Goal: Task Accomplishment & Management: Manage account settings

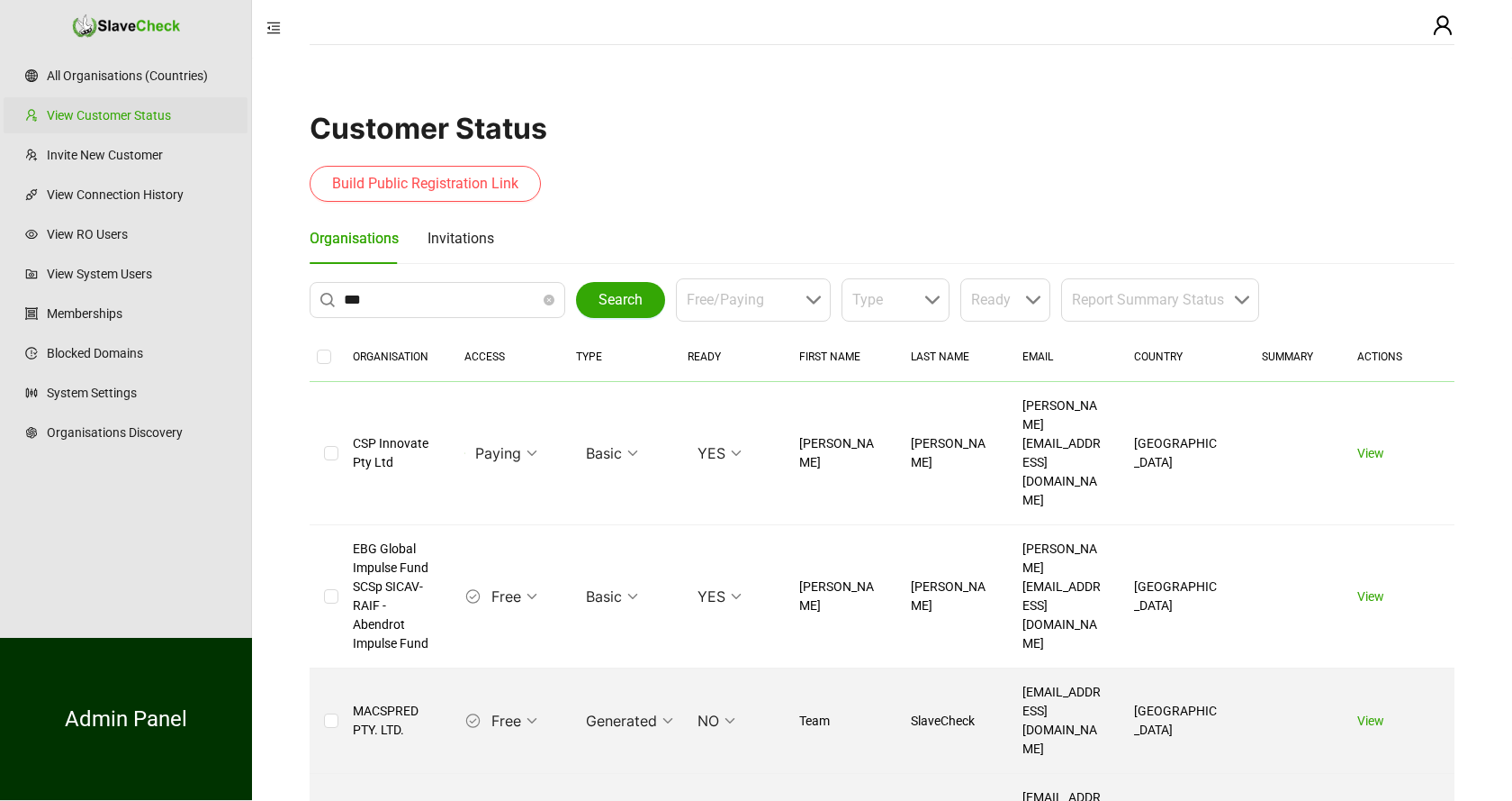
scroll to position [89, 0]
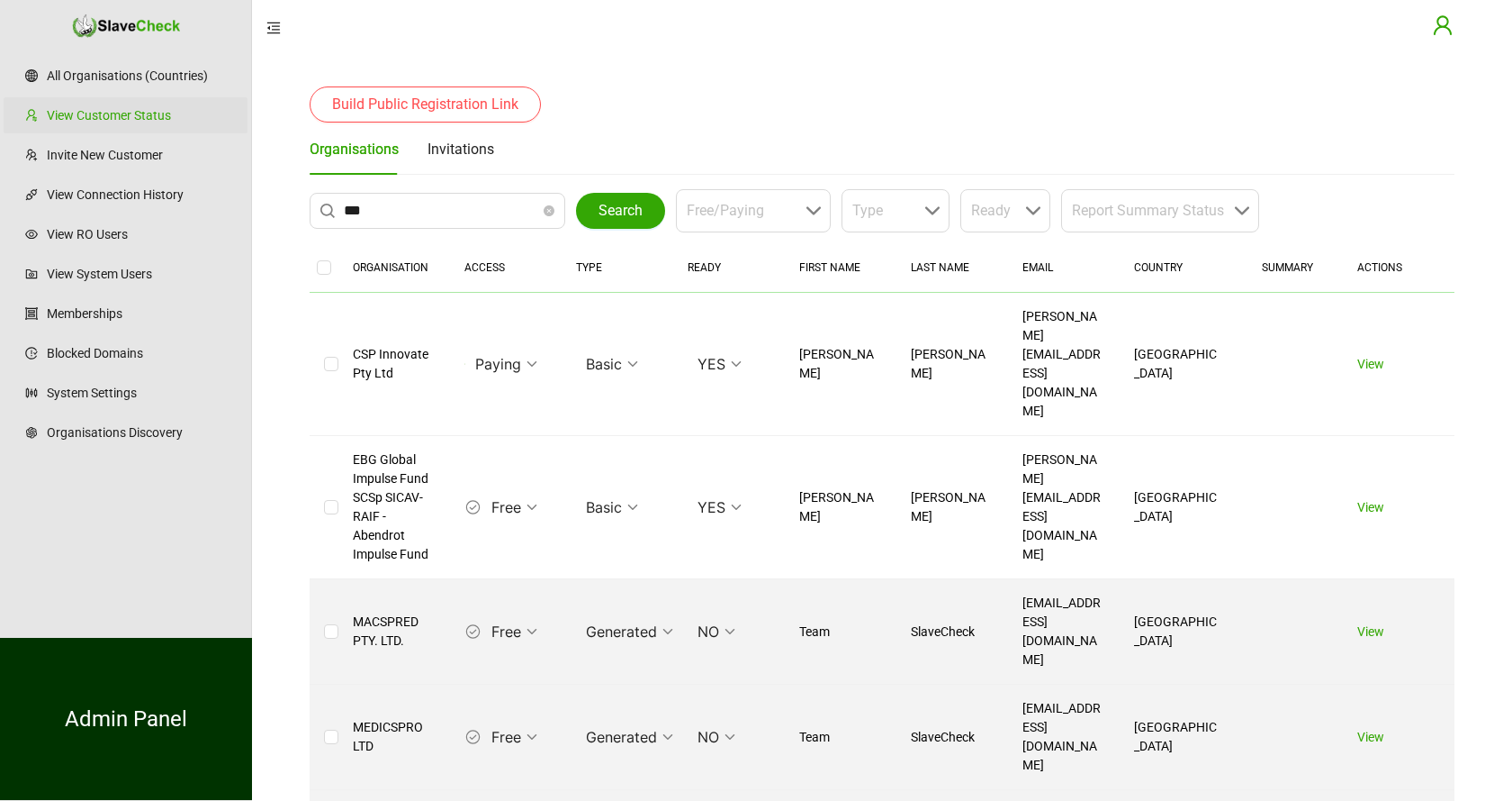
click at [1442, 30] on icon "user" at bounding box center [1443, 26] width 22 height 22
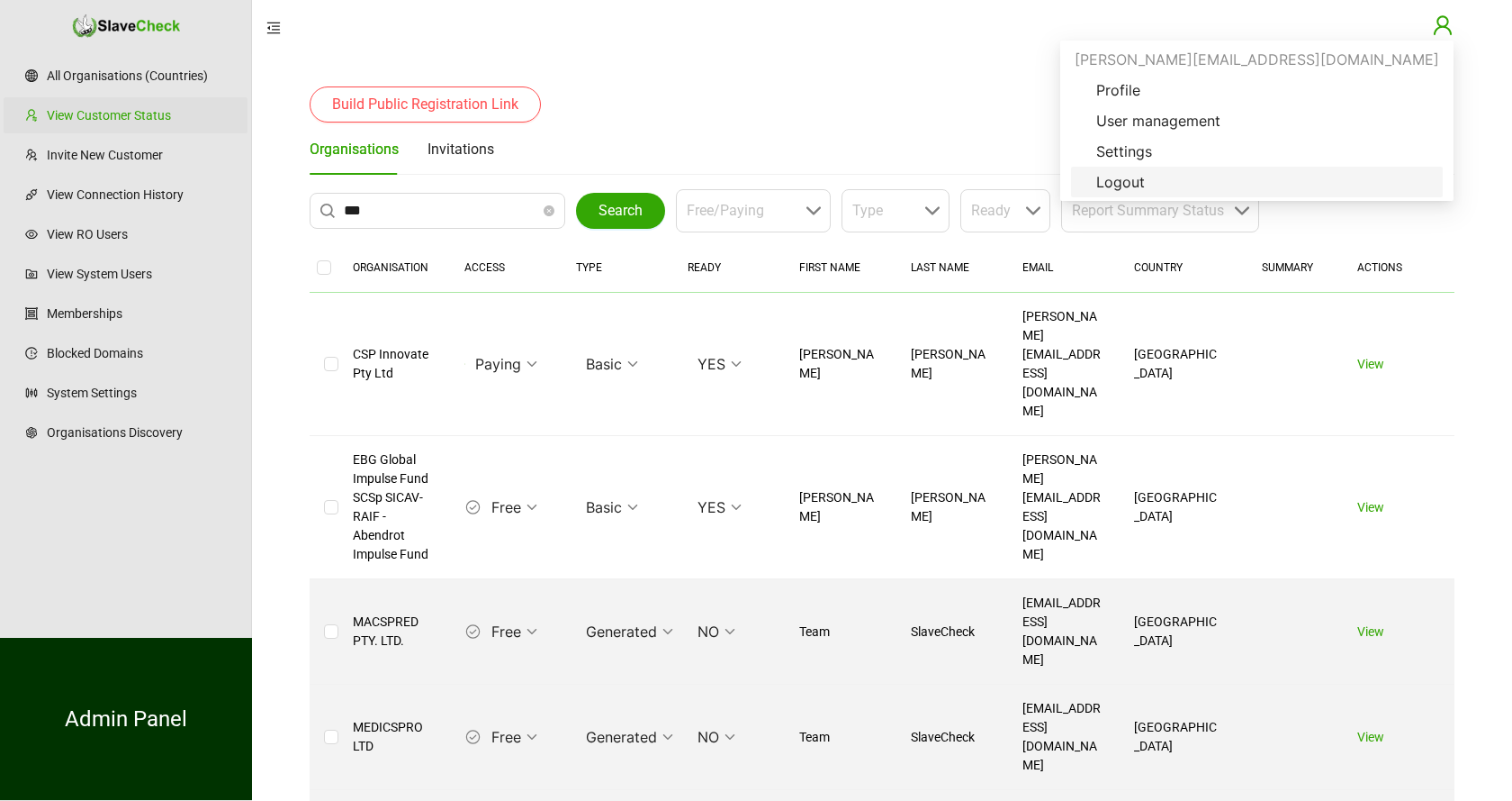
click at [1159, 182] on span "Logout" at bounding box center [1120, 182] width 77 height 22
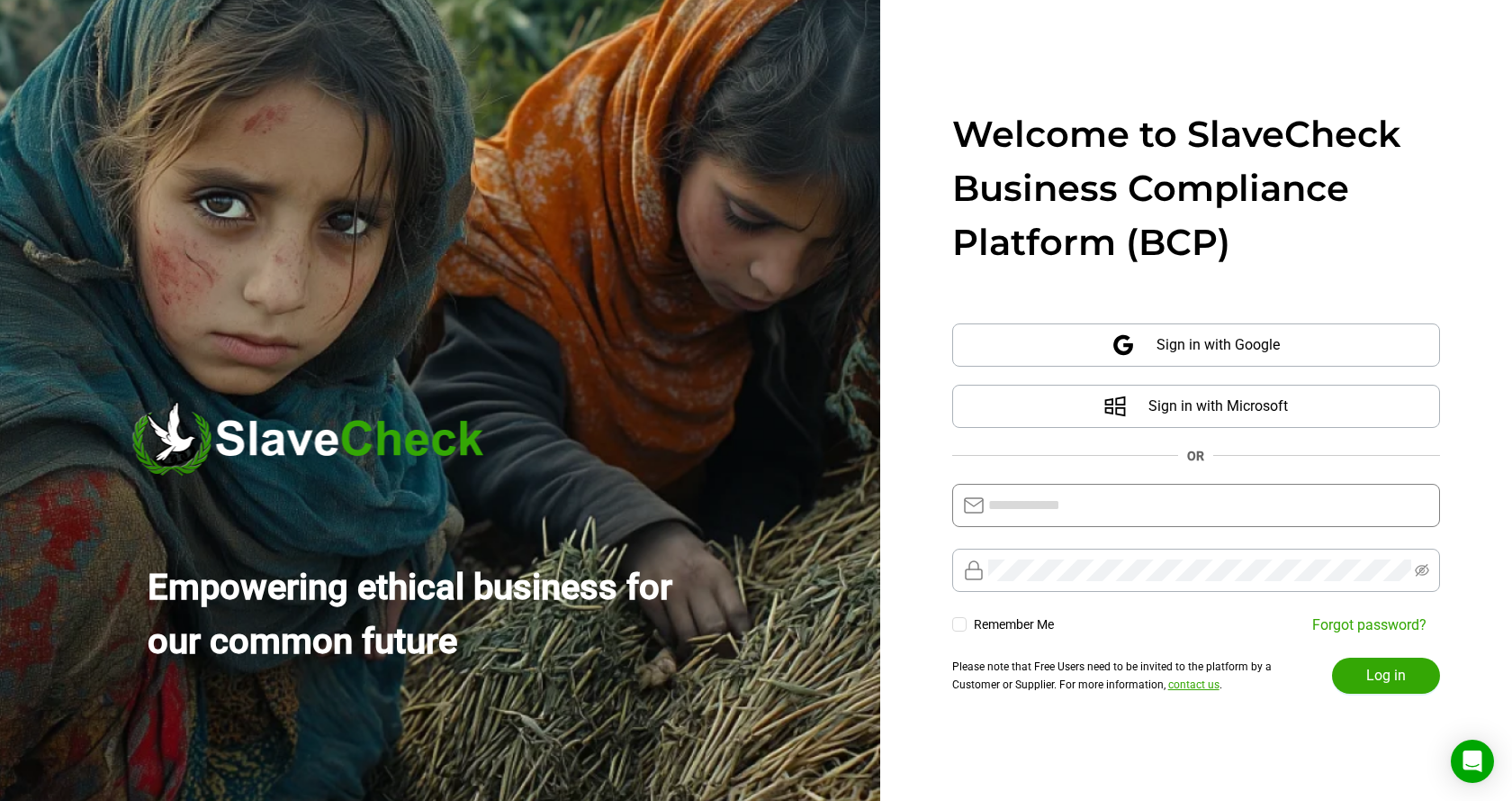
click at [1156, 502] on input "text" at bounding box center [1209, 505] width 441 height 22
type input "**********"
click at [1391, 673] on span "Log in" at bounding box center [1386, 675] width 40 height 22
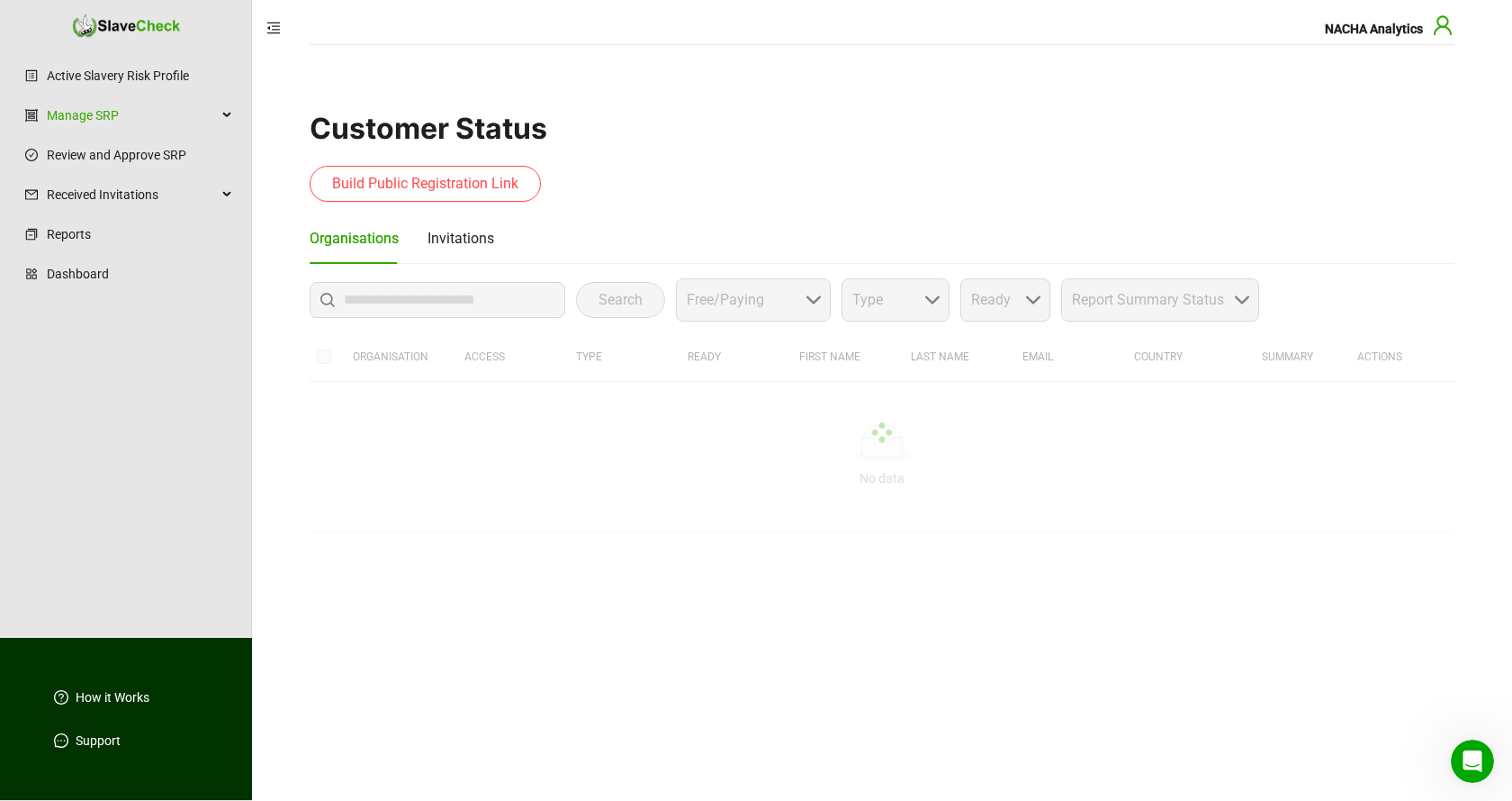
click at [1442, 24] on icon "user" at bounding box center [1443, 26] width 22 height 22
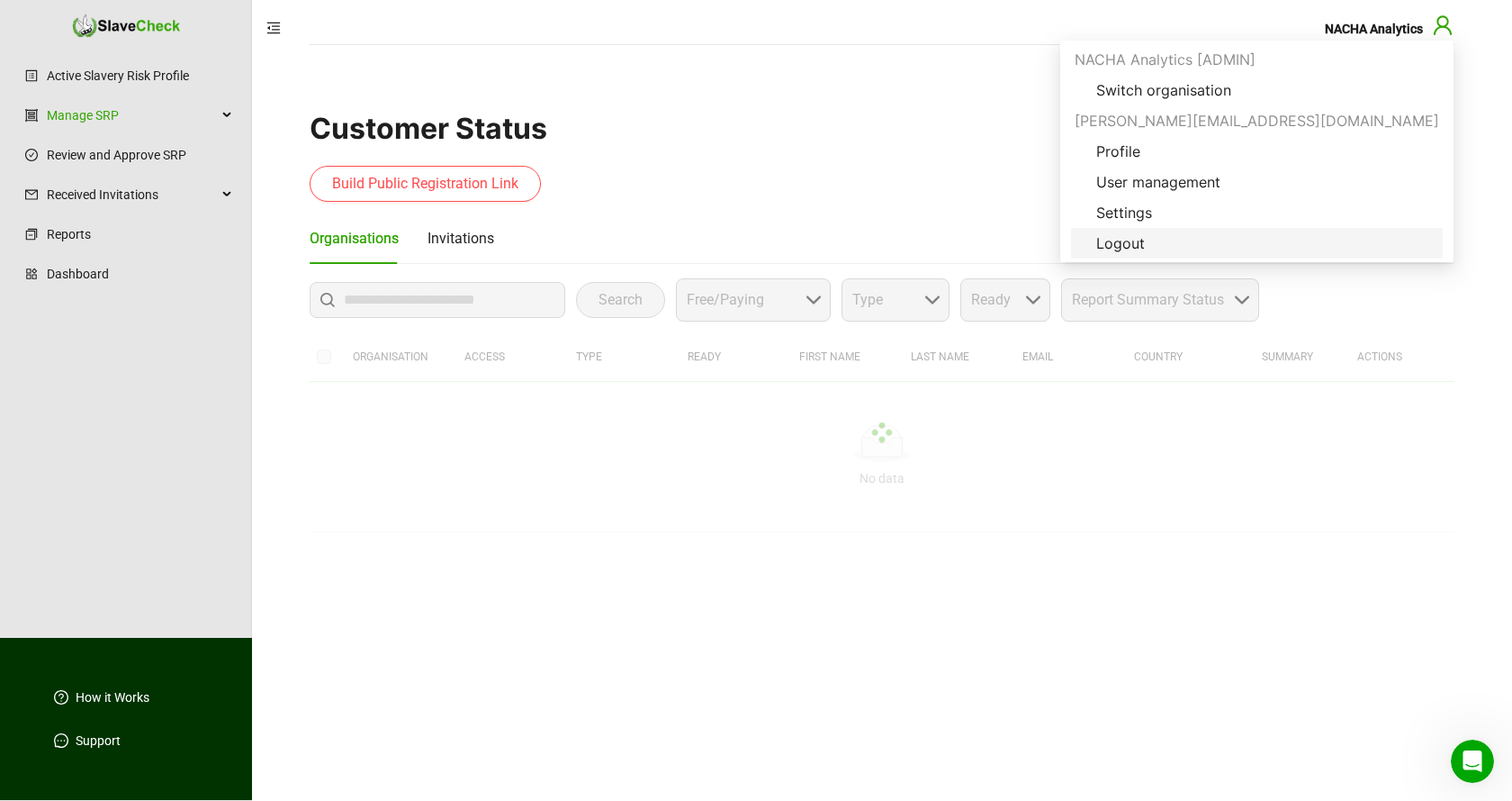
click at [1159, 237] on span "Logout" at bounding box center [1120, 244] width 77 height 22
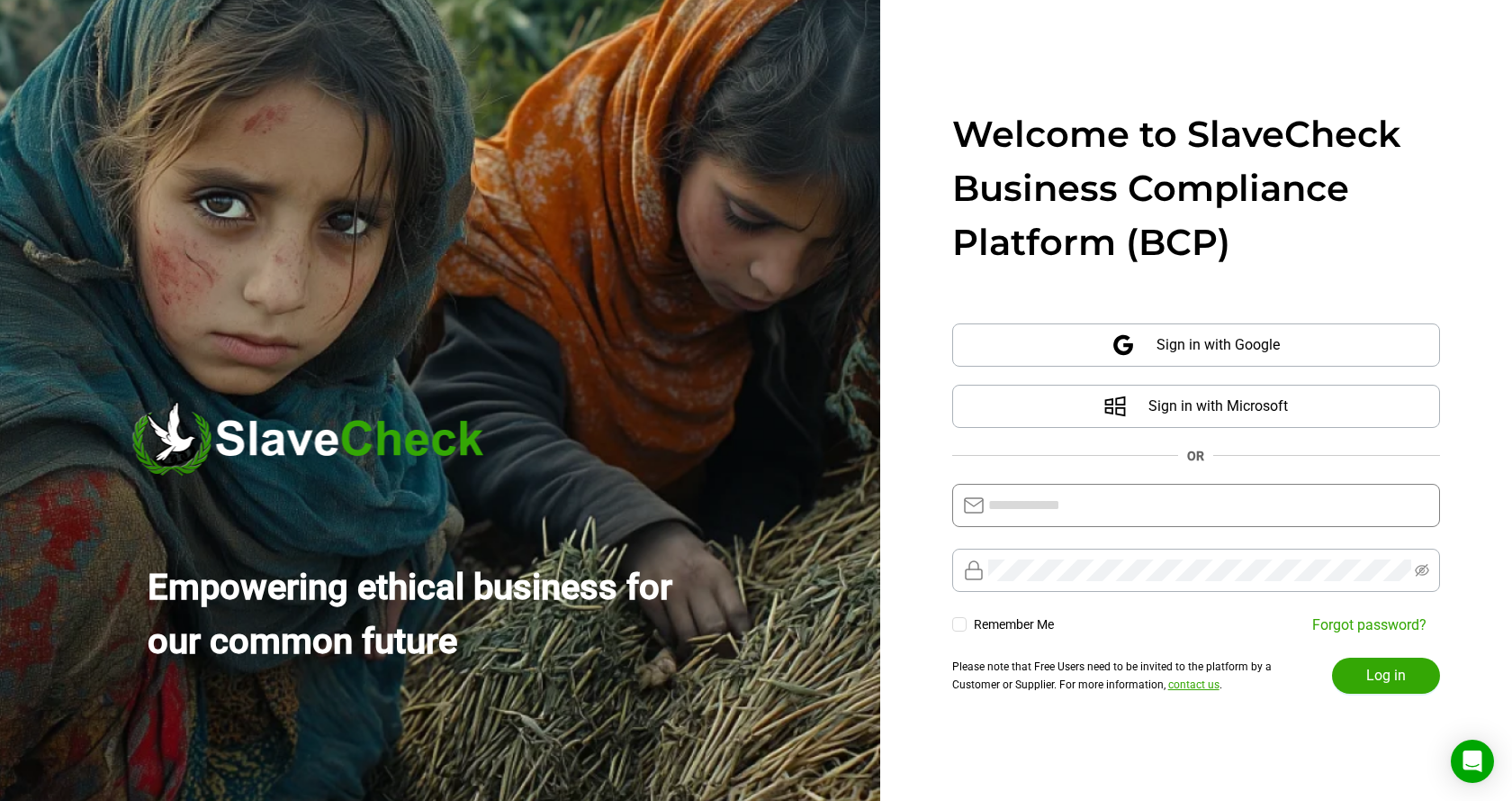
click at [1133, 496] on input "text" at bounding box center [1209, 505] width 441 height 22
type input "**********"
click at [1388, 671] on span "Log in" at bounding box center [1386, 675] width 40 height 22
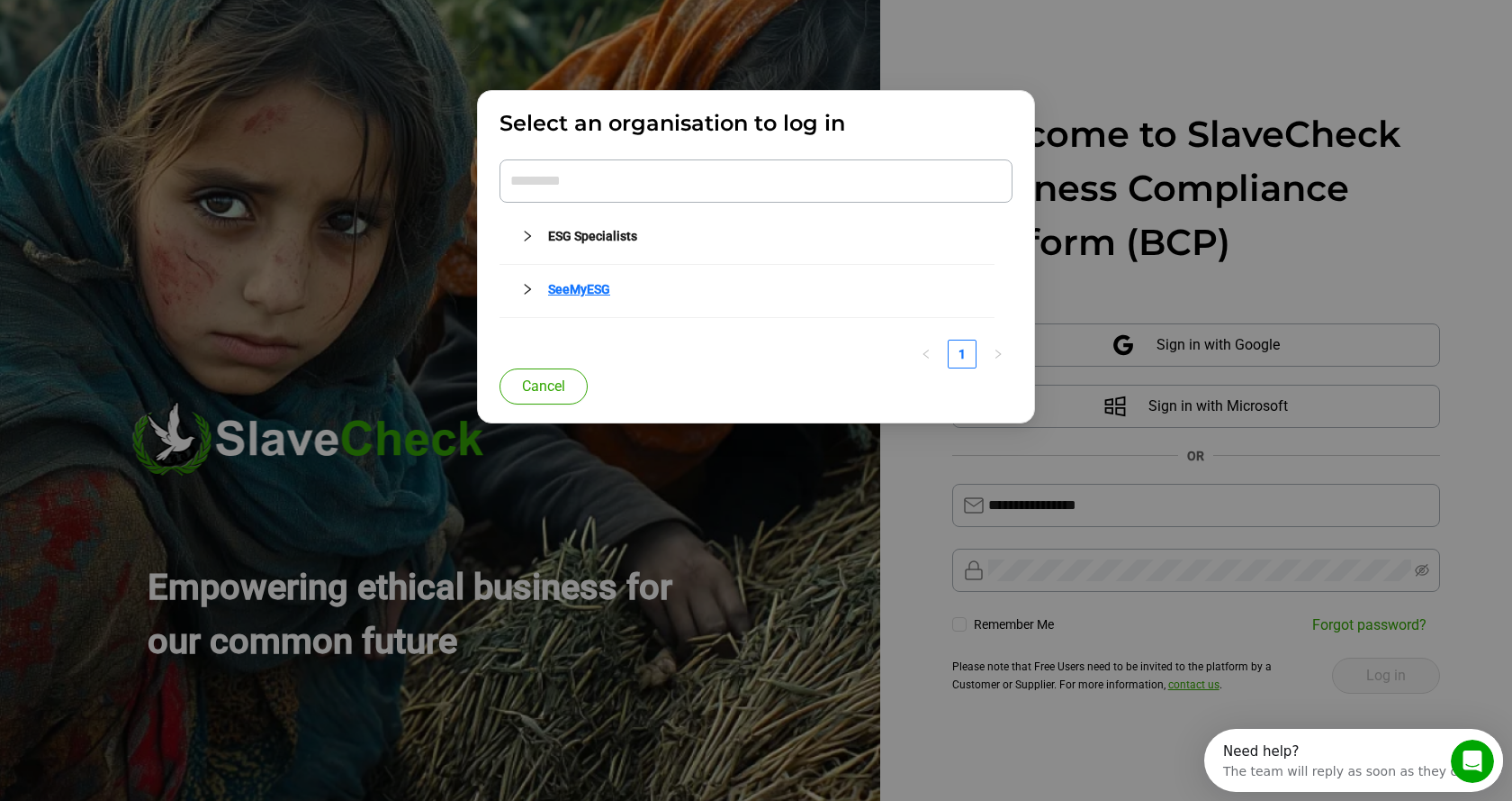
click at [561, 283] on link "SeeMyESG" at bounding box center [579, 289] width 62 height 15
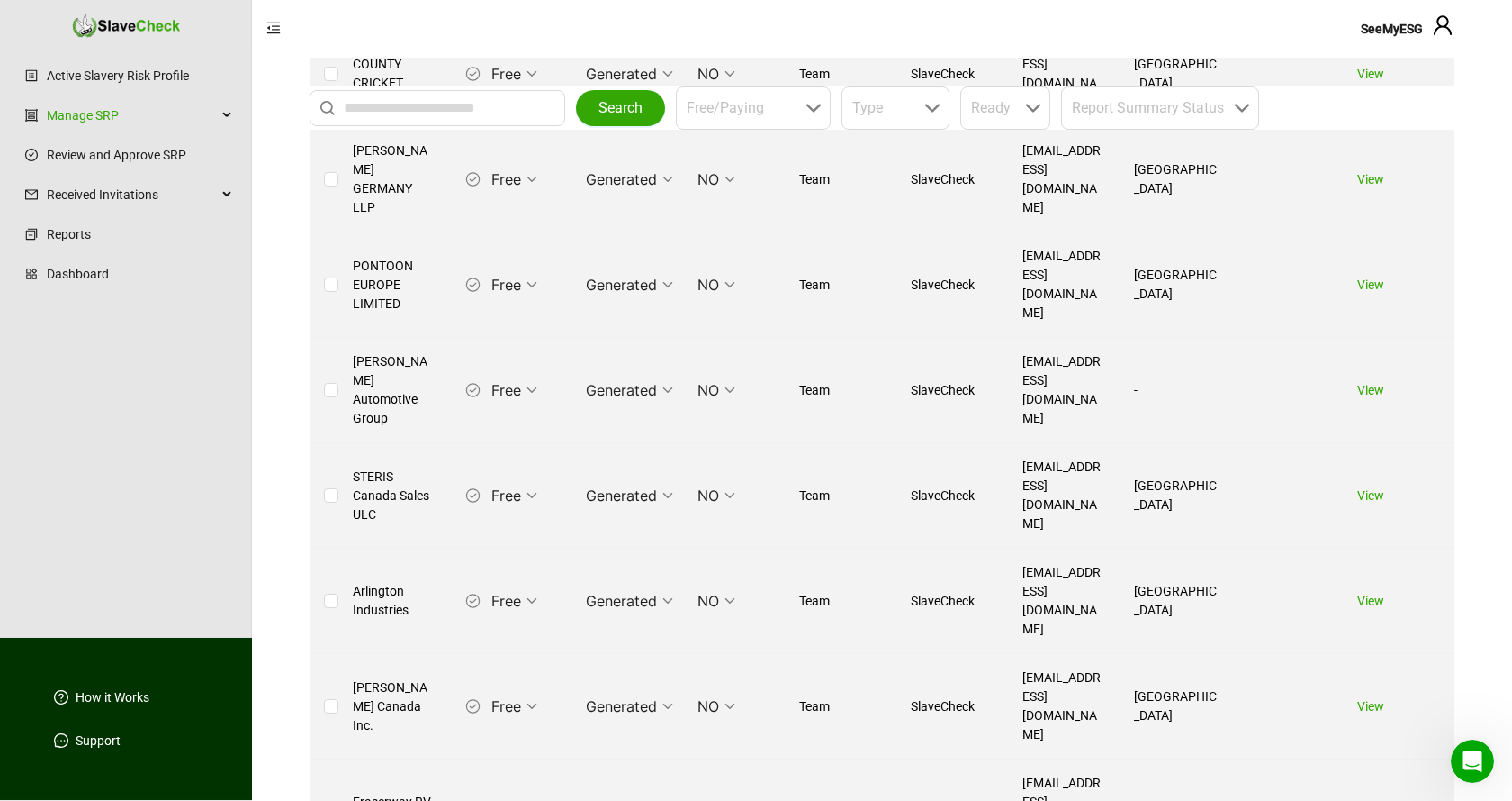
scroll to position [919, 0]
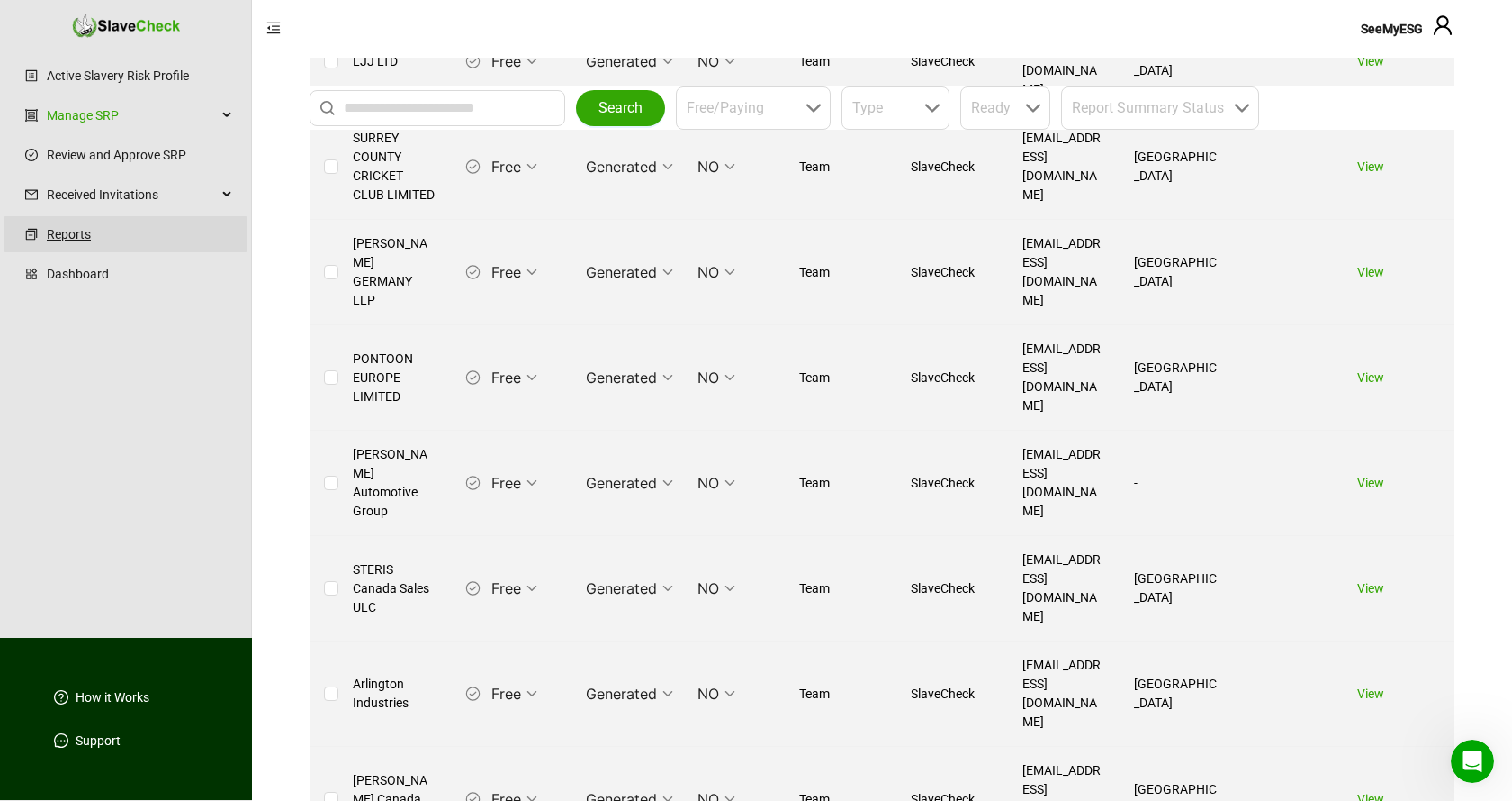
click at [79, 238] on link "Reports" at bounding box center [140, 234] width 186 height 36
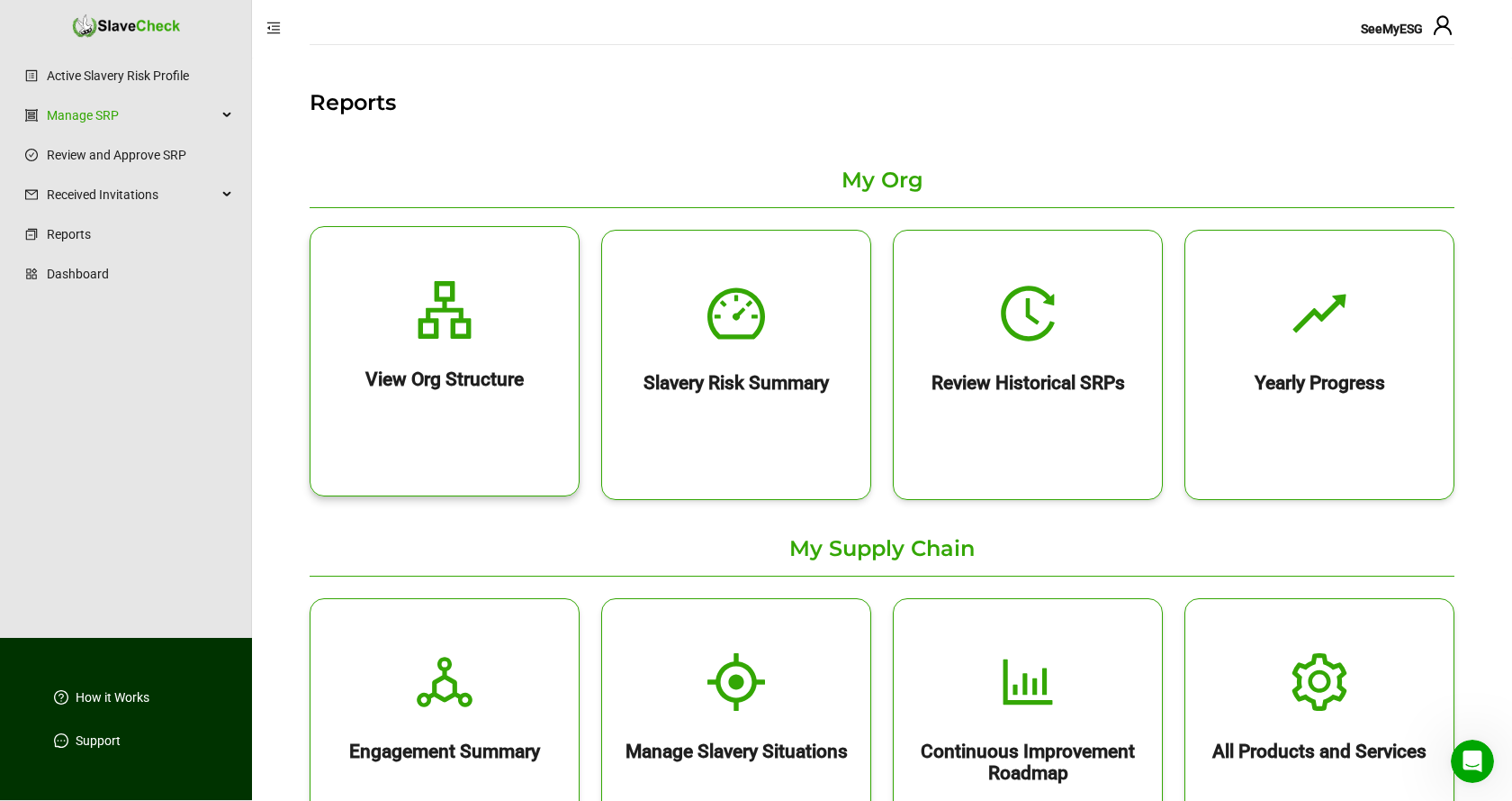
scroll to position [184, 0]
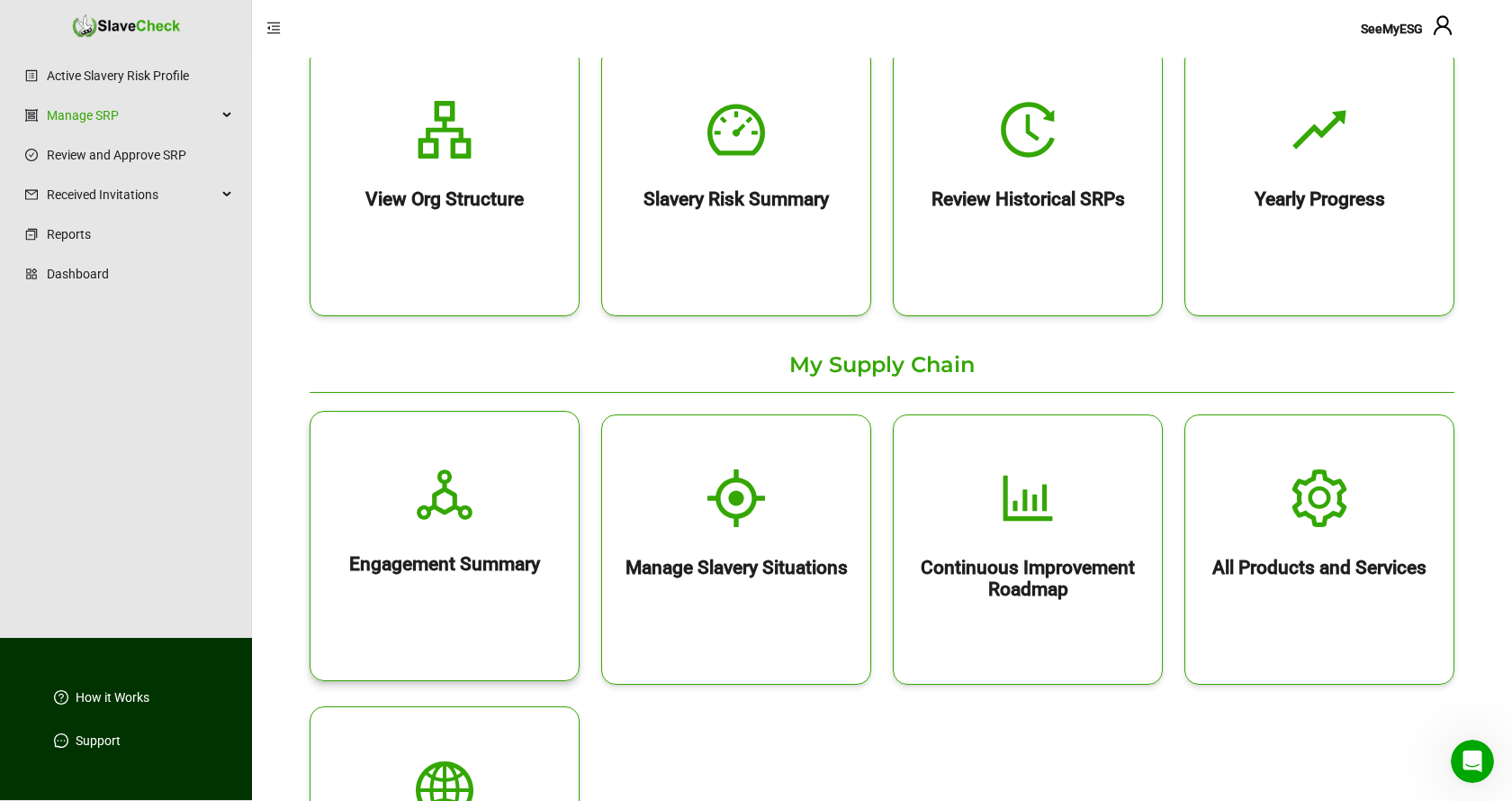
click at [462, 494] on icon "deployment-unit" at bounding box center [444, 494] width 57 height 57
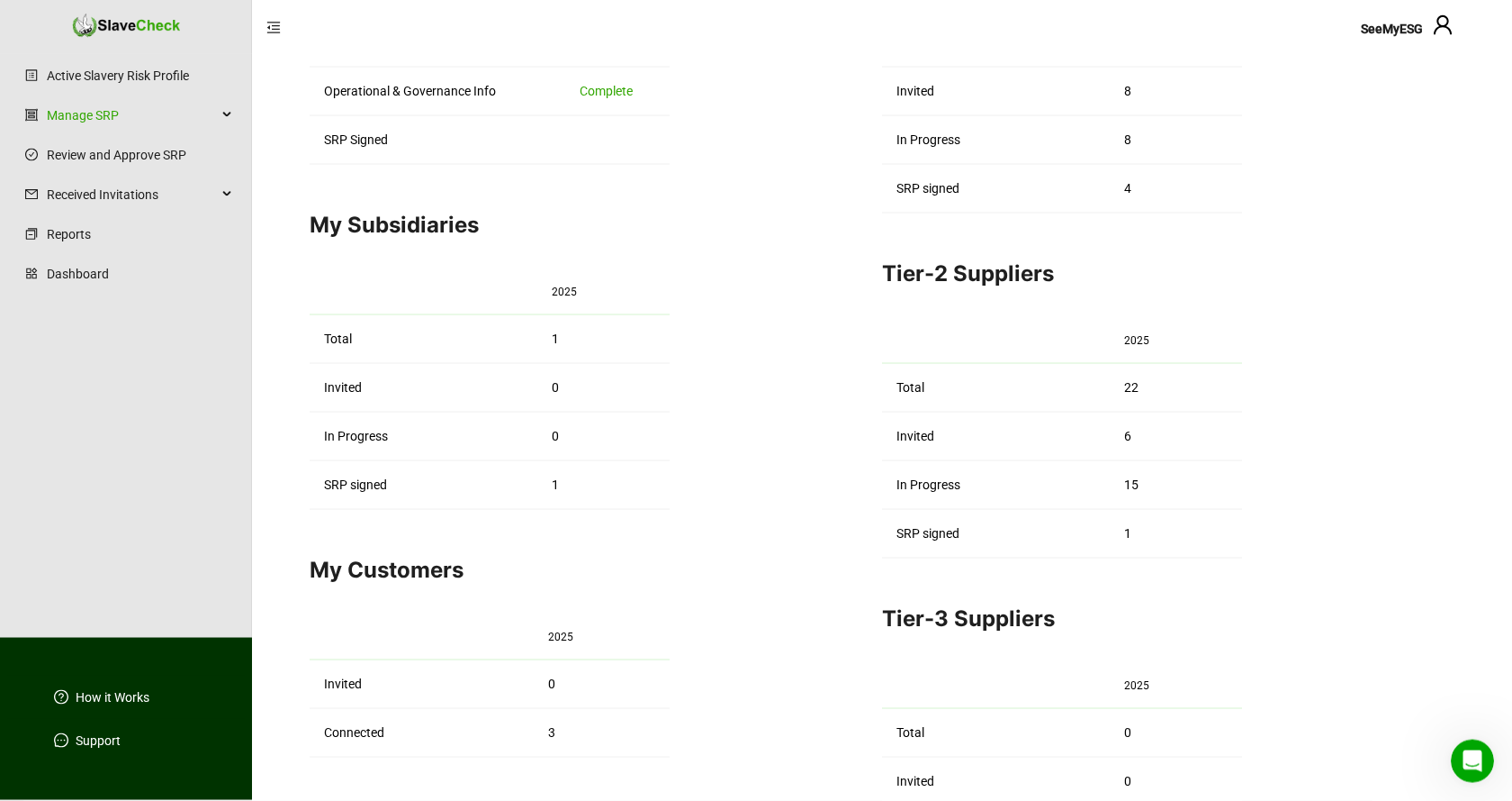
scroll to position [276, 0]
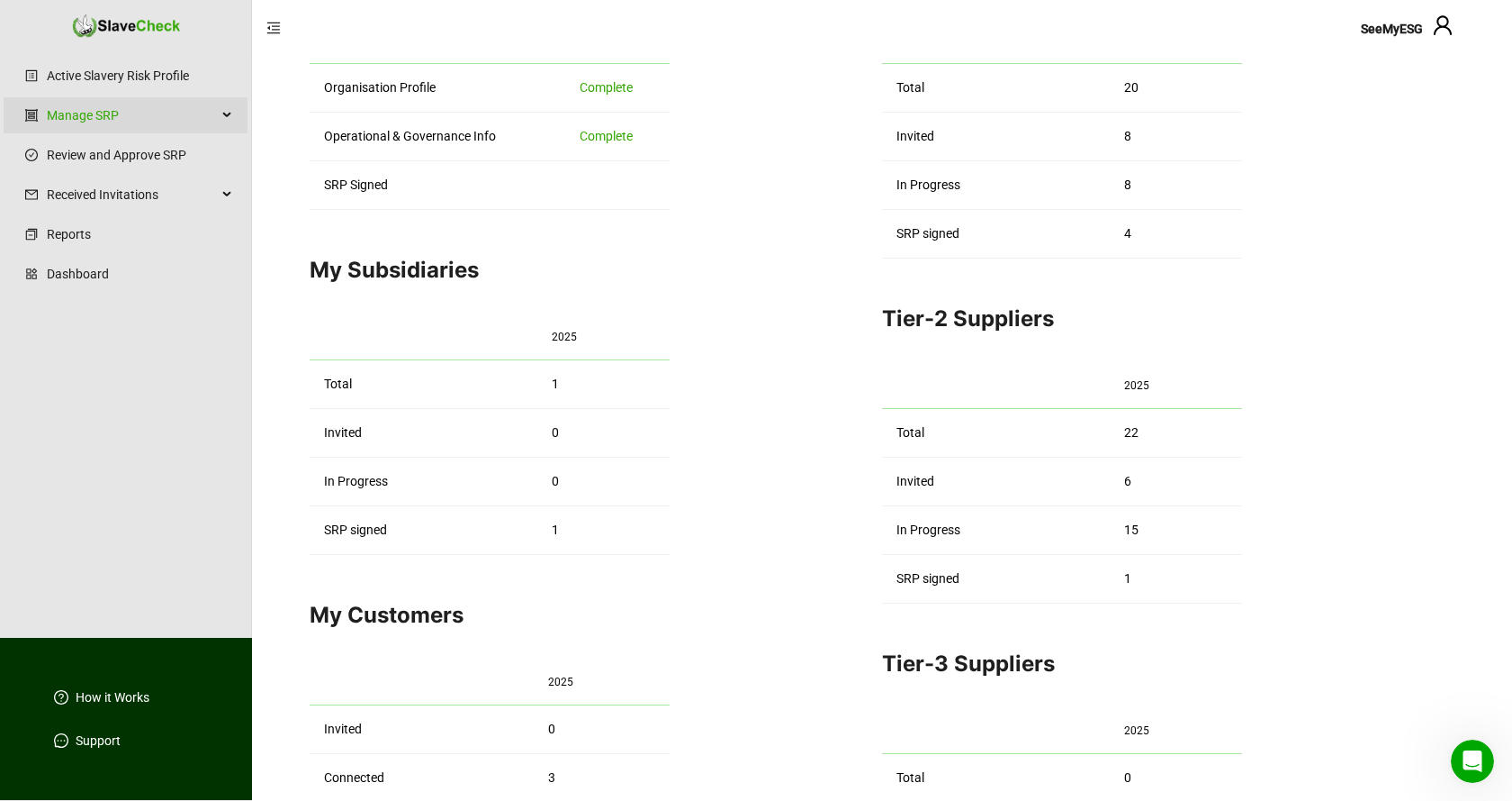
click at [233, 115] on div "Manage SRP" at bounding box center [126, 115] width 243 height 36
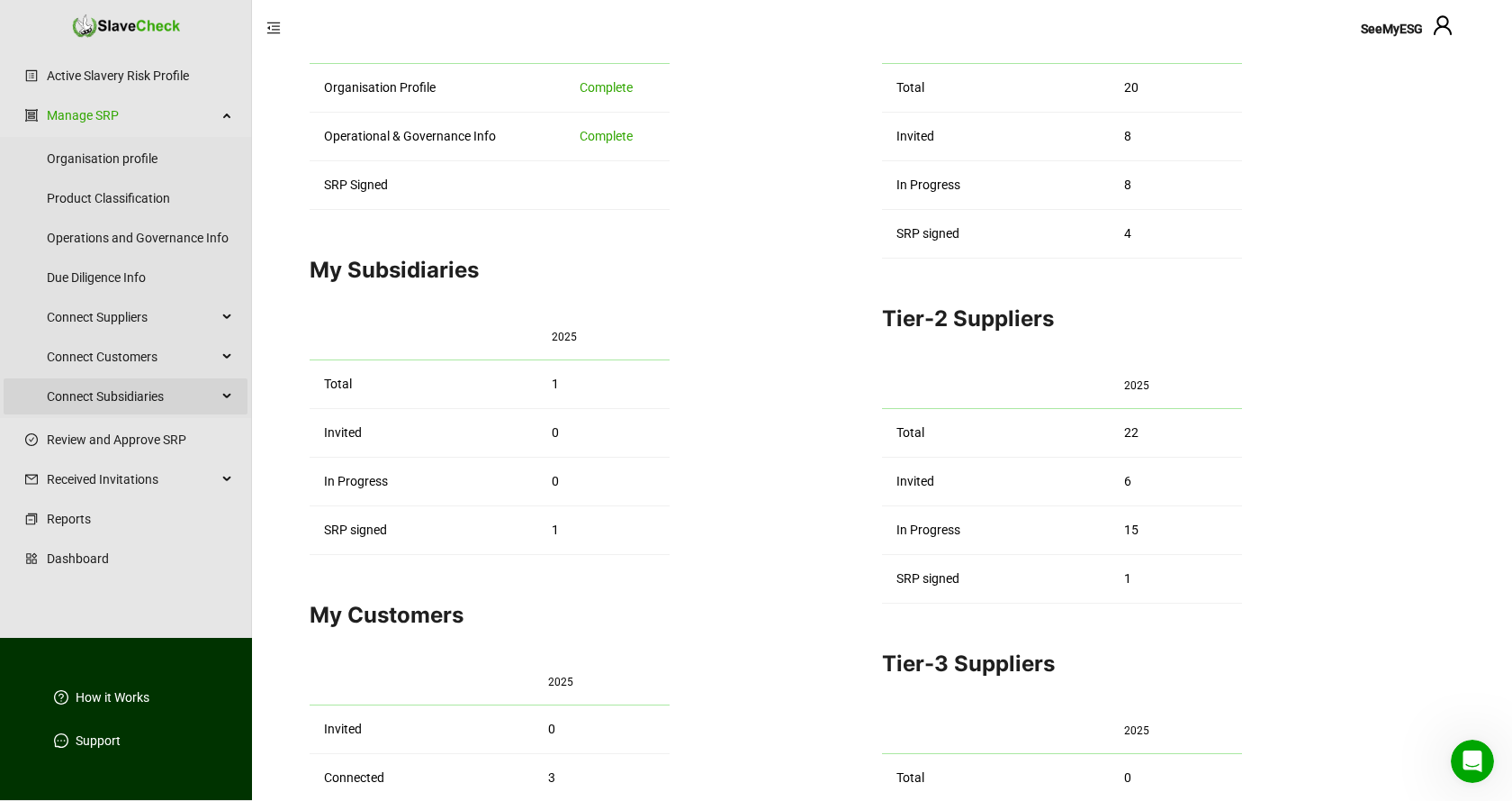
click at [231, 395] on div "Connect Subsidiaries" at bounding box center [126, 396] width 243 height 36
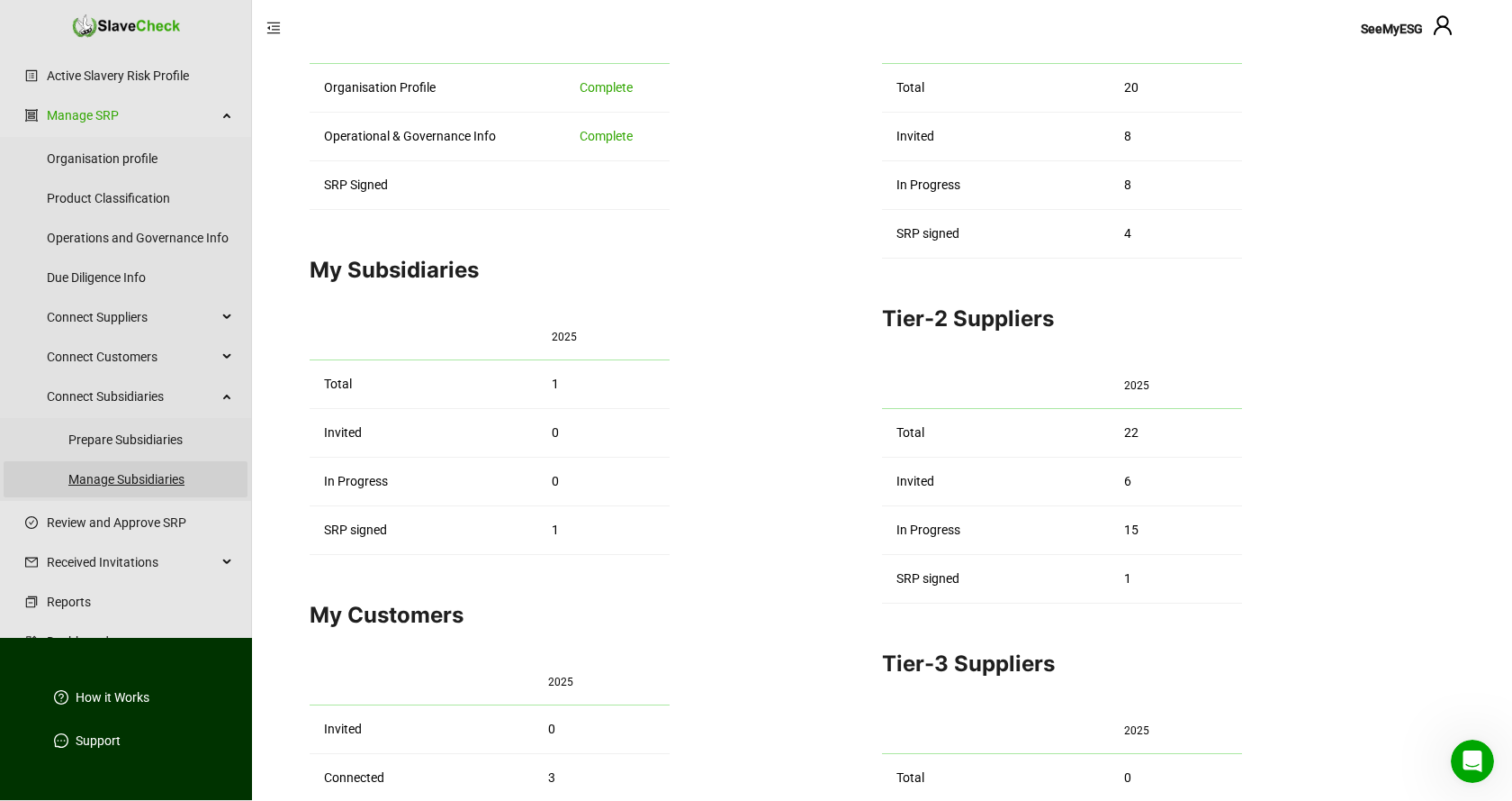
click at [131, 480] on link "Manage Subsidiaries" at bounding box center [150, 479] width 164 height 36
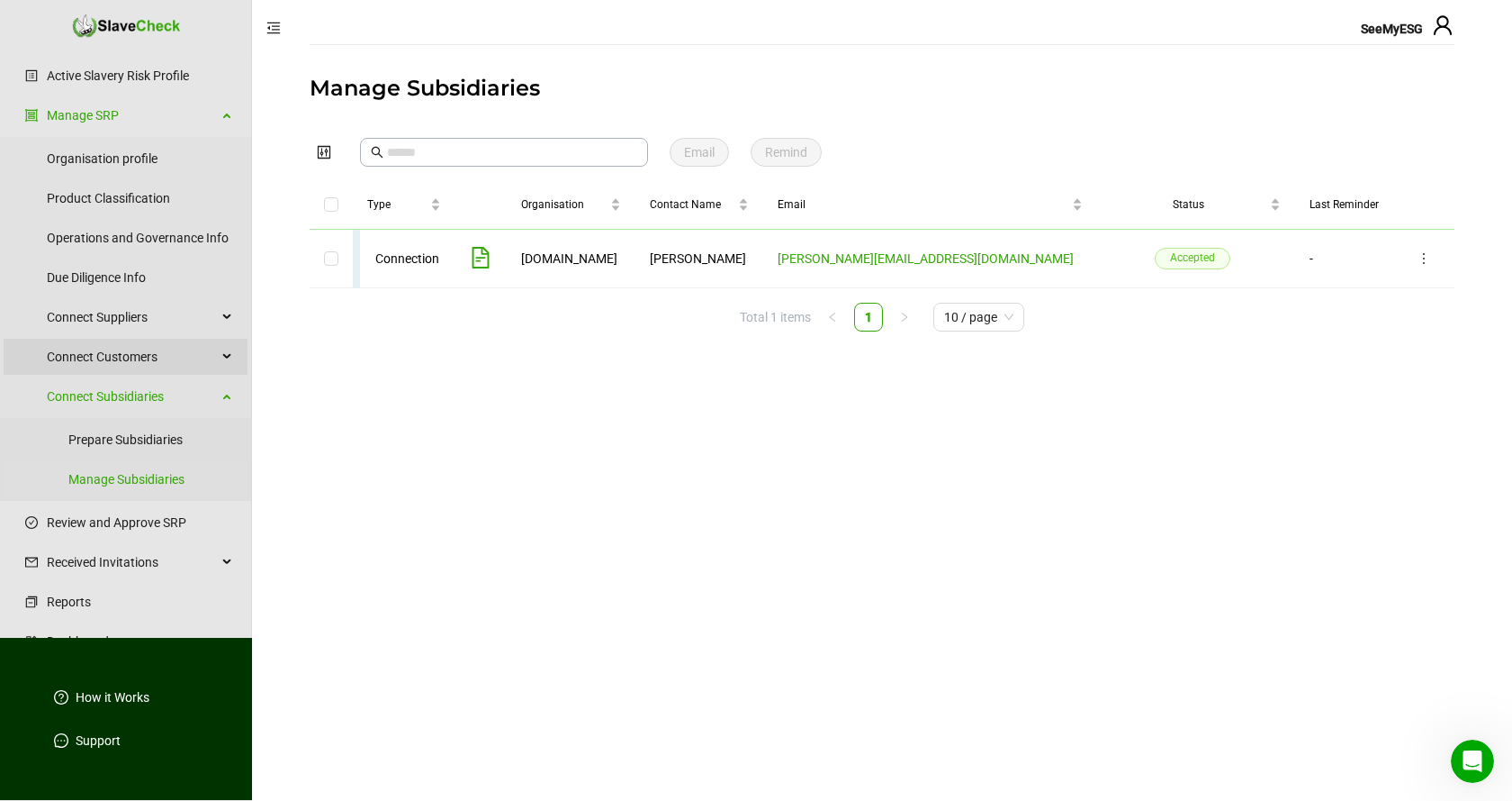
click at [227, 354] on div "Connect Customers" at bounding box center [126, 356] width 243 height 36
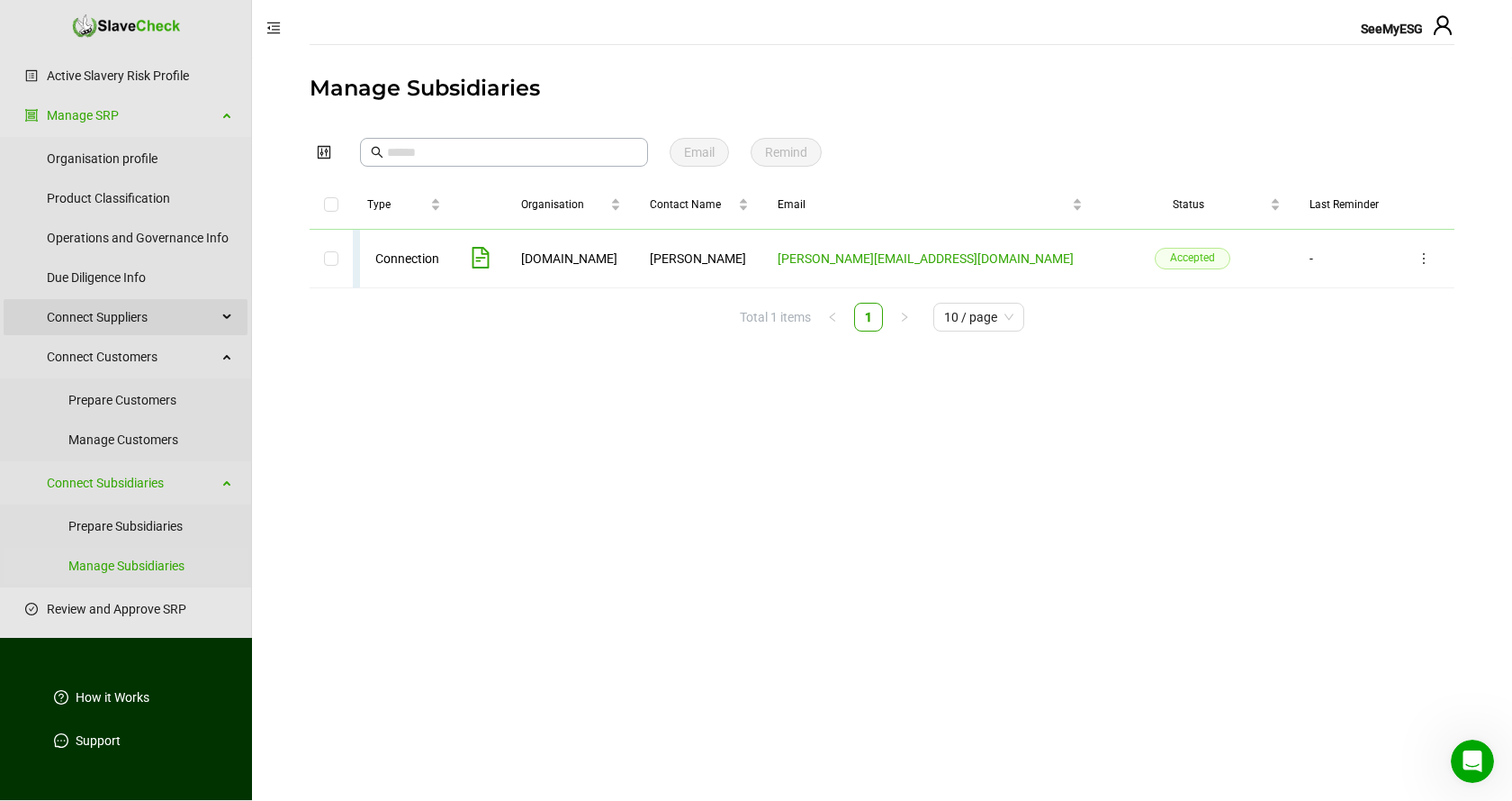
click at [230, 317] on div "Connect Suppliers" at bounding box center [126, 317] width 243 height 36
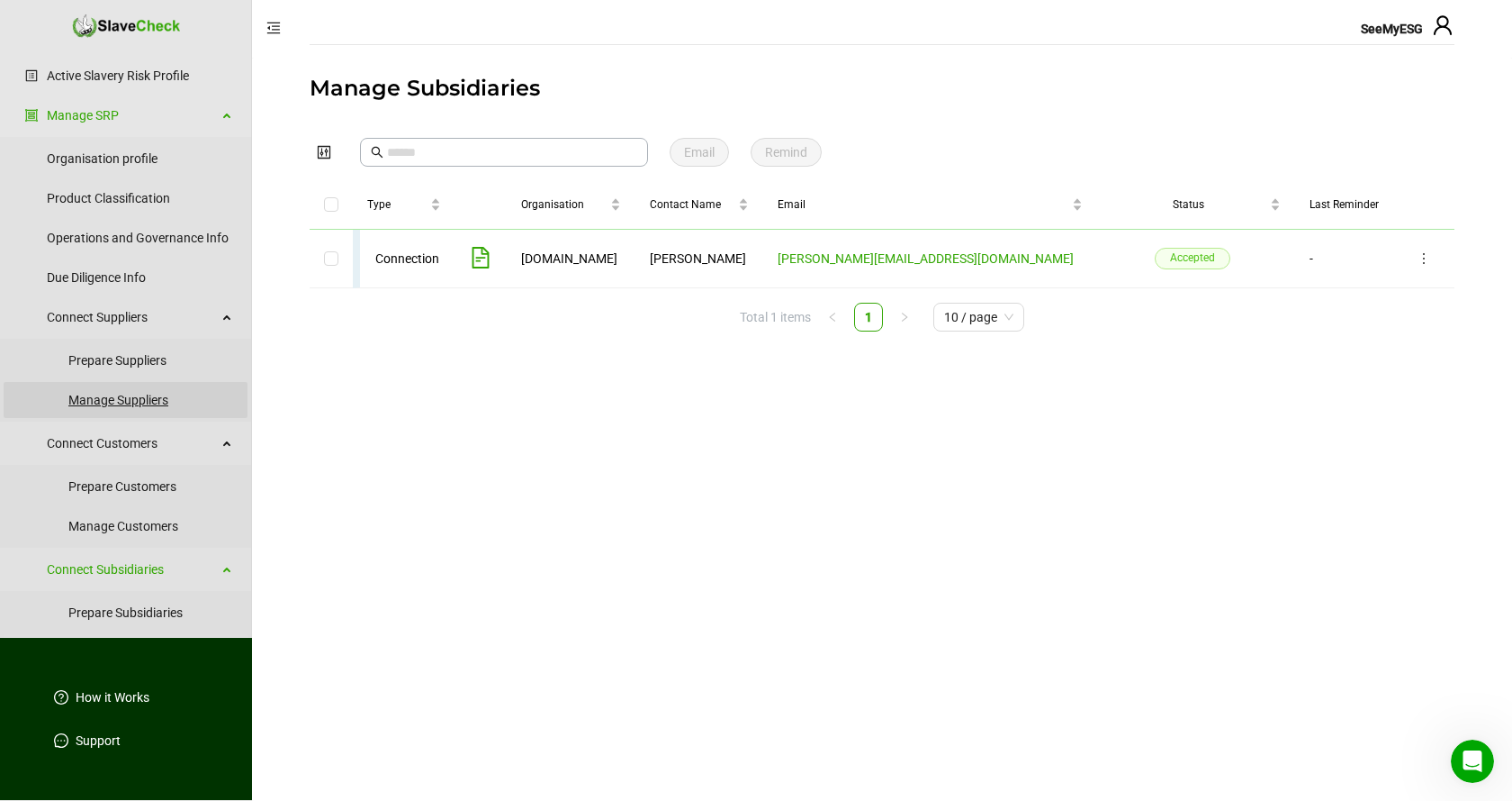
click at [137, 400] on link "Manage Suppliers" at bounding box center [150, 400] width 164 height 36
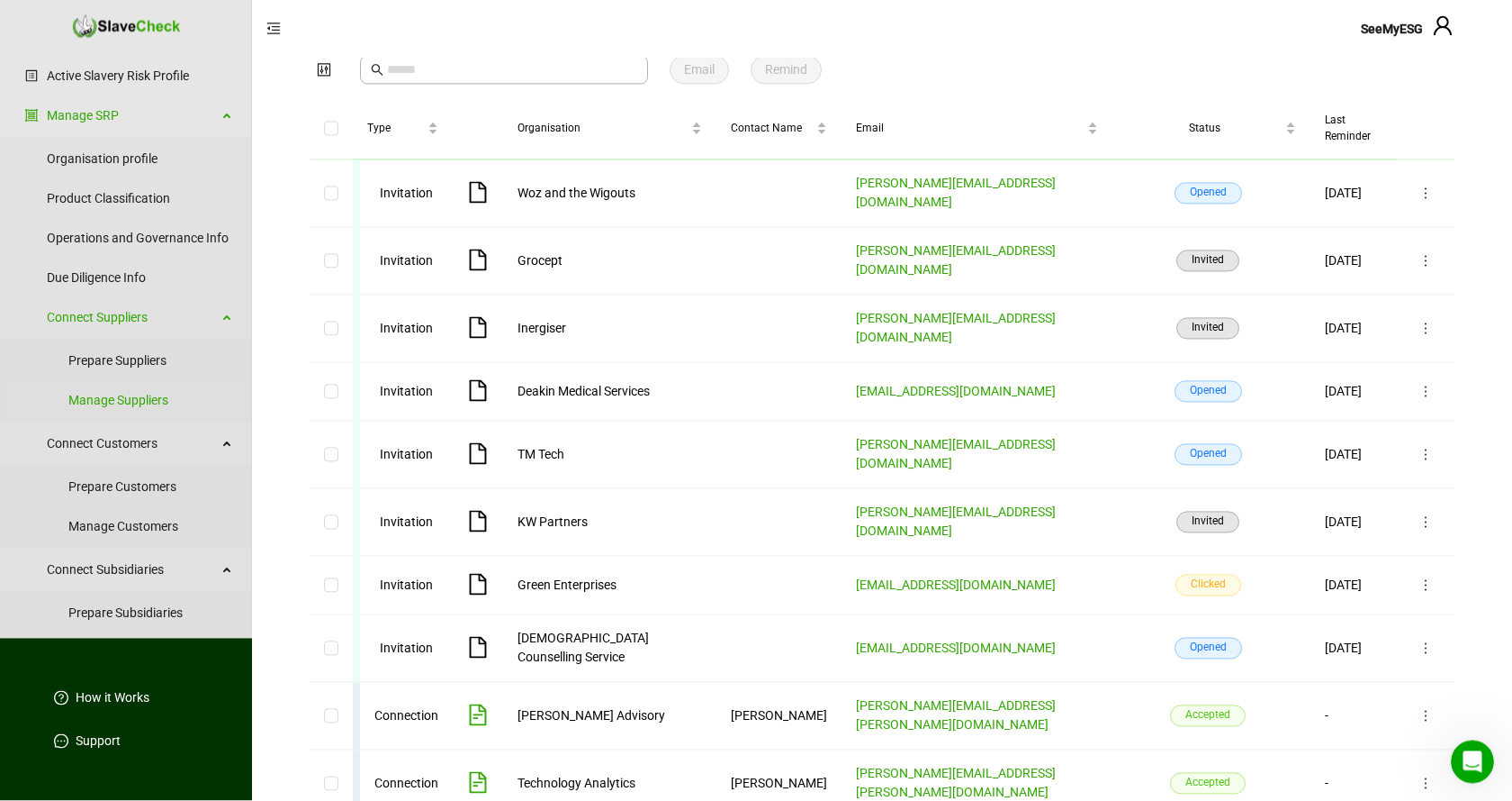
scroll to position [90, 0]
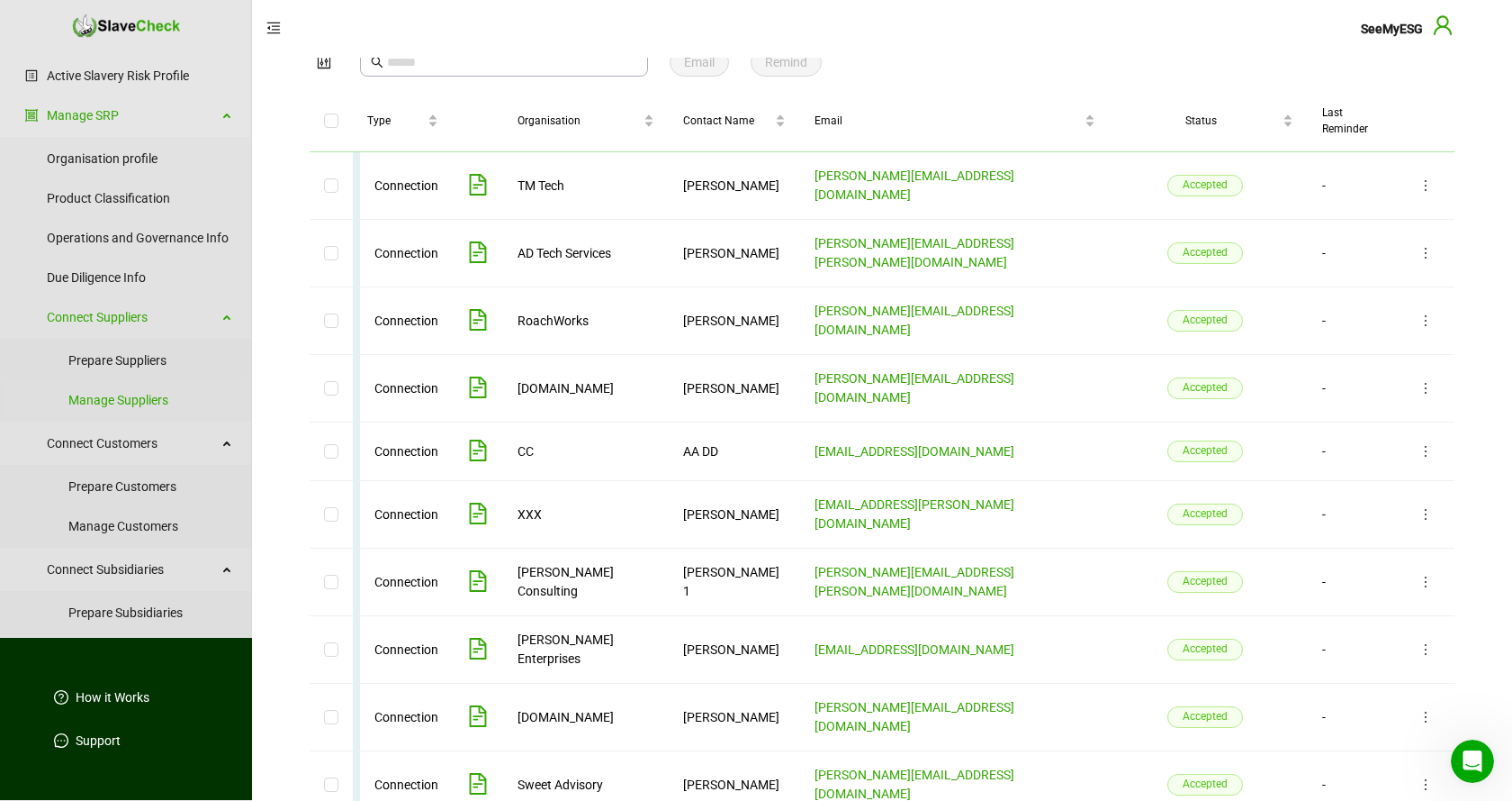
click at [1444, 31] on icon "user" at bounding box center [1443, 26] width 22 height 22
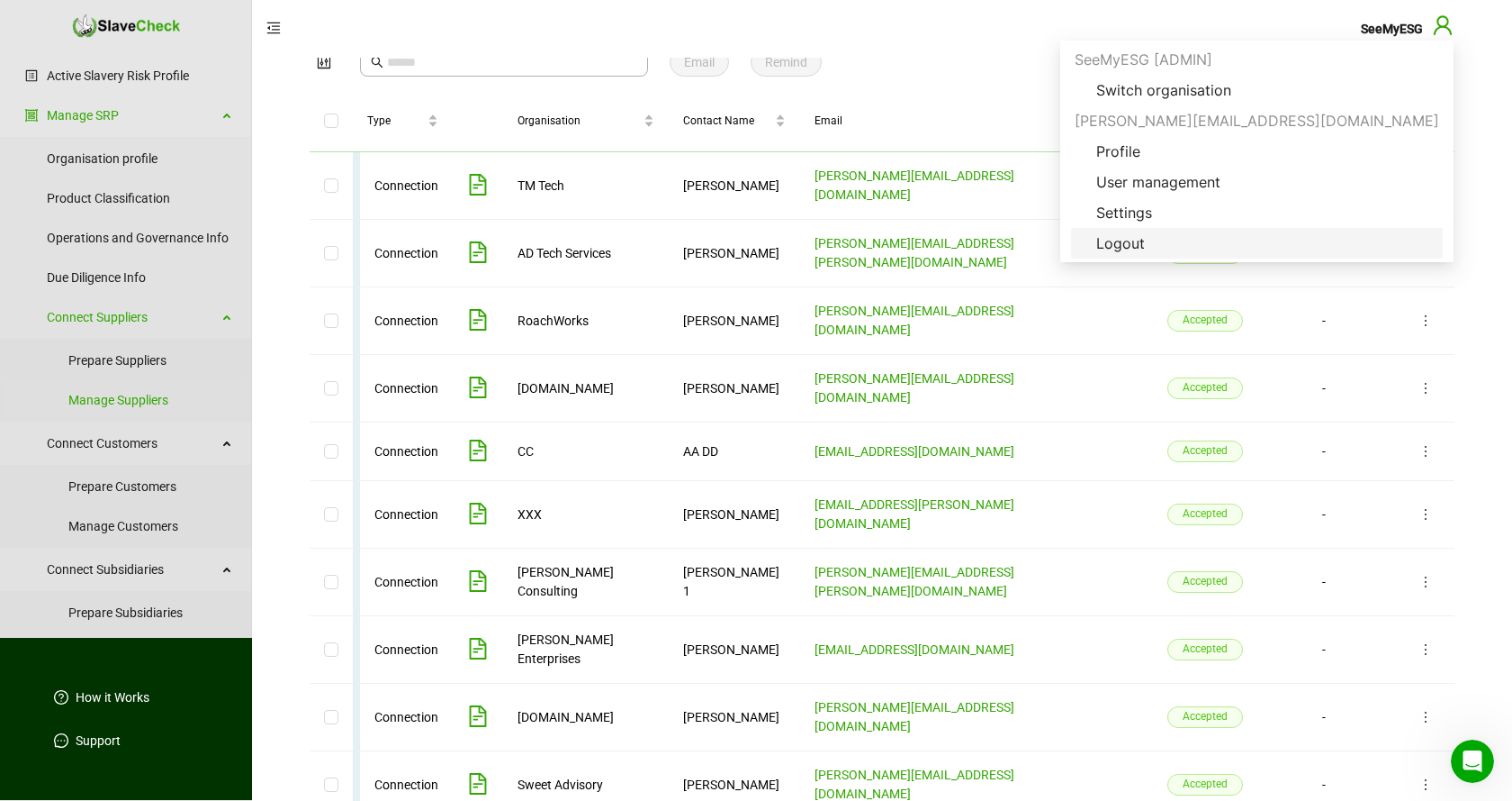
click at [1159, 243] on span "Logout" at bounding box center [1120, 244] width 77 height 22
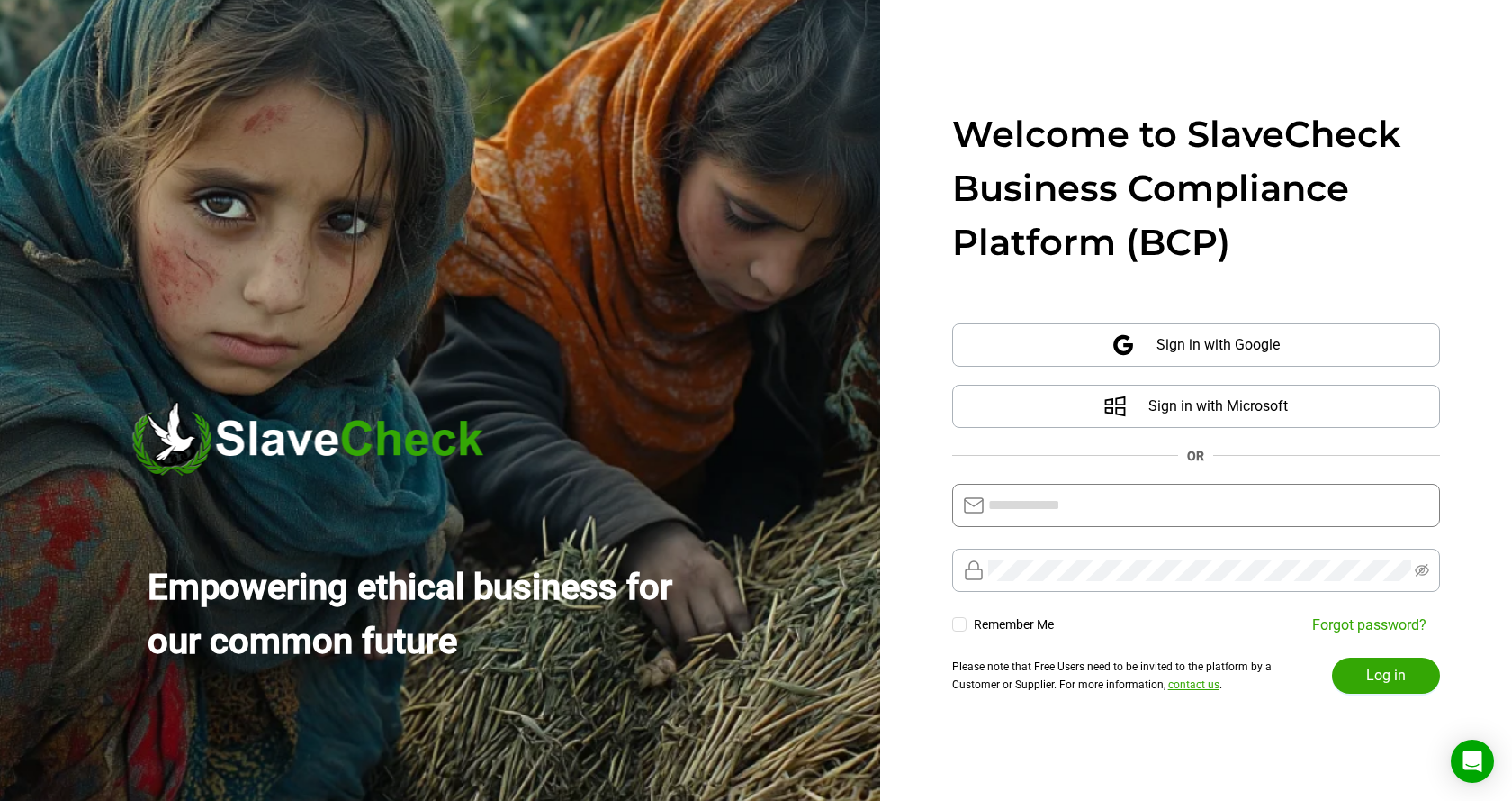
click at [1251, 505] on input "text" at bounding box center [1209, 505] width 441 height 22
type input "**********"
click at [1390, 671] on span "Log in" at bounding box center [1386, 675] width 40 height 22
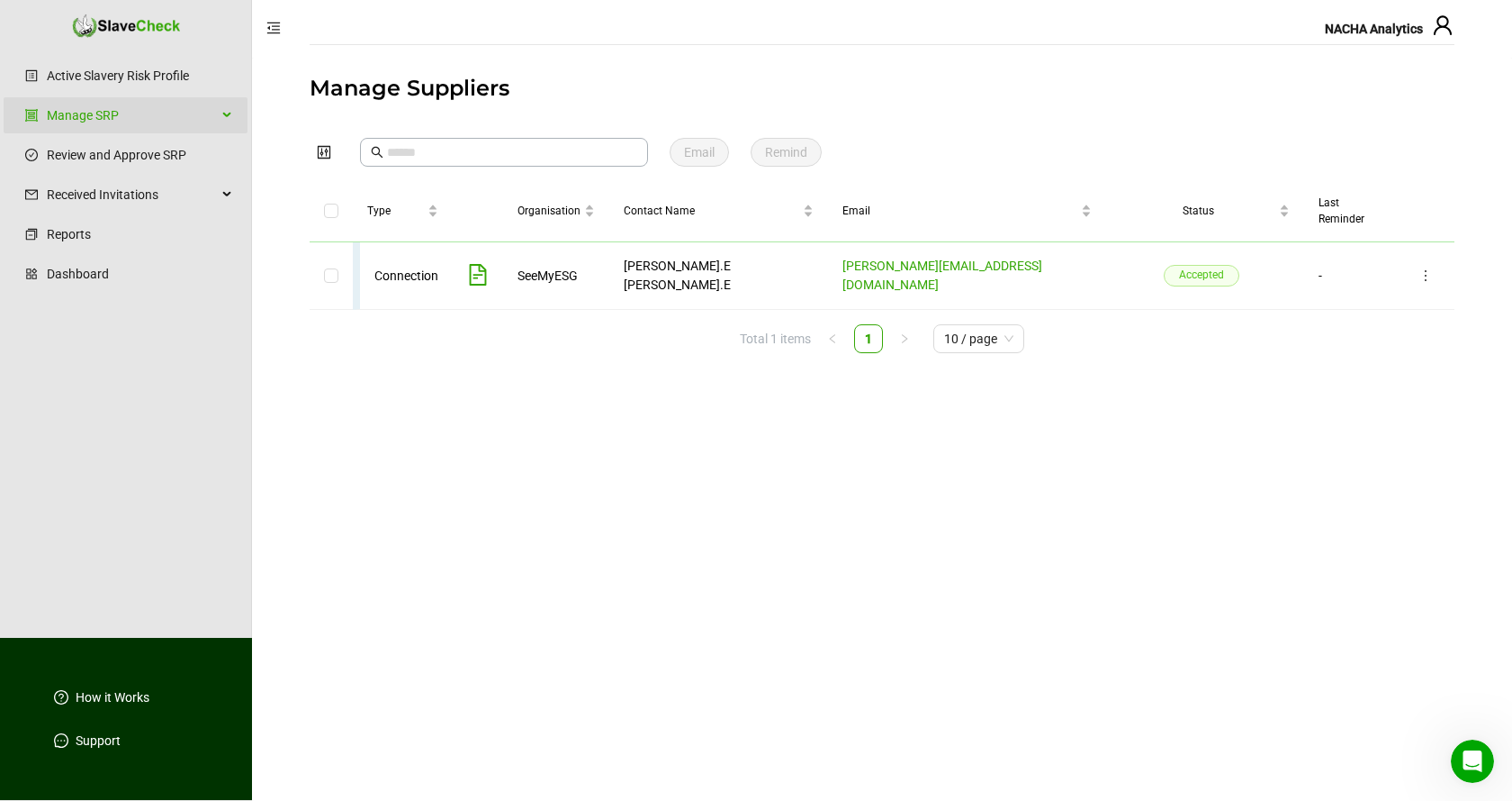
click at [226, 115] on div "Manage SRP" at bounding box center [126, 115] width 243 height 36
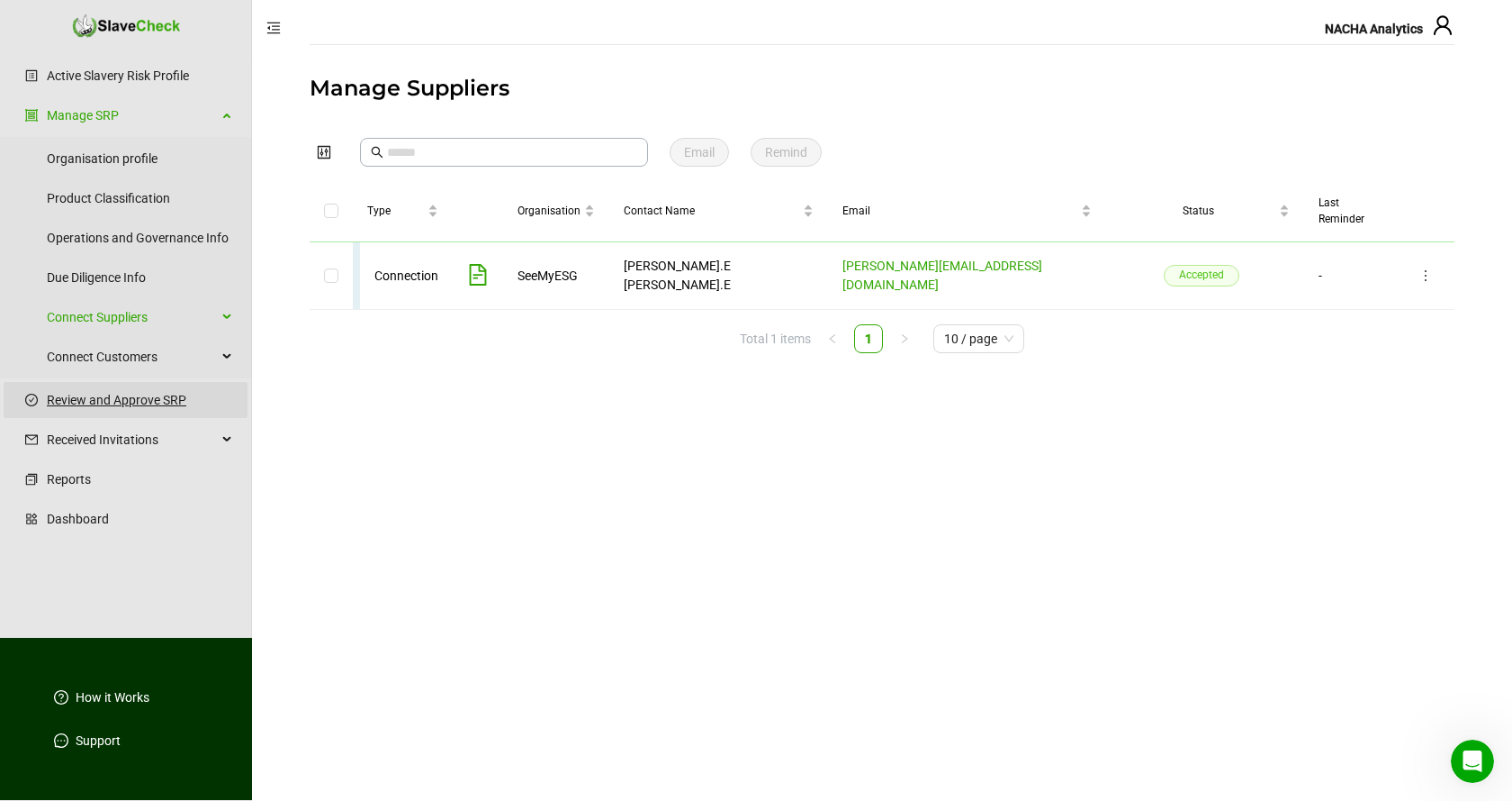
click at [115, 400] on link "Review and Approve SRP" at bounding box center [140, 400] width 186 height 36
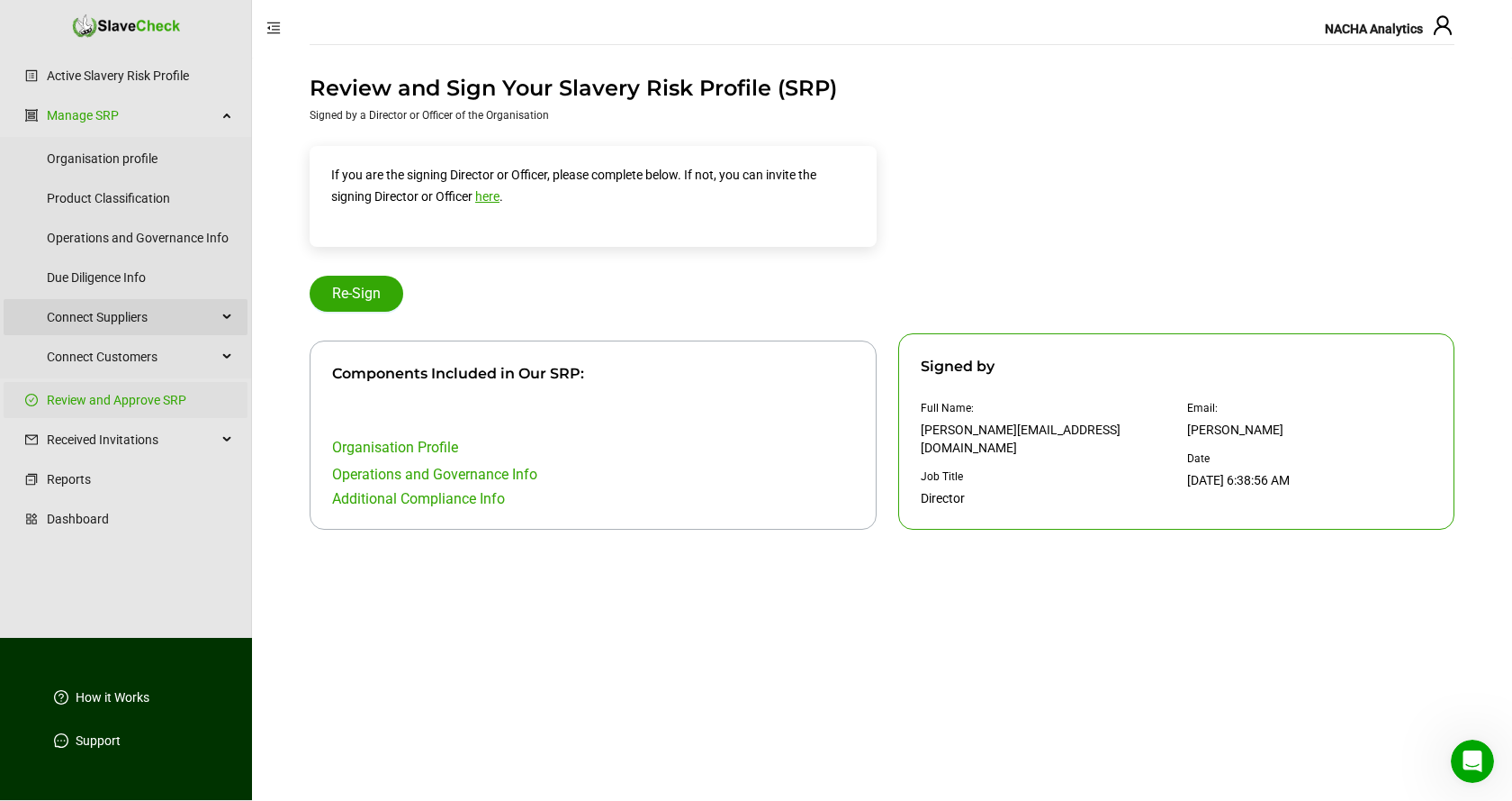
click at [223, 315] on div "Connect Suppliers" at bounding box center [126, 317] width 243 height 36
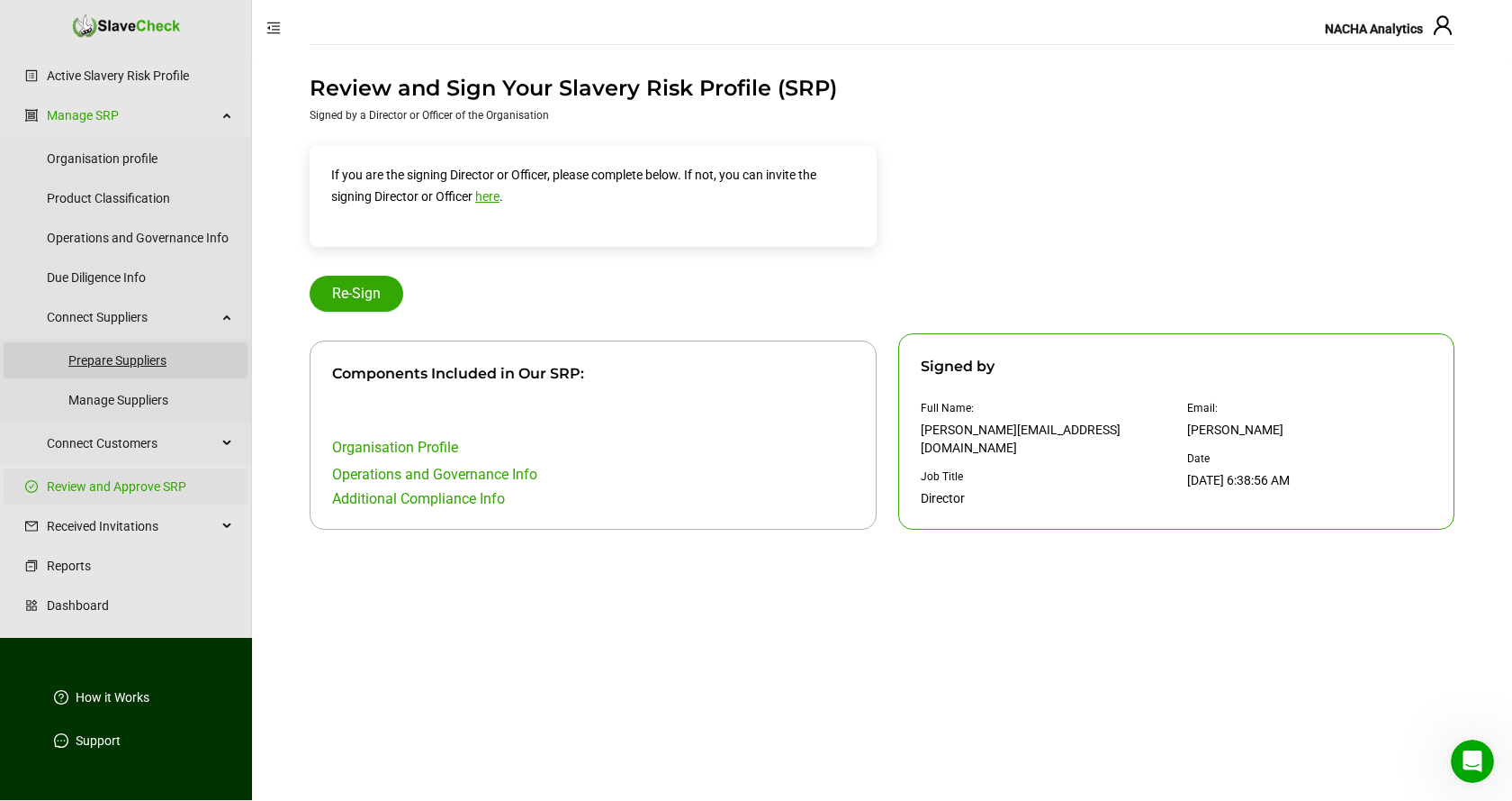
click at [130, 361] on link "Prepare Suppliers" at bounding box center [150, 360] width 164 height 36
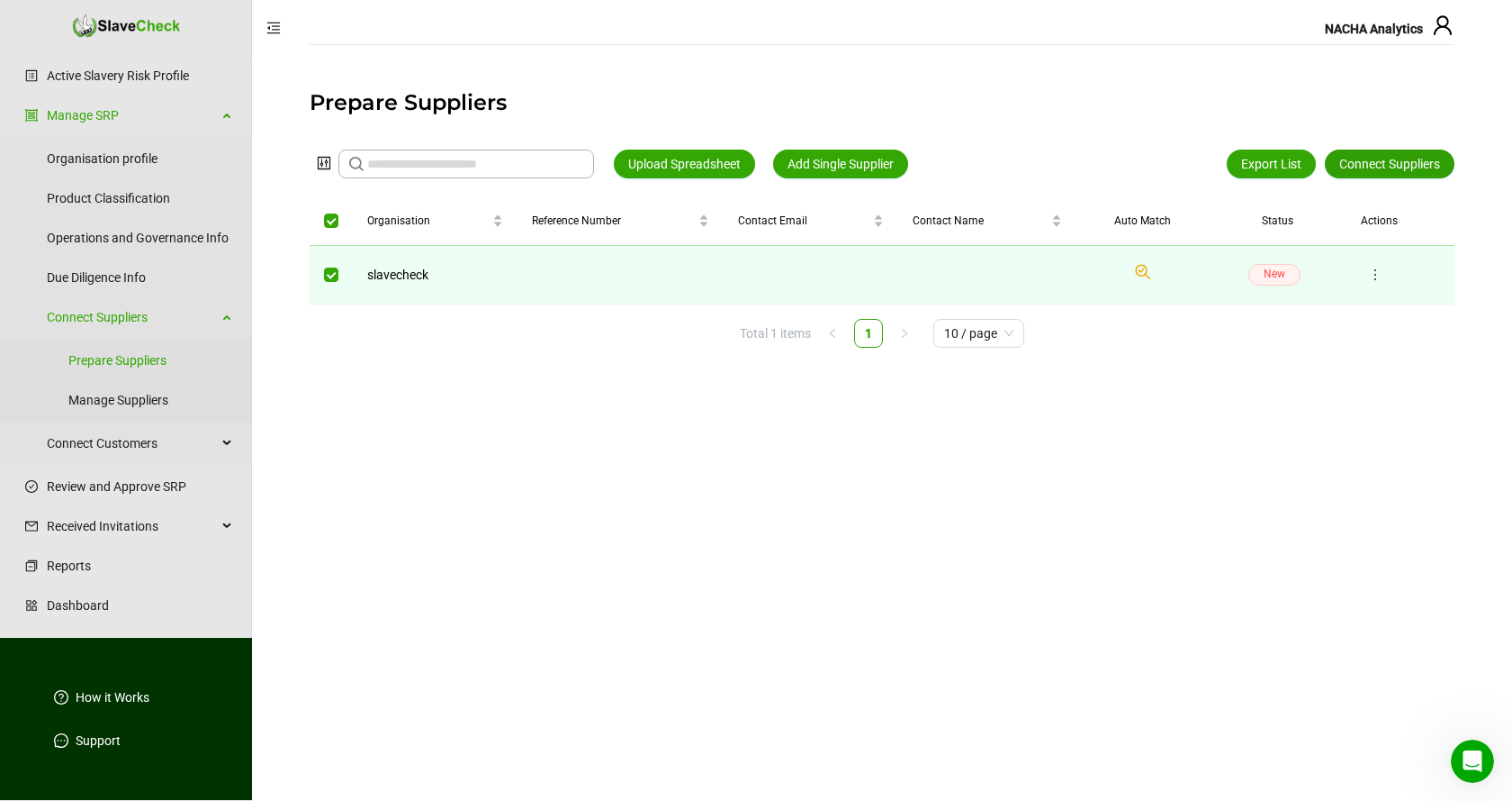
click at [1397, 162] on span "Connect Suppliers" at bounding box center [1389, 164] width 101 height 20
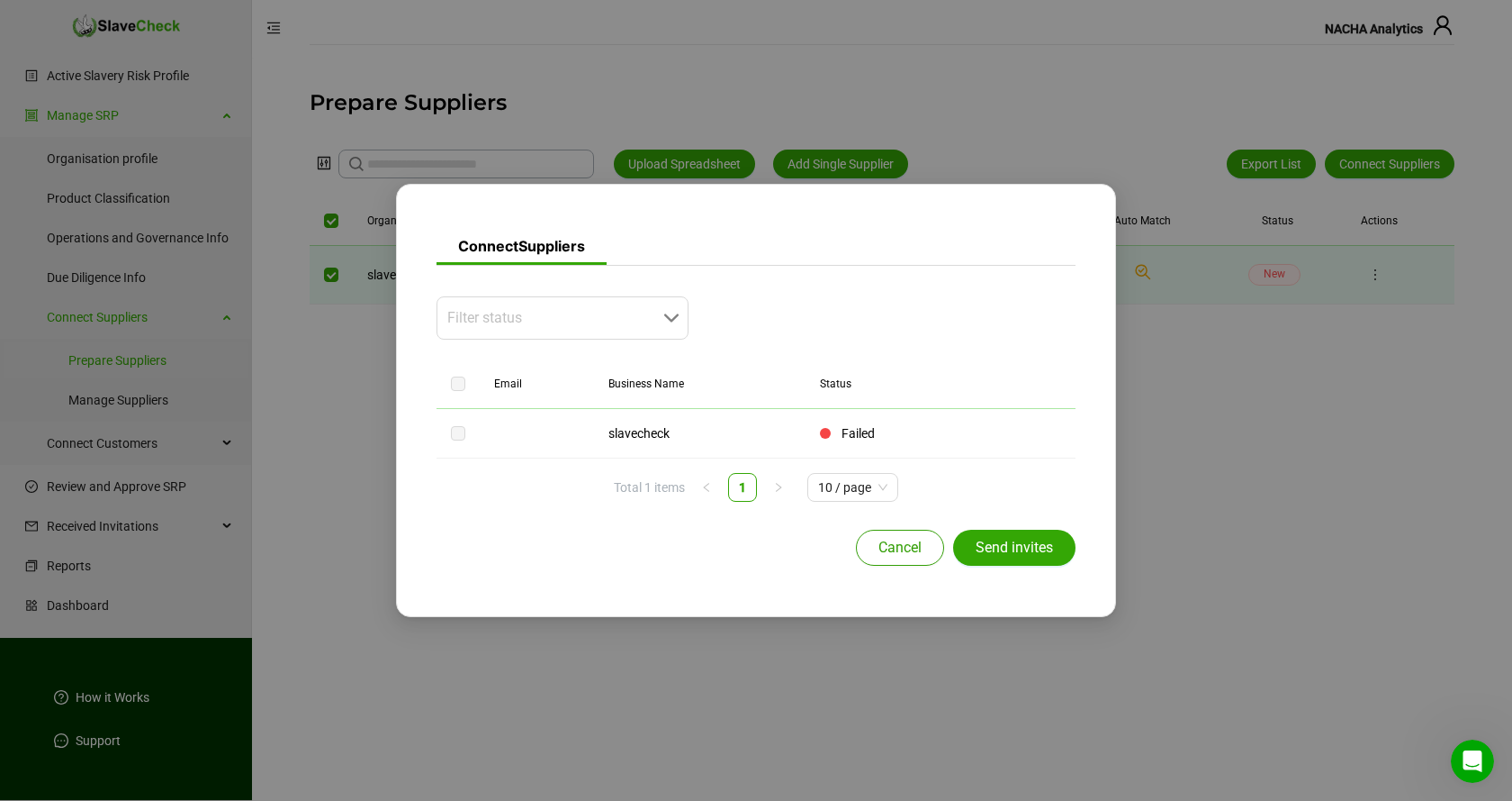
click at [921, 553] on span "Cancel" at bounding box center [900, 548] width 44 height 22
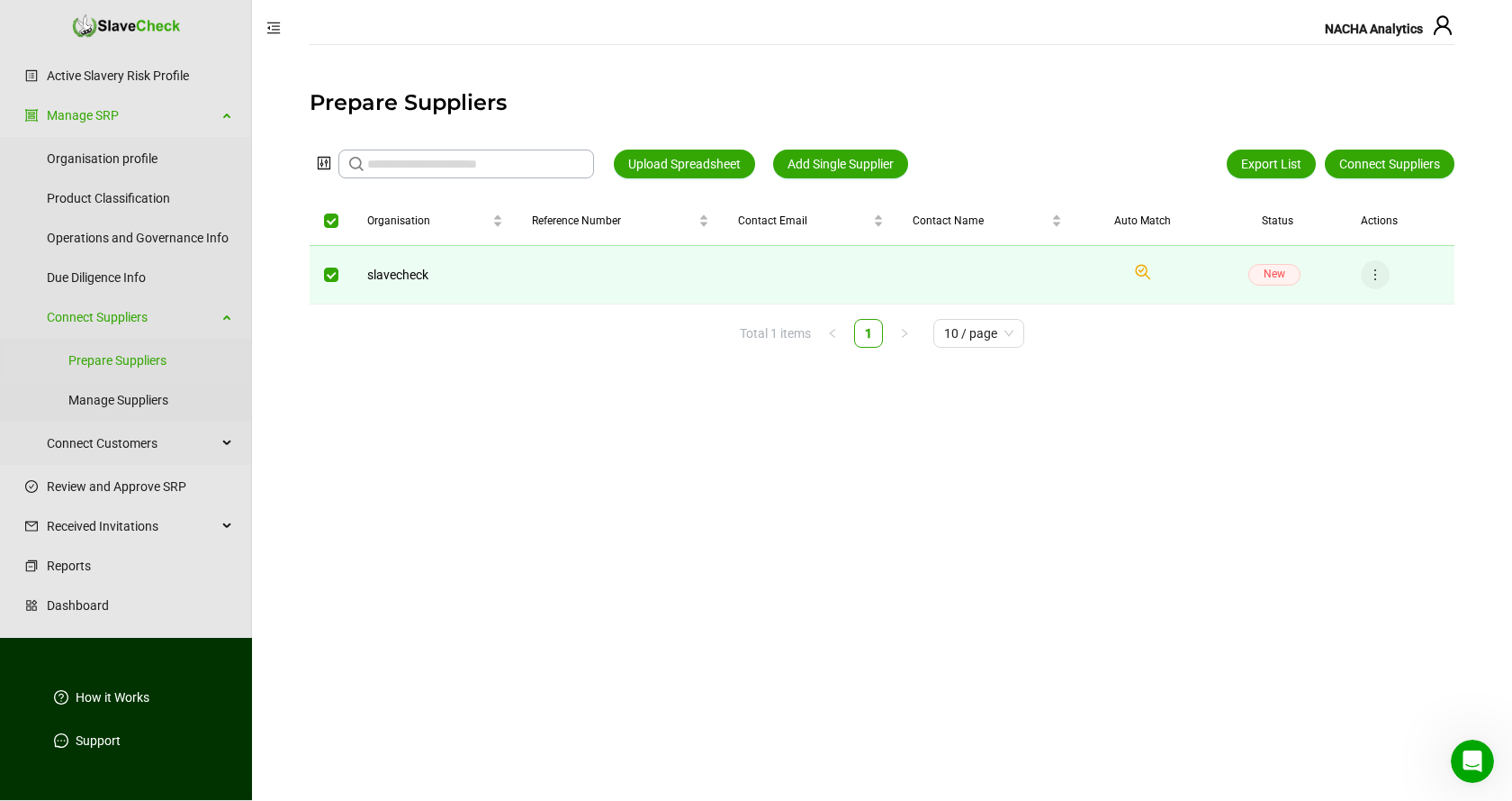
click at [1376, 273] on icon "more" at bounding box center [1374, 274] width 15 height 15
click at [1307, 340] on span "Edit" at bounding box center [1334, 340] width 83 height 20
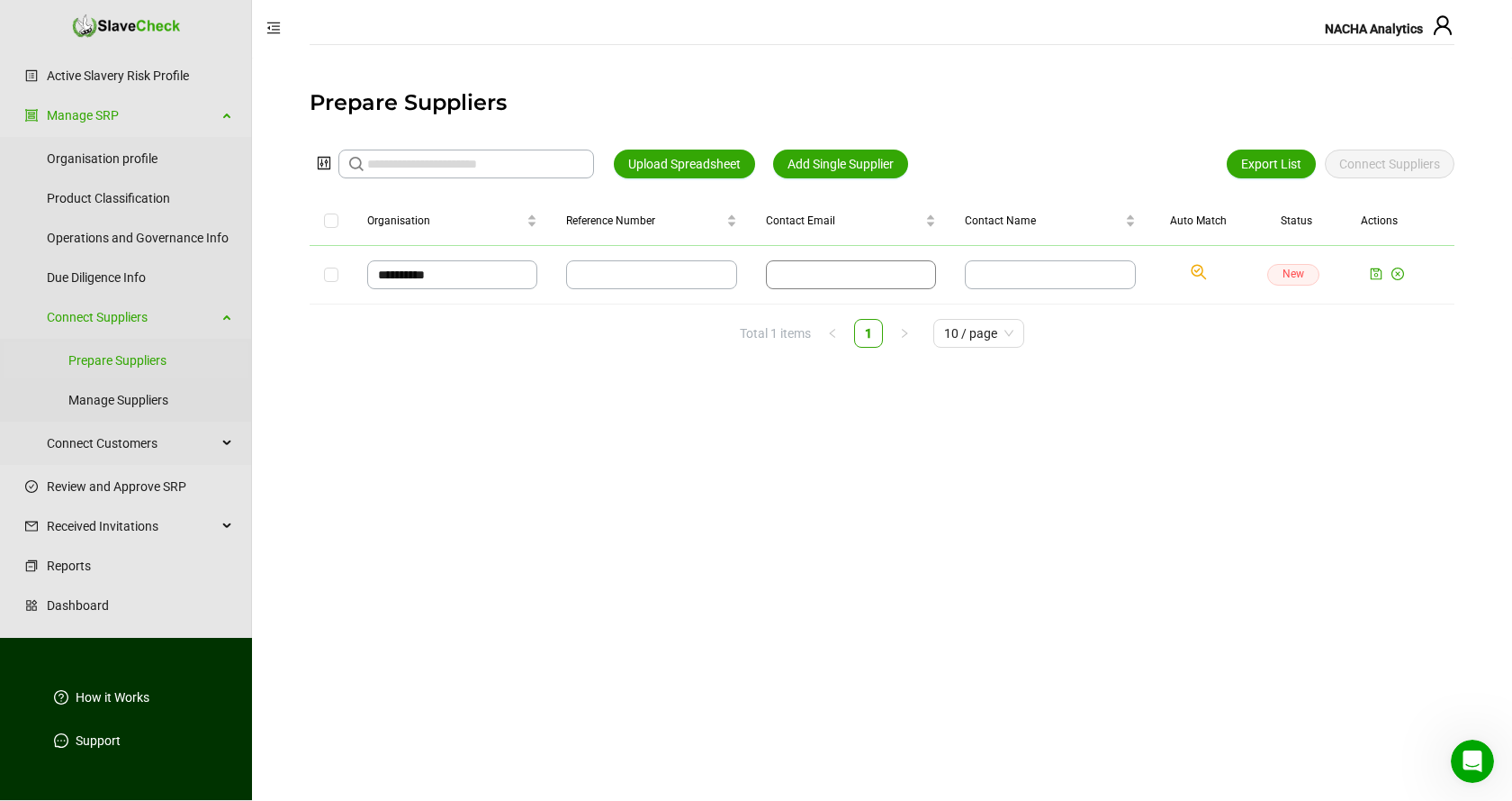
click at [905, 273] on input "text" at bounding box center [851, 274] width 170 height 29
type input "**********"
click at [1375, 276] on icon "save" at bounding box center [1376, 274] width 12 height 12
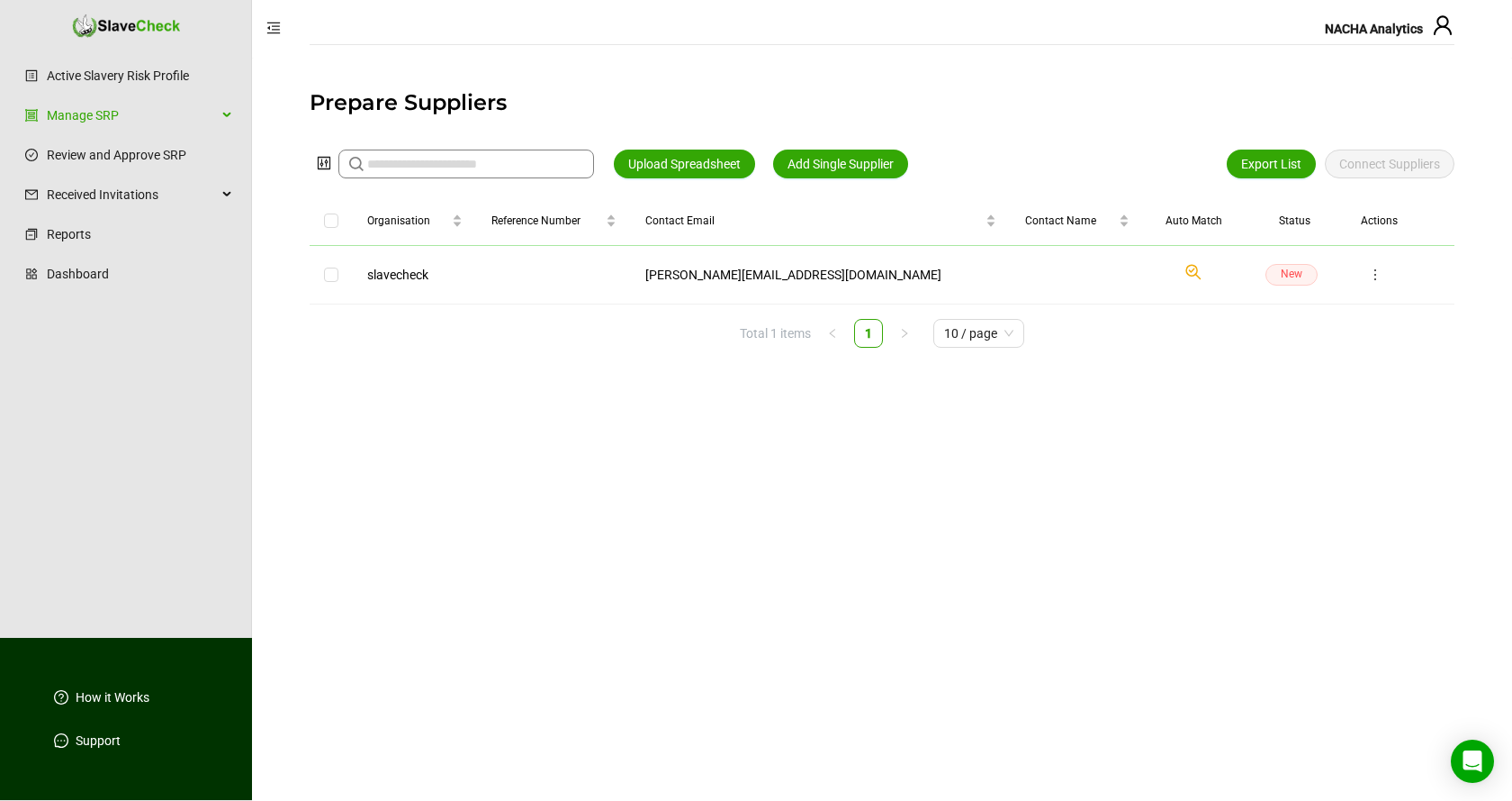
click at [538, 163] on input "text" at bounding box center [475, 164] width 216 height 20
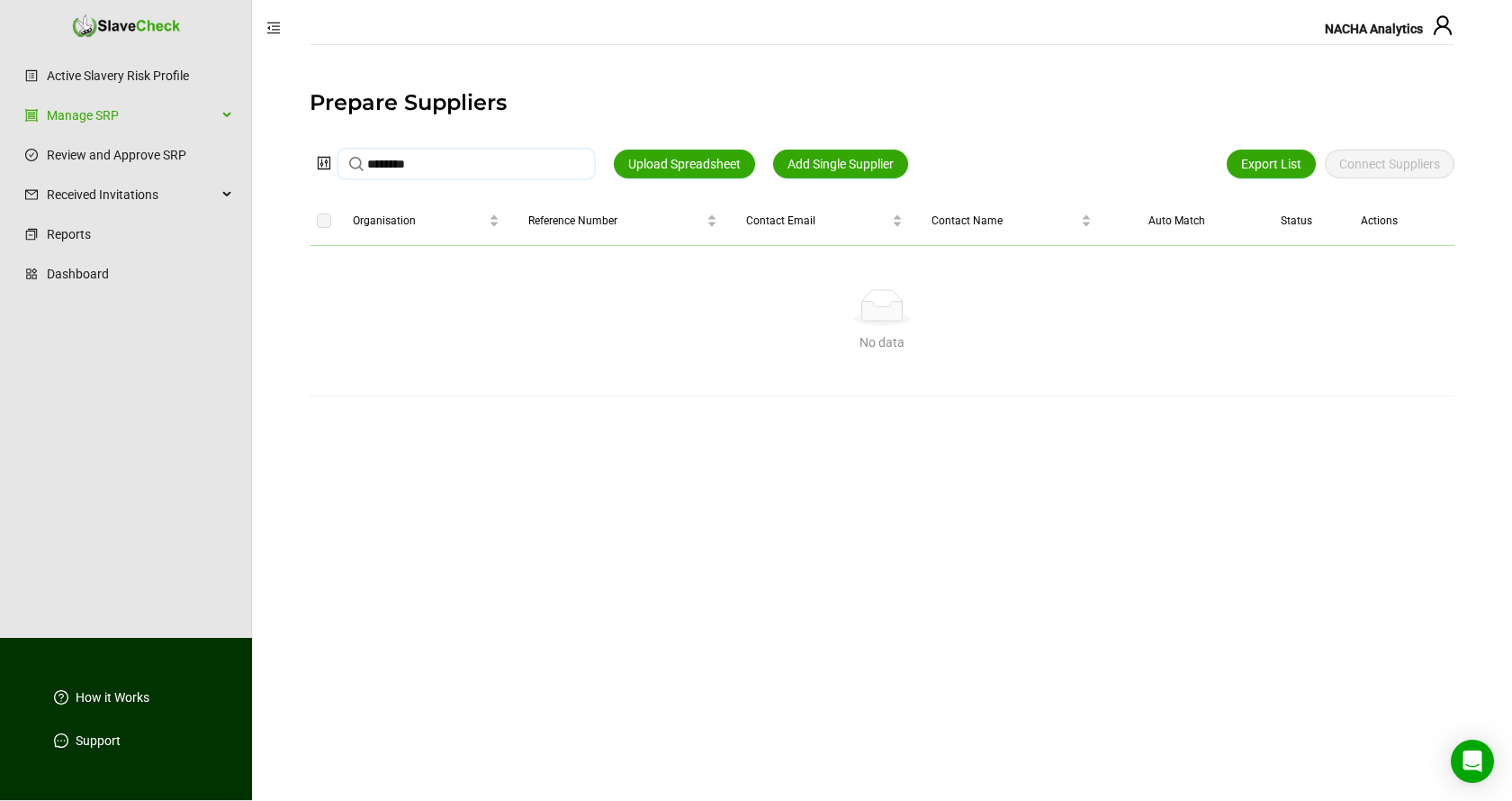
type input "********"
click at [844, 162] on span "Add Single Supplier" at bounding box center [840, 164] width 106 height 20
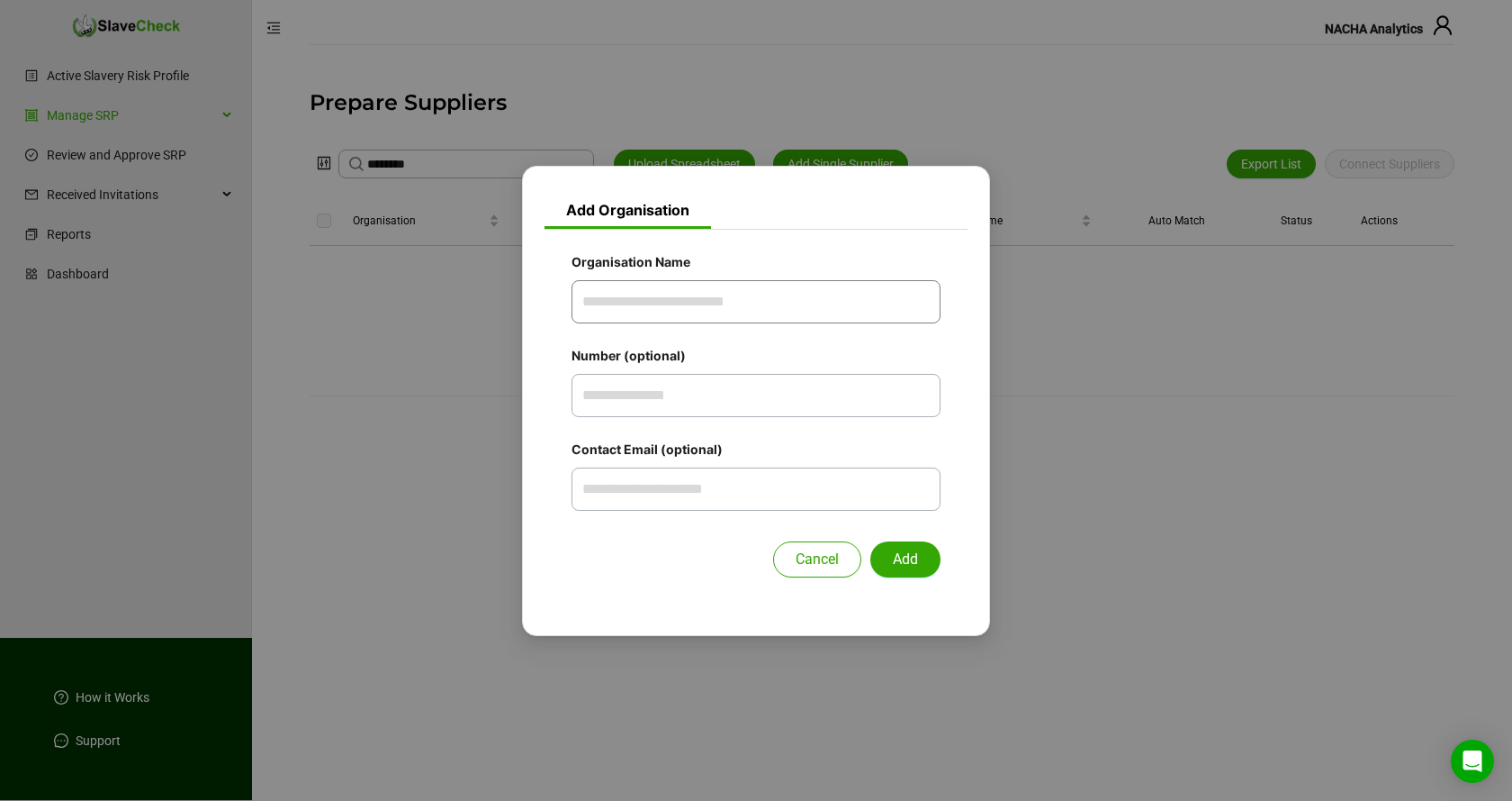
click at [796, 290] on input "Organisation Name" at bounding box center [756, 302] width 369 height 44
type input "********"
click at [901, 553] on span "Add" at bounding box center [904, 559] width 25 height 22
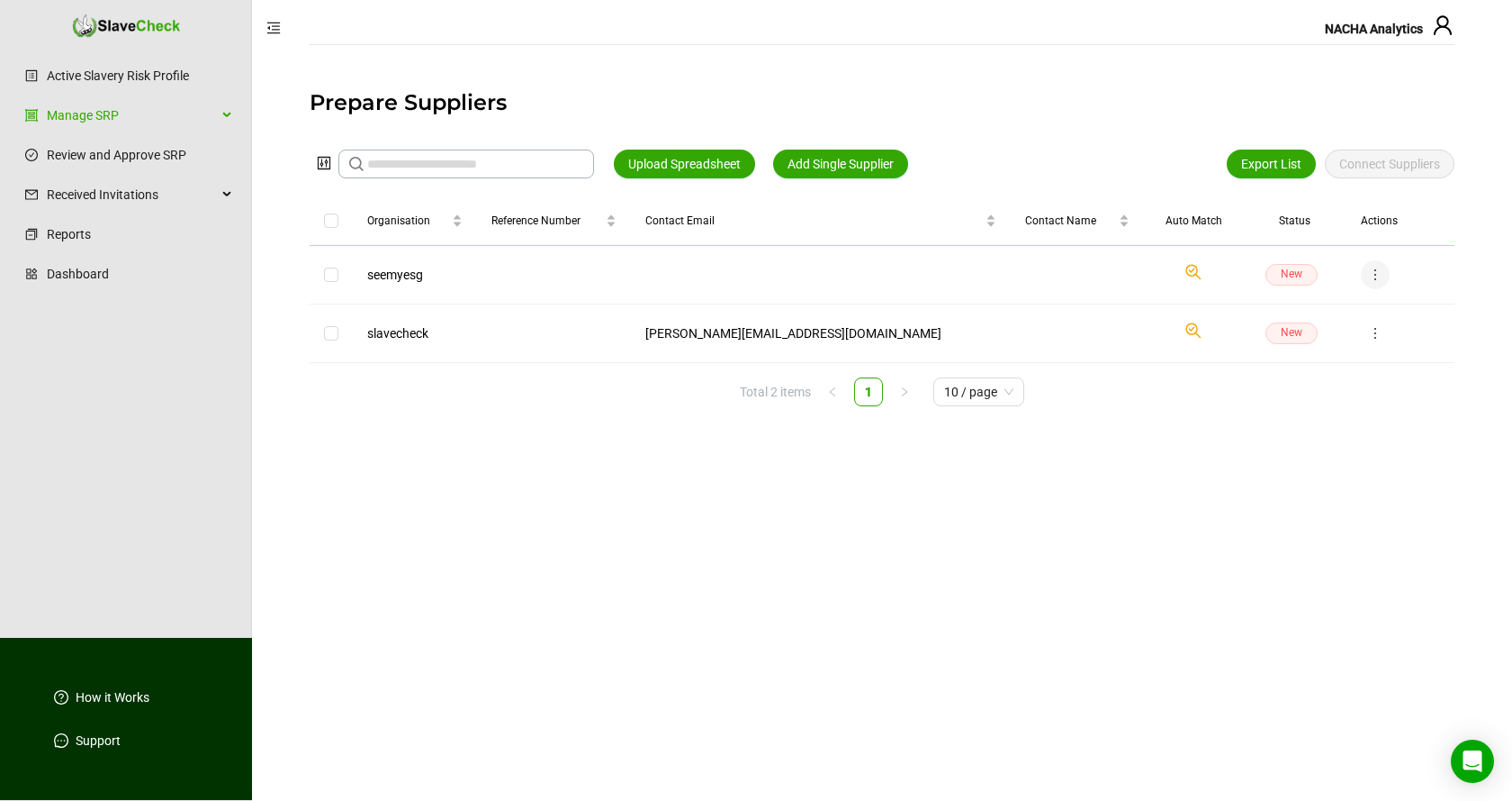
click at [1379, 275] on icon "more" at bounding box center [1374, 274] width 15 height 15
click at [511, 164] on input "text" at bounding box center [475, 164] width 216 height 20
click at [324, 164] on icon "control" at bounding box center [324, 162] width 15 height 15
click at [286, 170] on main "Prepare Suppliers Upload Spreadsheet Add Single Supplier Export List Connect Su…" at bounding box center [882, 429] width 1260 height 743
click at [477, 164] on input "text" at bounding box center [475, 164] width 216 height 20
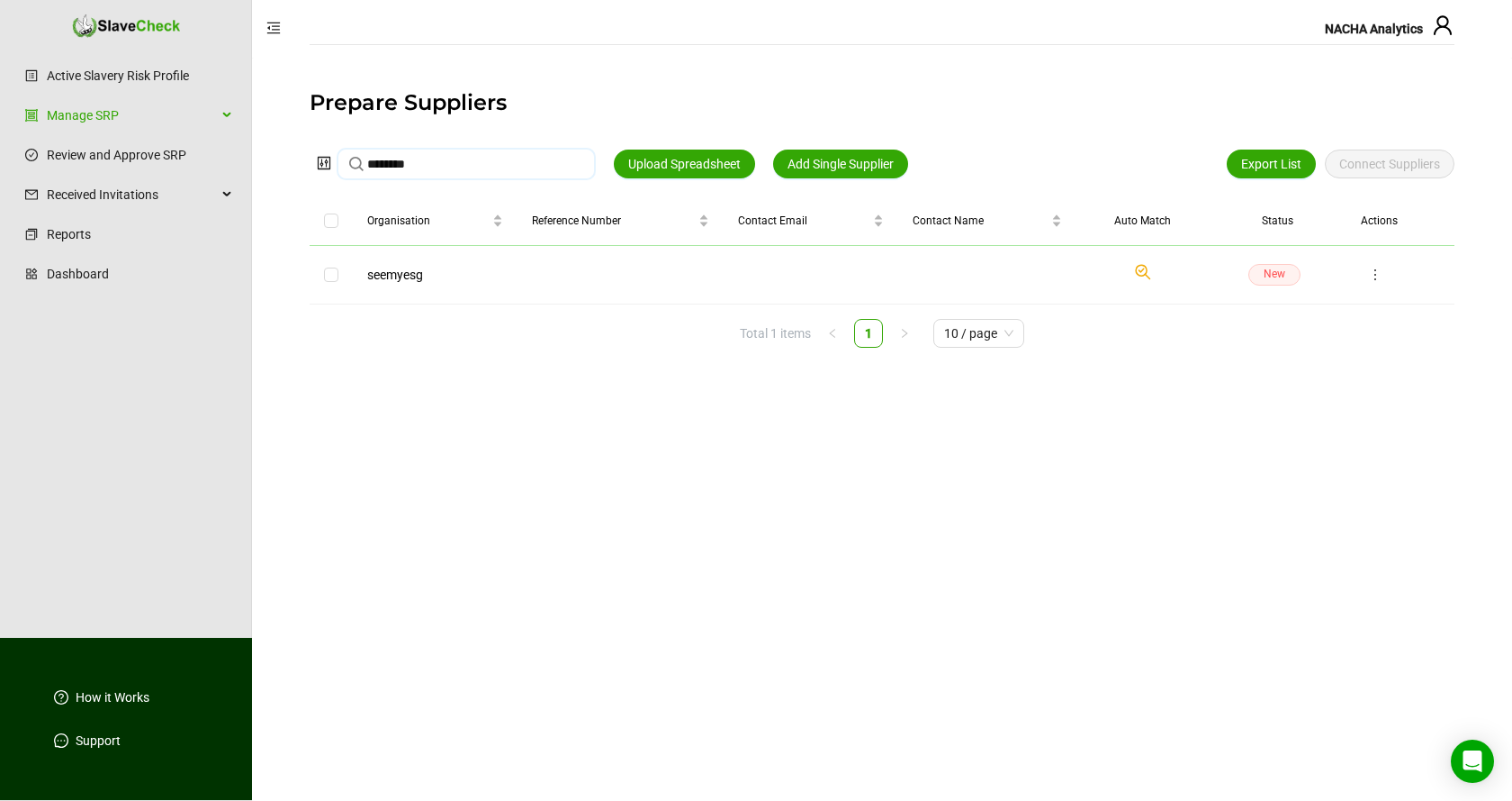
type input "********"
click at [1376, 274] on icon "more" at bounding box center [1374, 274] width 15 height 15
click at [1308, 339] on span "Edit" at bounding box center [1334, 340] width 83 height 20
click at [897, 265] on input "text" at bounding box center [851, 274] width 170 height 29
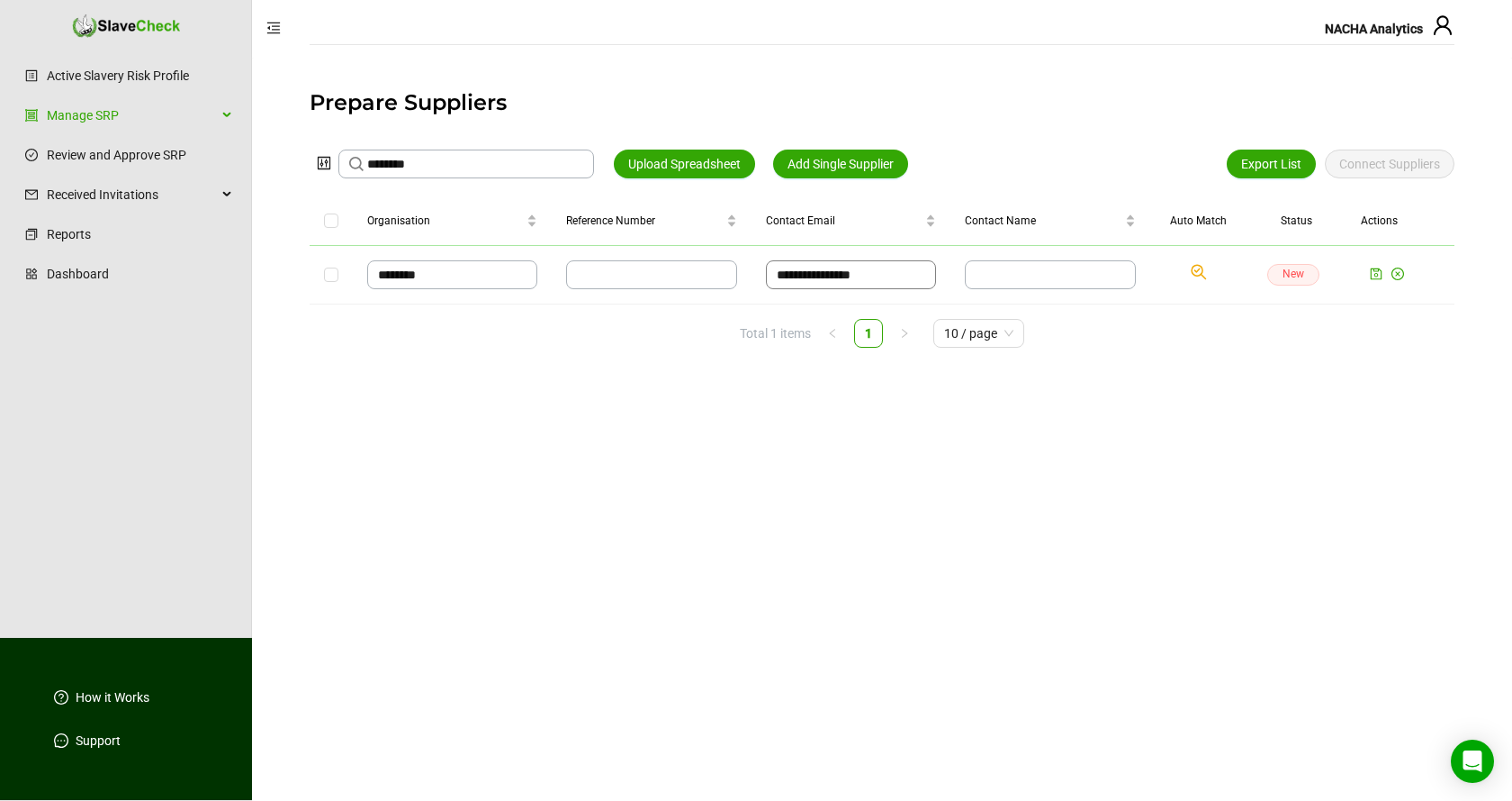
type input "**********"
click at [1187, 405] on main "**********" at bounding box center [882, 429] width 1260 height 743
click at [1376, 274] on icon "save" at bounding box center [1375, 273] width 13 height 13
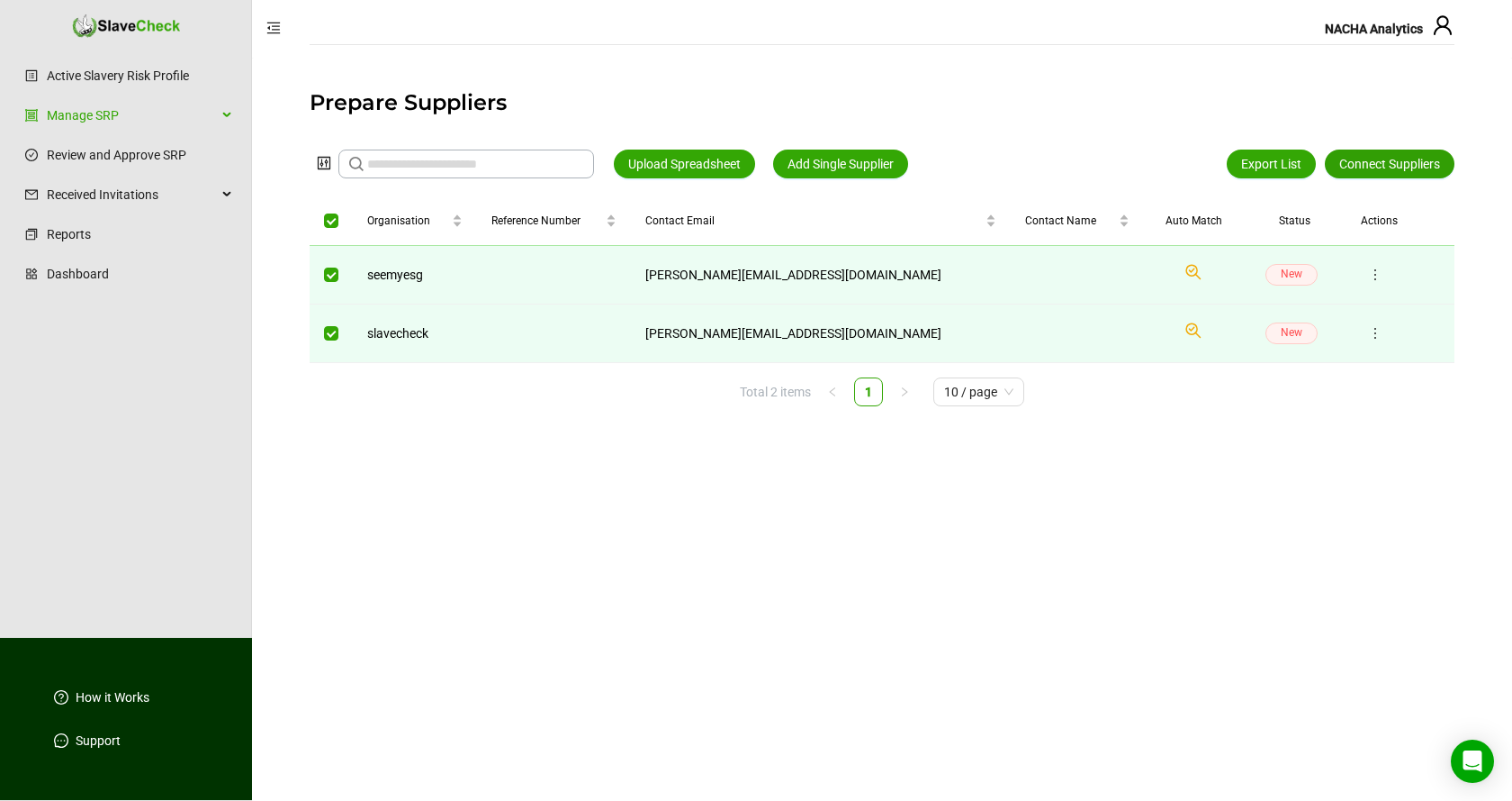
click at [1407, 161] on span "Connect Suppliers" at bounding box center [1389, 164] width 101 height 20
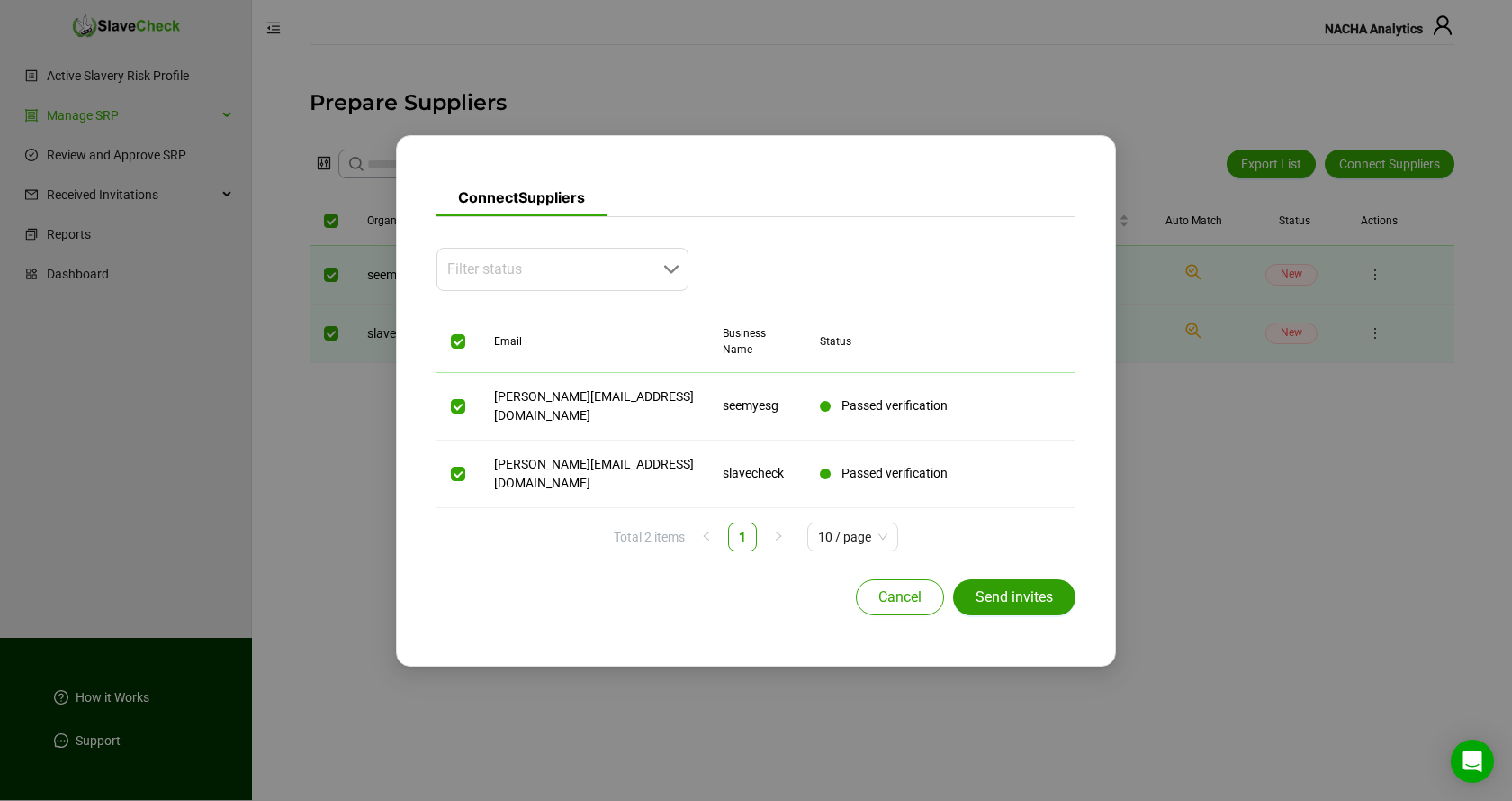
click at [1022, 586] on span "Send invites" at bounding box center [1014, 597] width 77 height 22
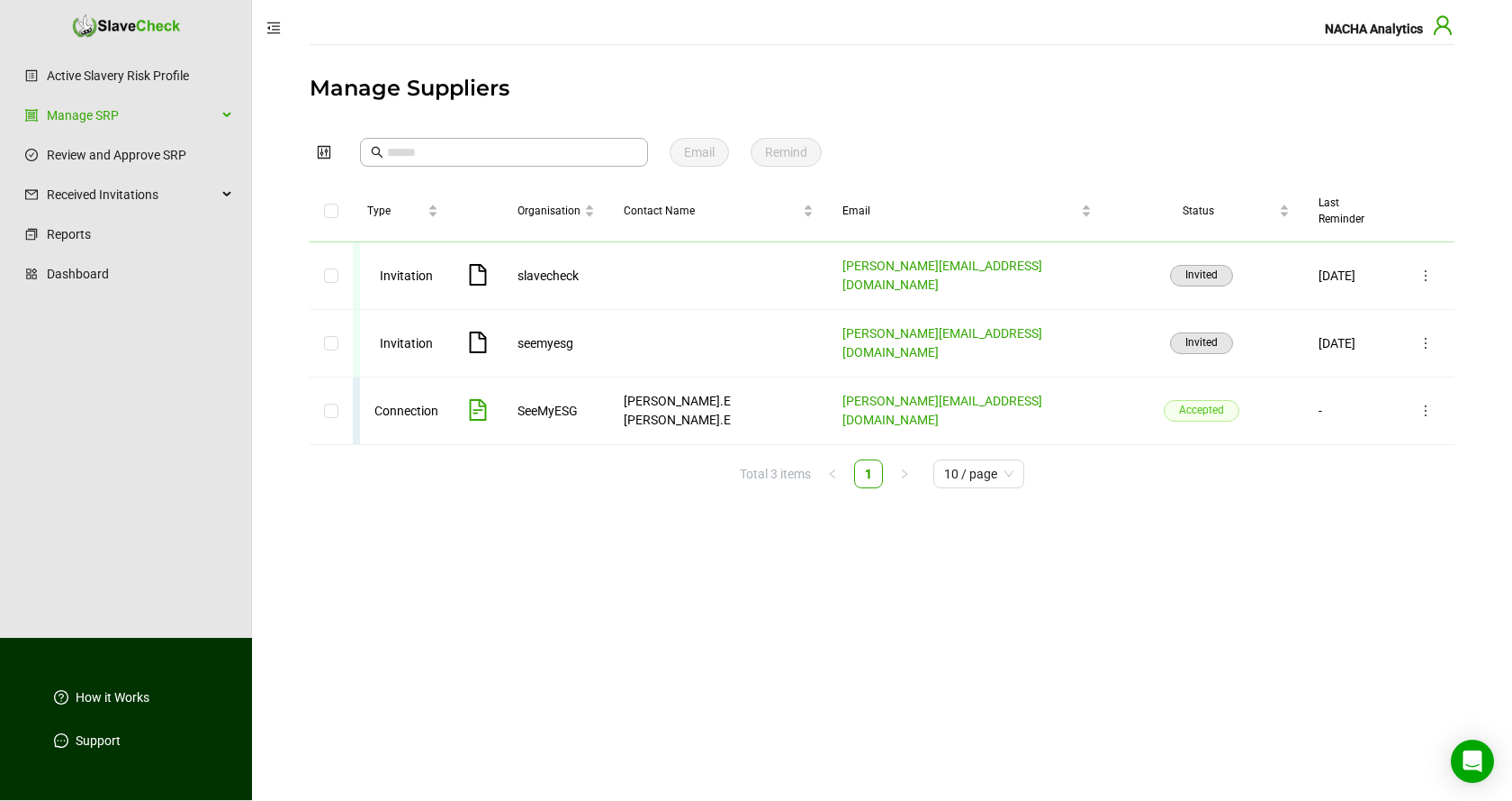
click at [1446, 29] on icon "user" at bounding box center [1443, 24] width 18 height 19
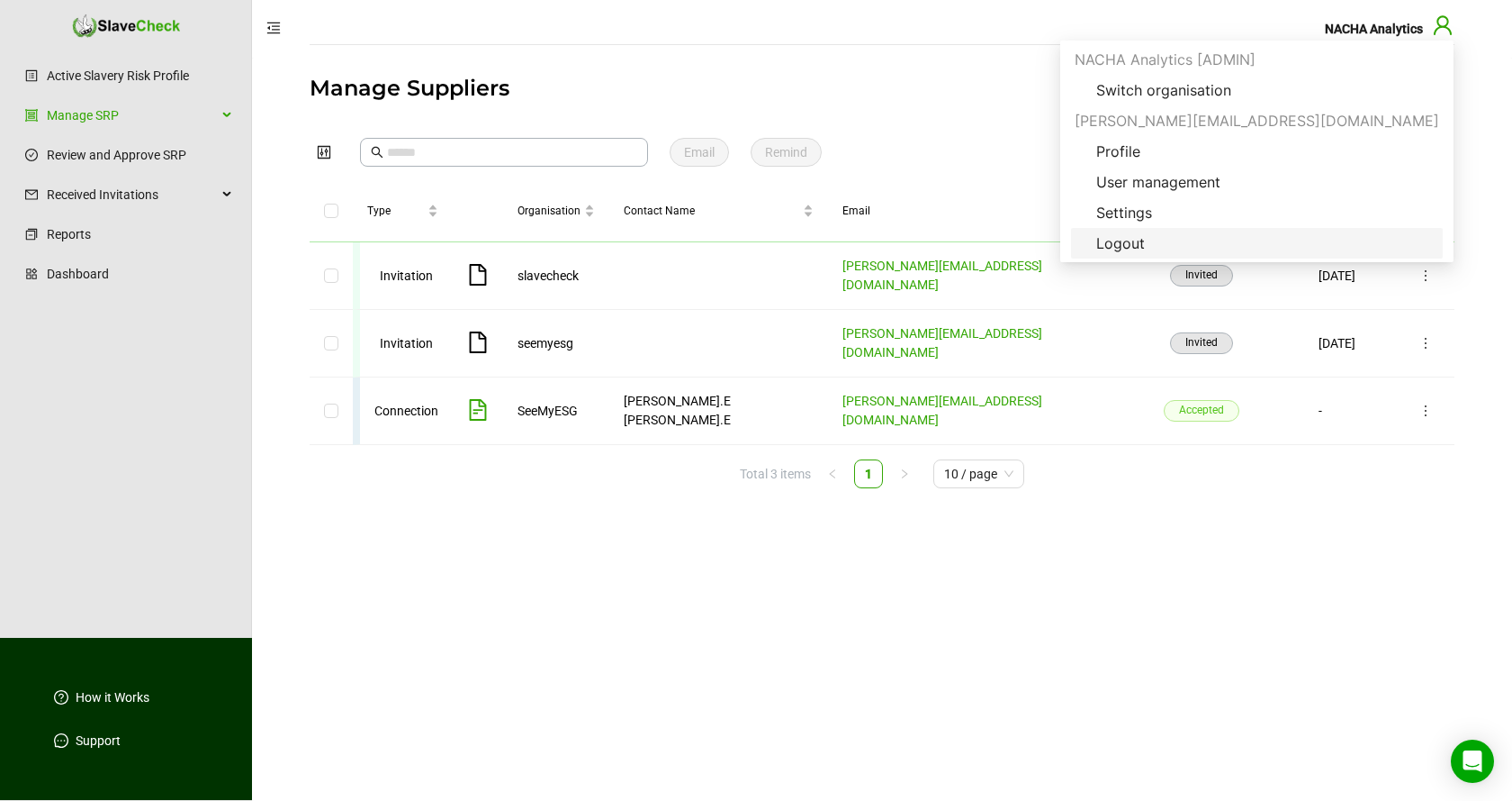
click at [1159, 239] on span "Logout" at bounding box center [1120, 244] width 77 height 22
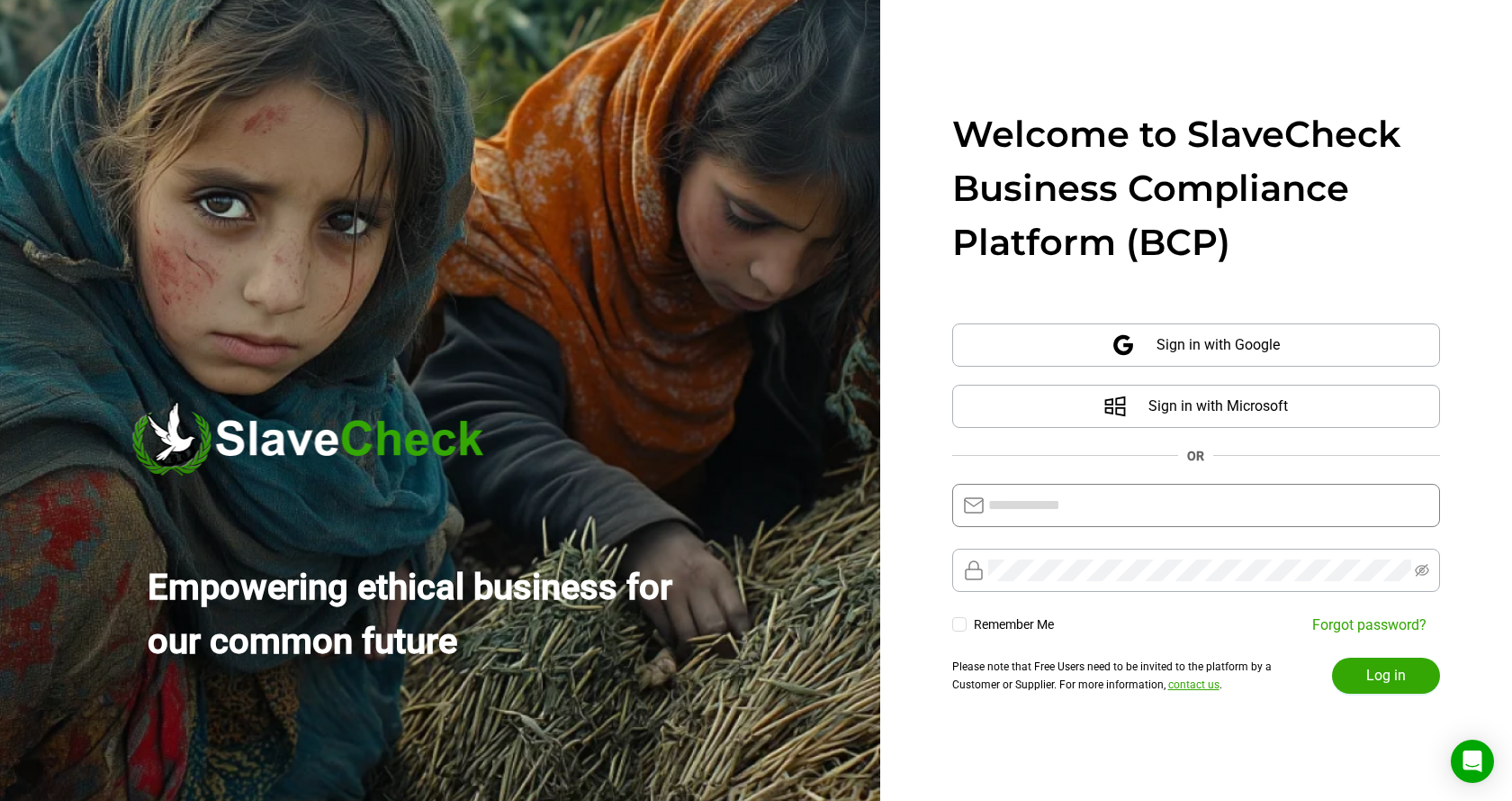
click at [1190, 512] on input "text" at bounding box center [1209, 505] width 441 height 22
type input "**********"
click at [1381, 676] on span "Log in" at bounding box center [1386, 675] width 40 height 22
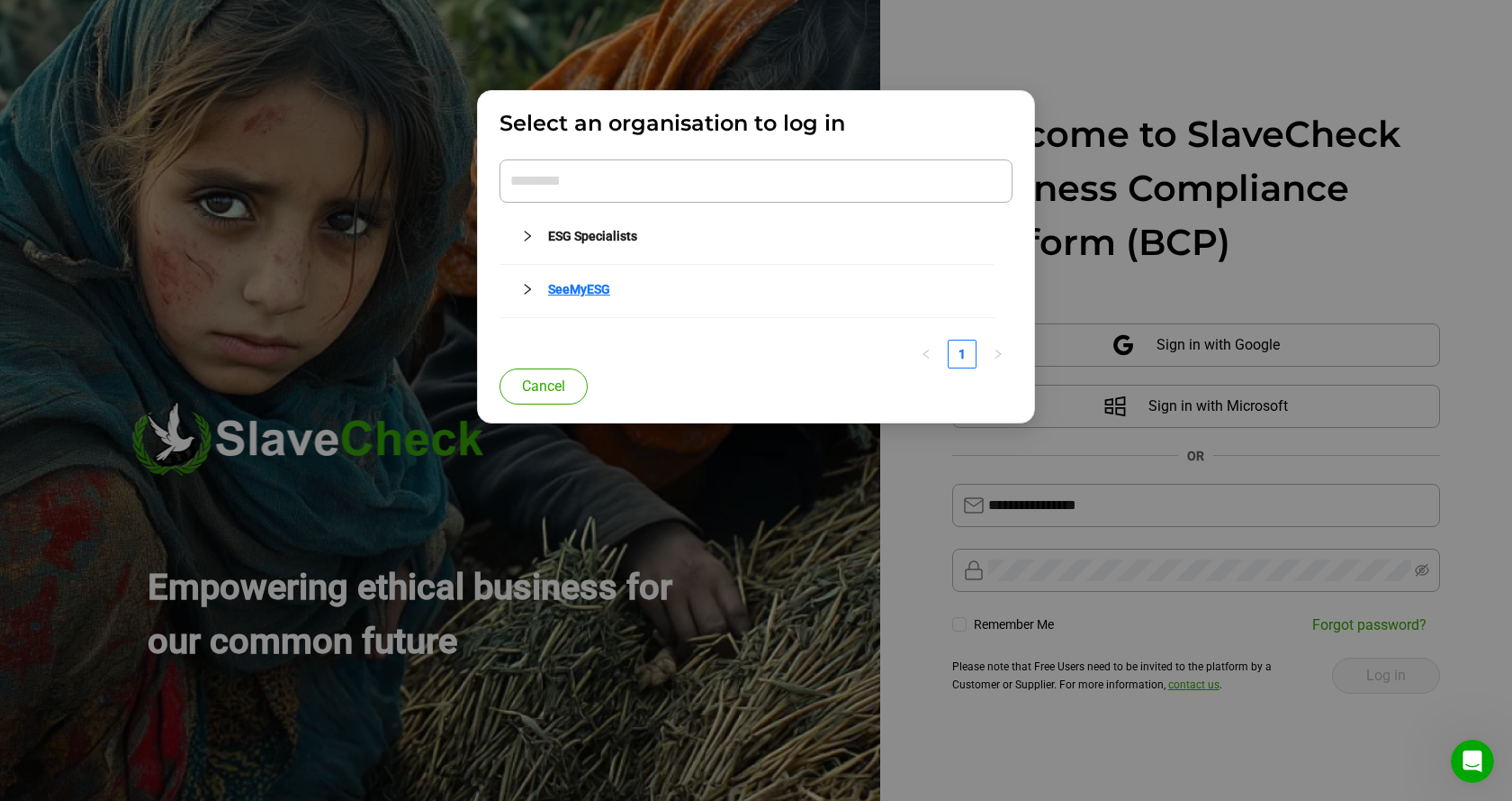
click at [590, 287] on link "SeeMyESG" at bounding box center [579, 289] width 62 height 15
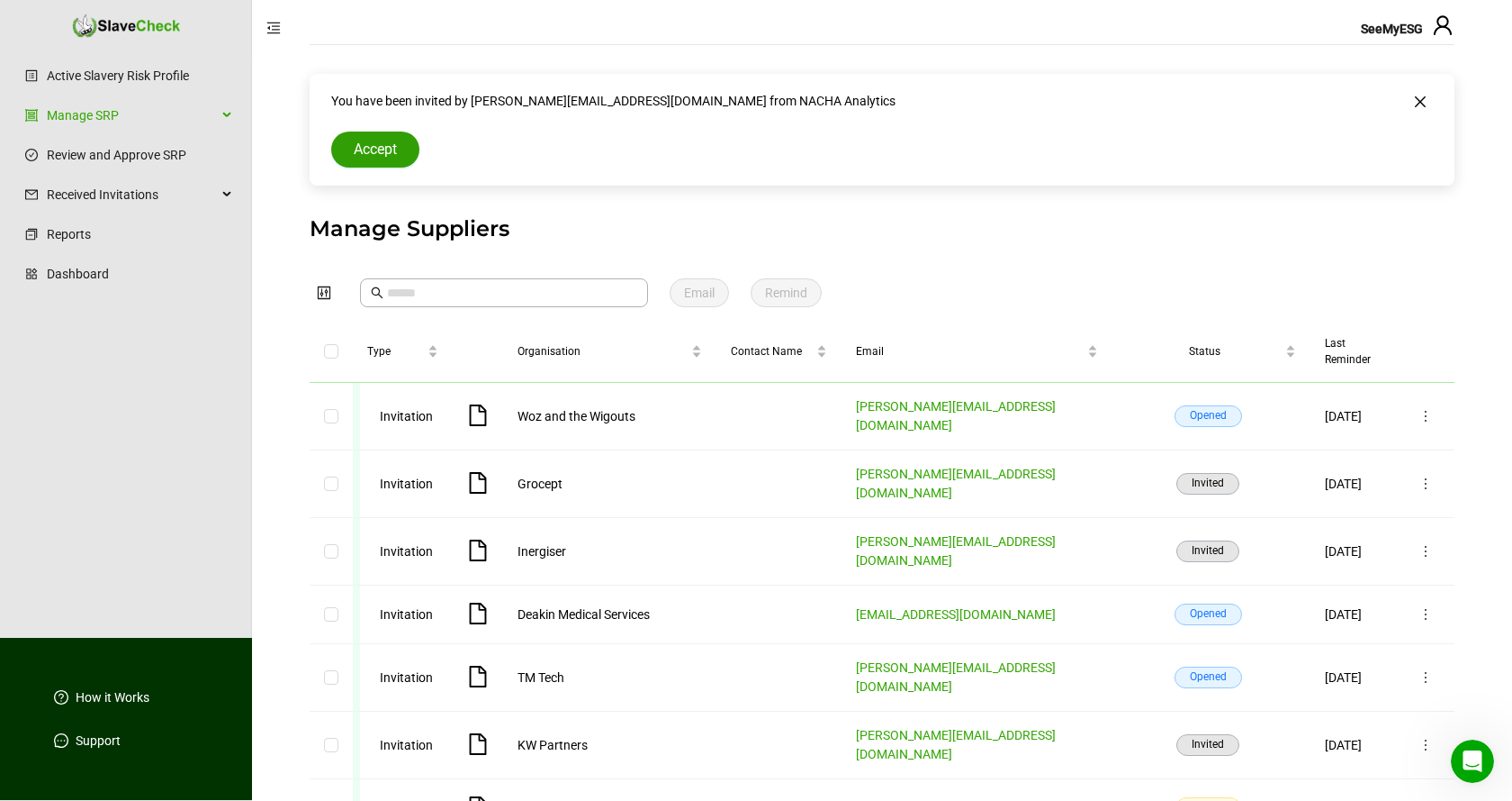
click at [382, 150] on span "Accept" at bounding box center [375, 150] width 44 height 22
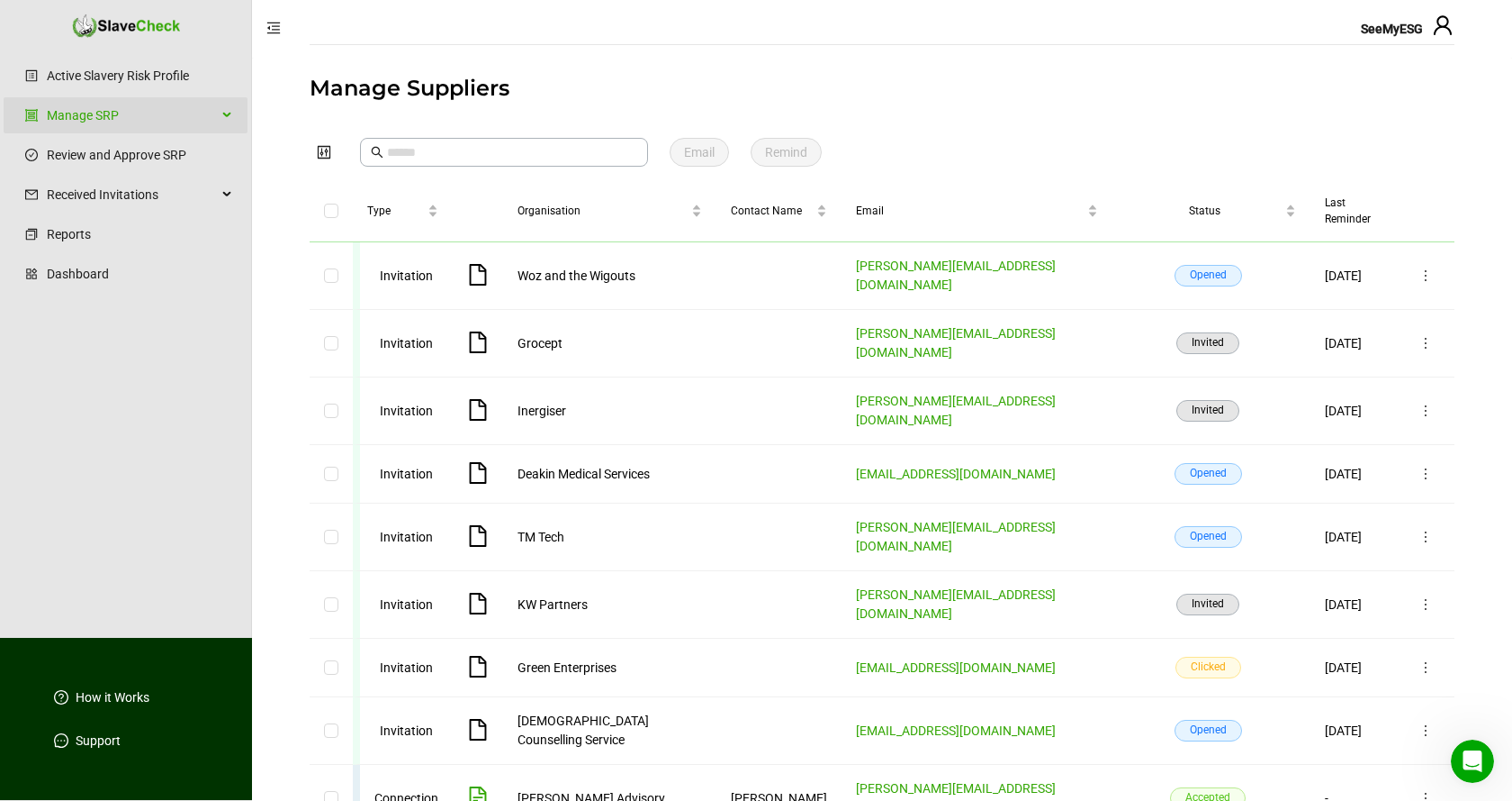
click at [232, 116] on div "Manage SRP" at bounding box center [126, 115] width 243 height 36
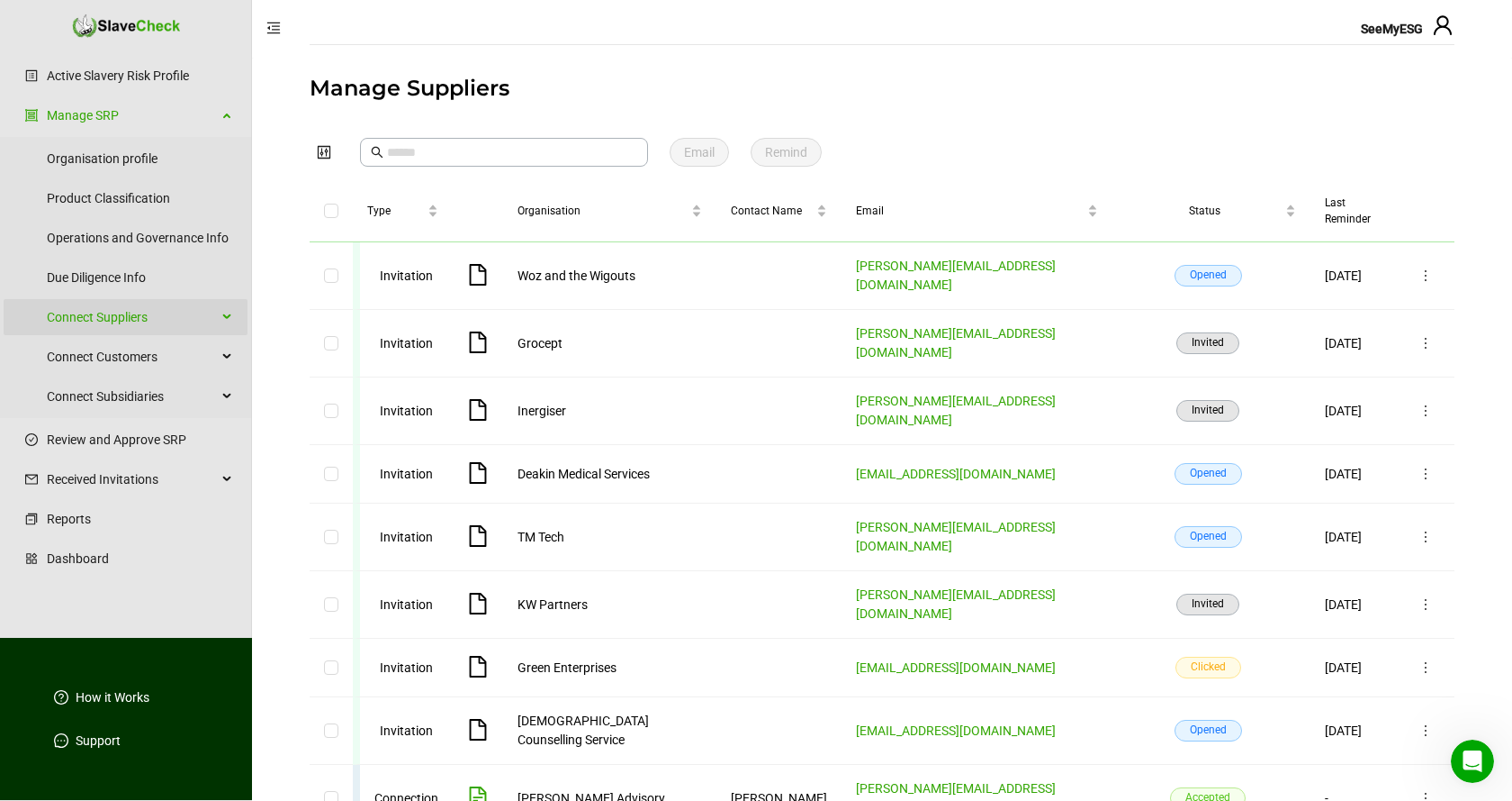
click at [230, 313] on div "Connect Suppliers" at bounding box center [126, 317] width 243 height 36
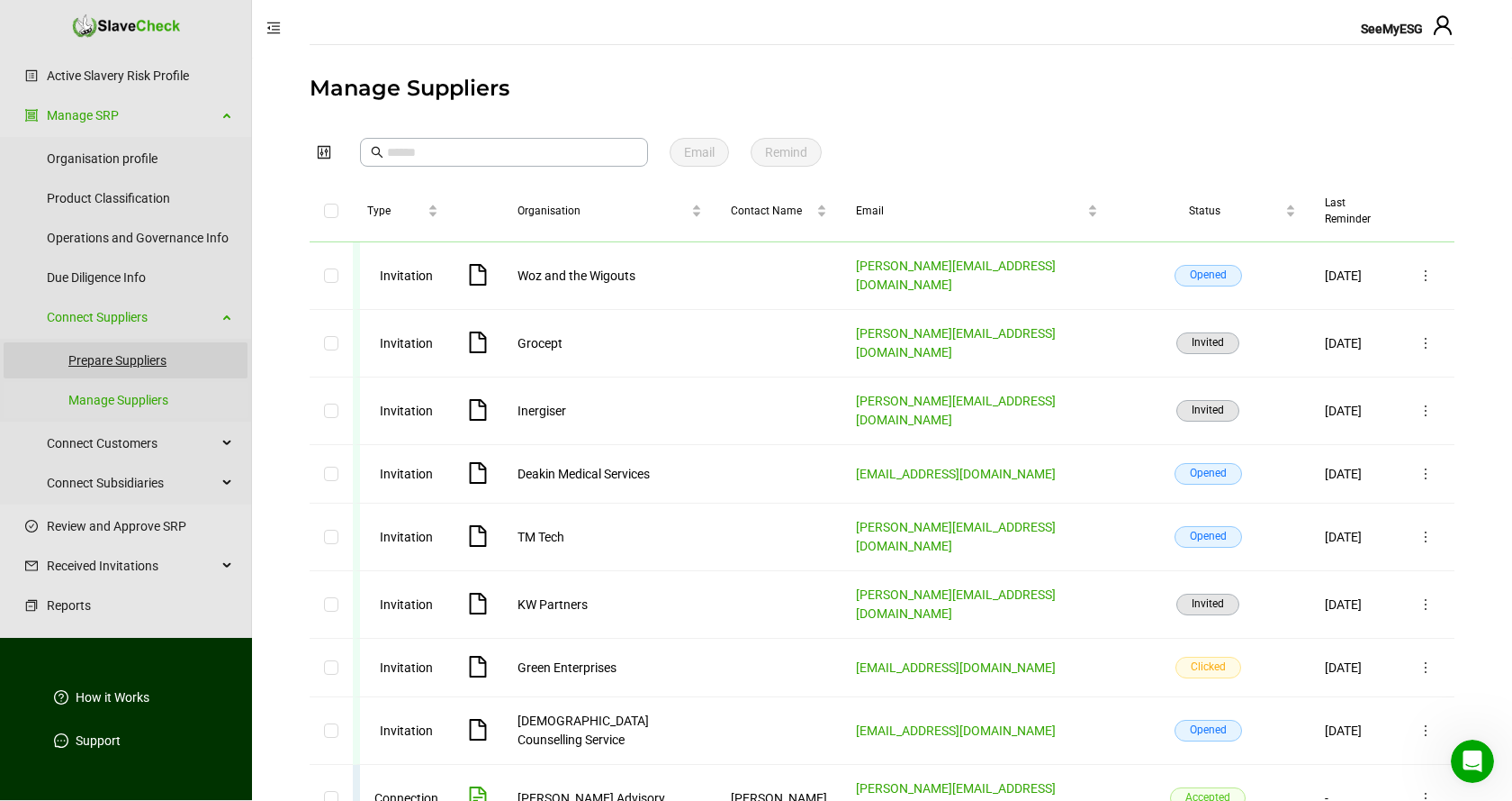
click at [133, 361] on link "Prepare Suppliers" at bounding box center [150, 360] width 164 height 36
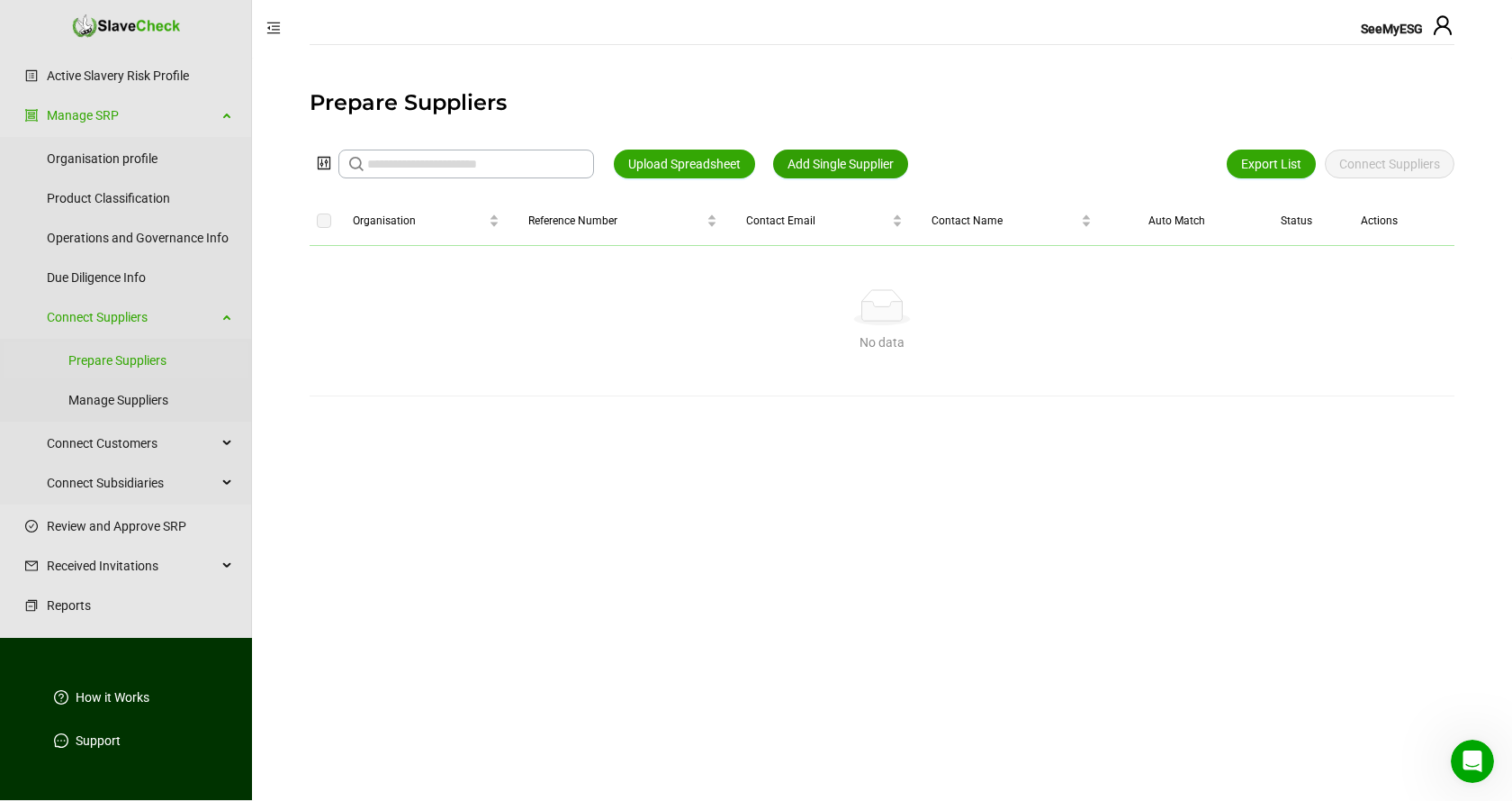
click at [849, 158] on span "Add Single Supplier" at bounding box center [840, 164] width 106 height 20
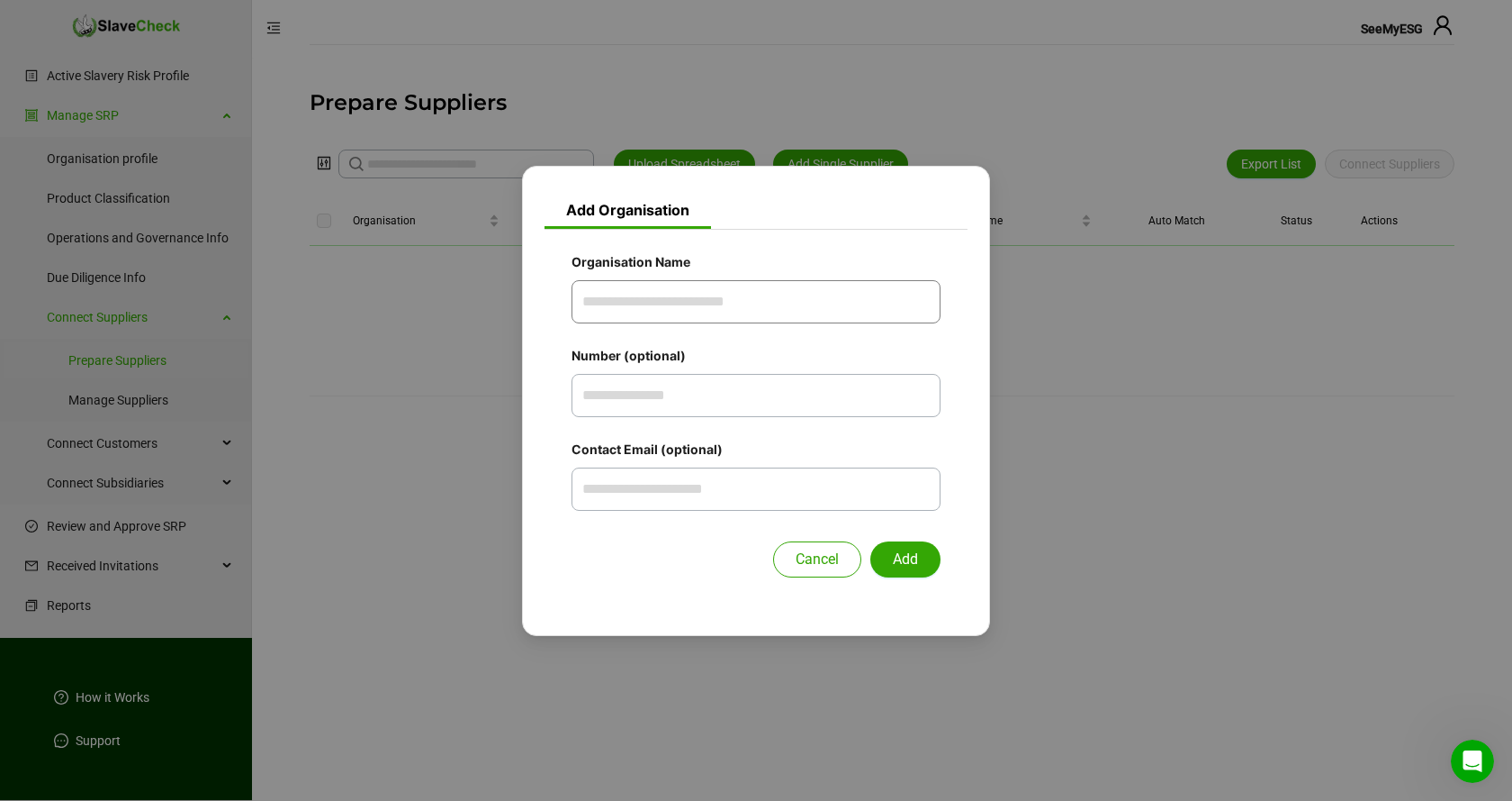
click at [808, 295] on input "Organisation Name" at bounding box center [756, 302] width 369 height 44
type input "*****"
click at [913, 557] on span "Add" at bounding box center [904, 559] width 25 height 22
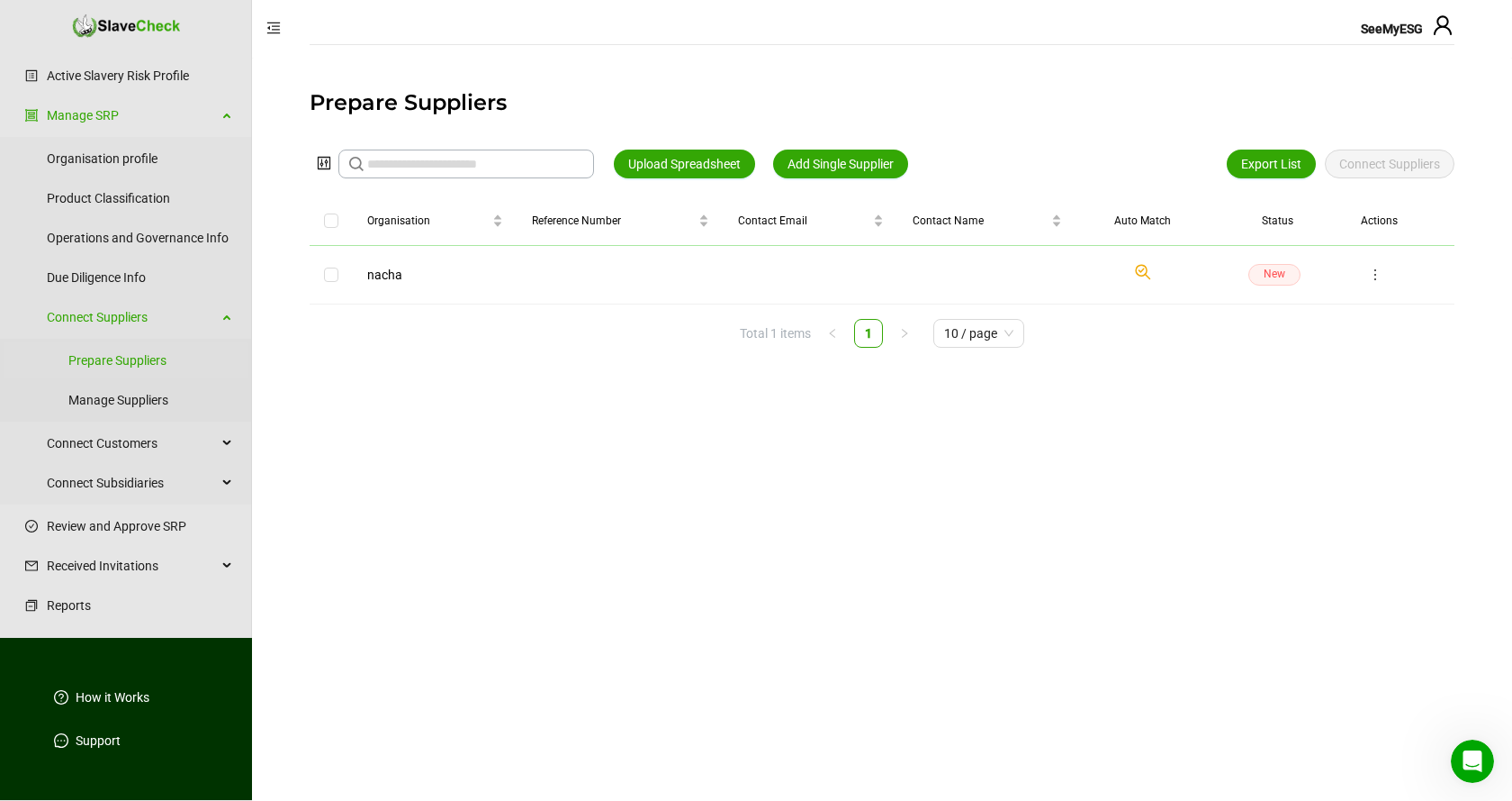
click at [1139, 270] on icon "Check if we have found a suitable organisation in our system." at bounding box center [1143, 272] width 22 height 22
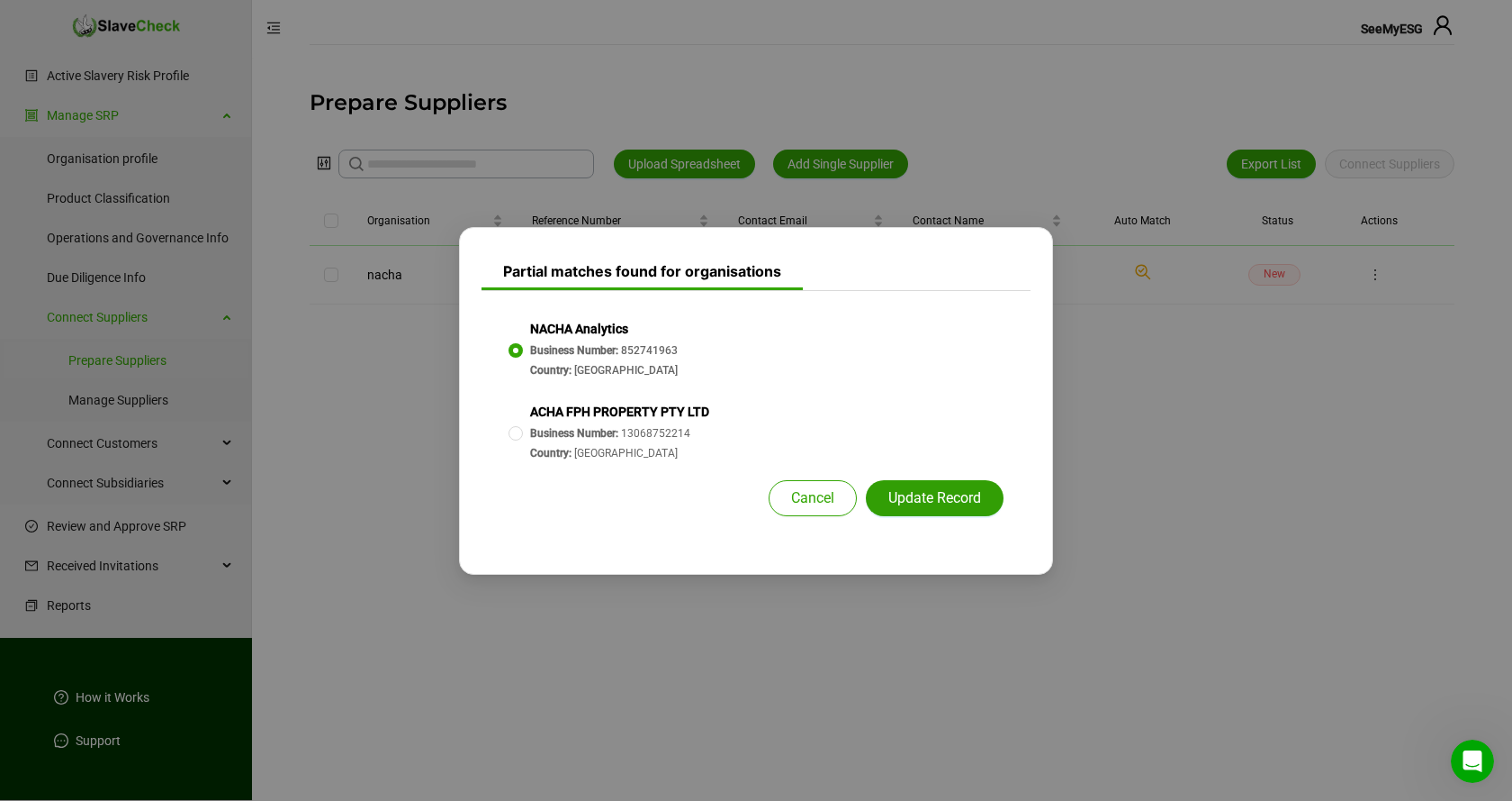
click at [939, 502] on span "Update Record" at bounding box center [935, 498] width 93 height 22
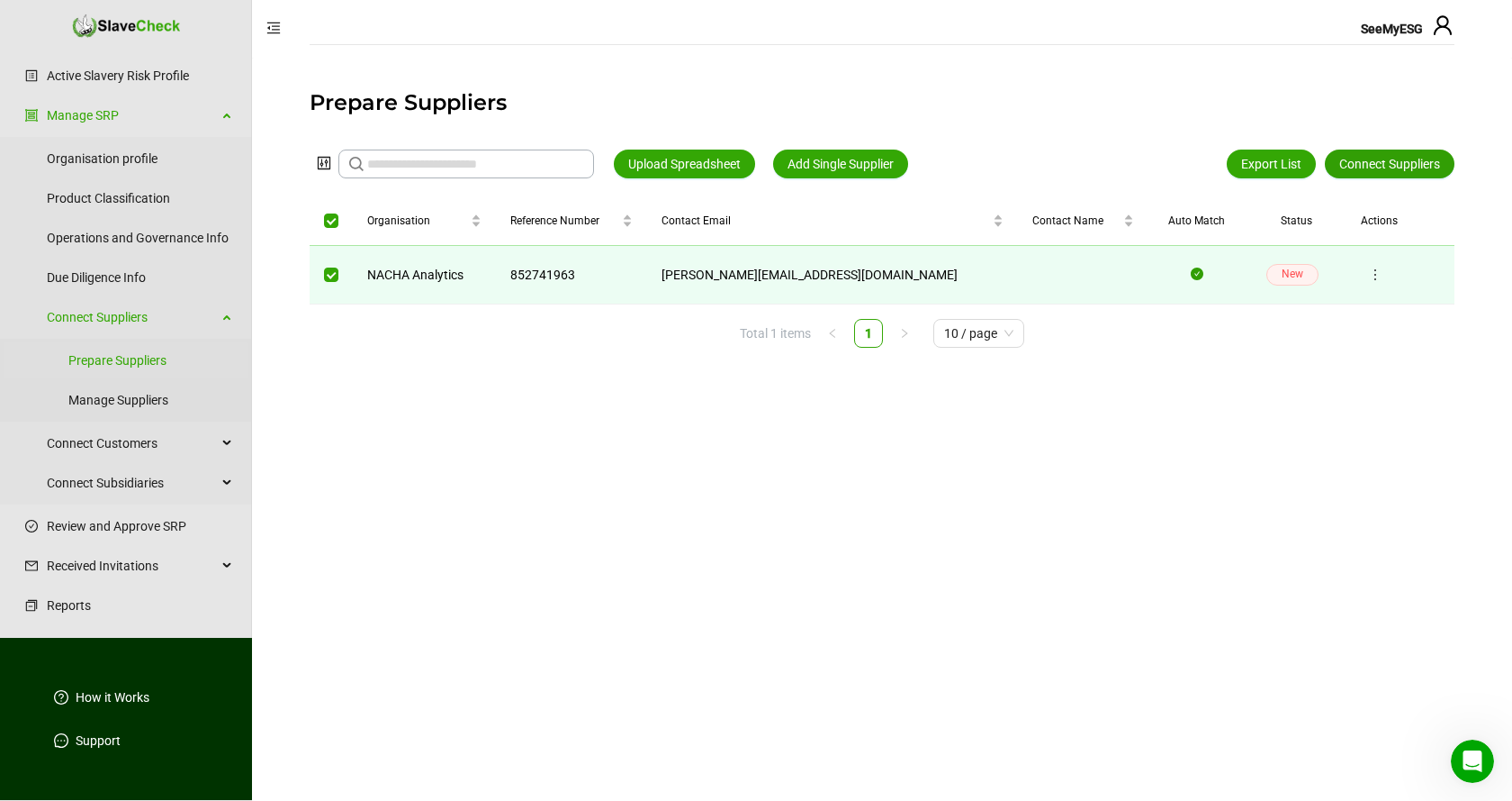
click at [1387, 164] on span "Connect Suppliers" at bounding box center [1389, 164] width 101 height 20
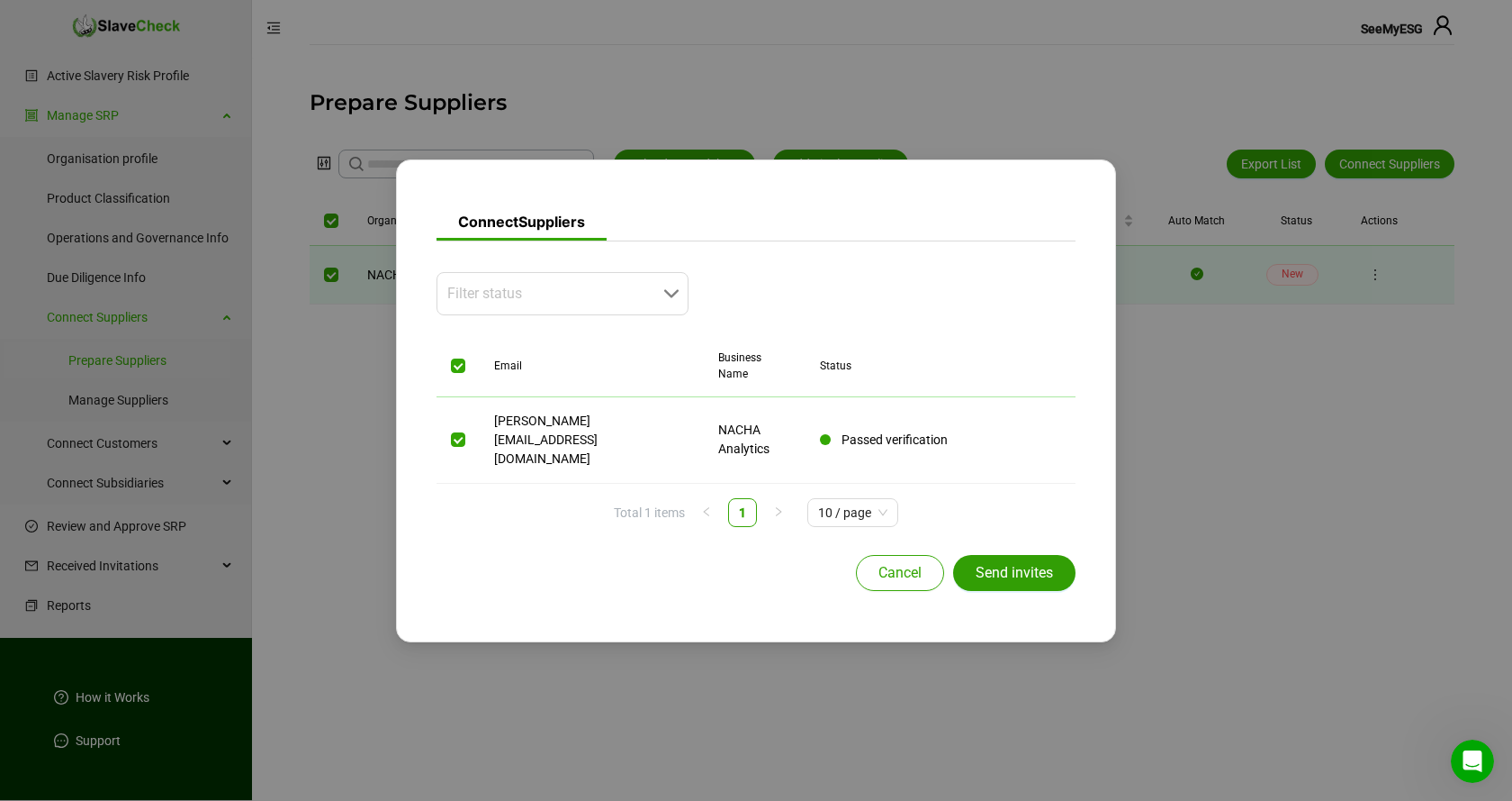
click at [1041, 562] on span "Send invites" at bounding box center [1014, 573] width 77 height 22
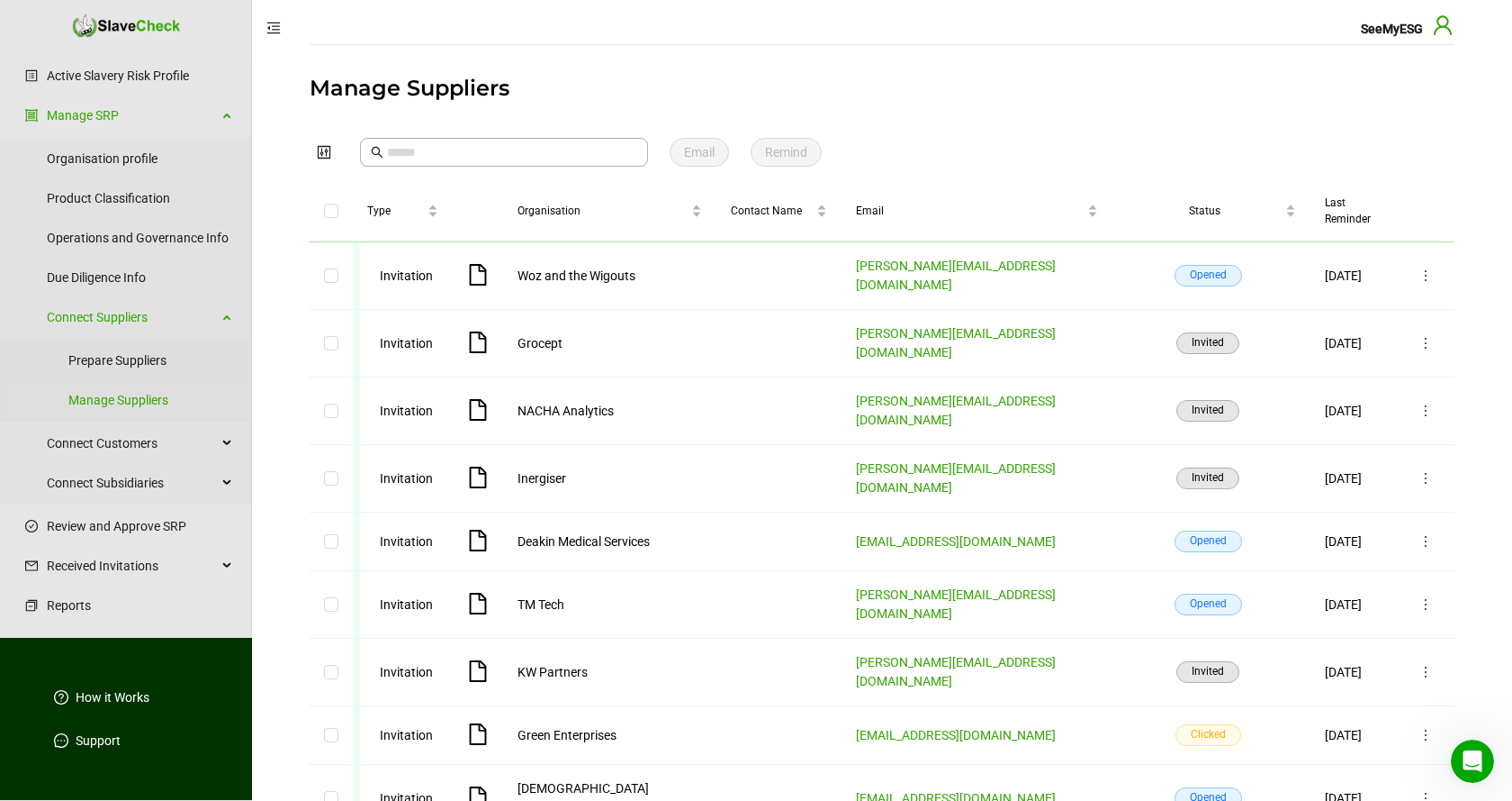
click at [1441, 26] on icon "user" at bounding box center [1443, 26] width 22 height 22
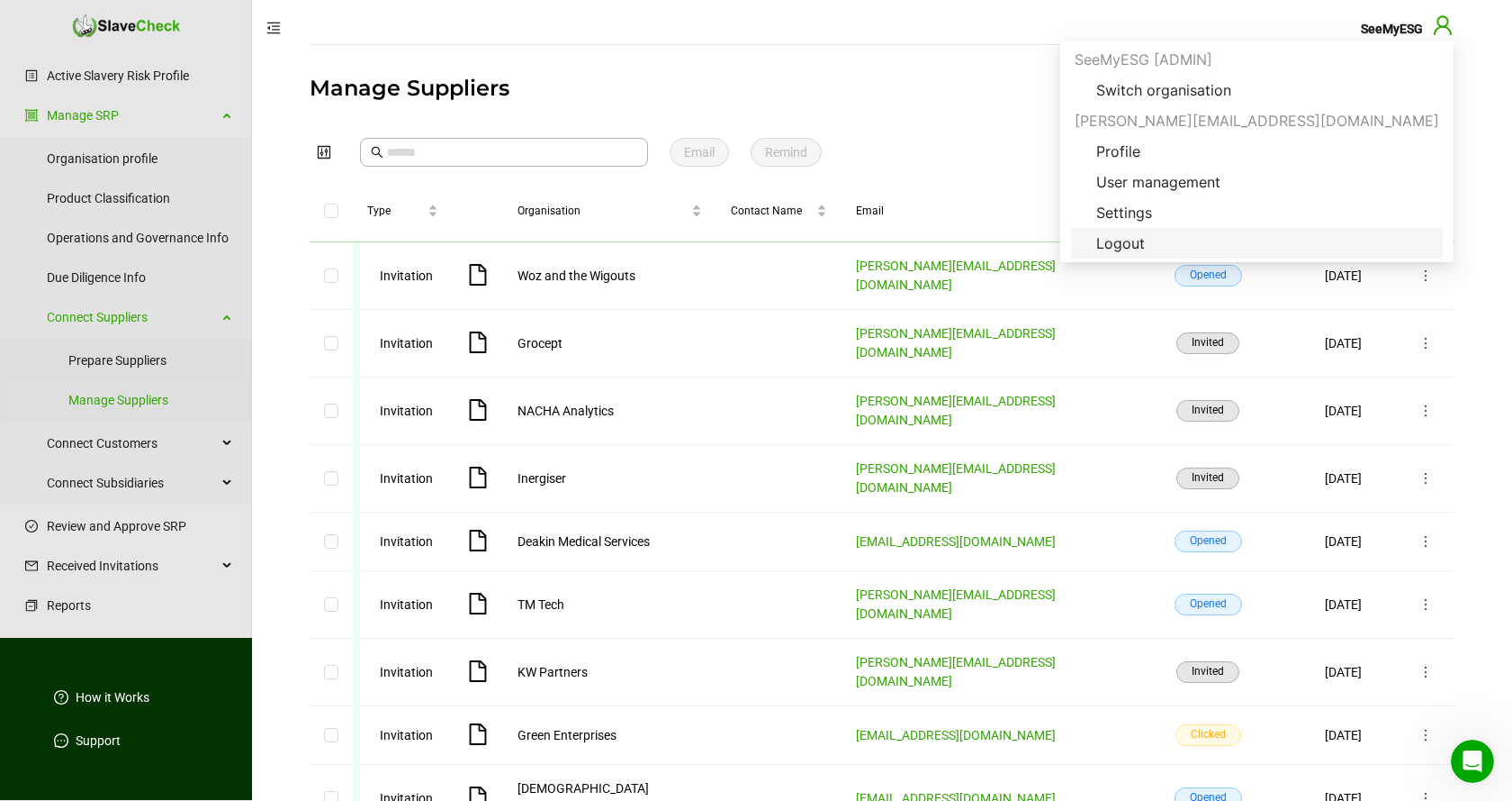
click at [1159, 241] on span "Logout" at bounding box center [1120, 244] width 77 height 22
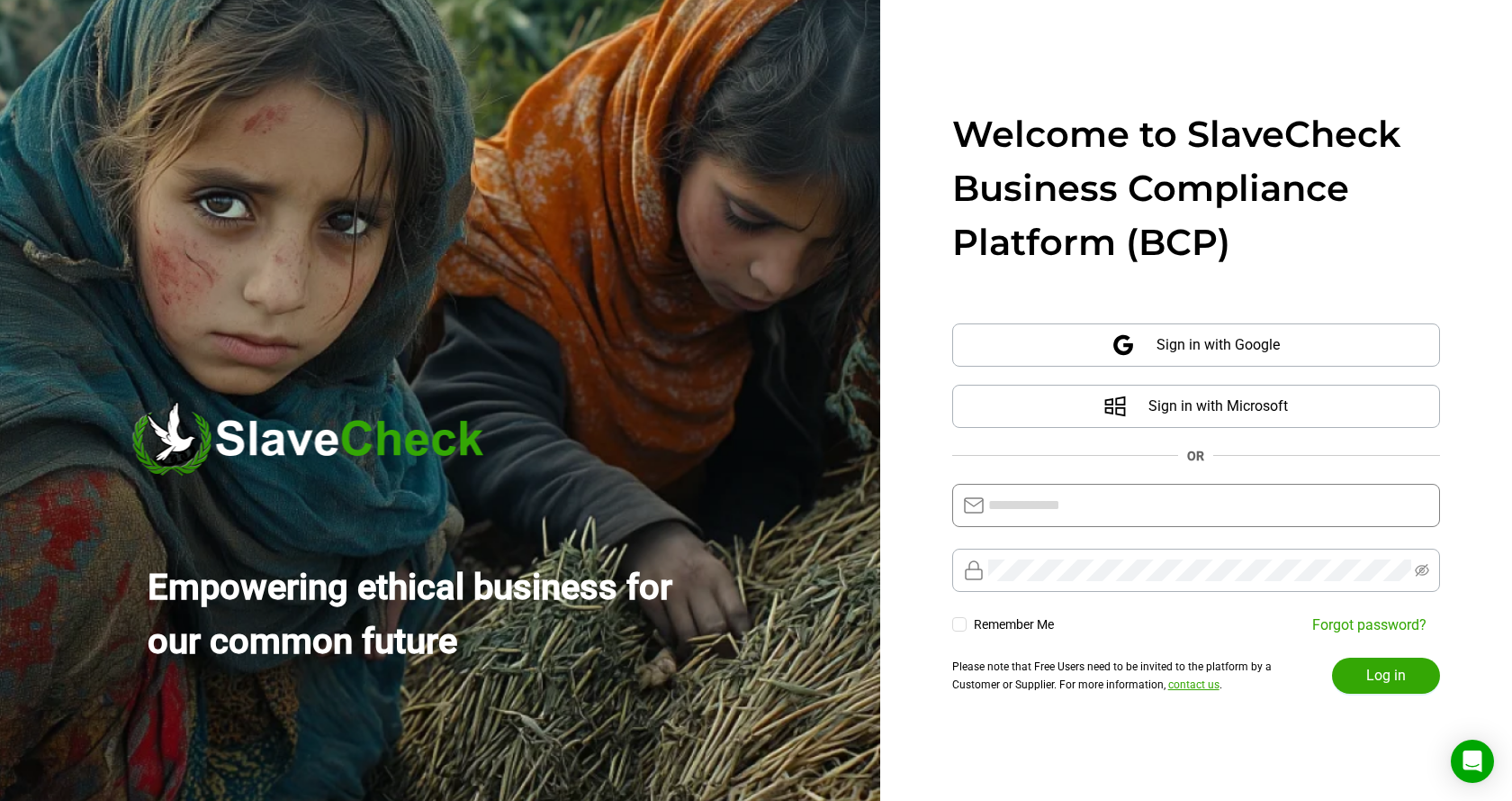
click at [1195, 499] on input "text" at bounding box center [1209, 505] width 441 height 22
type input "**********"
click at [1385, 674] on span "Log in" at bounding box center [1386, 675] width 40 height 22
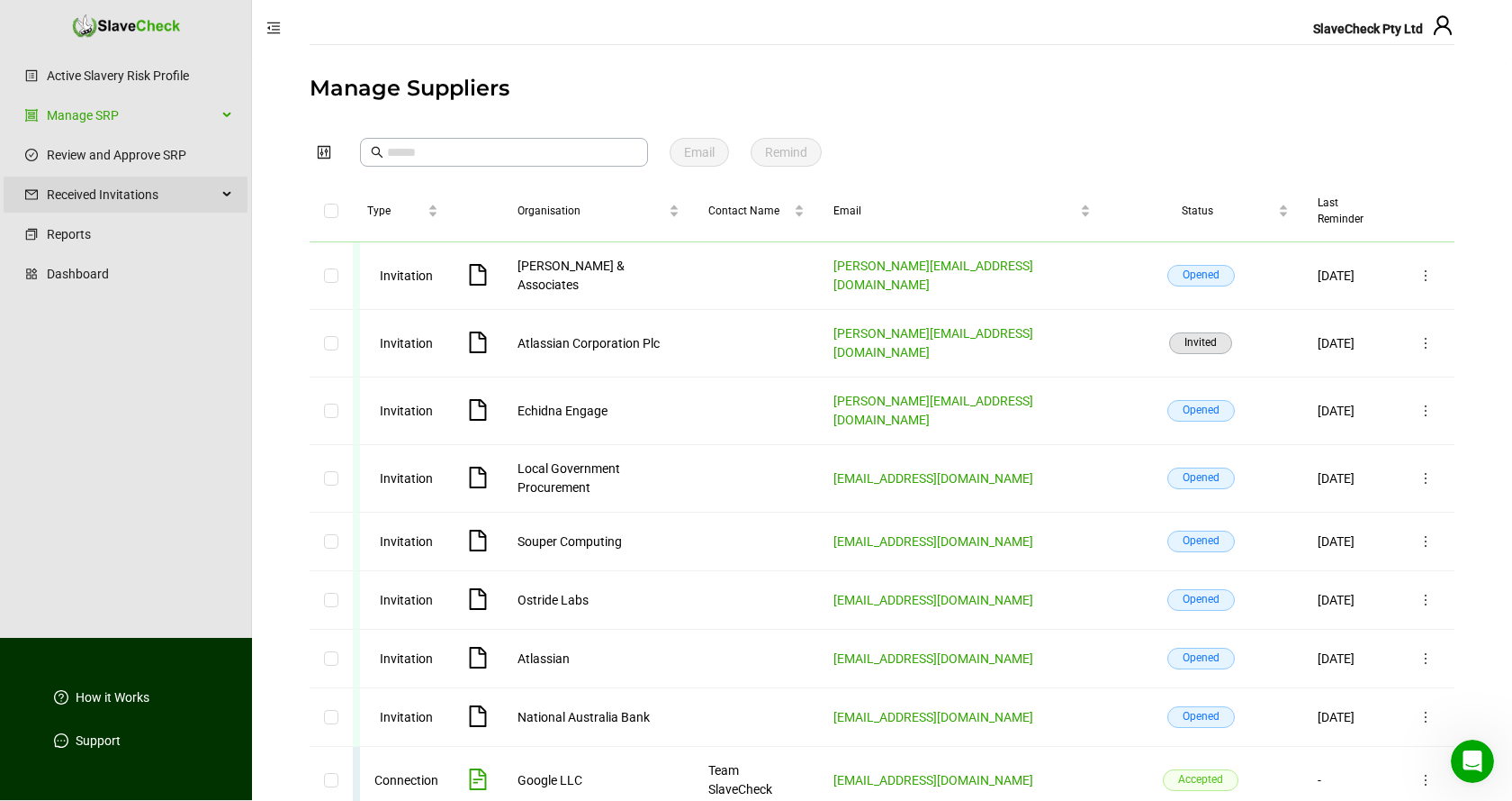
click at [125, 190] on span "Received Invitations" at bounding box center [132, 194] width 170 height 36
click at [109, 237] on link "Manage Invitations" at bounding box center [140, 238] width 186 height 36
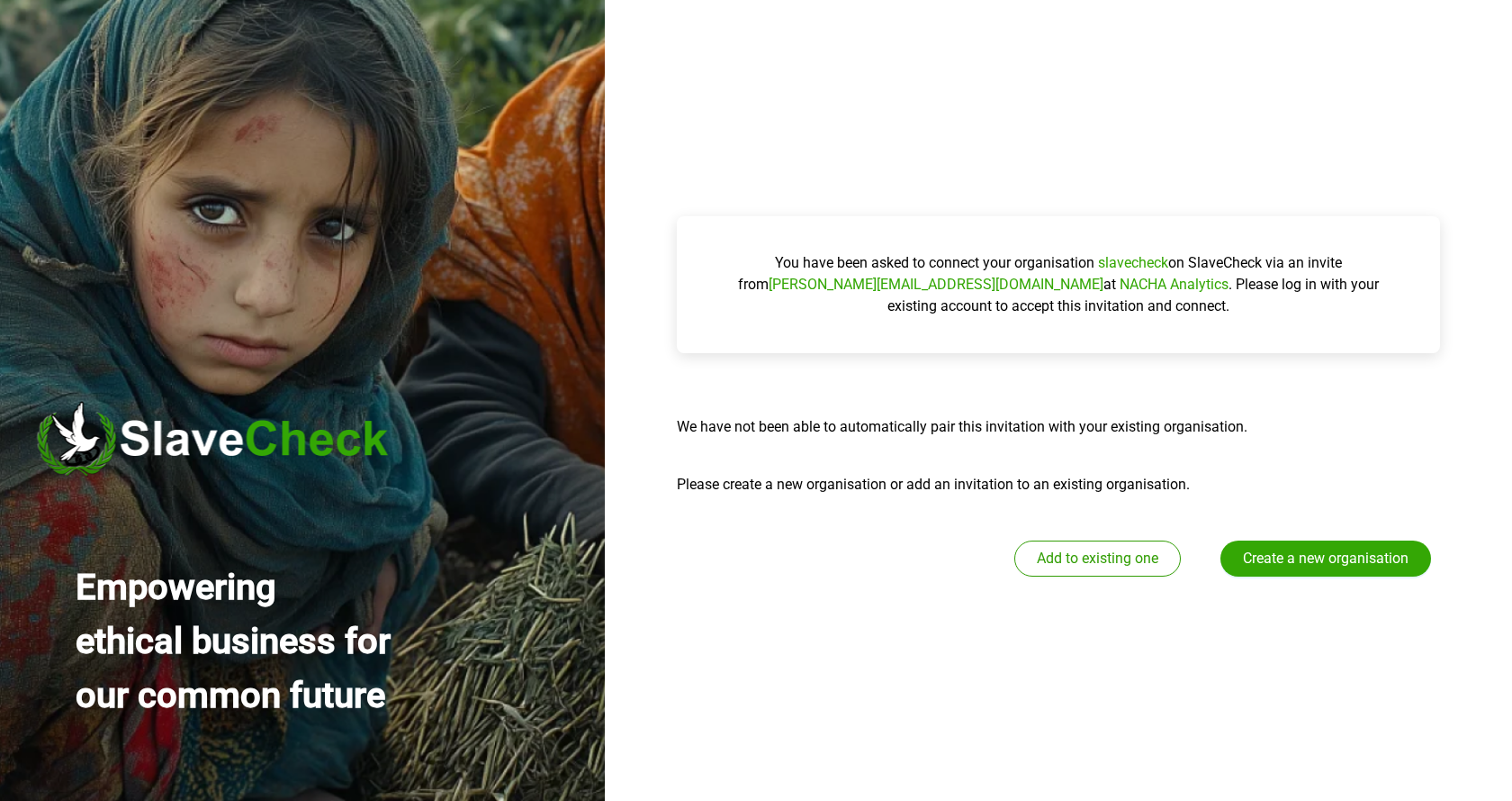
click at [1105, 560] on span "Add to existing one" at bounding box center [1097, 558] width 122 height 22
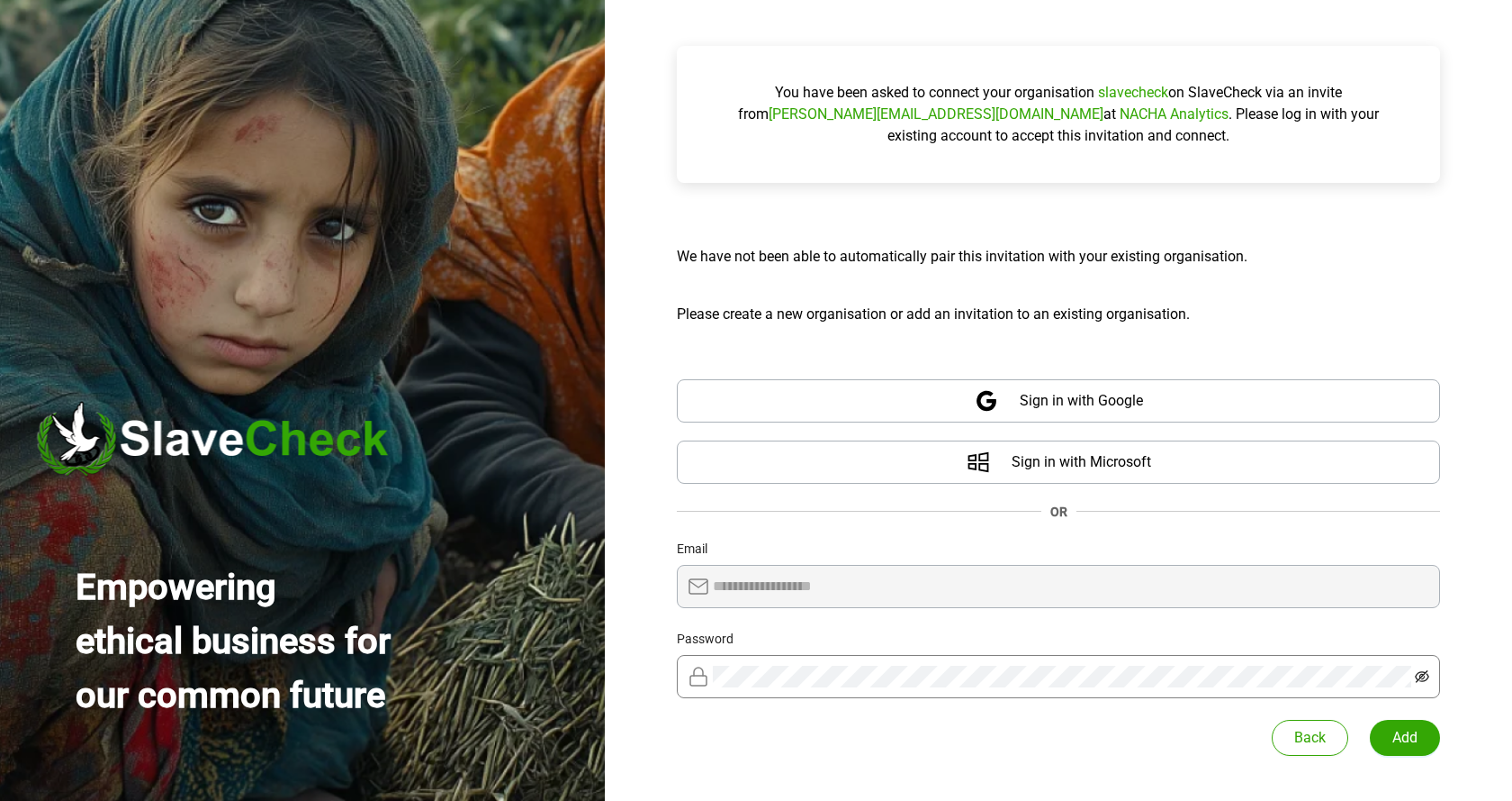
click at [1421, 671] on icon "eye-invisible" at bounding box center [1422, 676] width 15 height 13
click at [1405, 736] on span "Add" at bounding box center [1404, 738] width 25 height 22
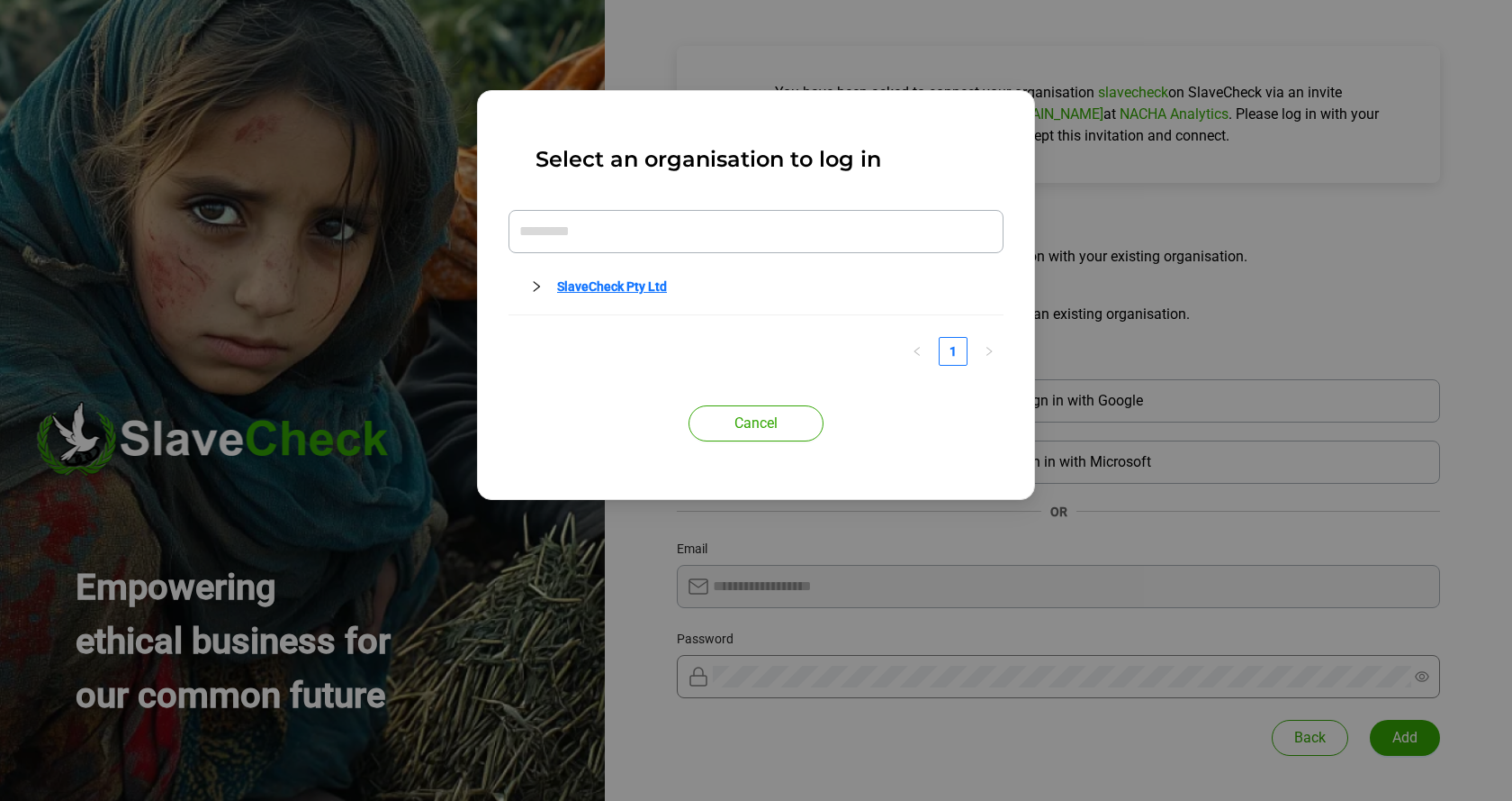
click at [629, 287] on link "SlaveCheck Pty Ltd" at bounding box center [612, 286] width 110 height 15
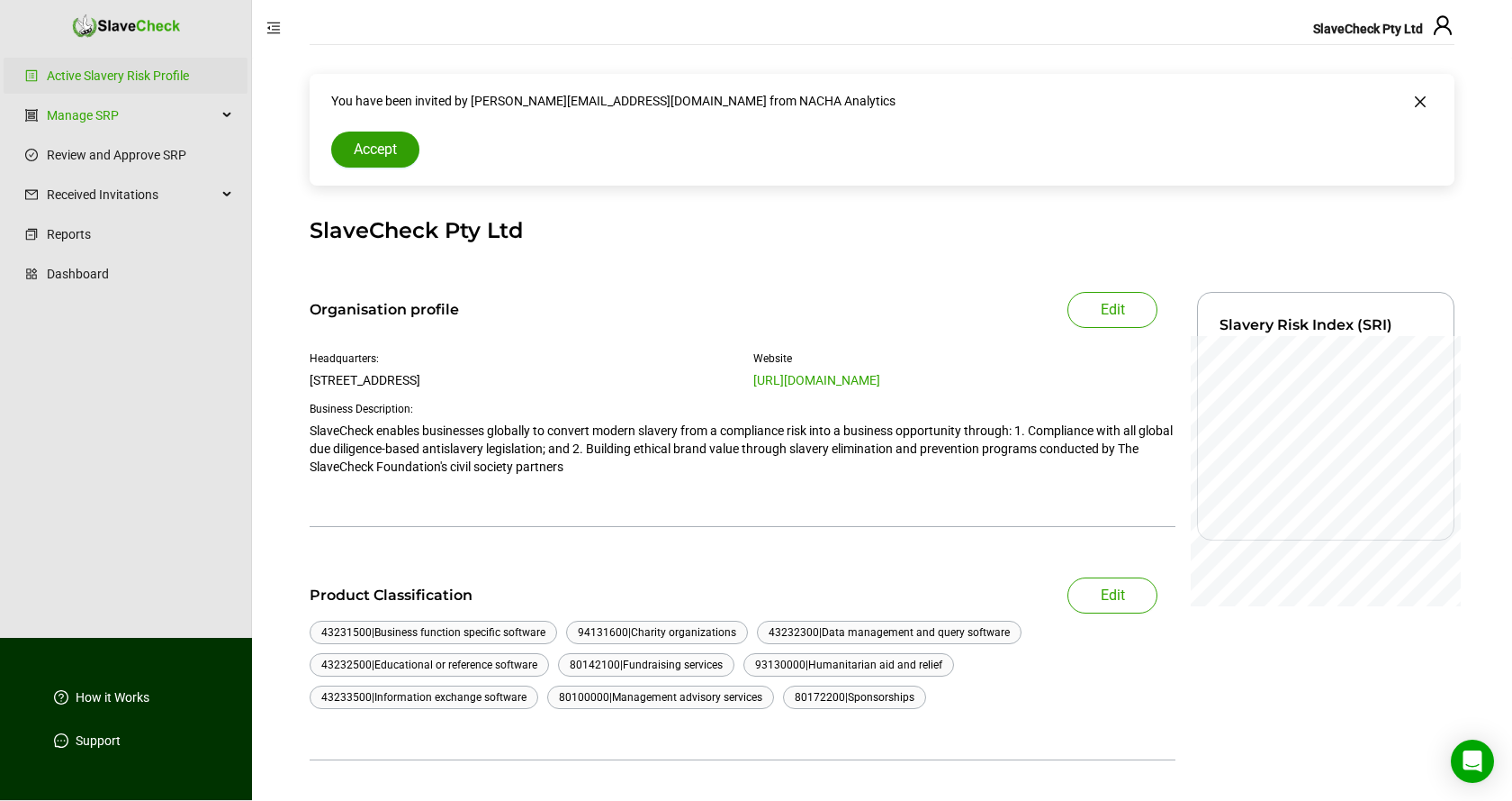
click at [368, 147] on span "Accept" at bounding box center [375, 150] width 44 height 22
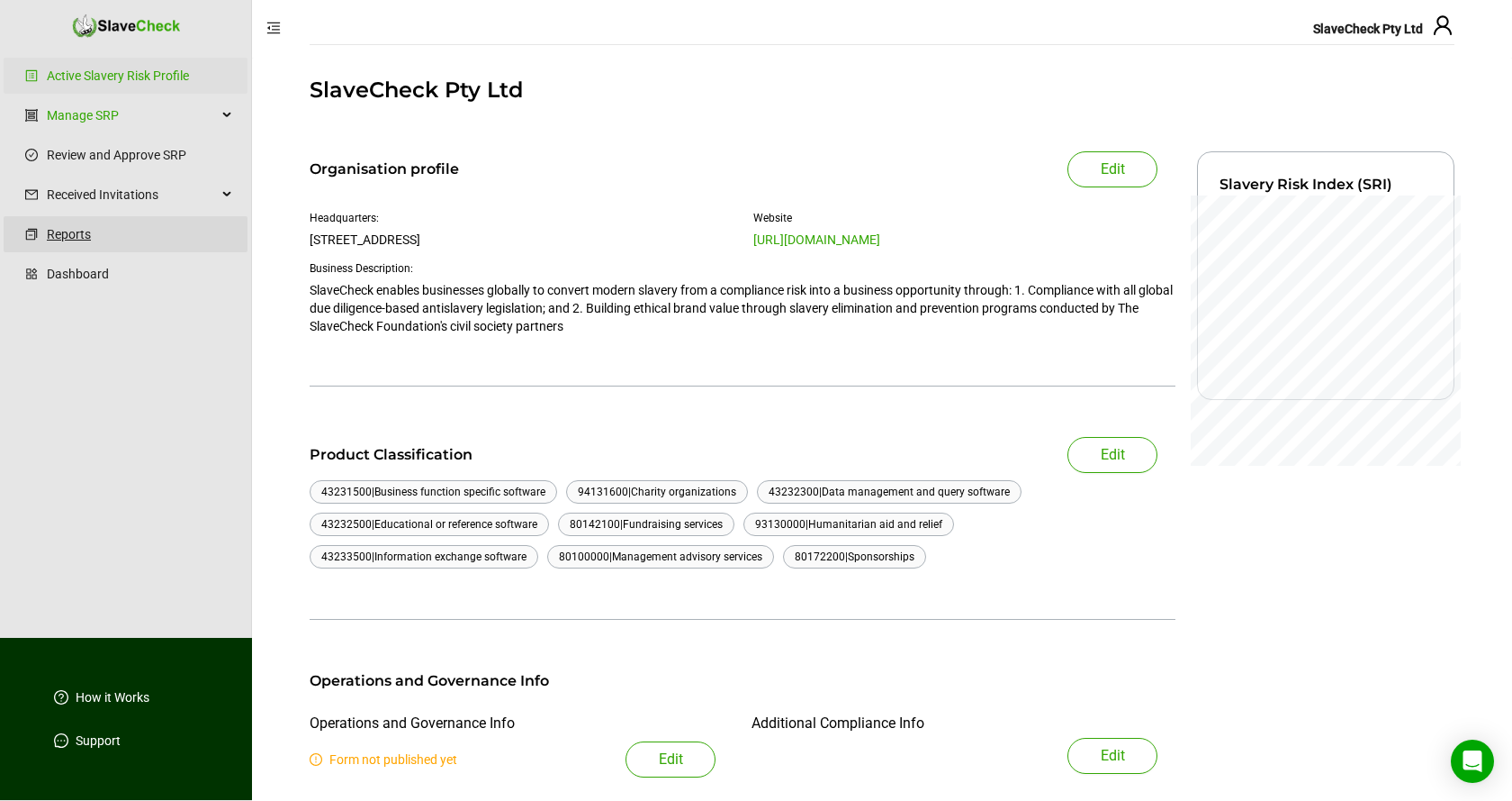
click at [74, 235] on link "Reports" at bounding box center [140, 234] width 186 height 36
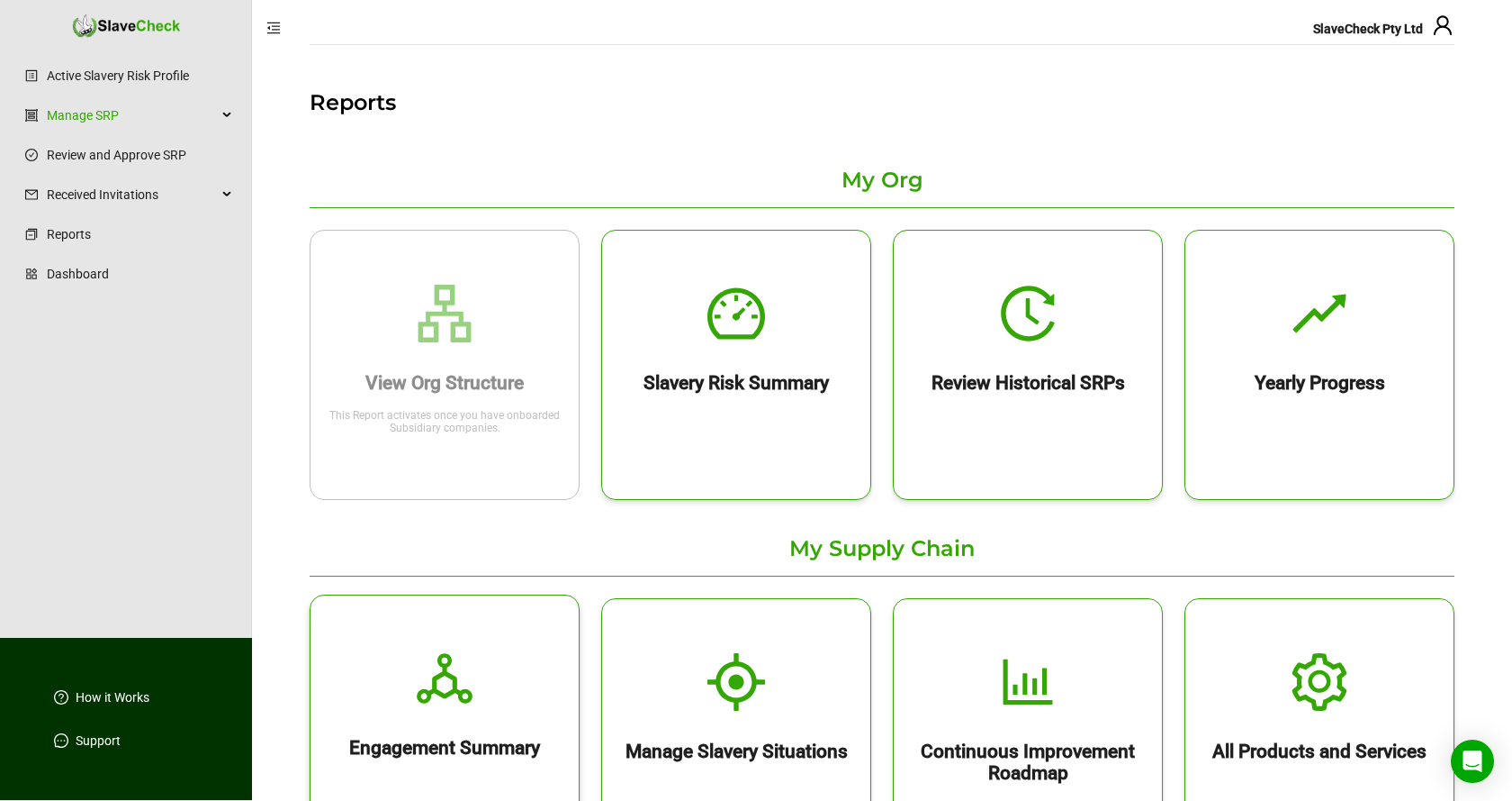
click at [473, 709] on div "Engagement Summary" at bounding box center [444, 732] width 268 height 50
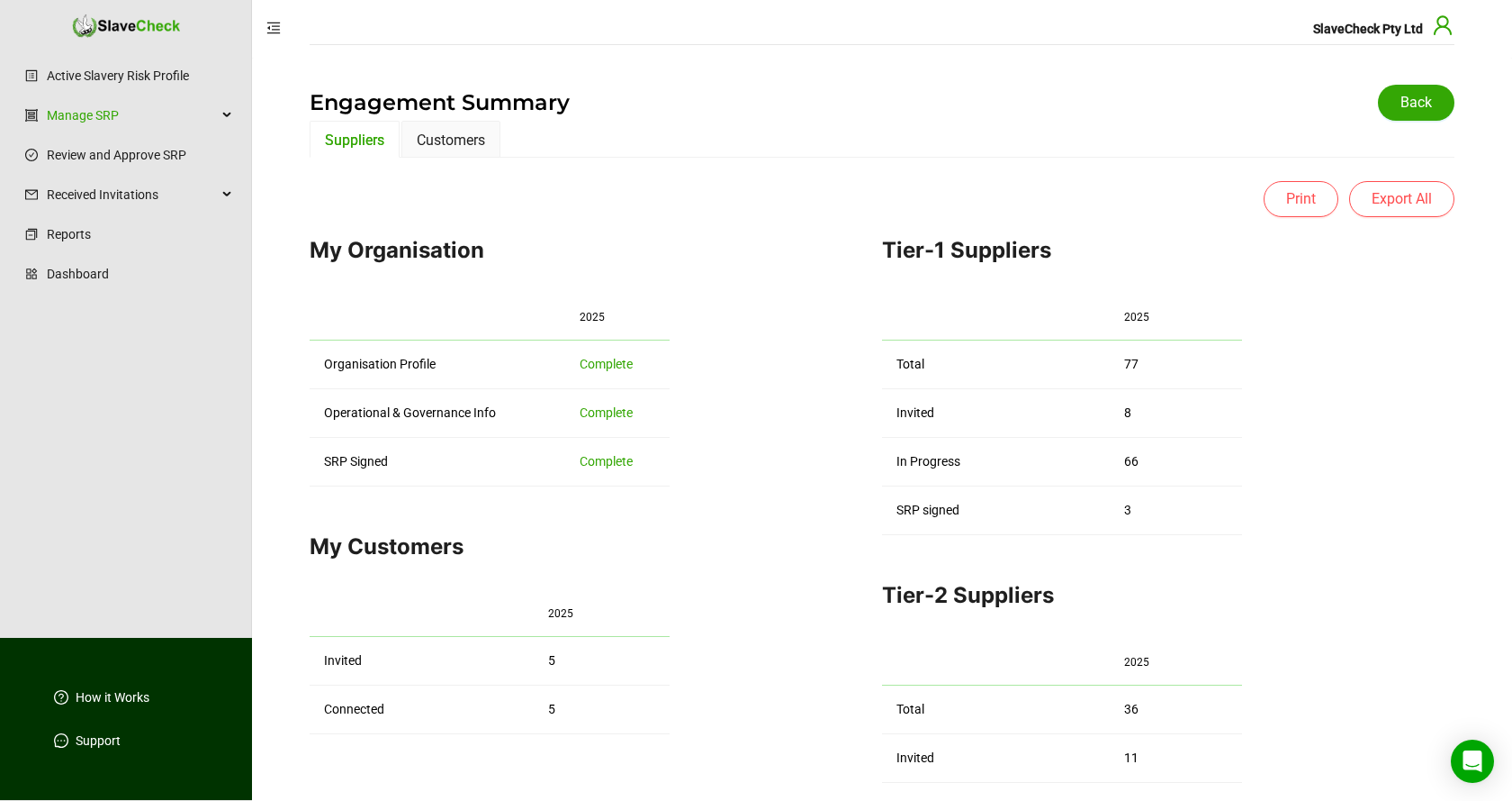
click at [1442, 29] on icon "user" at bounding box center [1443, 26] width 22 height 22
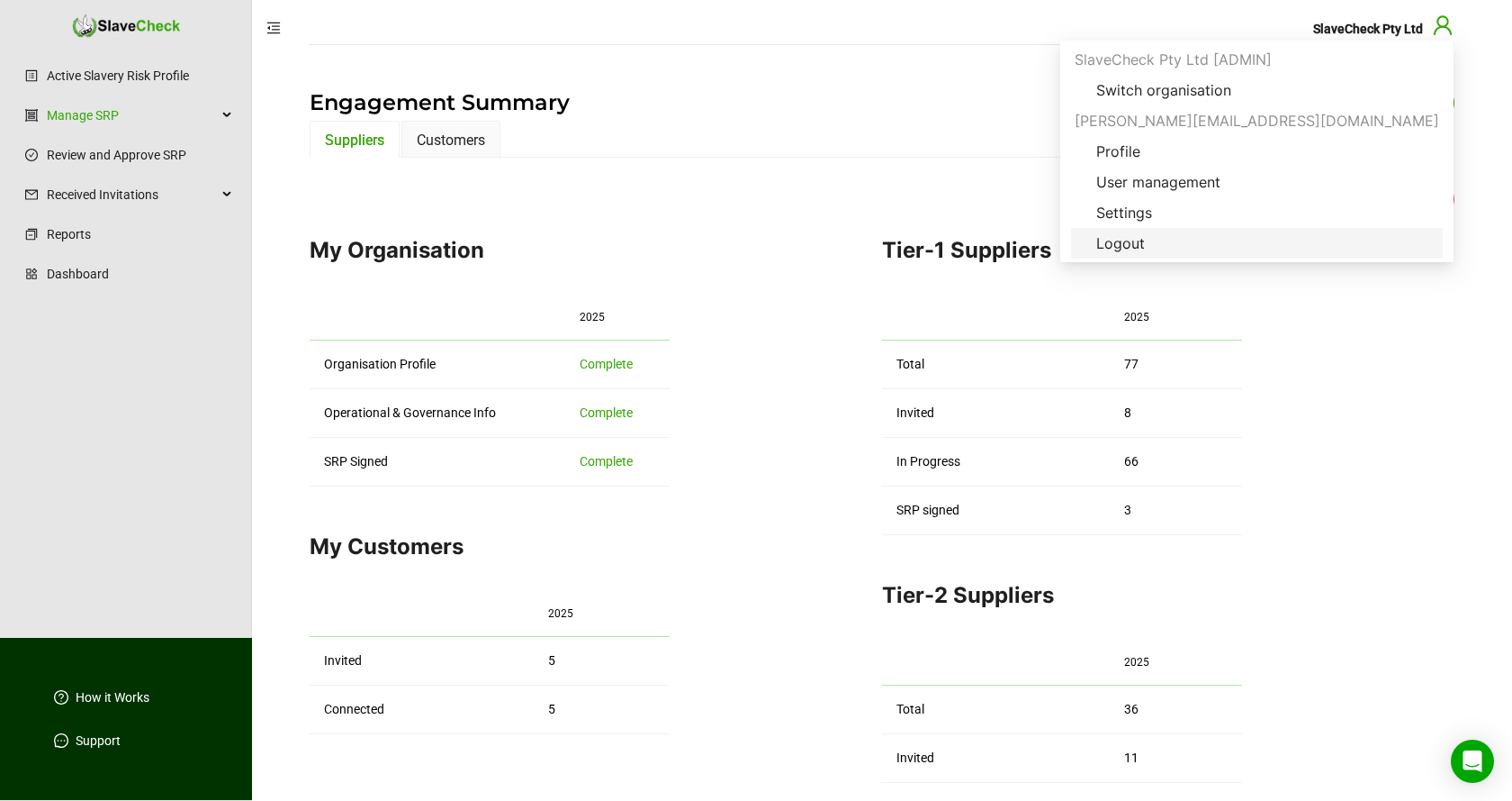
click at [1159, 238] on span "Logout" at bounding box center [1120, 244] width 77 height 22
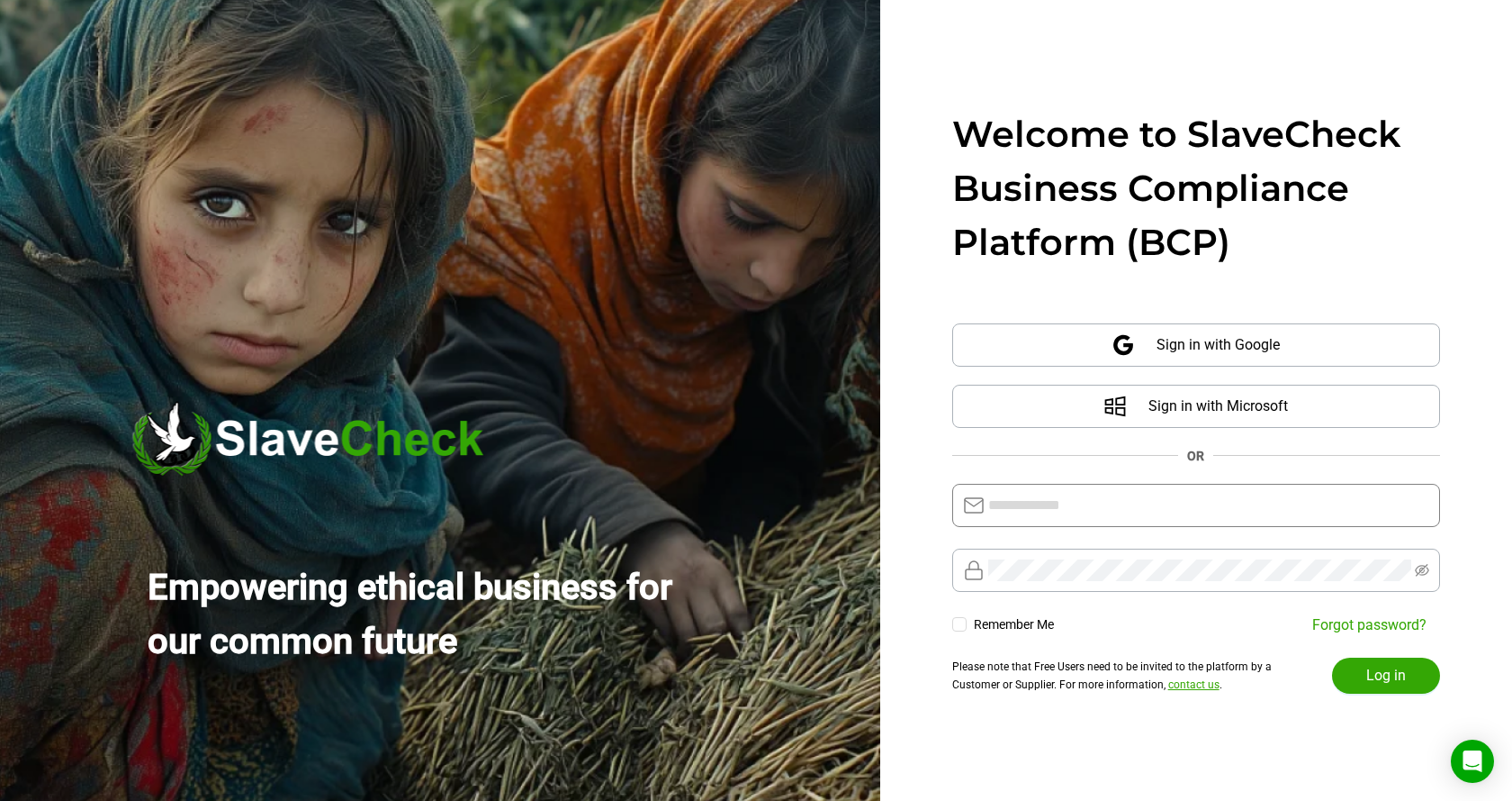
click at [1156, 508] on input "text" at bounding box center [1209, 505] width 441 height 22
type input "**********"
click at [1385, 671] on span "Log in" at bounding box center [1386, 675] width 40 height 22
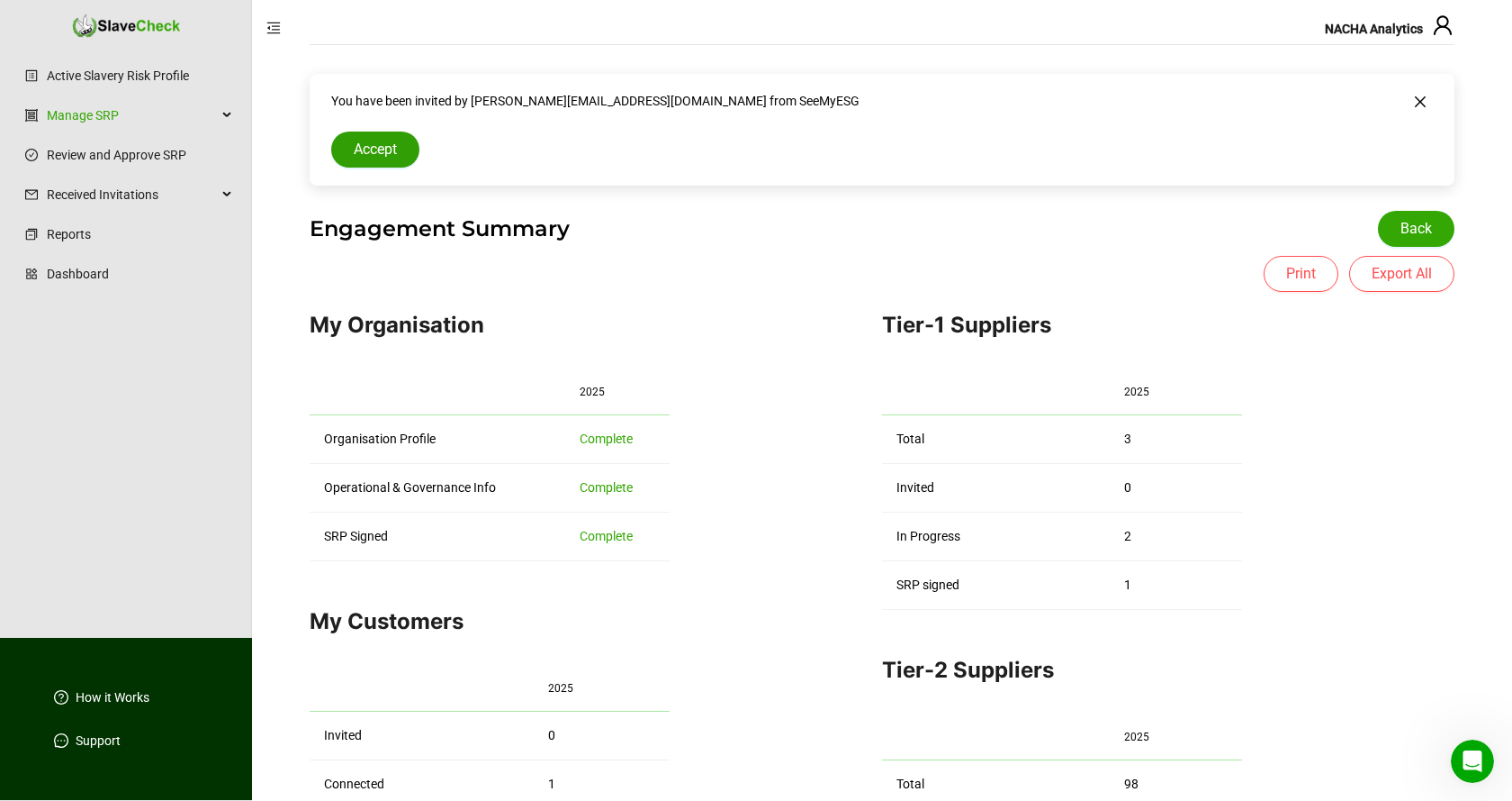
click at [382, 152] on span "Accept" at bounding box center [375, 150] width 44 height 22
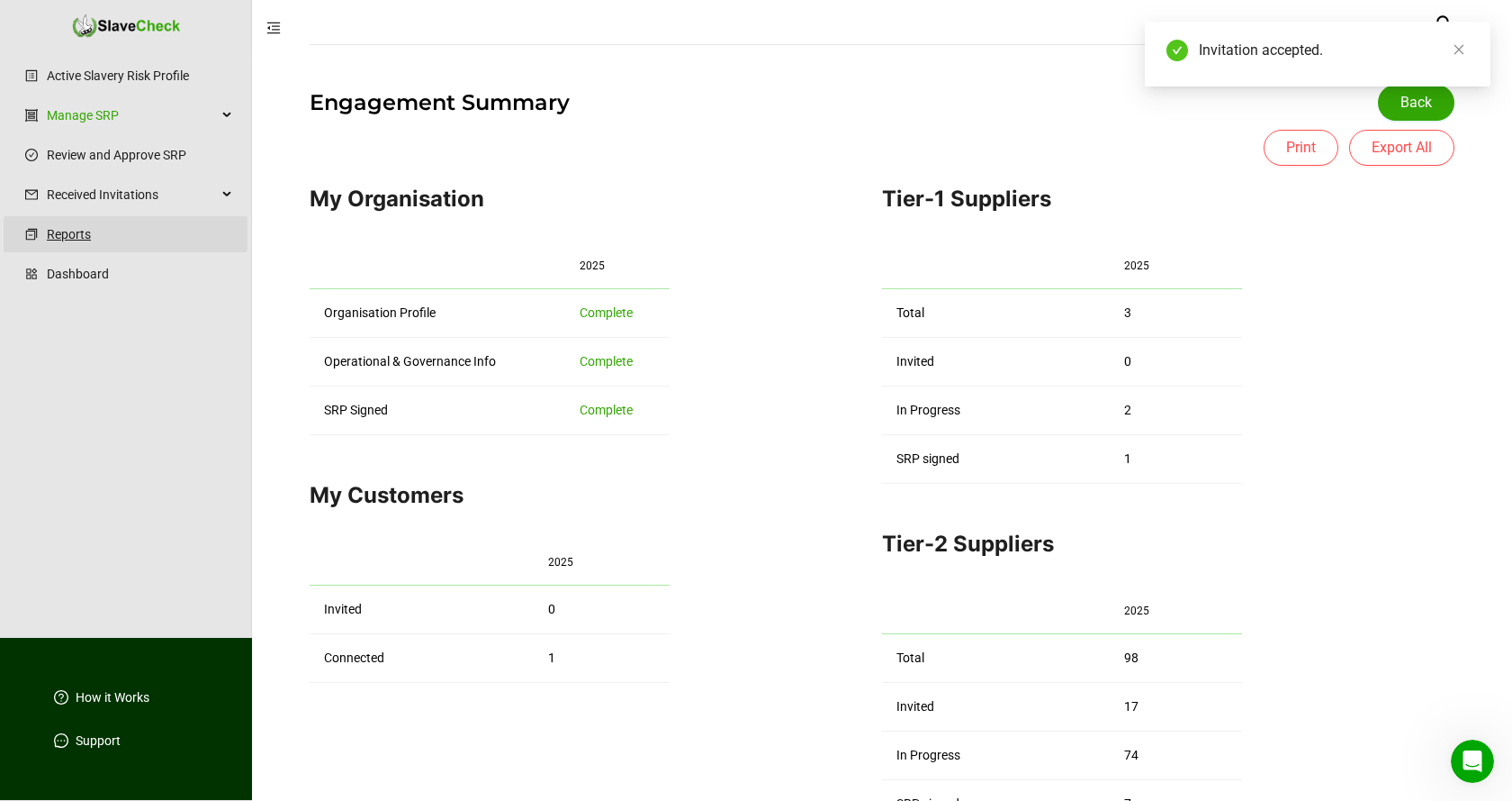
click at [61, 235] on link "Reports" at bounding box center [140, 234] width 186 height 36
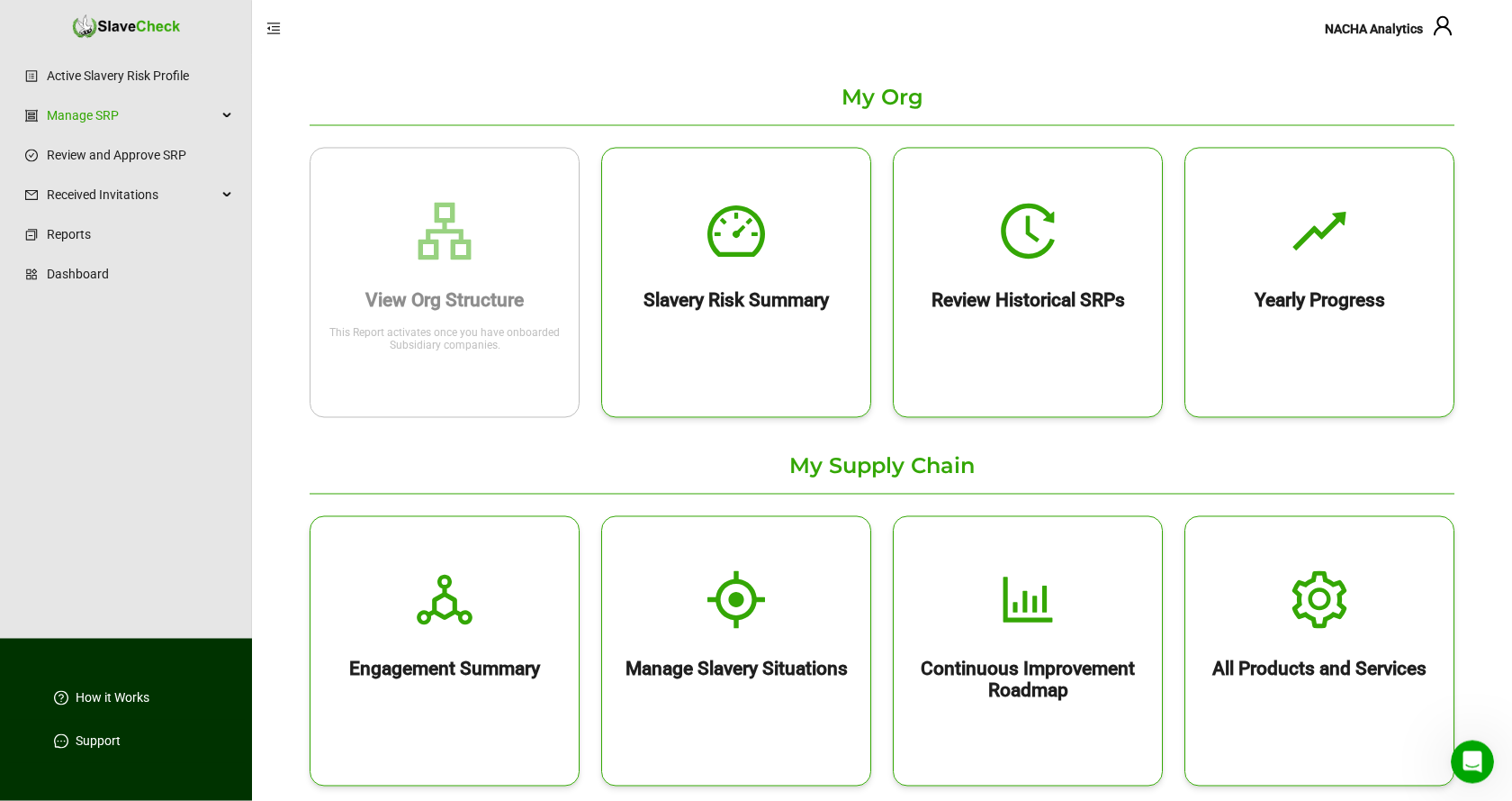
scroll to position [184, 0]
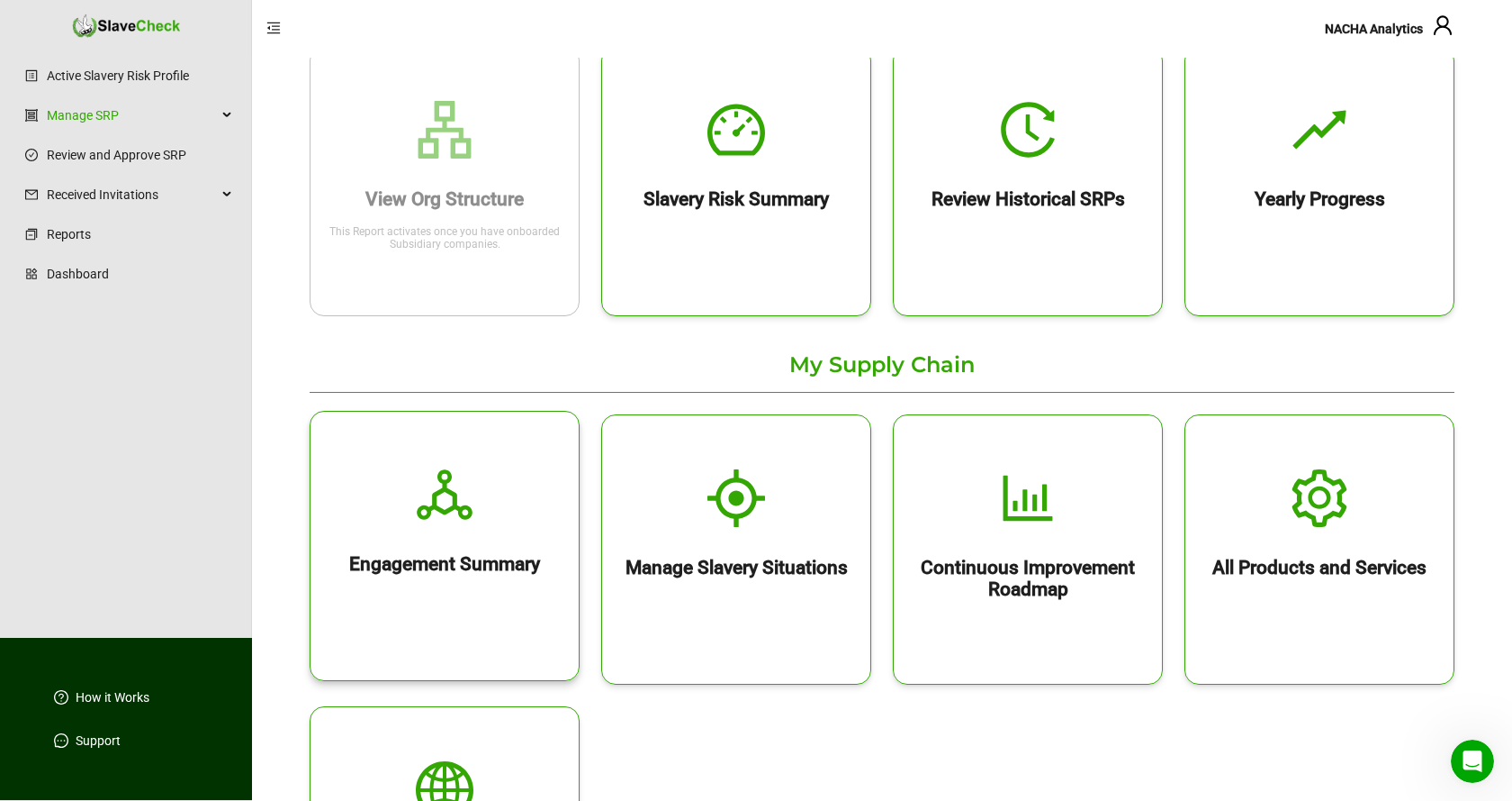
click at [441, 500] on icon "deployment-unit" at bounding box center [444, 494] width 57 height 57
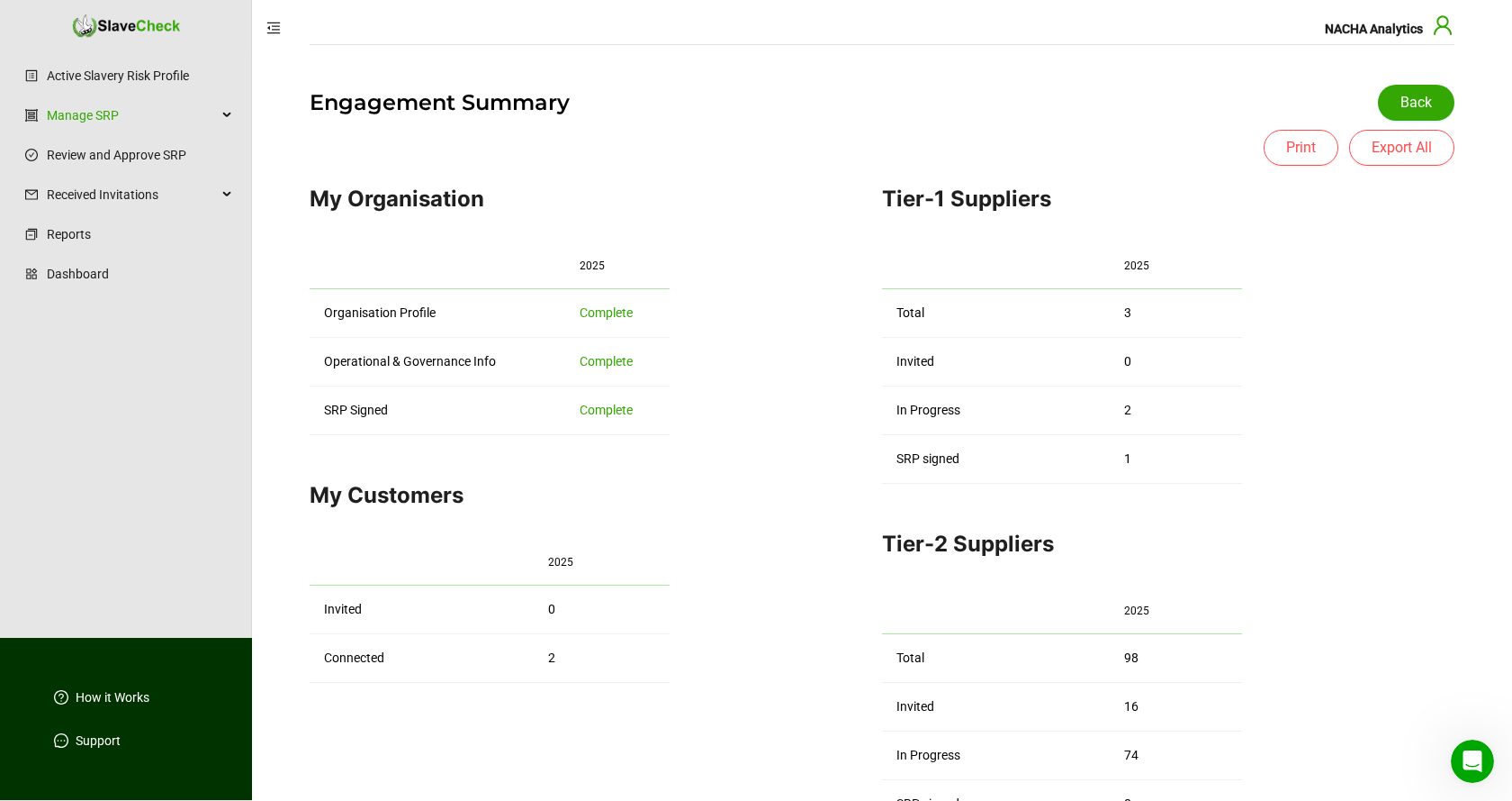
click at [1445, 25] on icon "user" at bounding box center [1443, 26] width 22 height 22
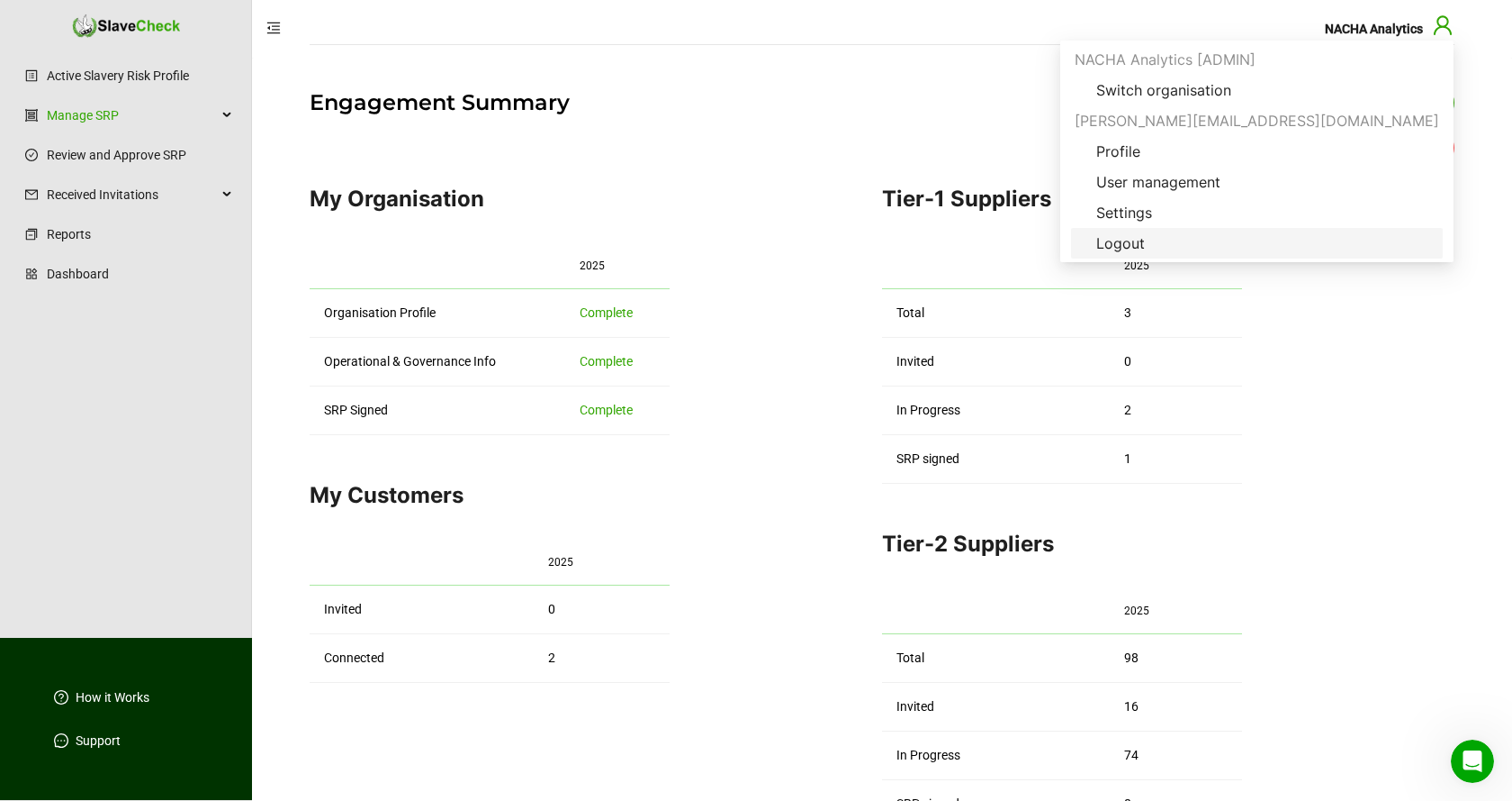
click at [1159, 243] on span "Logout" at bounding box center [1120, 244] width 77 height 22
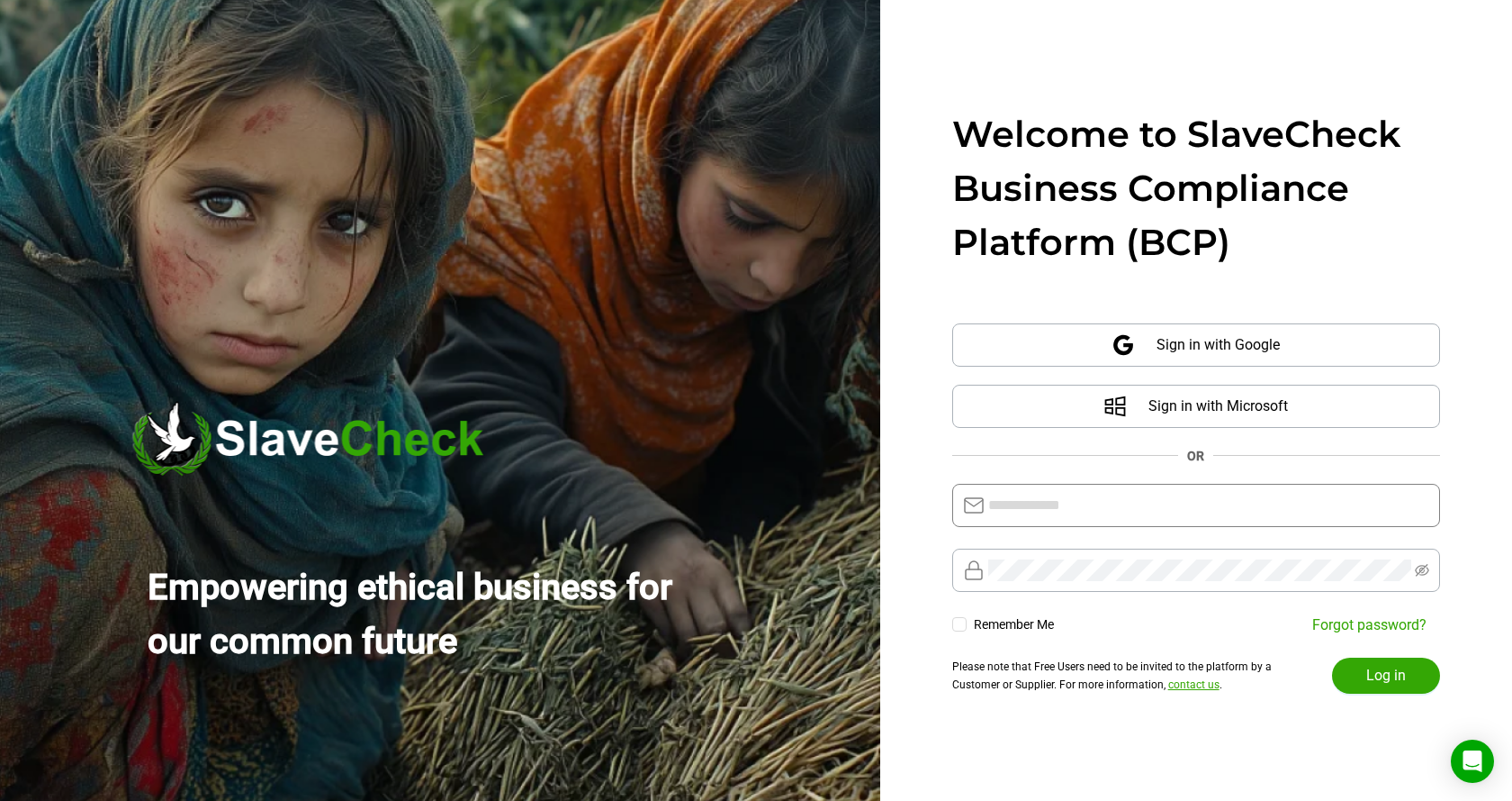
click at [1211, 498] on input "text" at bounding box center [1209, 505] width 441 height 22
type input "**********"
click at [1393, 677] on span "Log in" at bounding box center [1386, 675] width 40 height 22
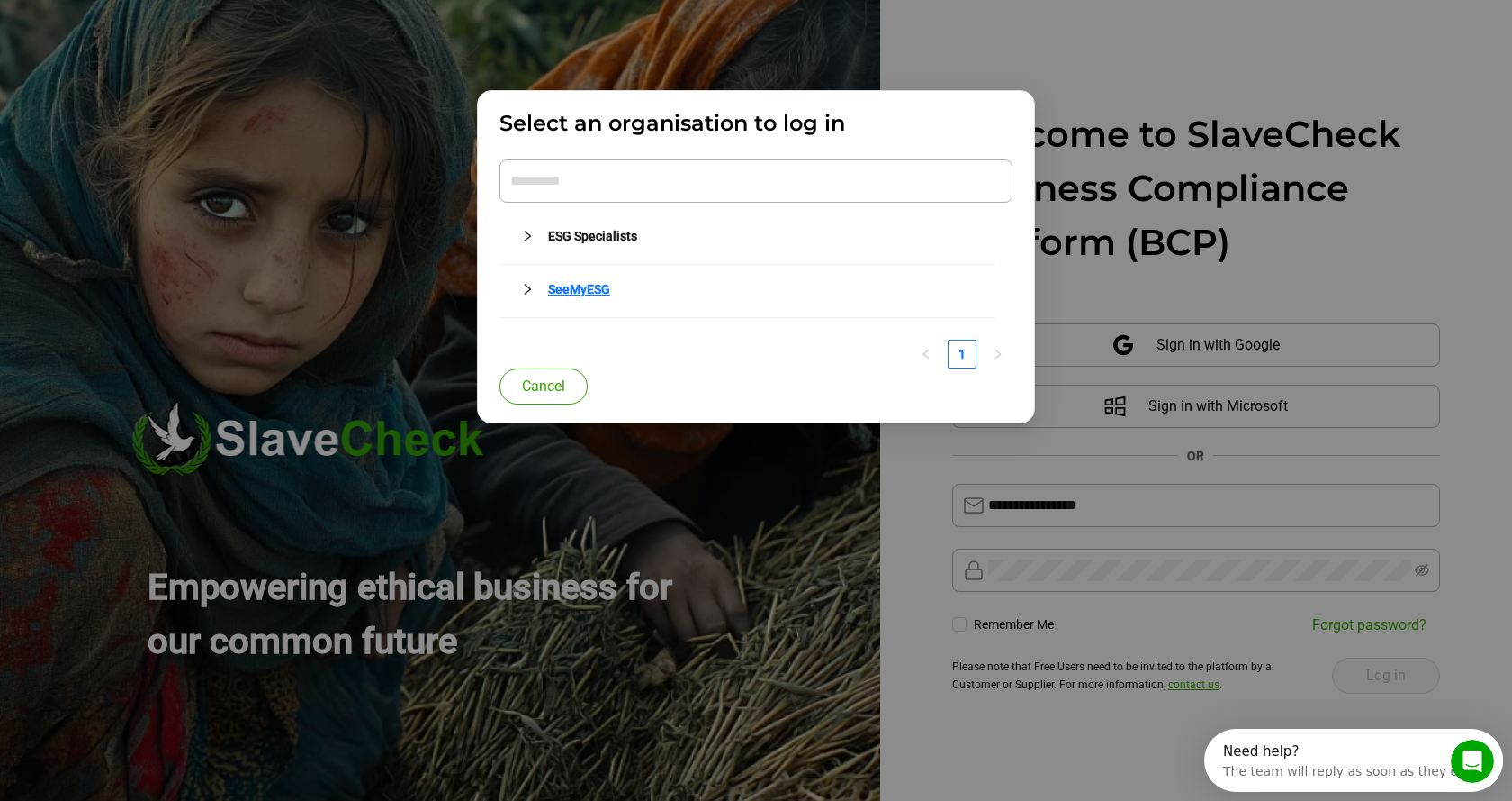
click at [595, 284] on link "SeeMyESG" at bounding box center [579, 289] width 62 height 15
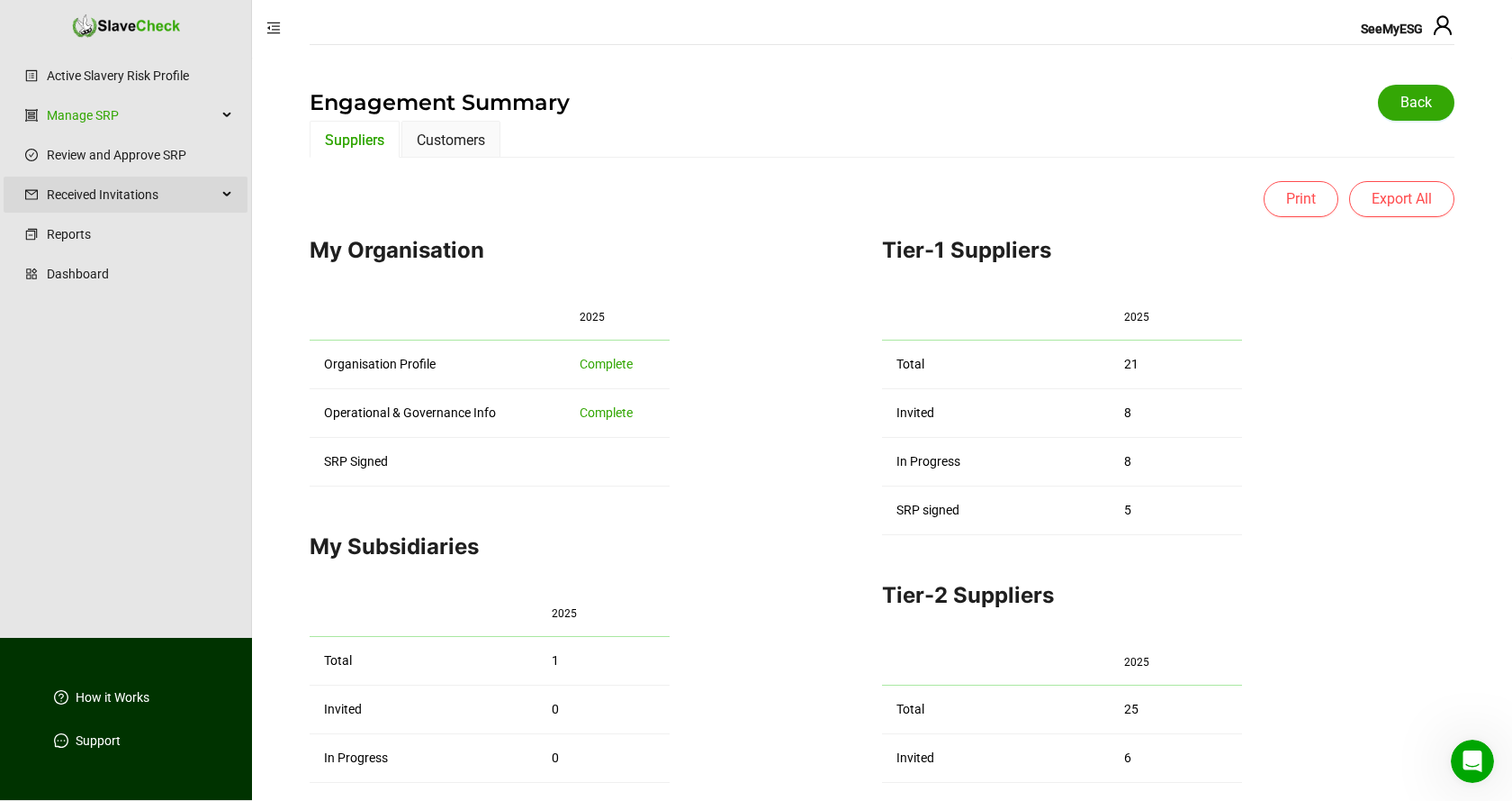
click at [155, 194] on span "Received Invitations" at bounding box center [132, 194] width 170 height 36
click at [132, 239] on link "Manage Invitations" at bounding box center [140, 238] width 186 height 36
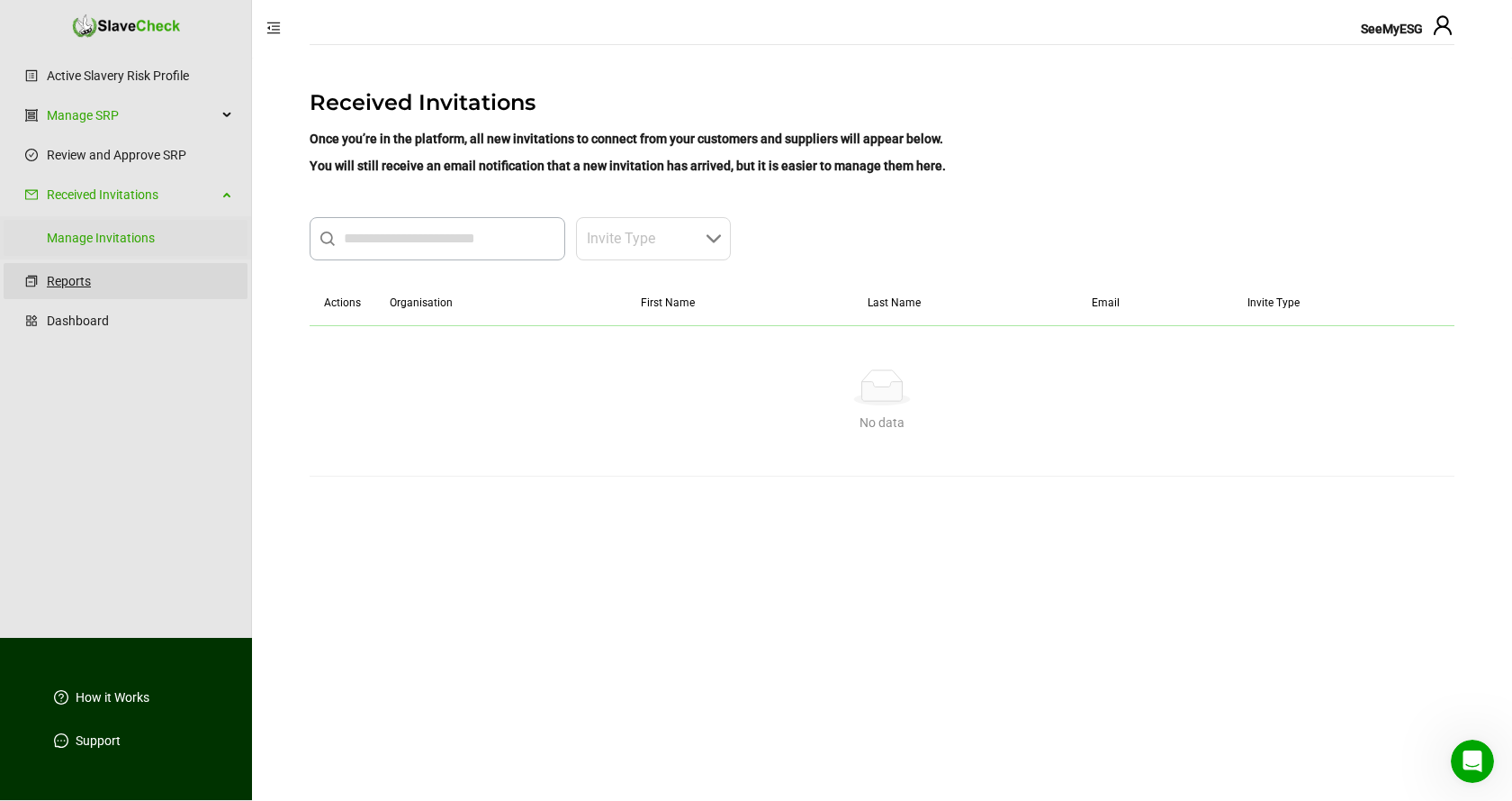
click at [64, 279] on link "Reports" at bounding box center [140, 281] width 186 height 36
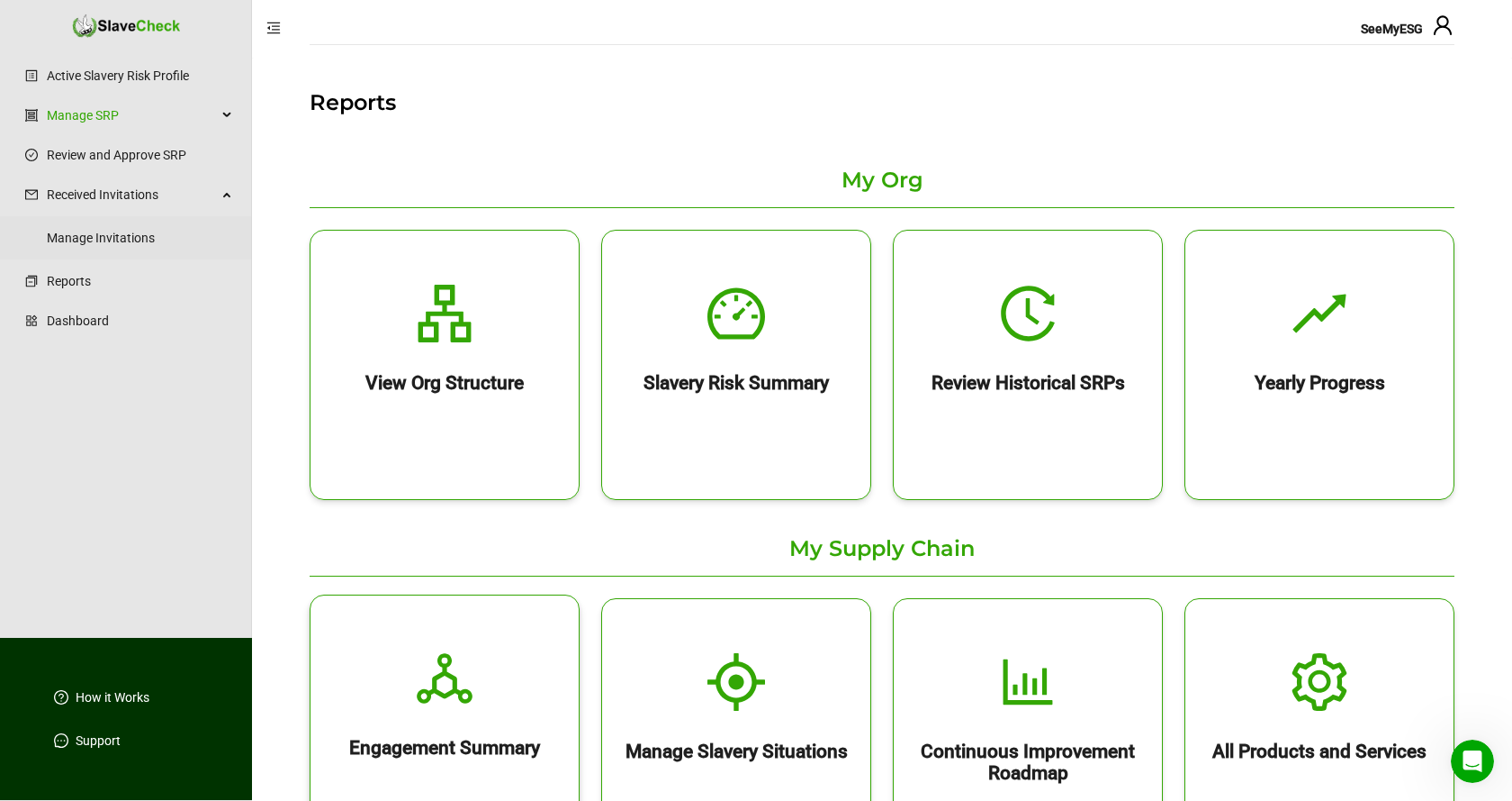
click at [451, 694] on icon "deployment-unit" at bounding box center [444, 677] width 55 height 50
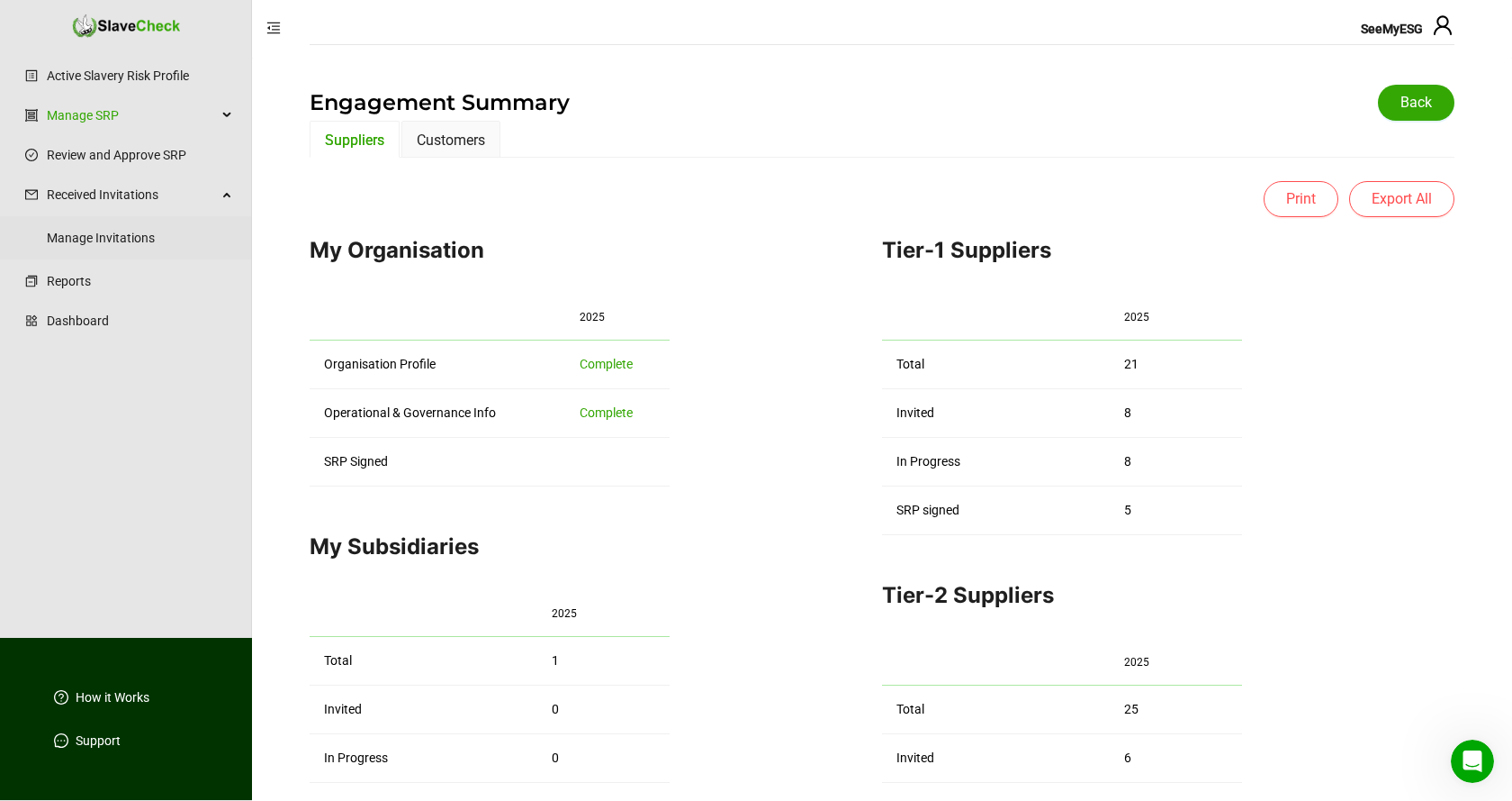
click at [1399, 29] on span "SeeMyESG" at bounding box center [1391, 29] width 62 height 15
click at [1445, 25] on icon "user" at bounding box center [1443, 26] width 22 height 22
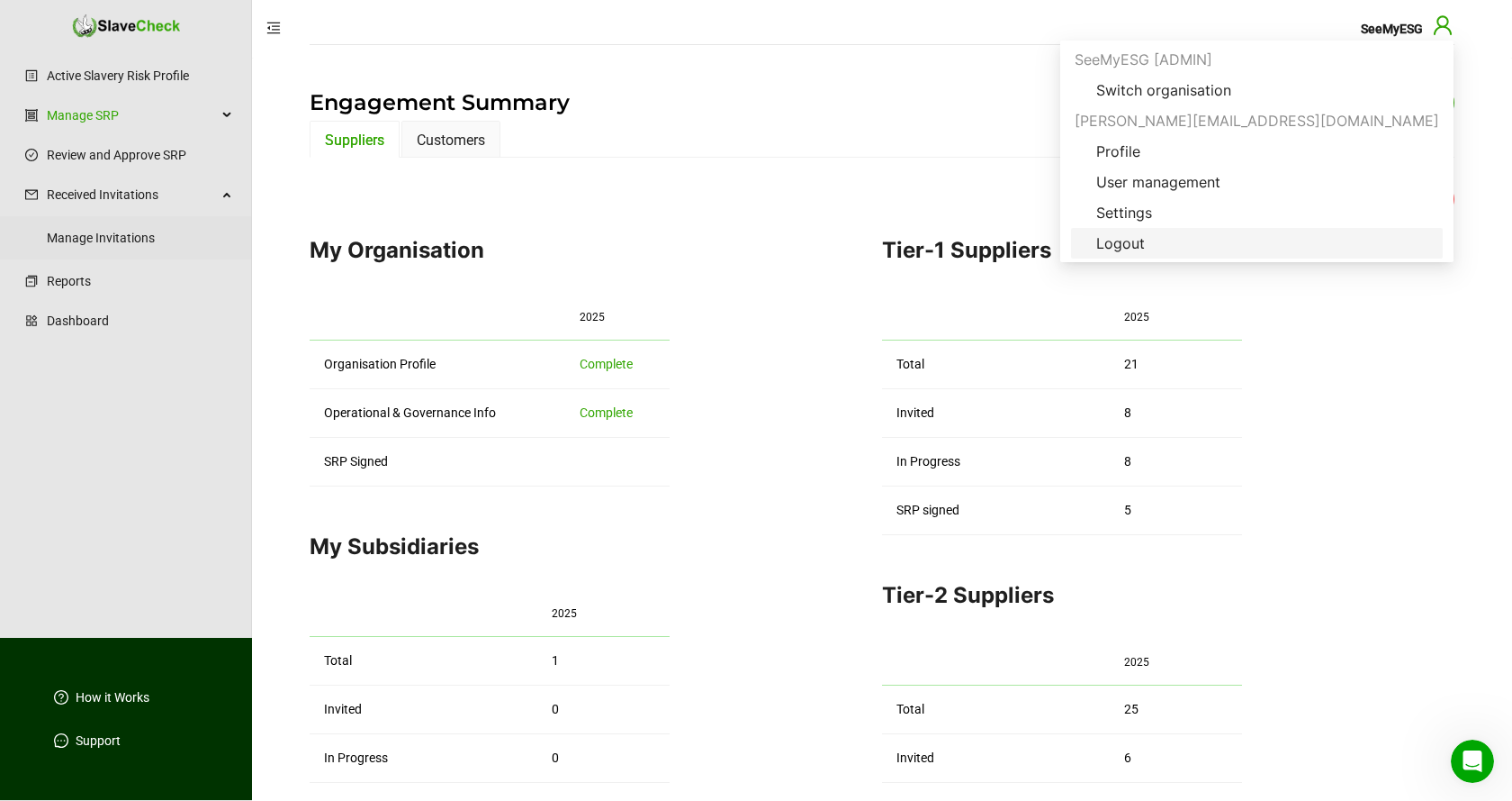
click at [1159, 247] on span "Logout" at bounding box center [1120, 244] width 77 height 22
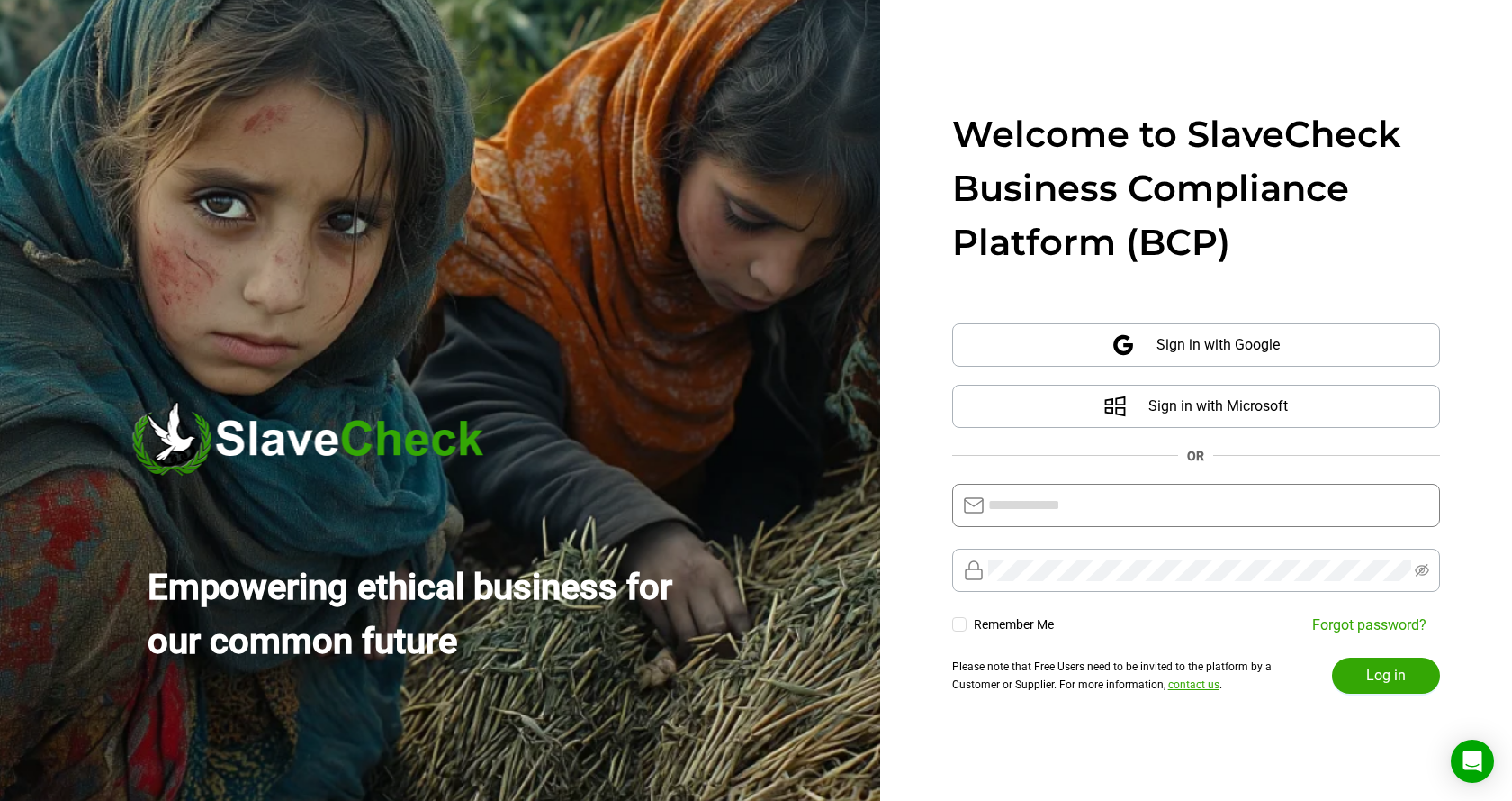
click at [1150, 503] on input "text" at bounding box center [1209, 505] width 441 height 22
type input "**********"
click at [1382, 673] on span "Log in" at bounding box center [1386, 675] width 40 height 22
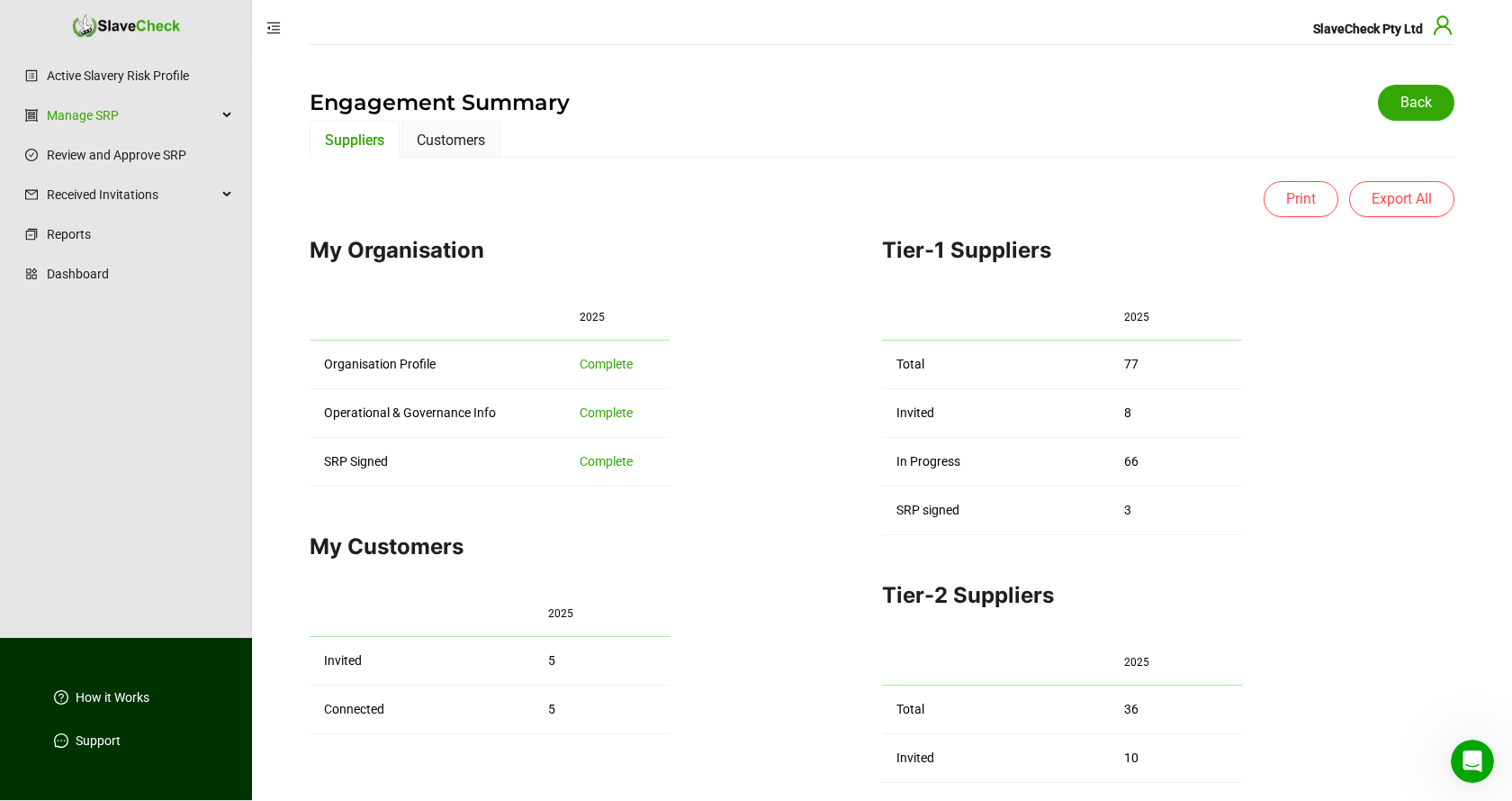
click at [1446, 27] on icon "user" at bounding box center [1443, 24] width 18 height 19
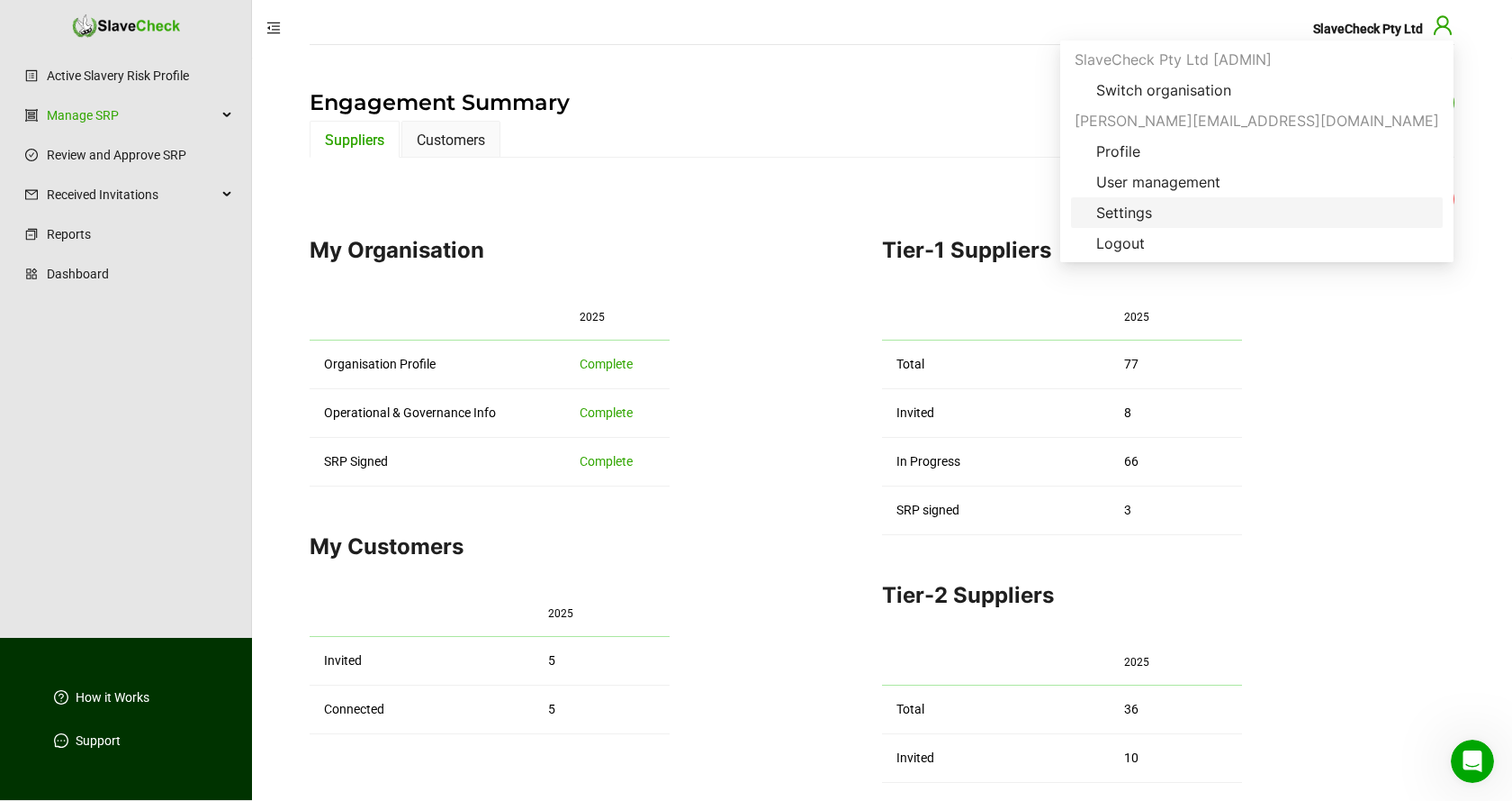
click at [1167, 210] on span "Settings" at bounding box center [1123, 213] width 84 height 22
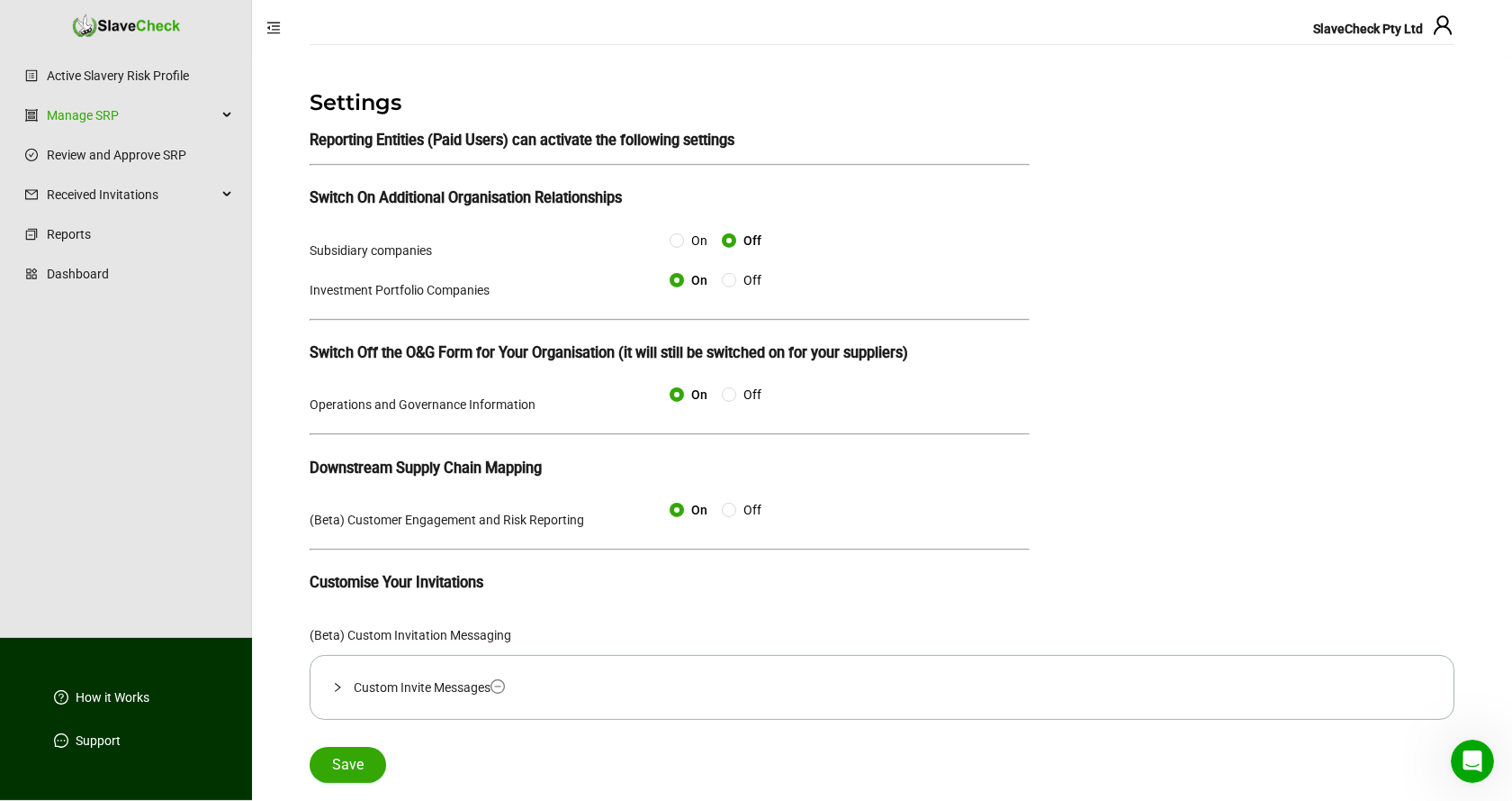
scroll to position [23, 0]
click at [353, 770] on span "Save" at bounding box center [348, 764] width 32 height 22
click at [231, 119] on div "Manage SRP" at bounding box center [126, 115] width 243 height 36
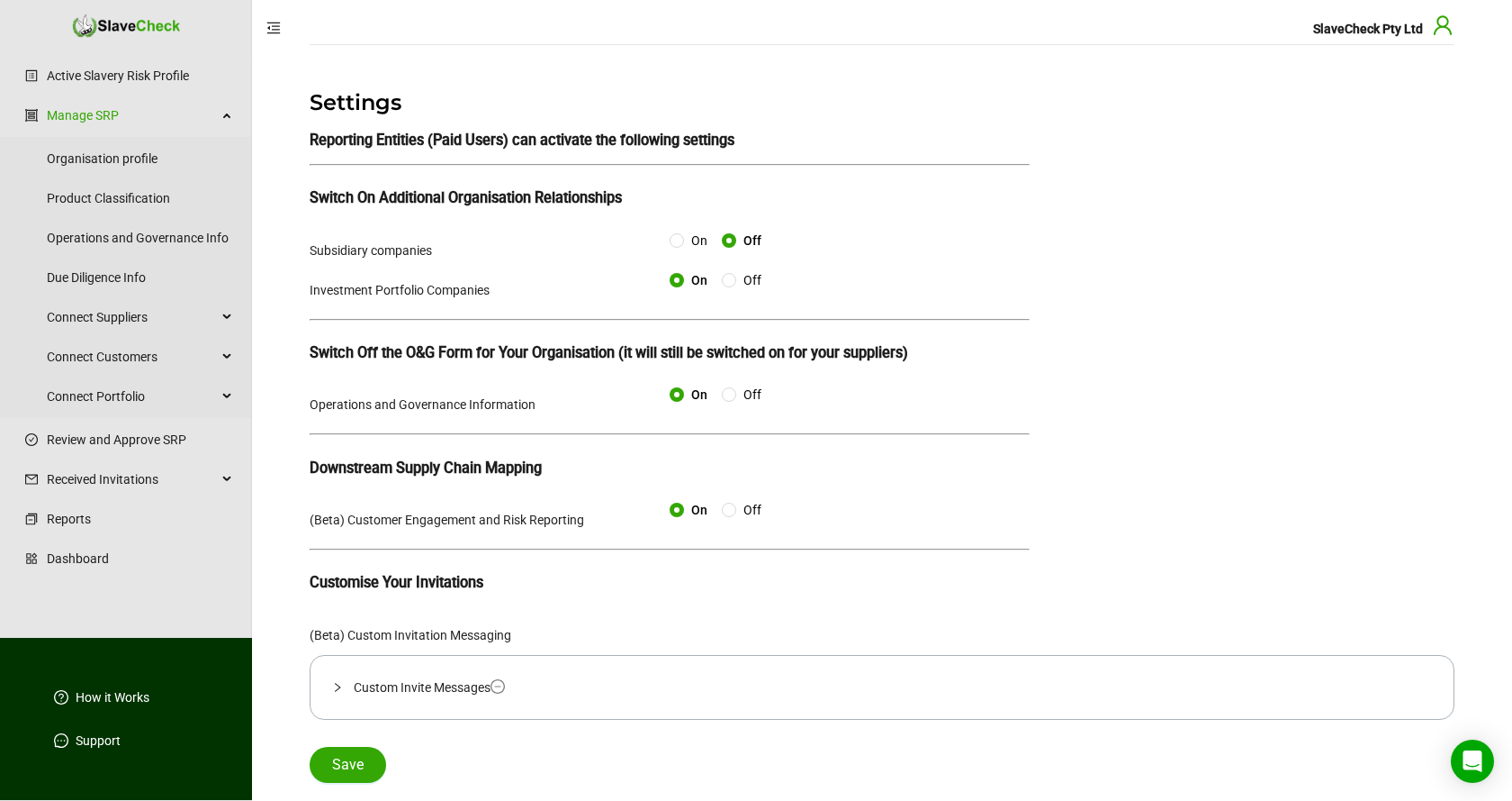
click at [1446, 34] on icon "user" at bounding box center [1443, 26] width 22 height 22
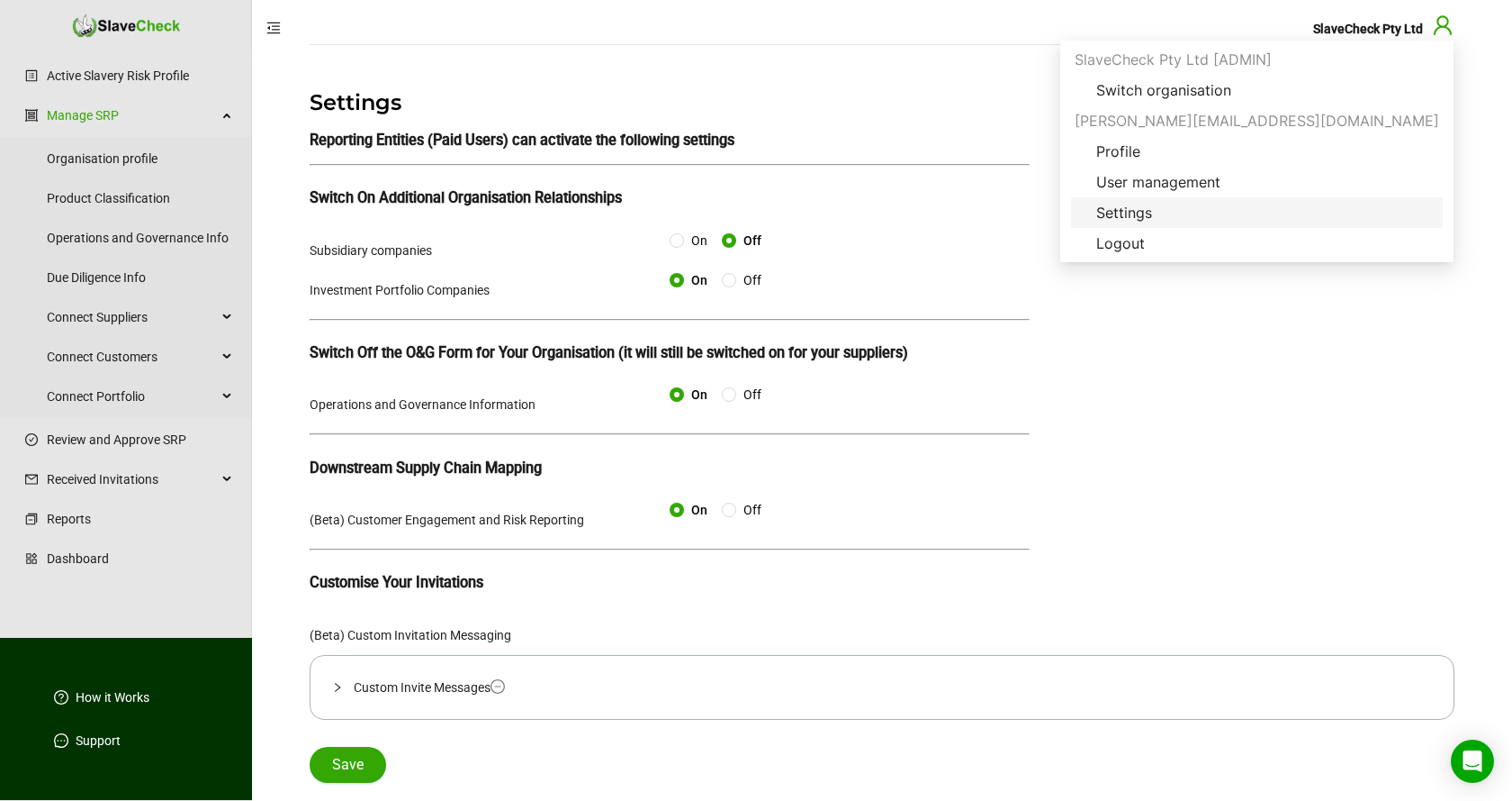
click at [1167, 207] on span "Settings" at bounding box center [1123, 213] width 84 height 22
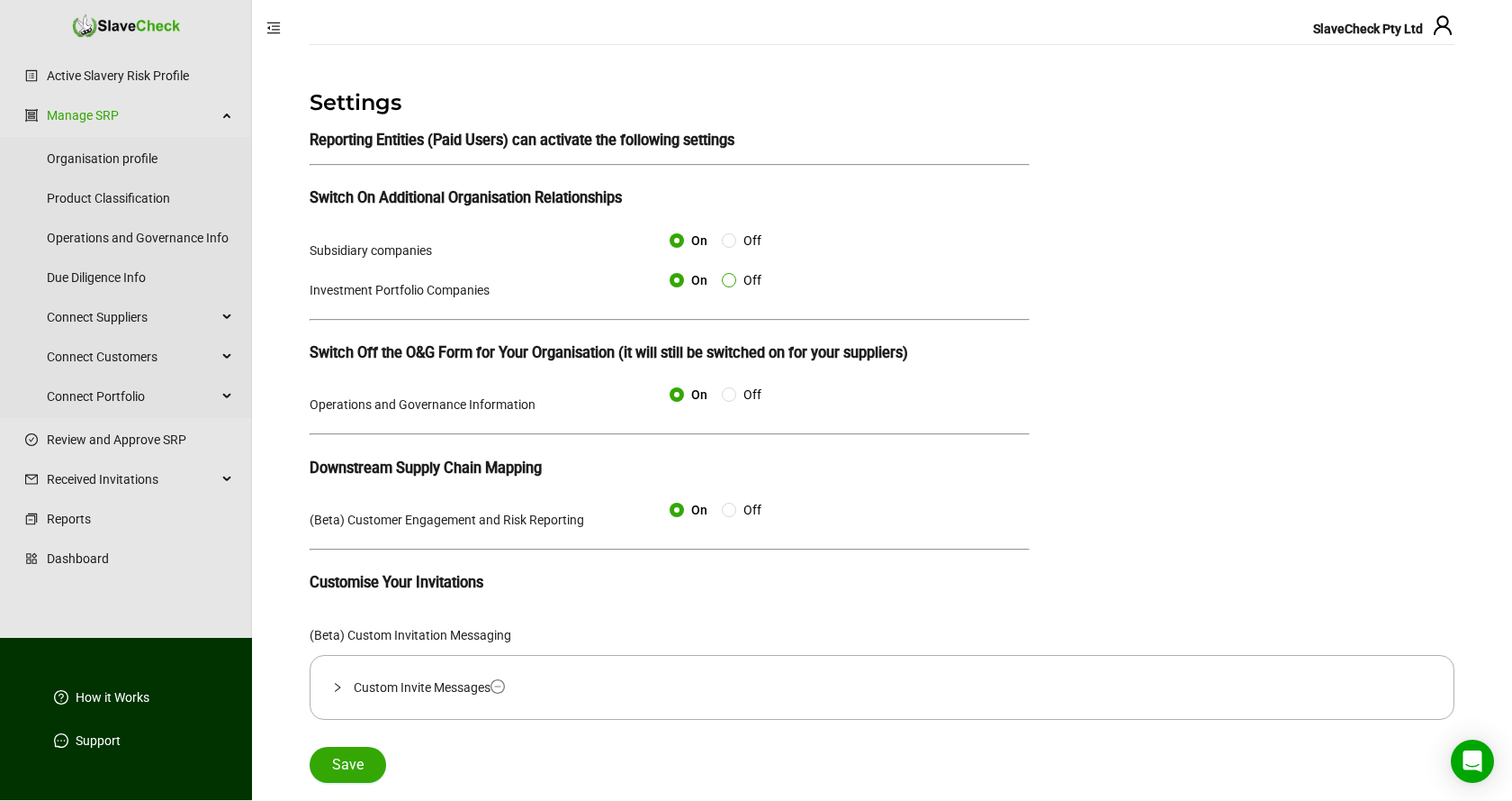
click at [733, 287] on span at bounding box center [728, 280] width 15 height 15
click at [345, 764] on span "Save" at bounding box center [348, 764] width 32 height 22
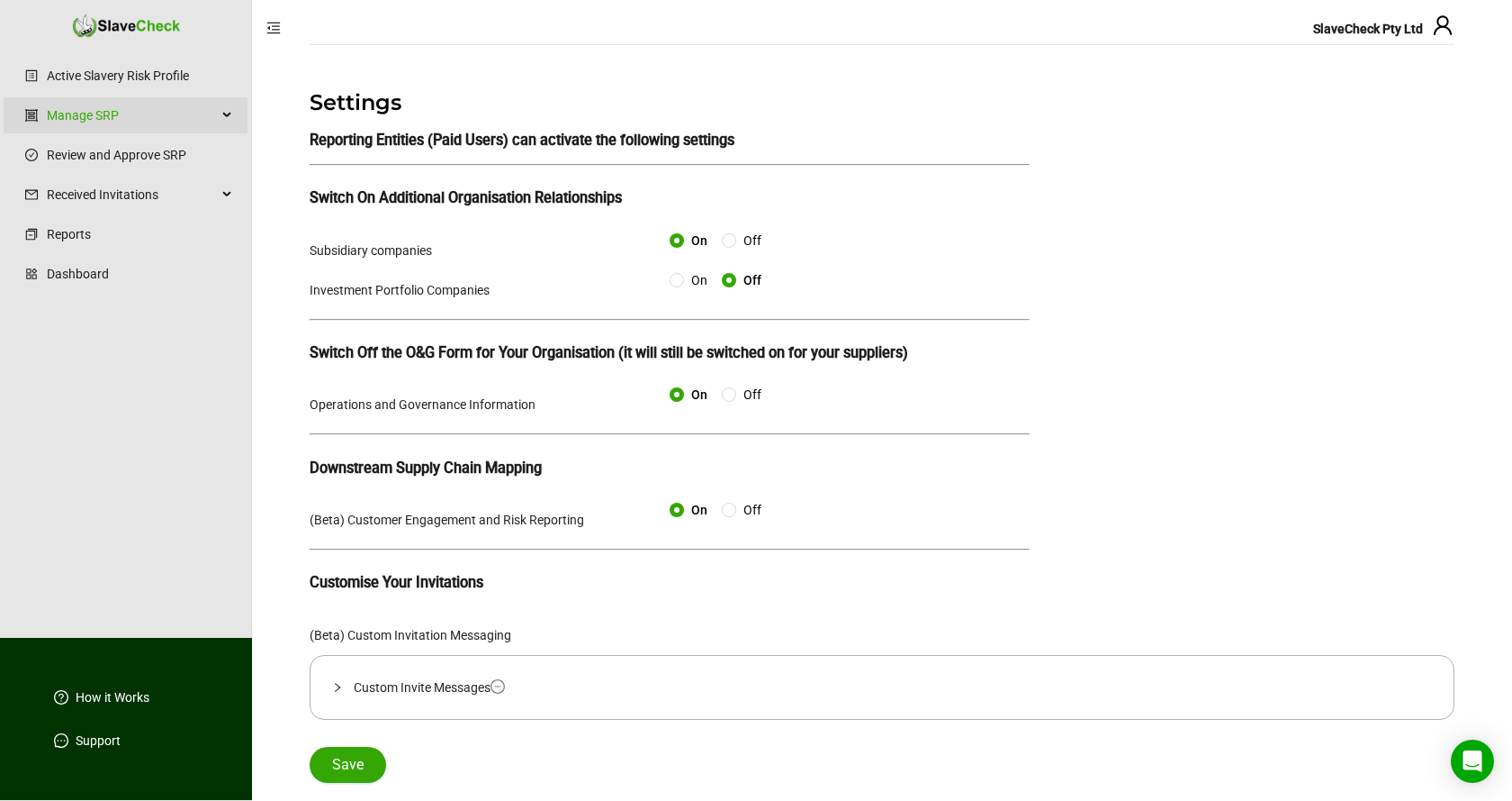
click at [226, 115] on div "Manage SRP" at bounding box center [126, 115] width 243 height 36
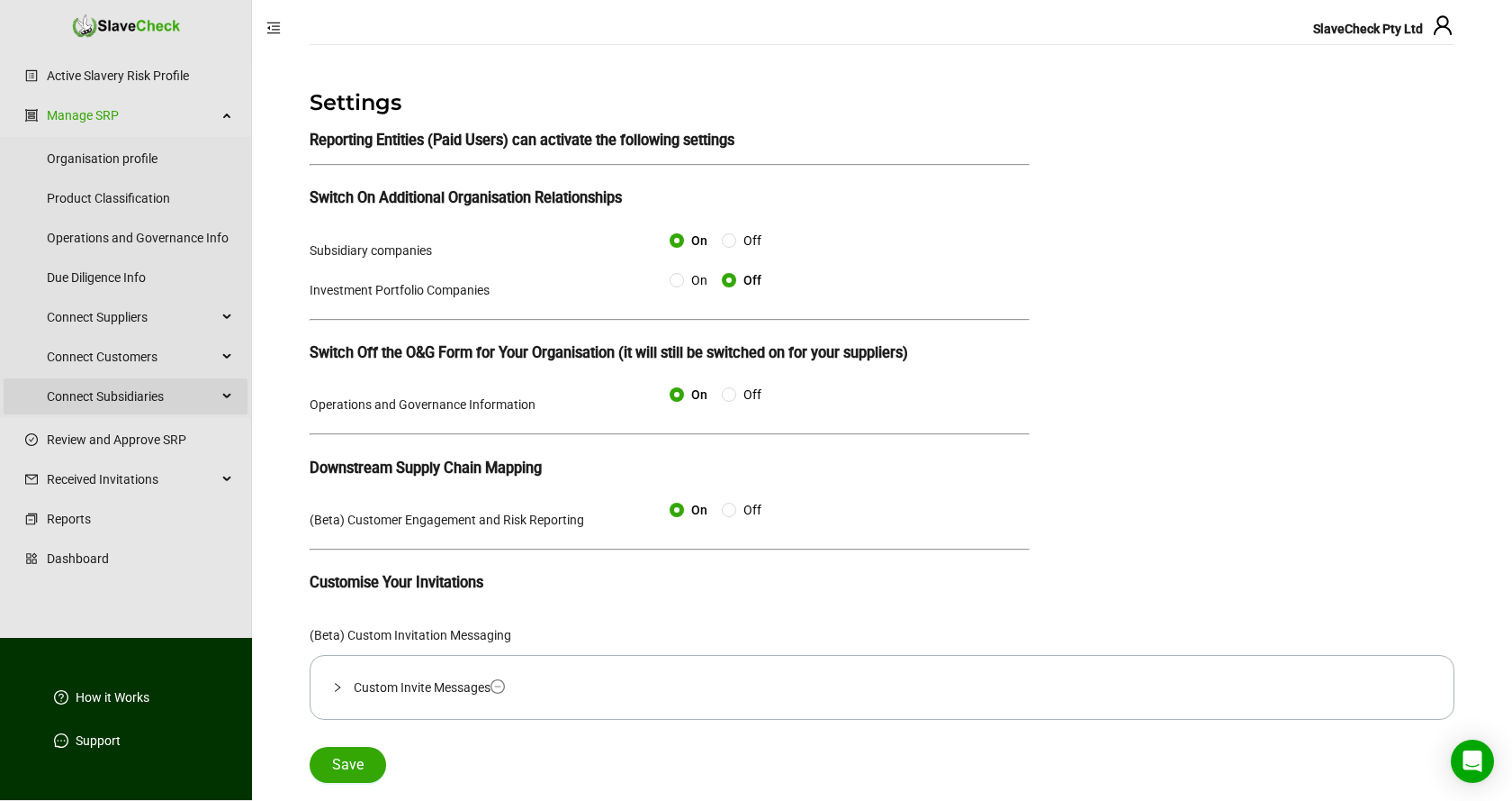
click at [226, 398] on div "Connect Subsidiaries" at bounding box center [126, 396] width 243 height 36
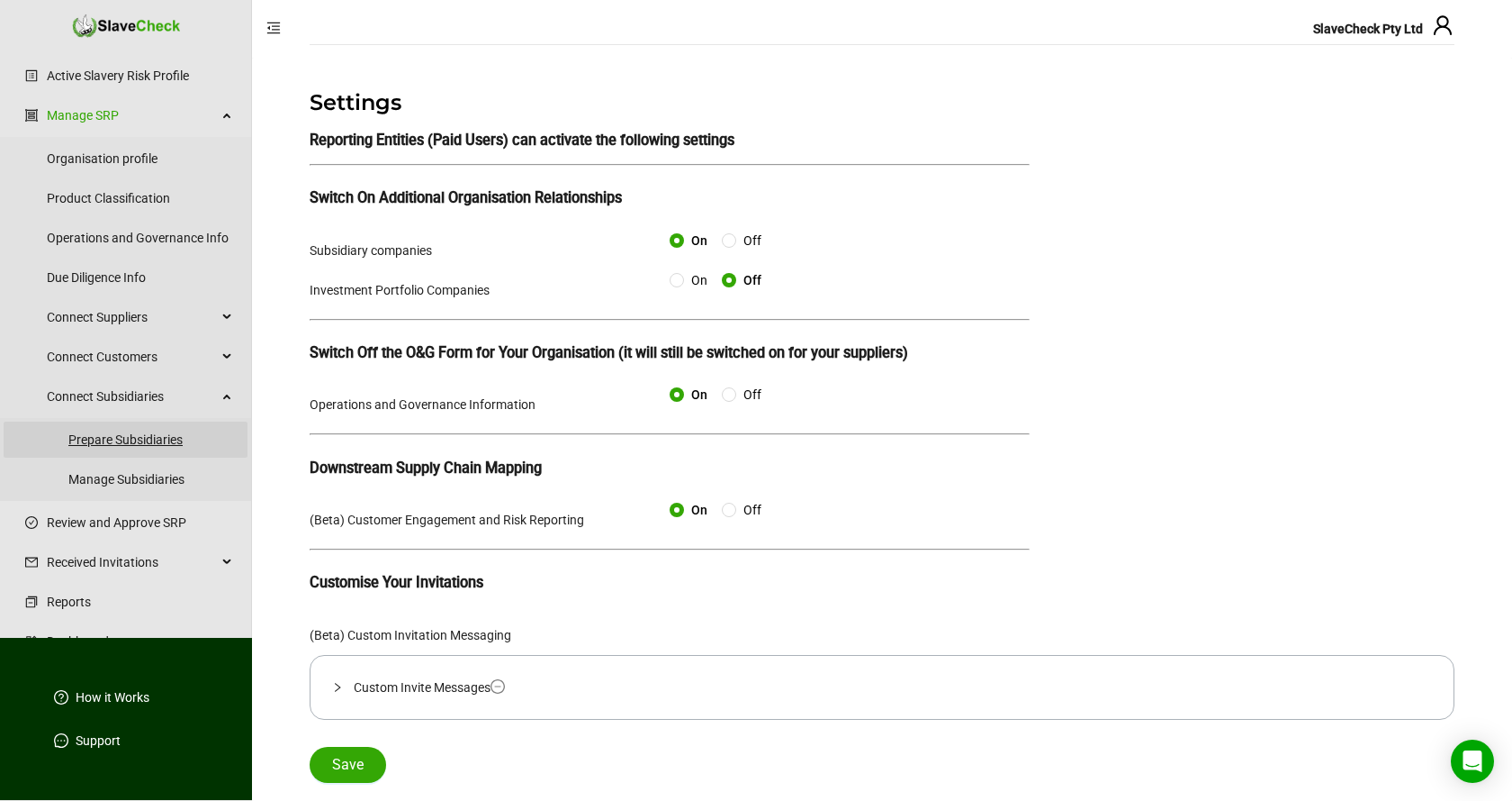
click at [151, 439] on link "Prepare Subsidiaries" at bounding box center [150, 440] width 164 height 36
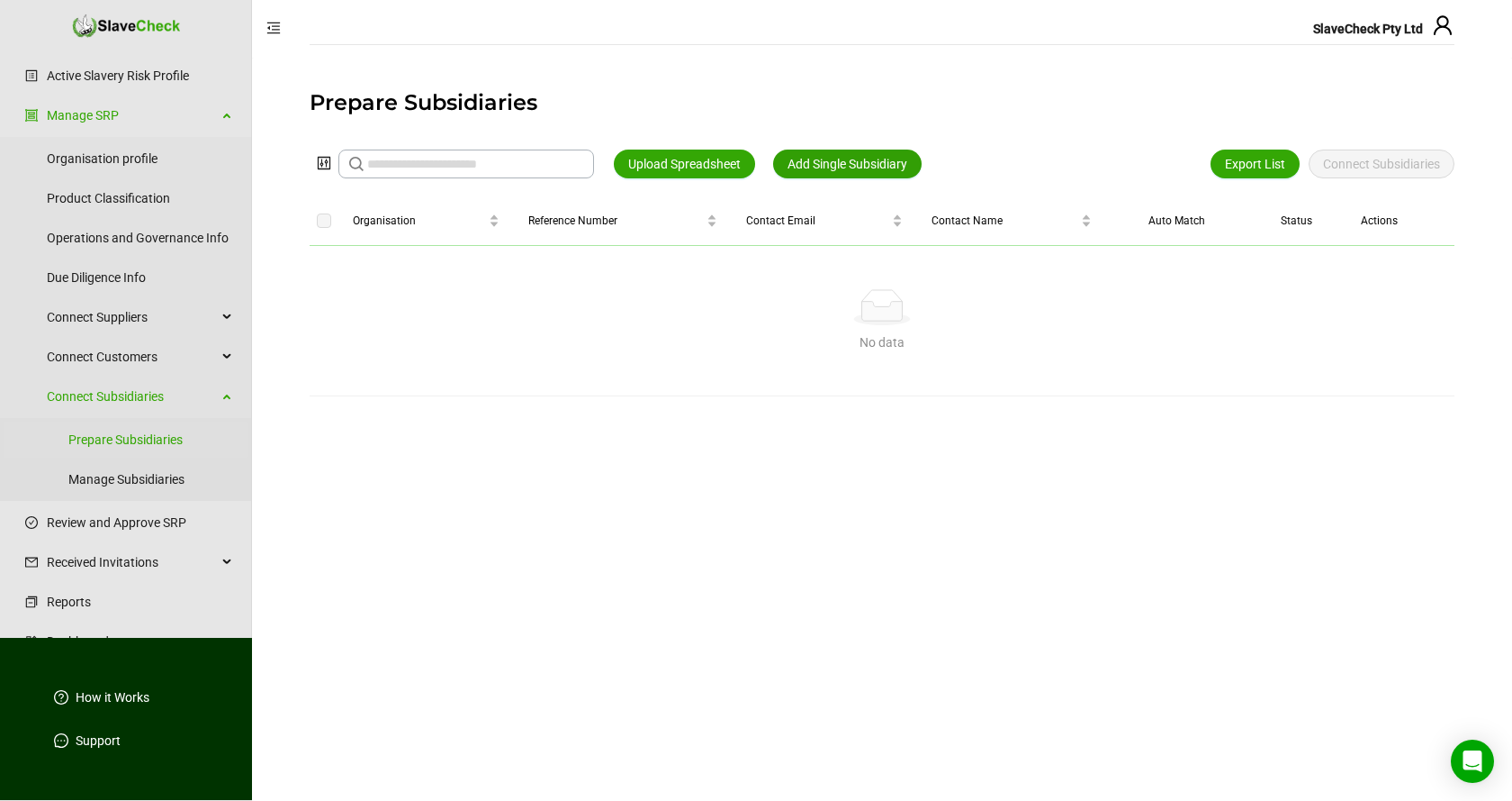
click at [847, 156] on span "Add Single Subsidiary" at bounding box center [847, 164] width 120 height 20
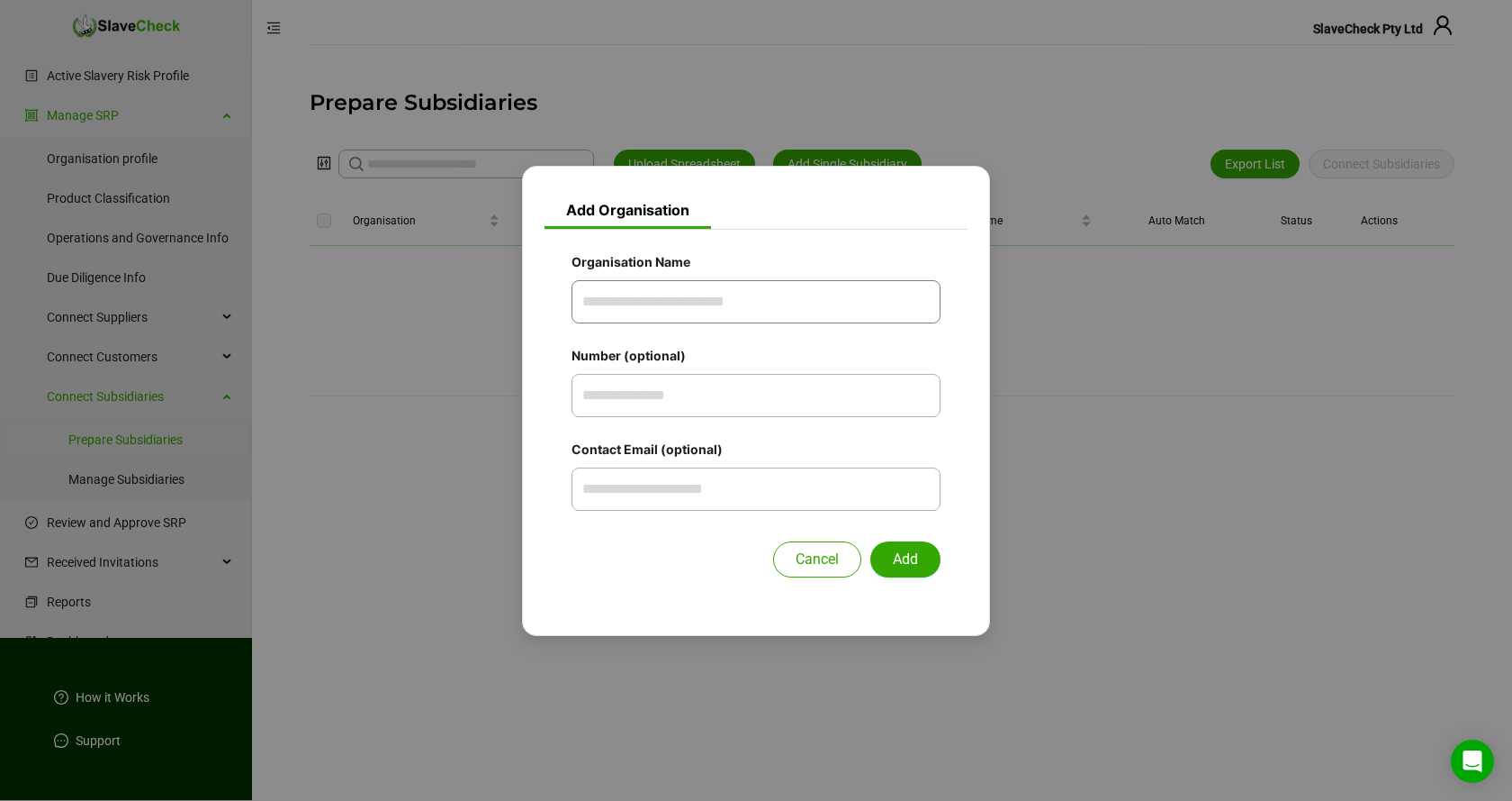
click at [775, 300] on input "Organisation Name" at bounding box center [756, 302] width 369 height 44
type input "********"
click at [907, 551] on span "Add" at bounding box center [904, 559] width 25 height 22
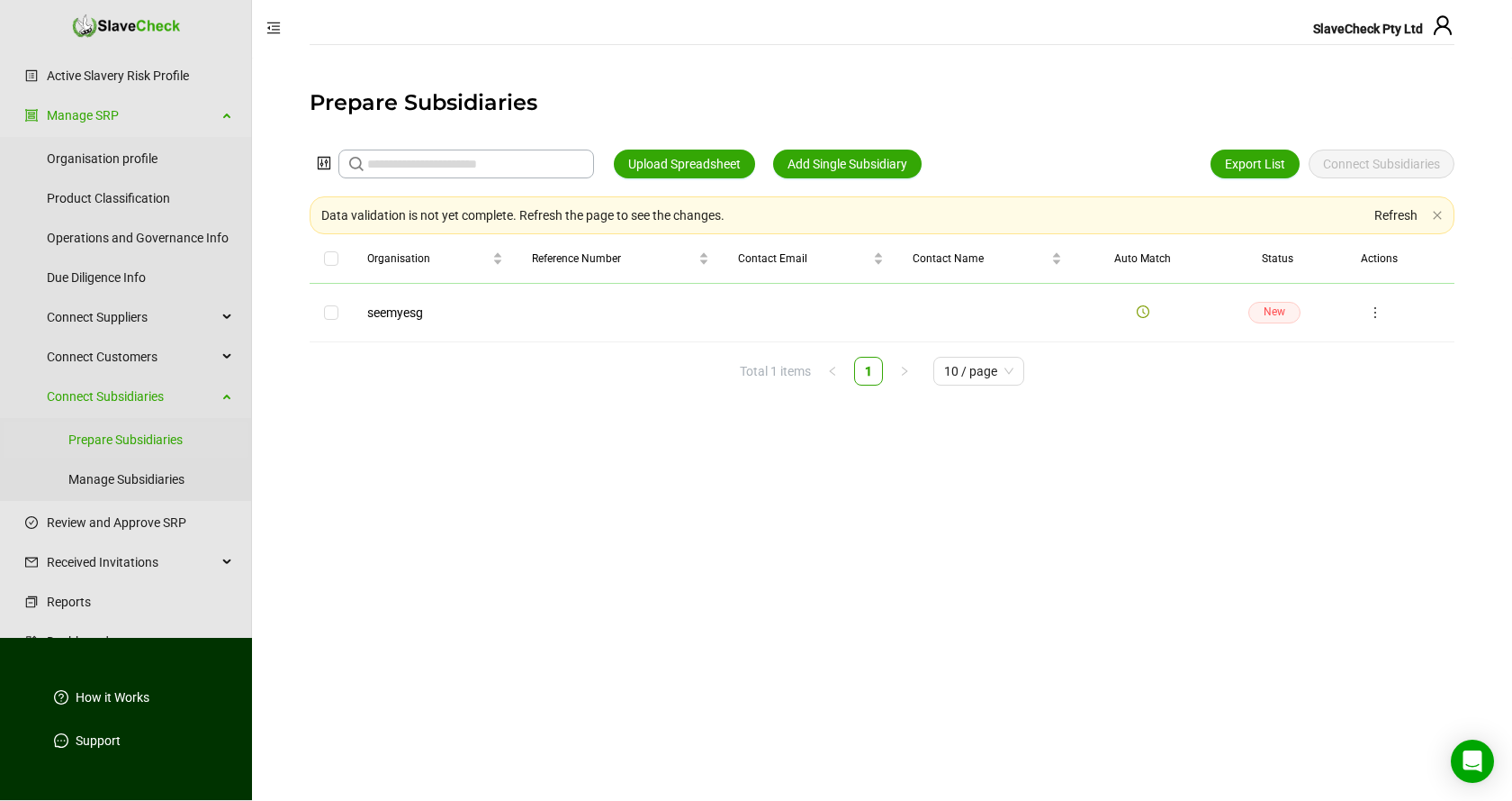
click at [1144, 314] on icon "clock-circle" at bounding box center [1143, 311] width 3 height 5
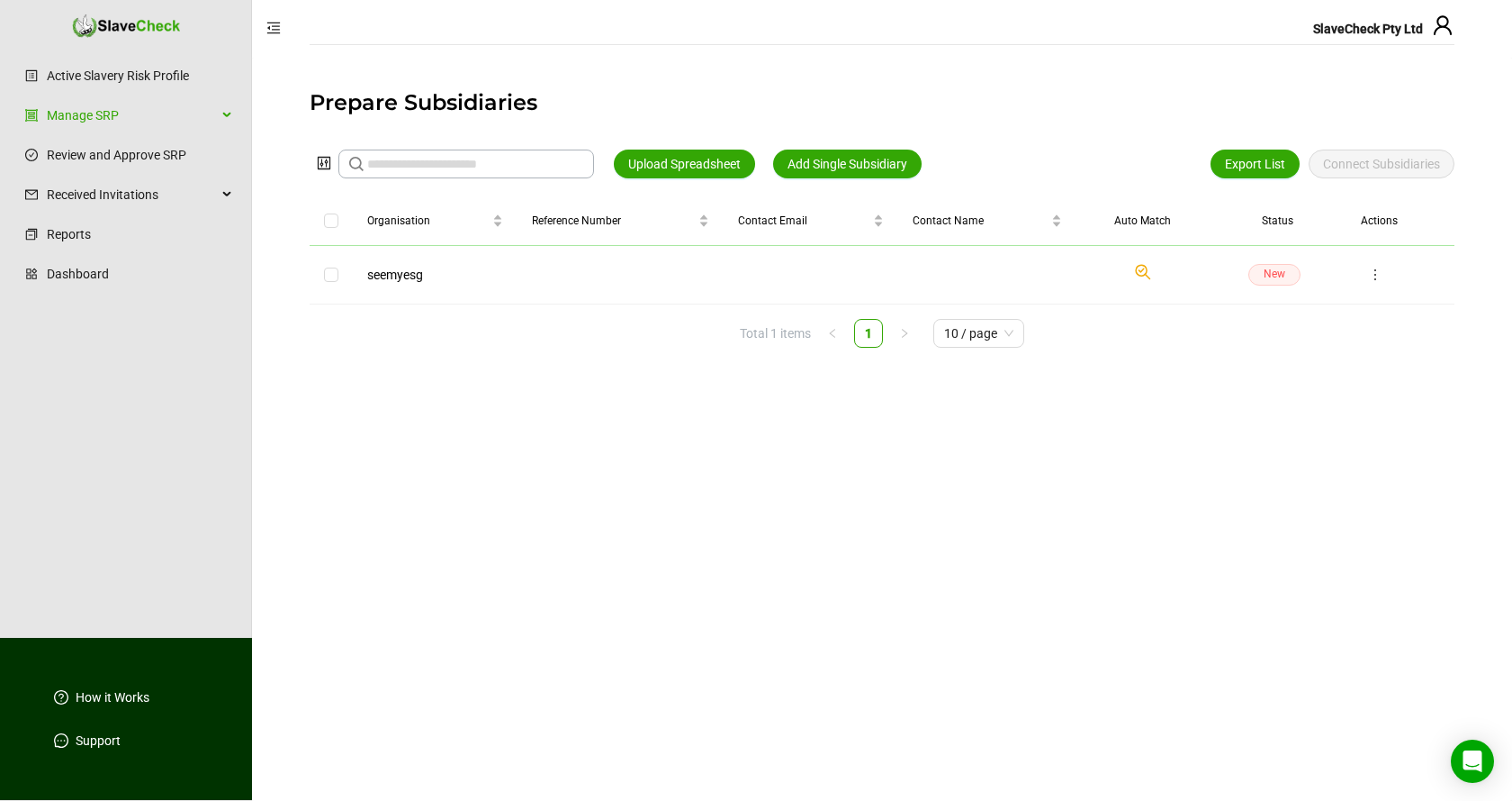
click at [1142, 272] on icon "Check if we have found a suitable organisation in our system." at bounding box center [1143, 272] width 22 height 22
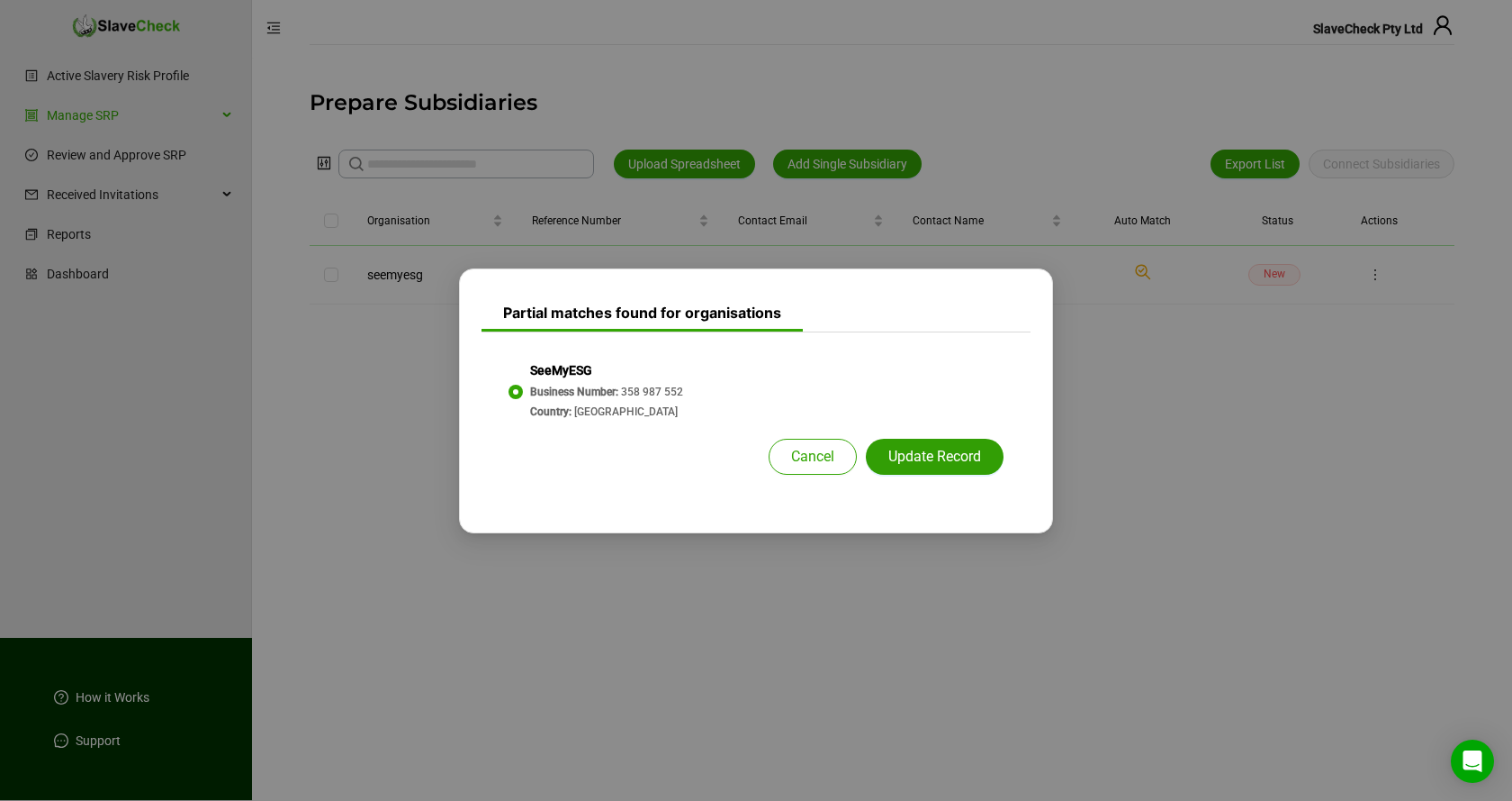
click at [923, 454] on span "Update Record" at bounding box center [935, 456] width 93 height 22
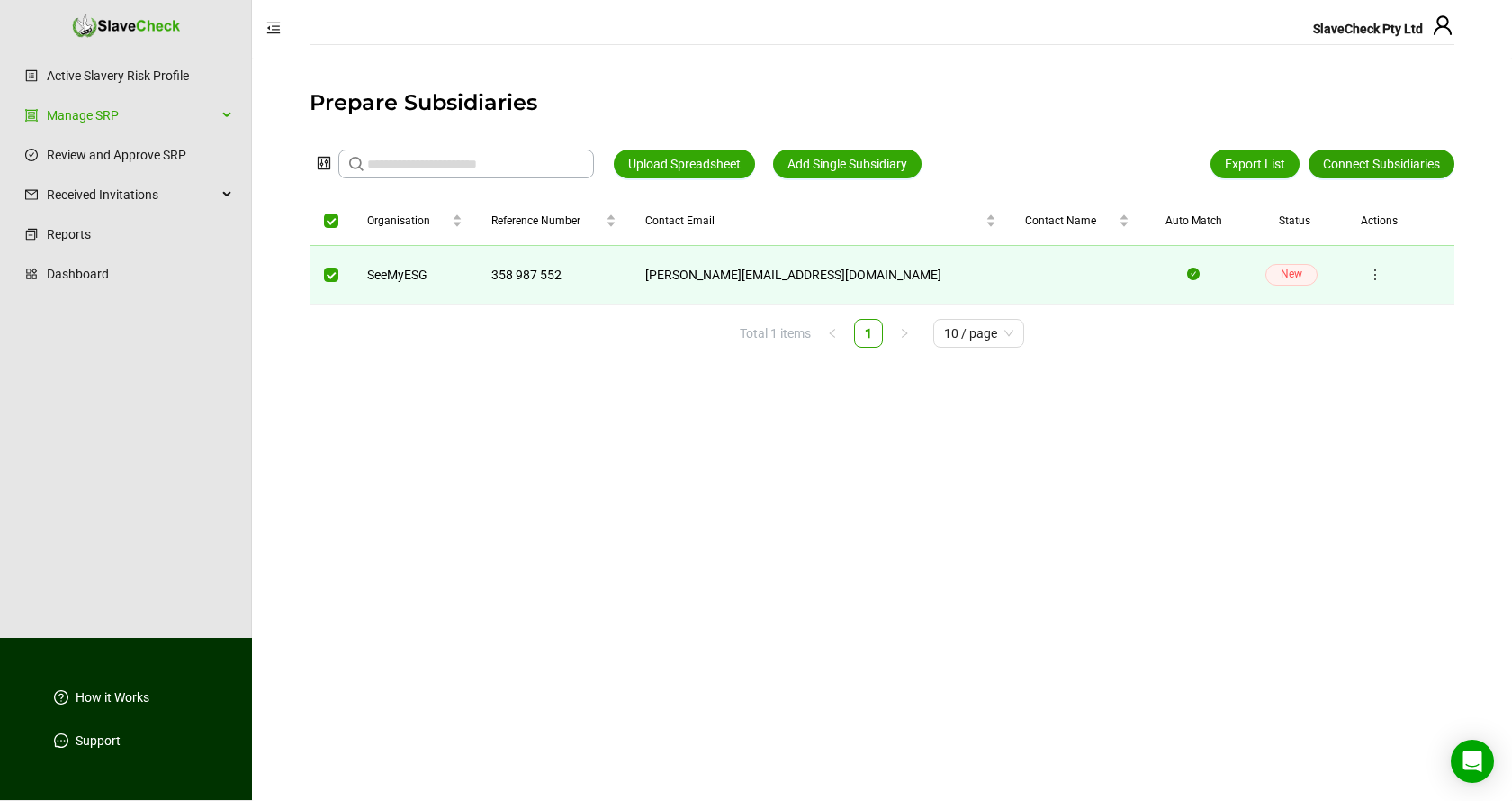
click at [1363, 164] on span "Connect Subsidiaries" at bounding box center [1381, 164] width 117 height 20
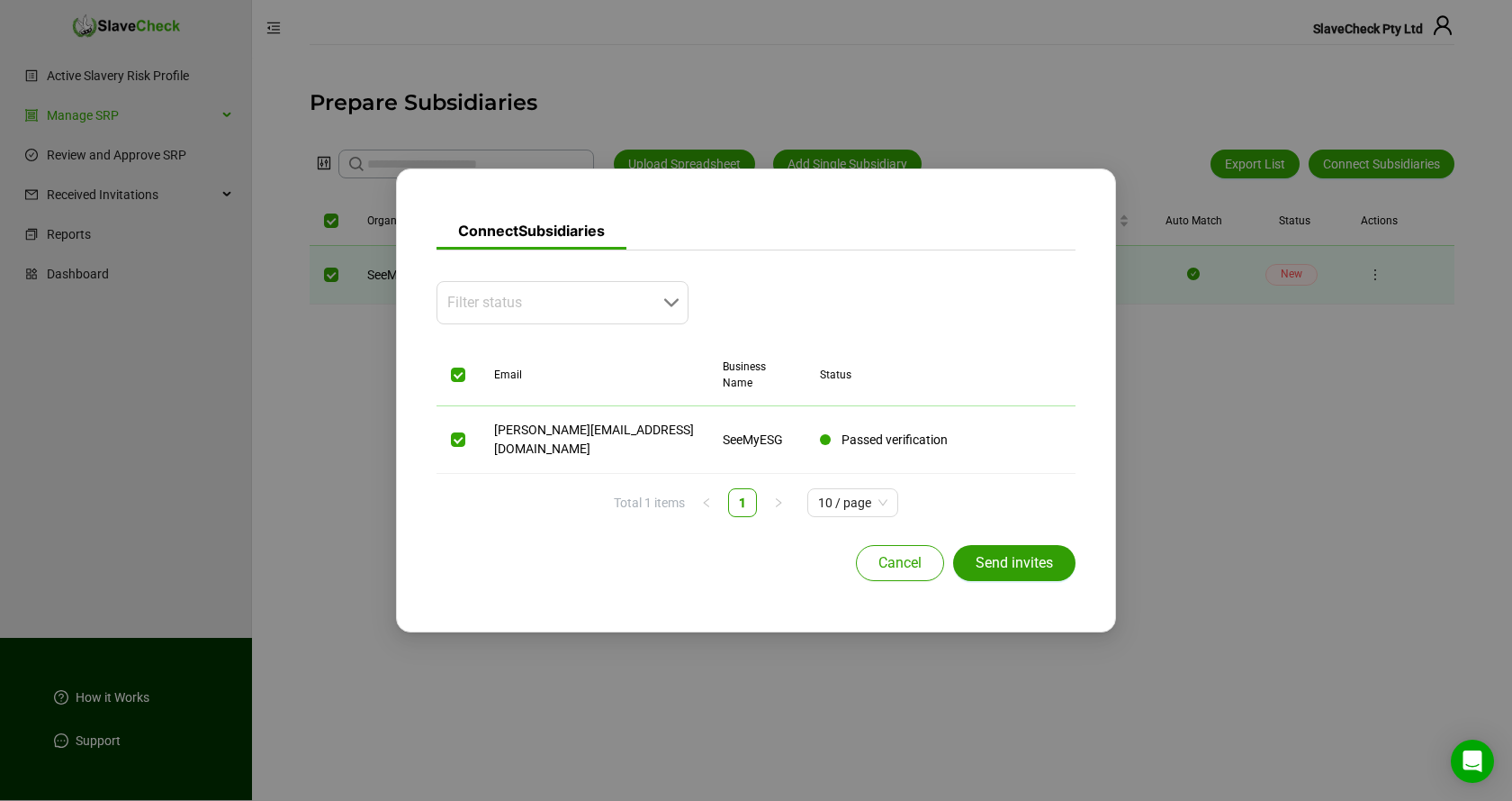
click at [1036, 552] on span "Send invites" at bounding box center [1014, 563] width 77 height 22
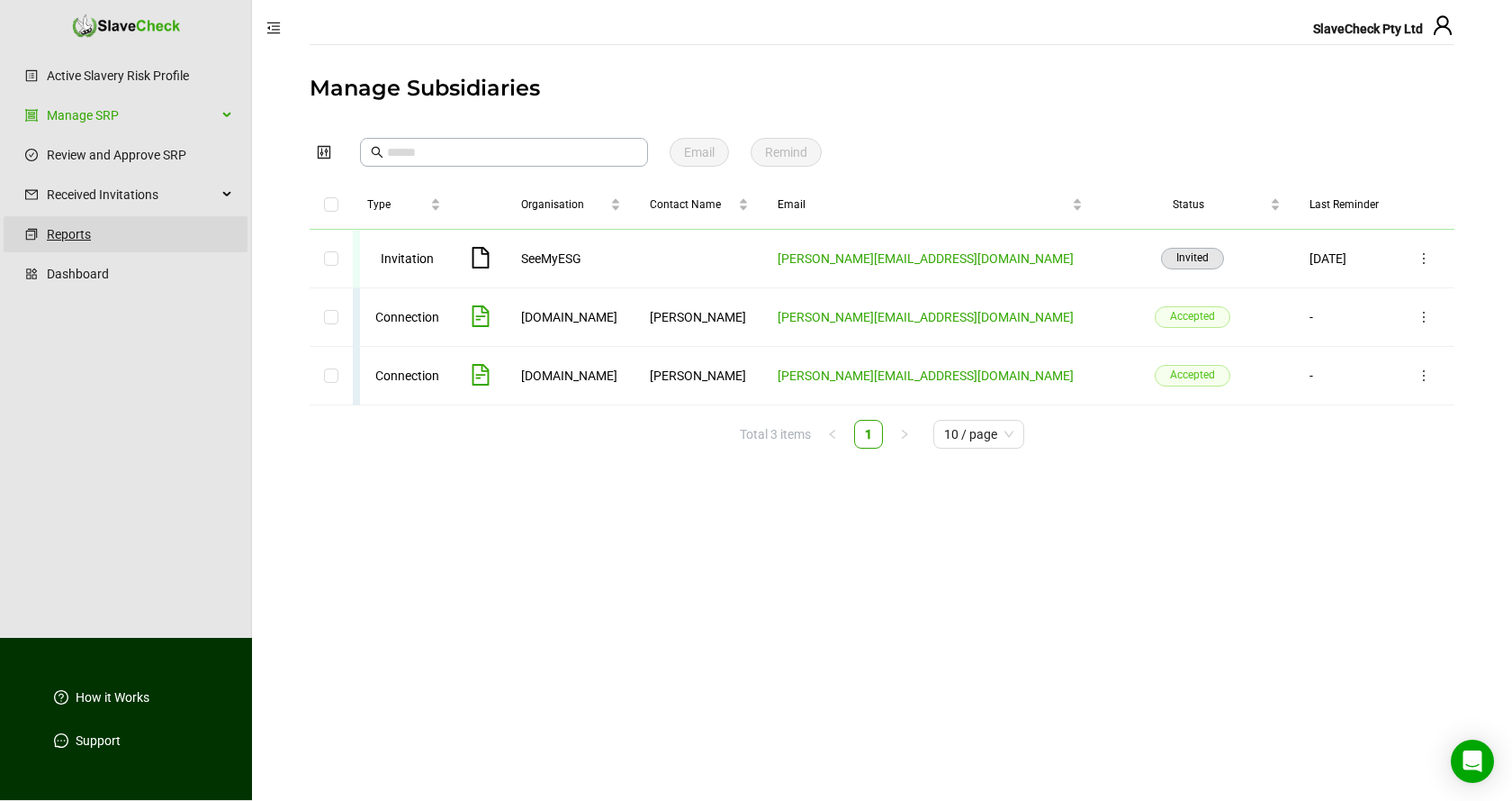
click at [84, 233] on link "Reports" at bounding box center [140, 234] width 186 height 36
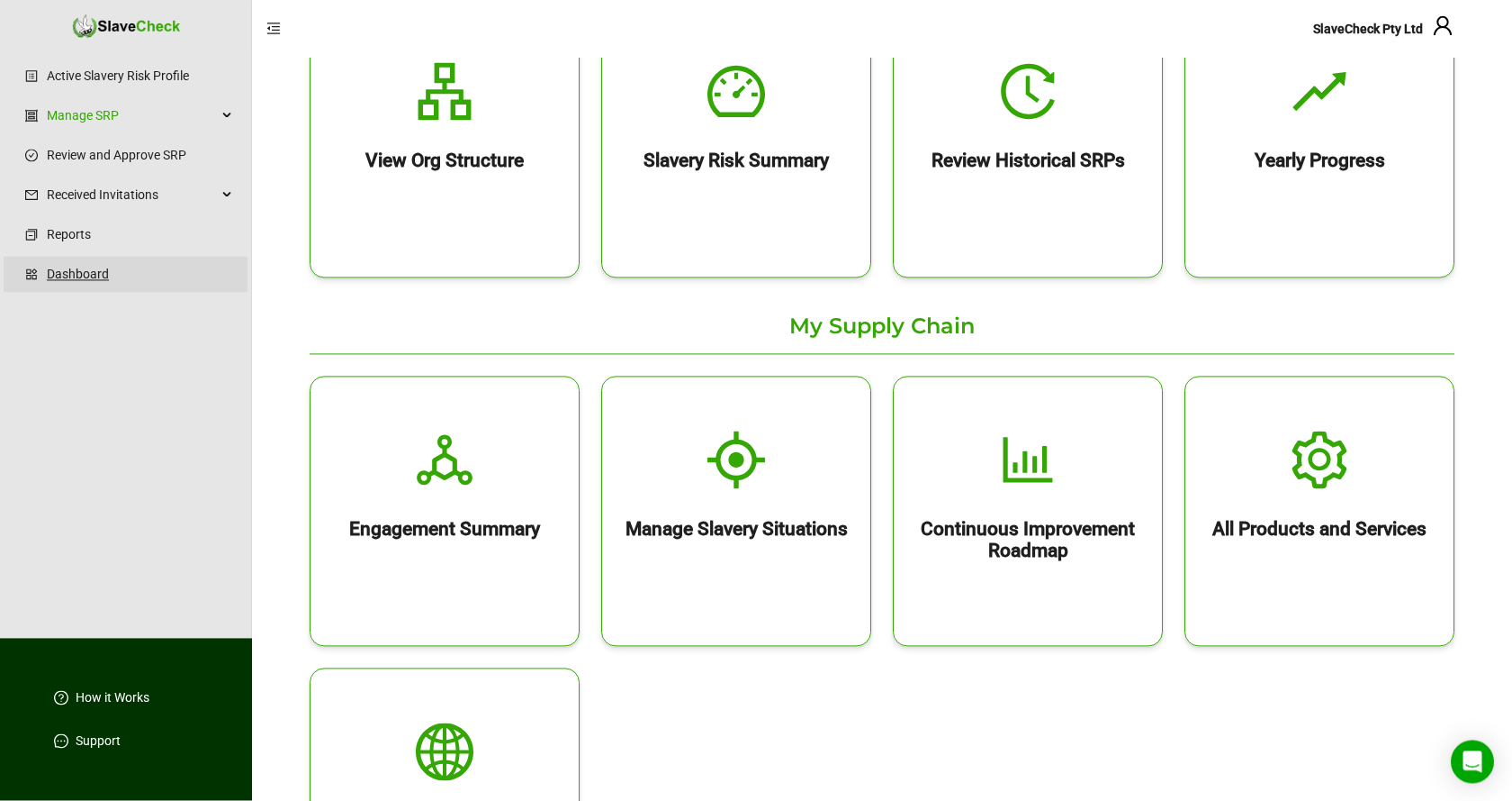
scroll to position [275, 0]
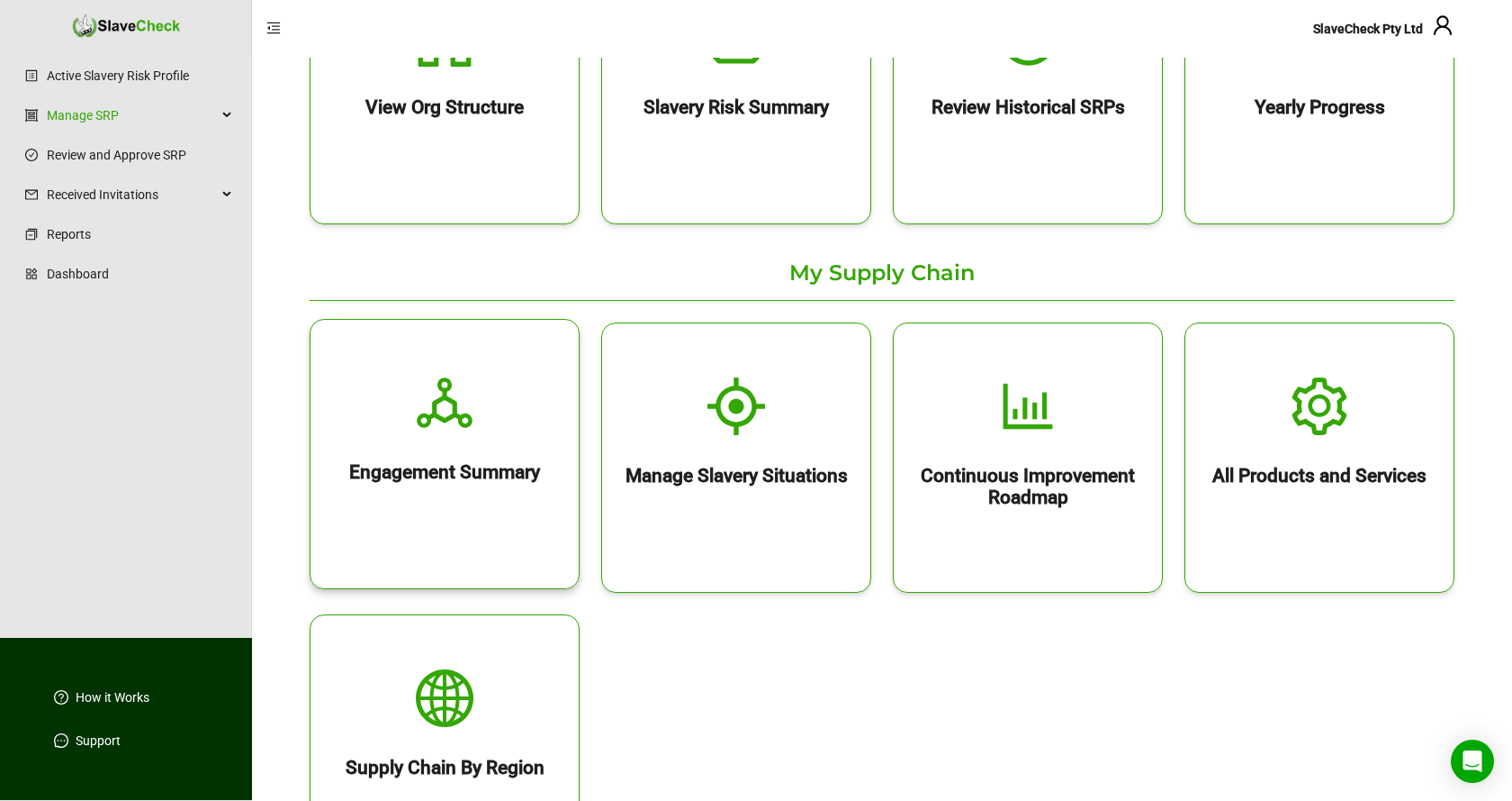
click at [445, 411] on icon "deployment-unit" at bounding box center [444, 402] width 57 height 57
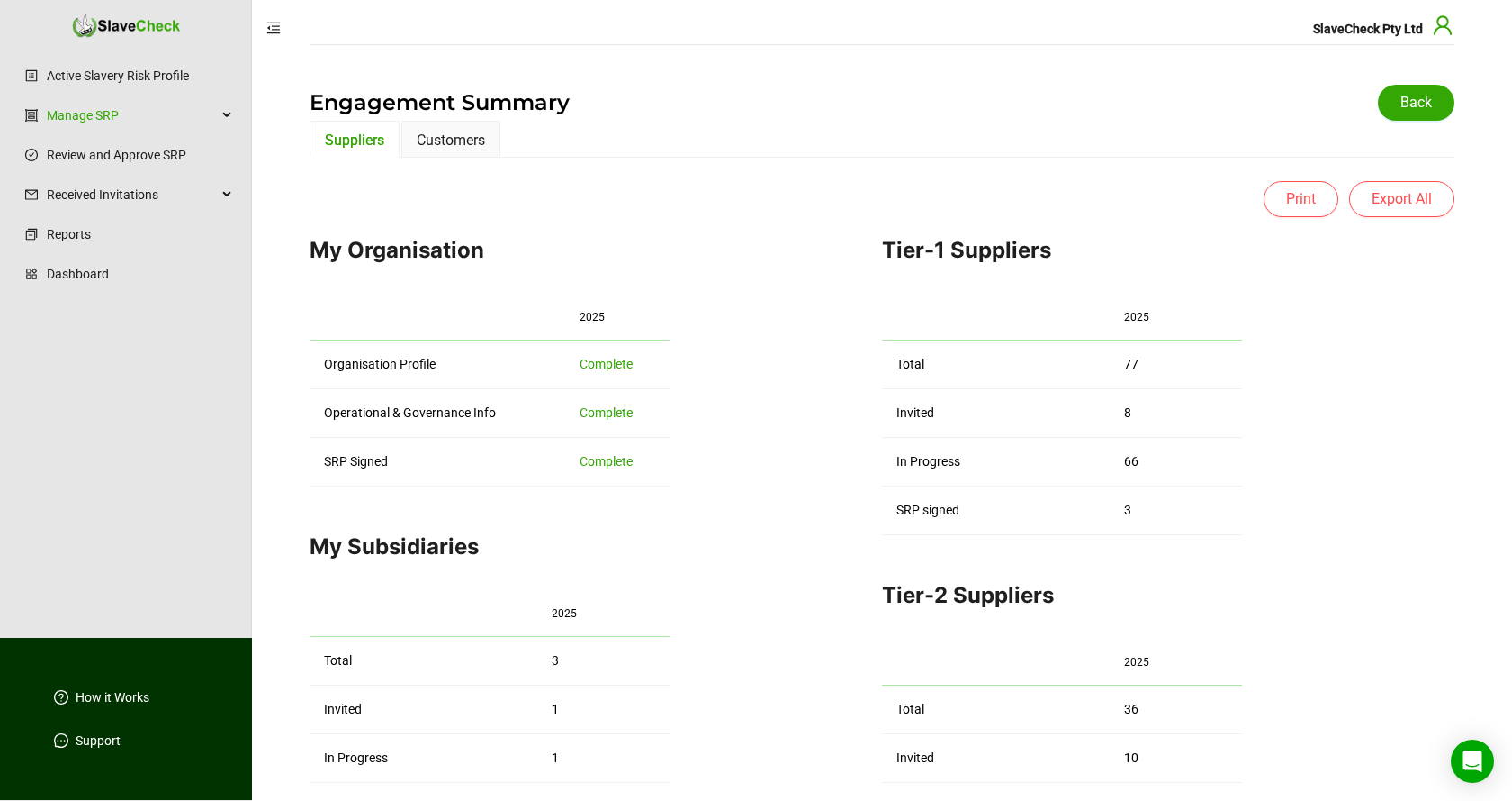
click at [1443, 30] on icon "user" at bounding box center [1443, 26] width 22 height 22
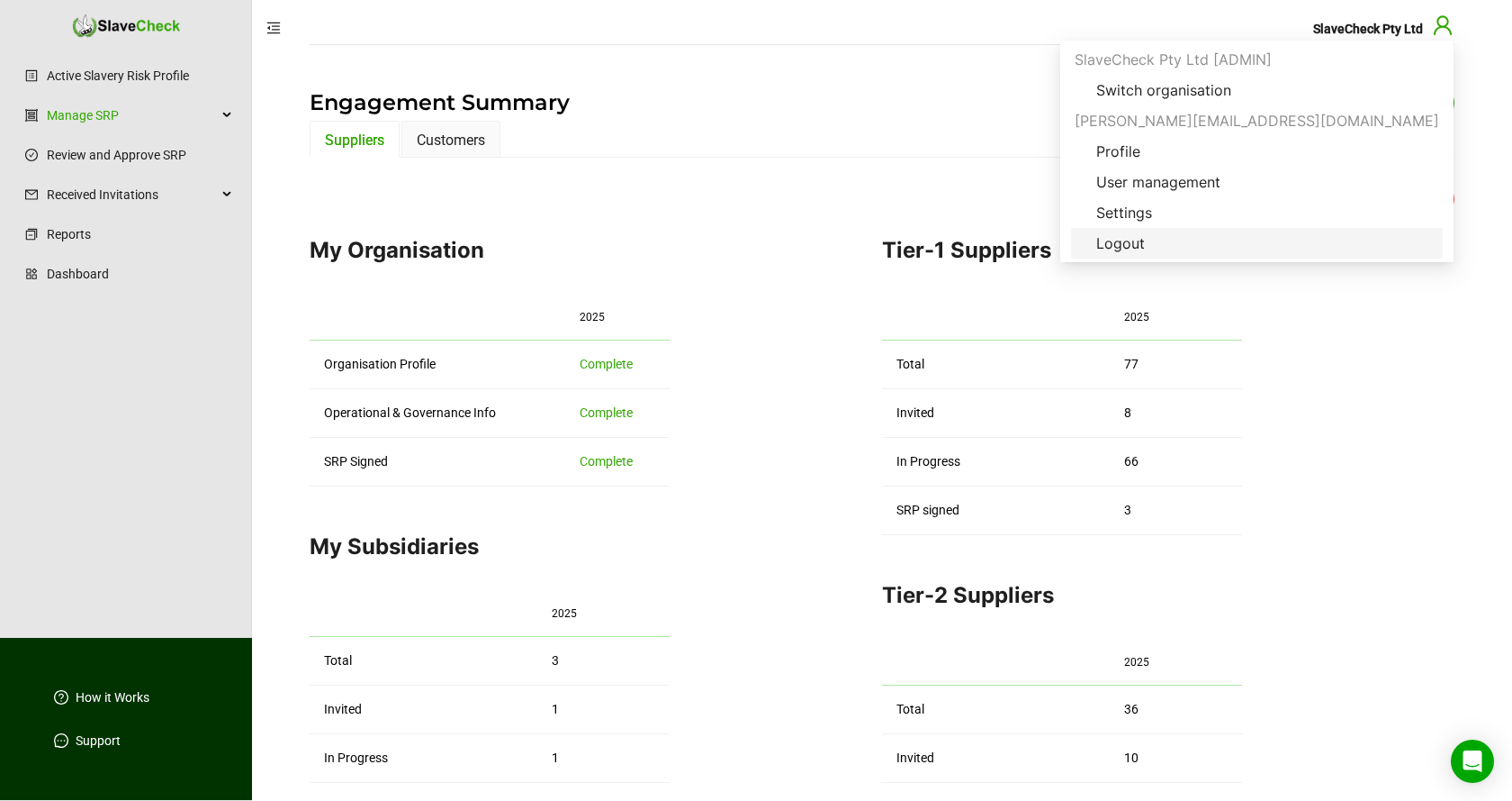
click at [1159, 242] on span "Logout" at bounding box center [1120, 244] width 77 height 22
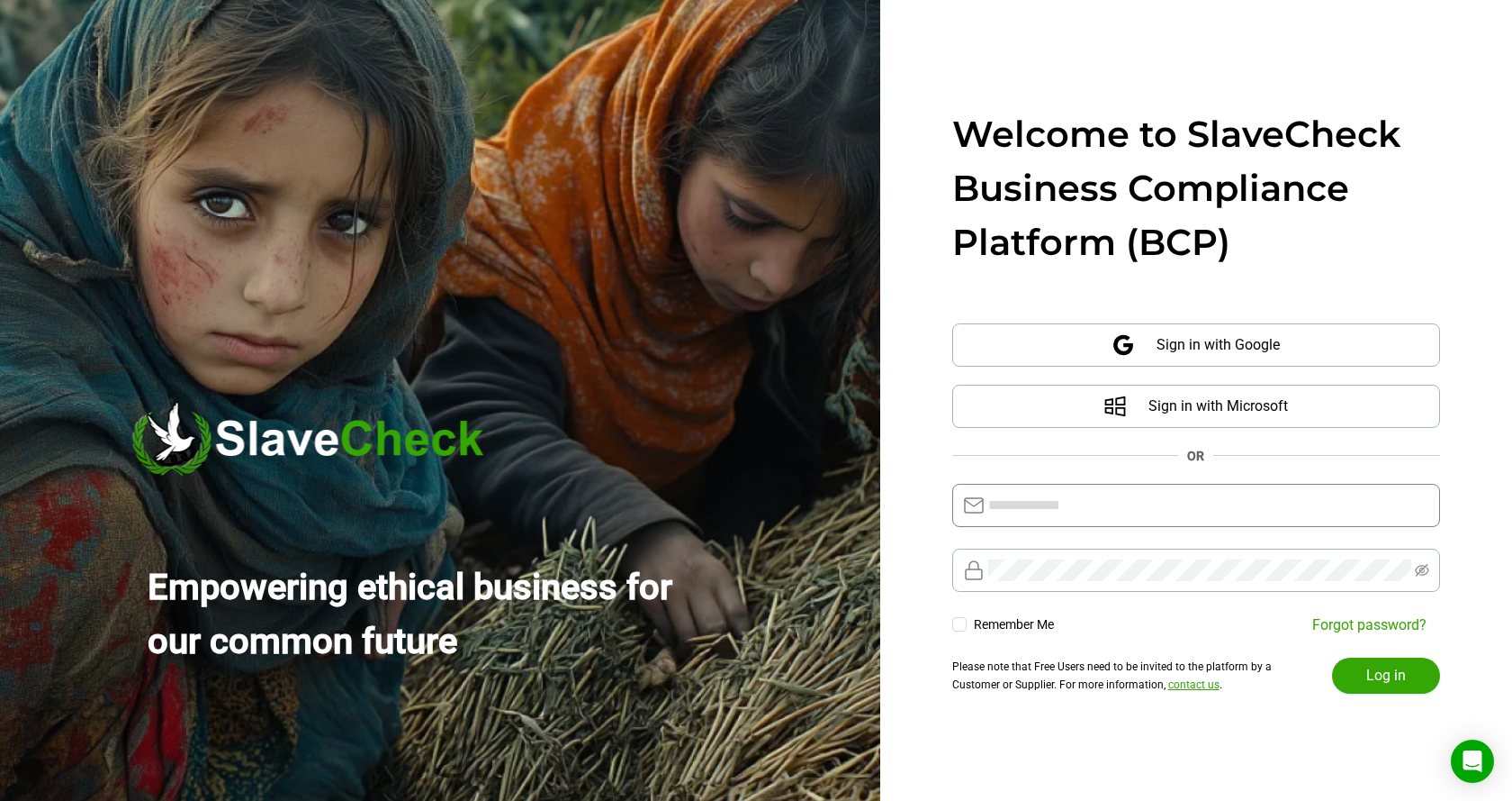
click at [1171, 512] on input "text" at bounding box center [1209, 505] width 441 height 22
type input "**********"
click at [1393, 675] on span "Log in" at bounding box center [1386, 675] width 40 height 22
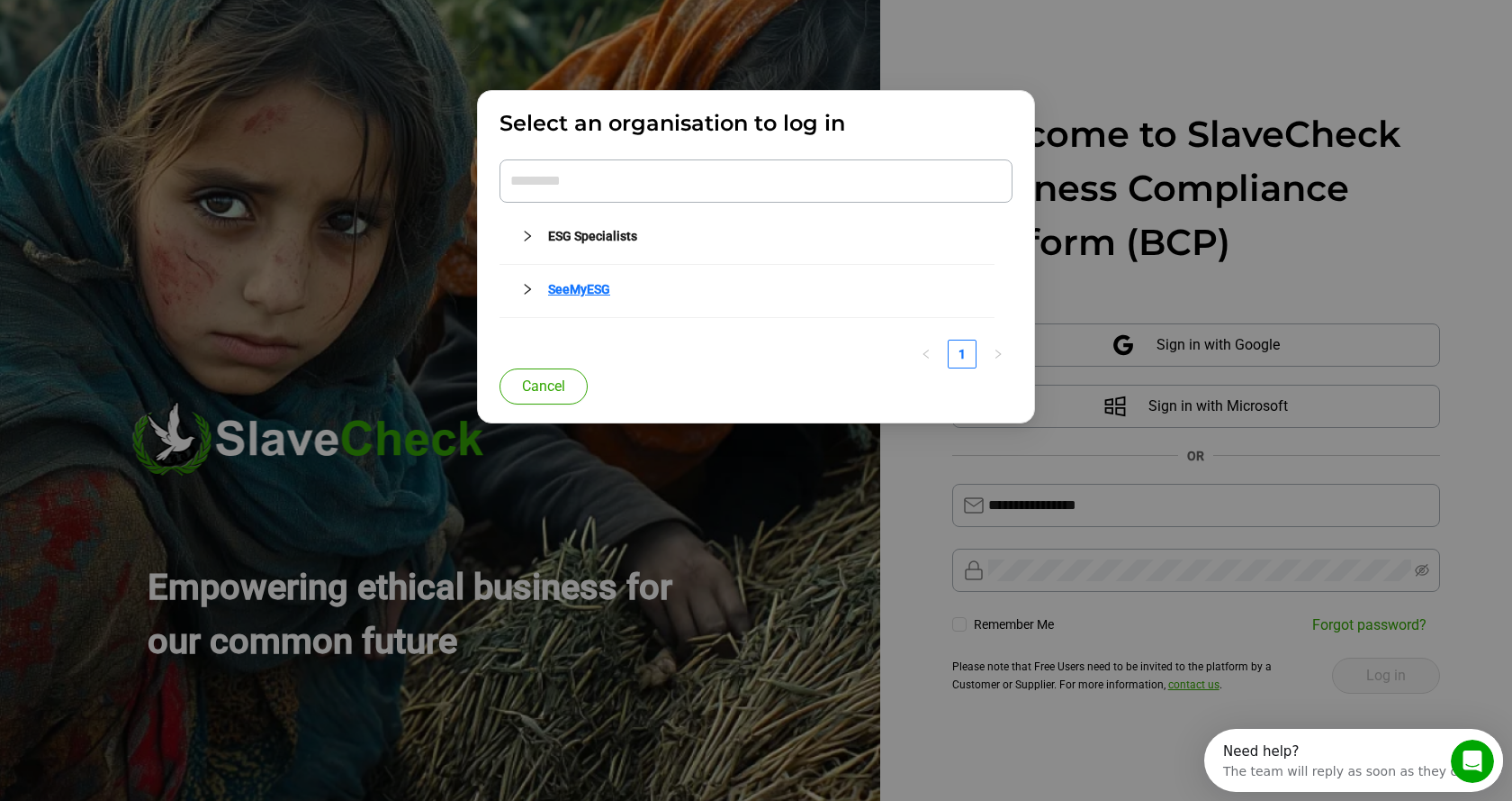
click at [583, 291] on link "SeeMyESG" at bounding box center [579, 289] width 62 height 15
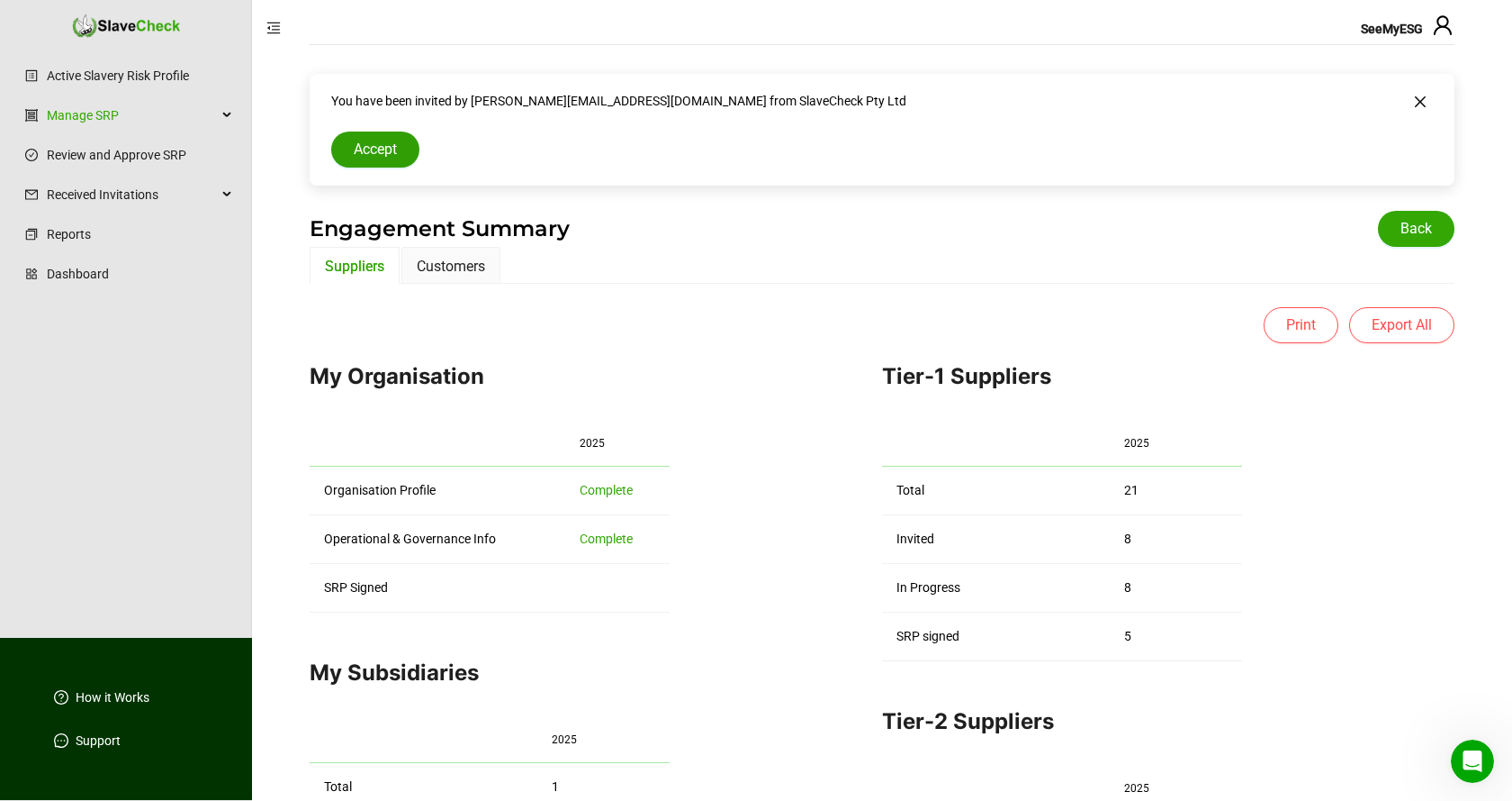
click at [373, 149] on span "Accept" at bounding box center [375, 150] width 44 height 22
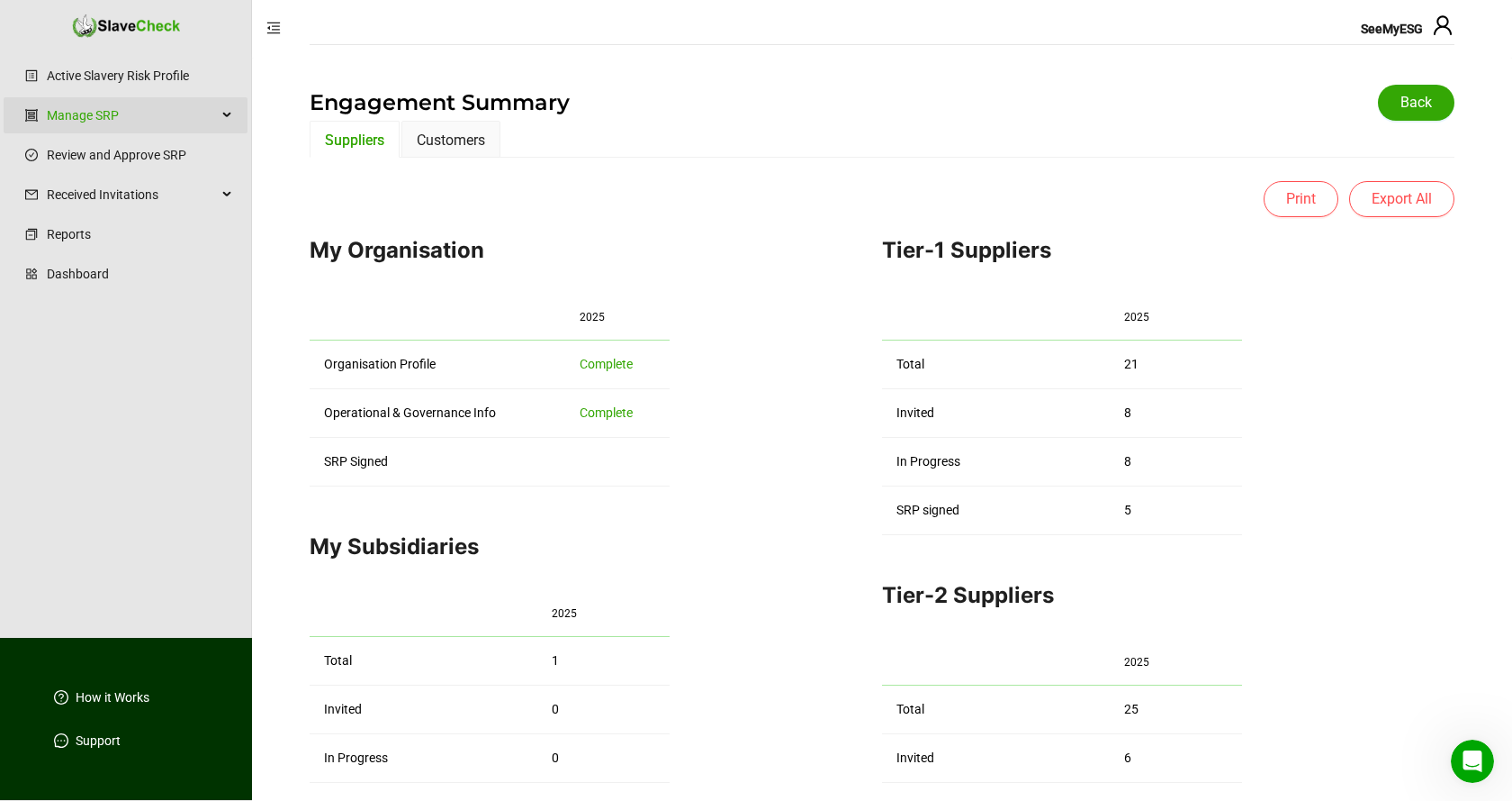
click at [224, 115] on icon at bounding box center [228, 115] width 9 height 0
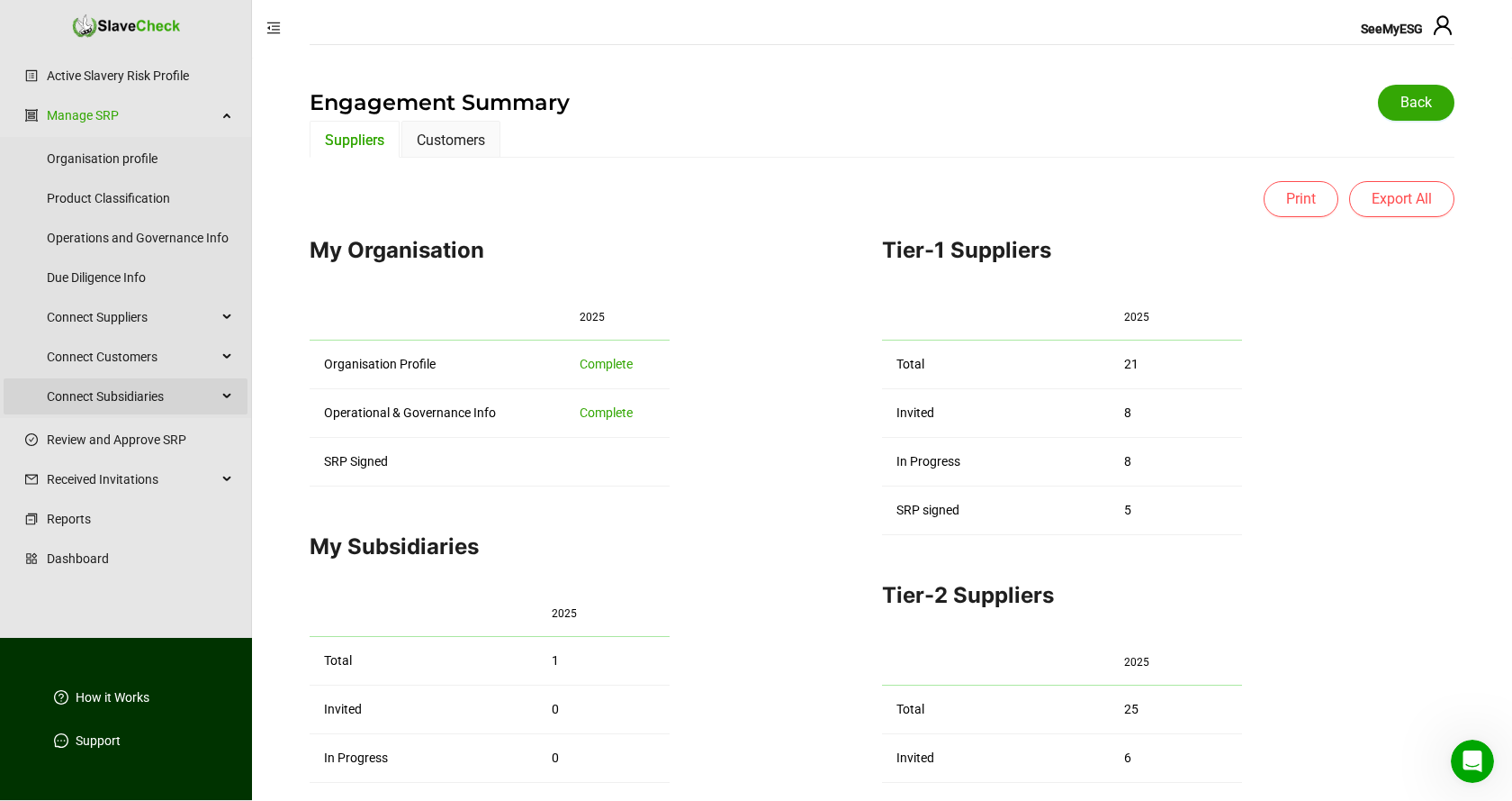
click at [229, 393] on div "Connect Subsidiaries" at bounding box center [126, 396] width 243 height 36
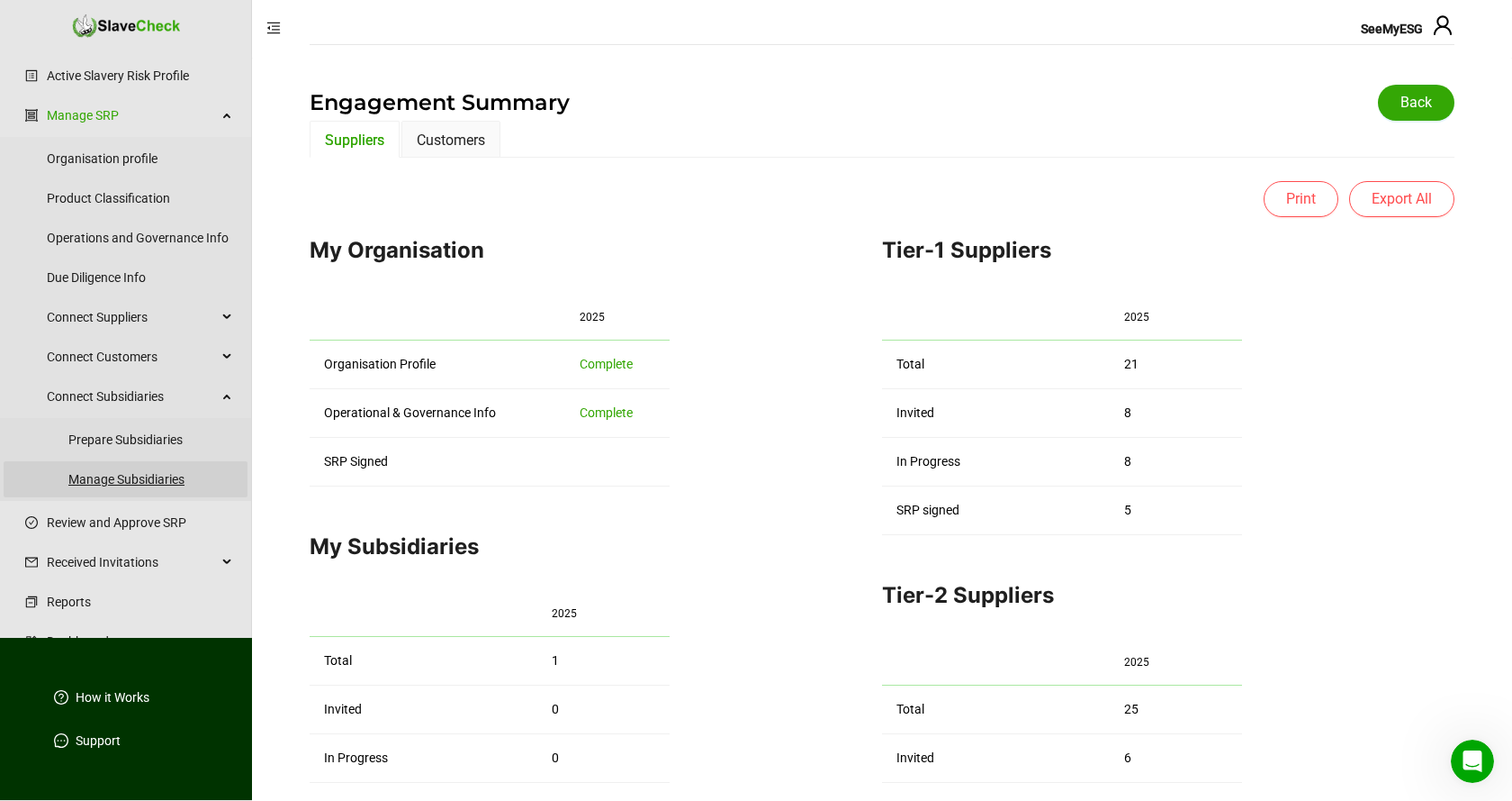
click at [151, 478] on link "Manage Subsidiaries" at bounding box center [150, 479] width 164 height 36
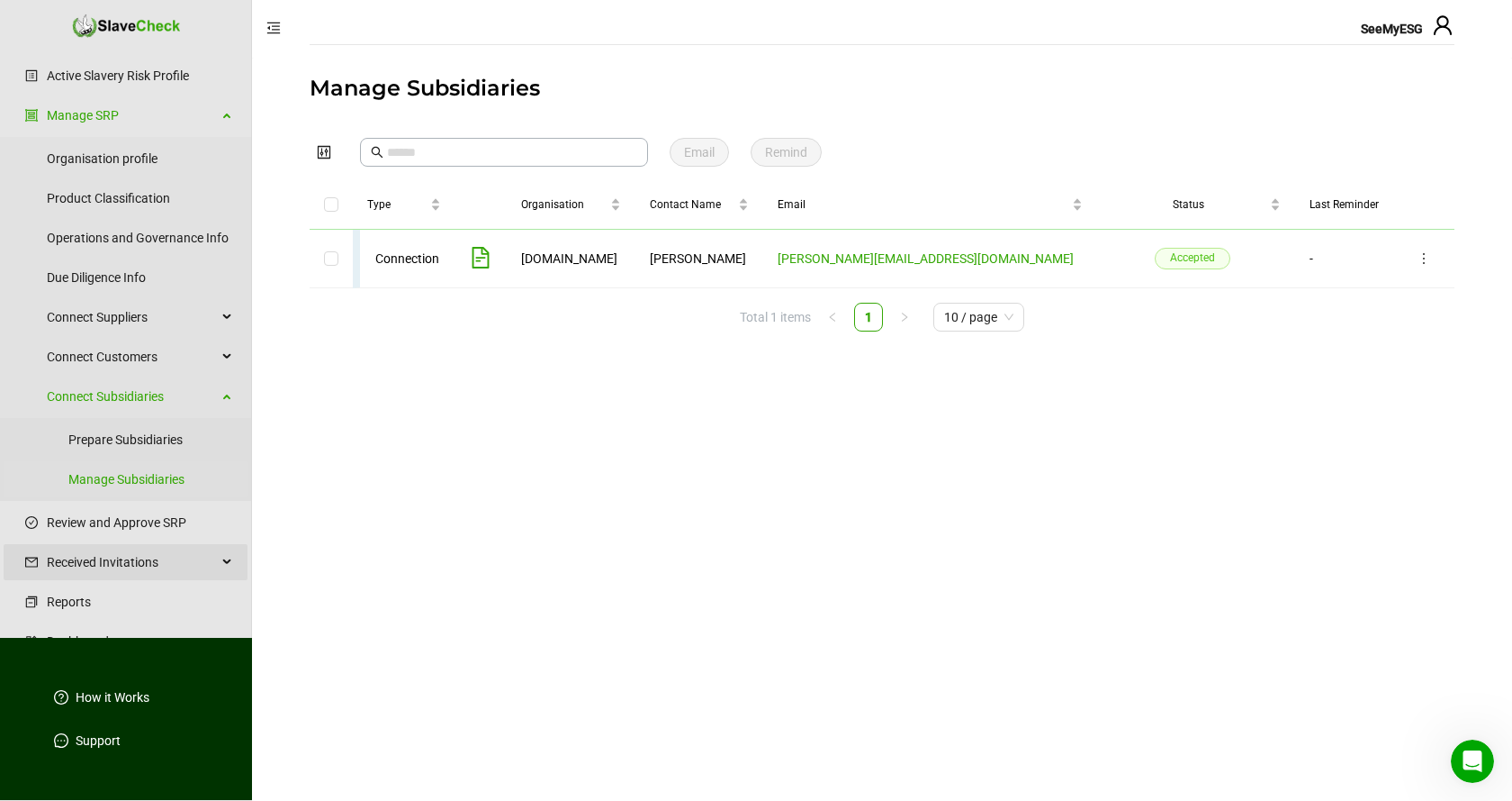
click at [108, 564] on span "Received Invitations" at bounding box center [132, 561] width 170 height 36
click at [109, 602] on link "Manage Invitations" at bounding box center [140, 605] width 186 height 36
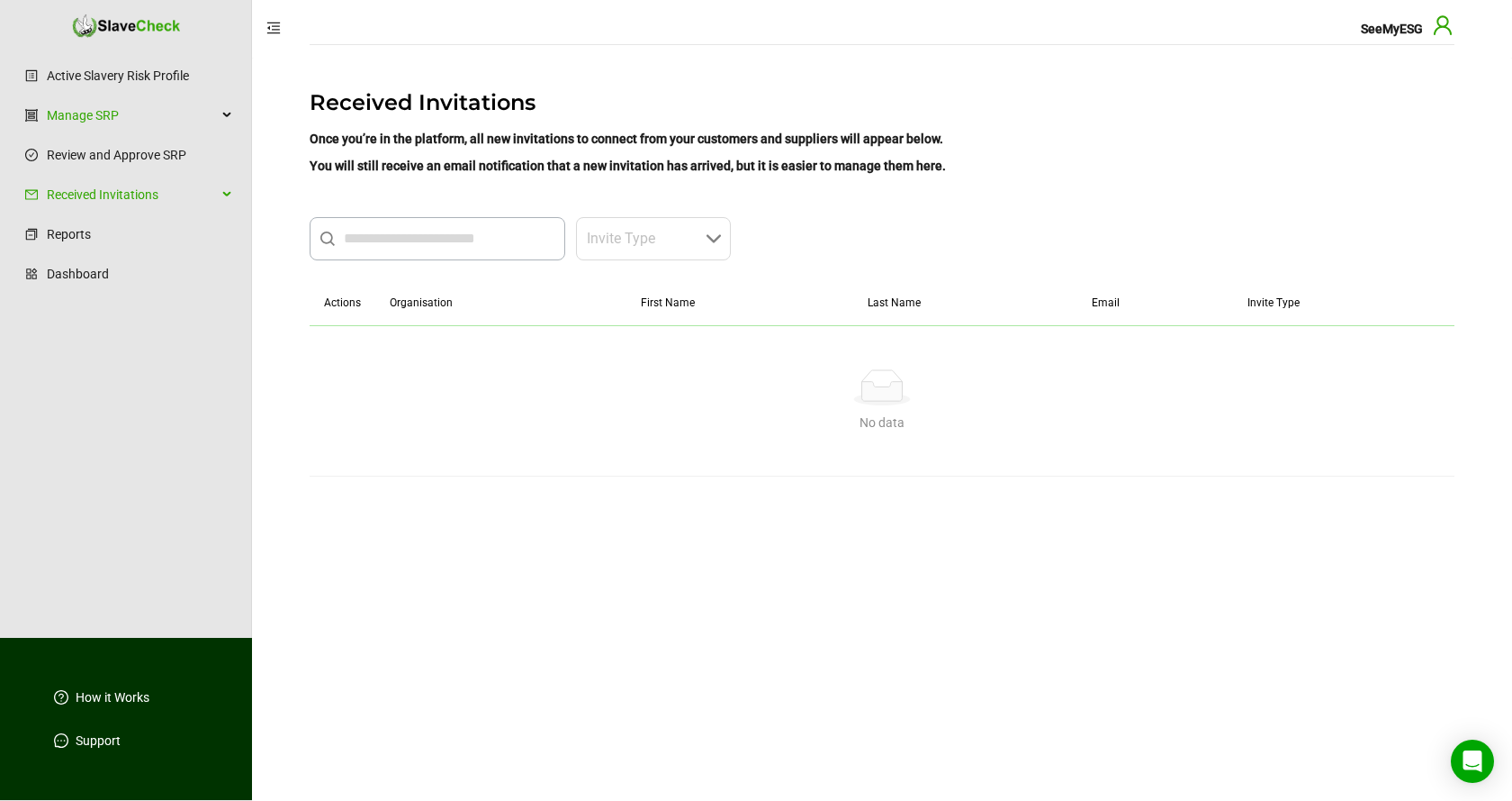
click at [1445, 33] on icon "user" at bounding box center [1443, 26] width 22 height 22
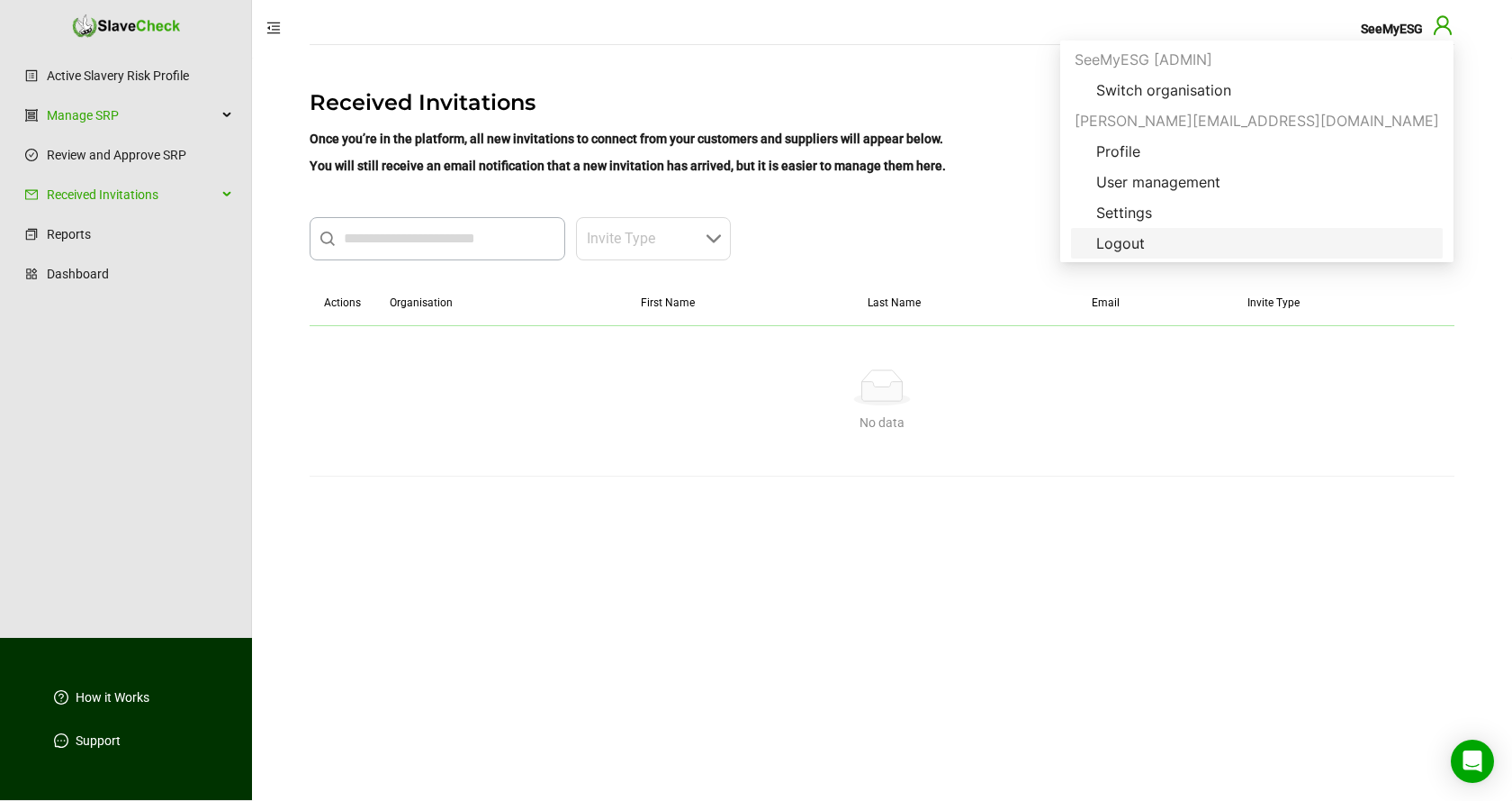
click at [1159, 242] on span "Logout" at bounding box center [1120, 244] width 77 height 22
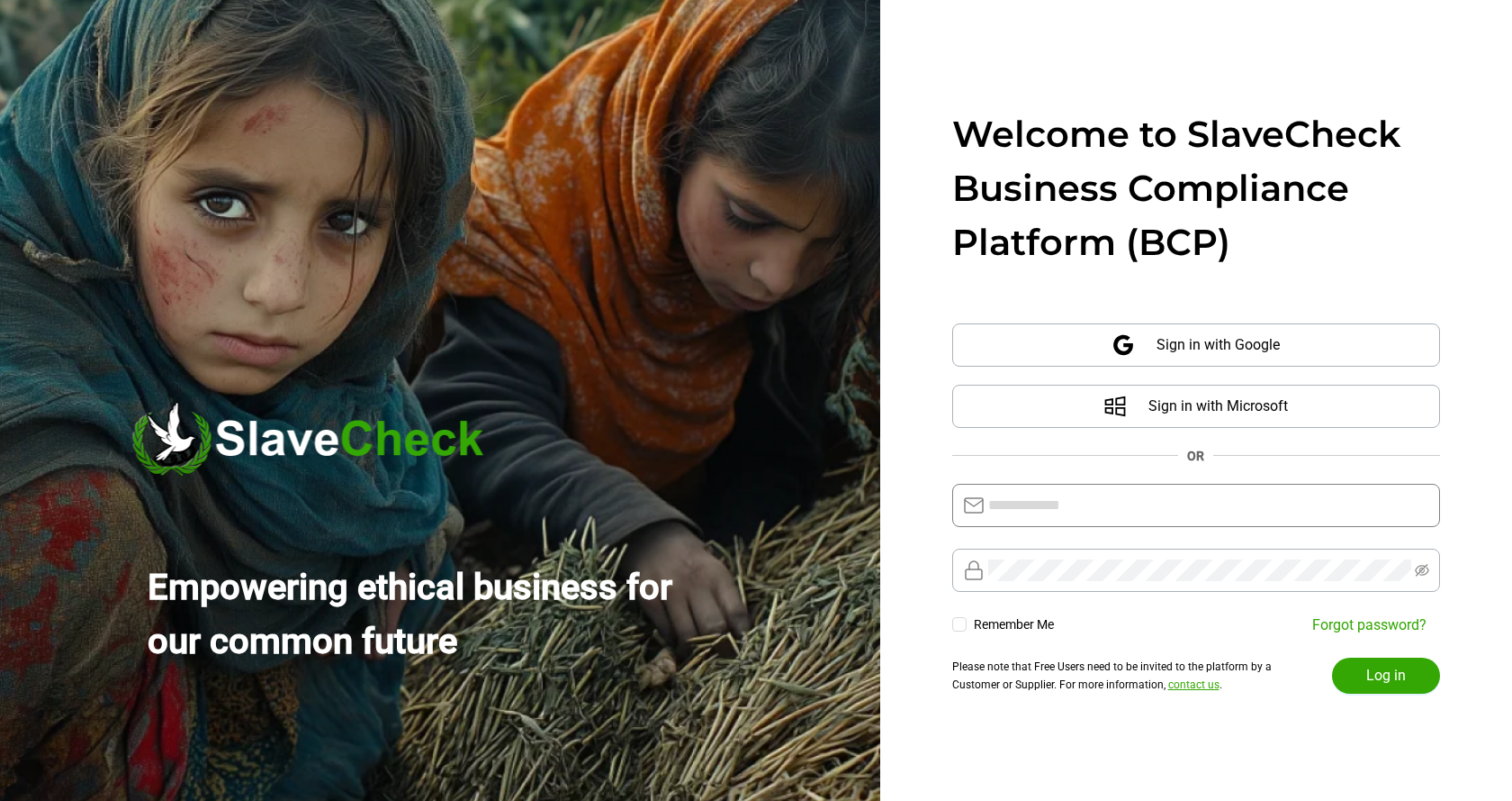
click at [1240, 505] on input "text" at bounding box center [1209, 505] width 441 height 22
type input "**********"
click at [1382, 671] on span "Log in" at bounding box center [1386, 675] width 40 height 22
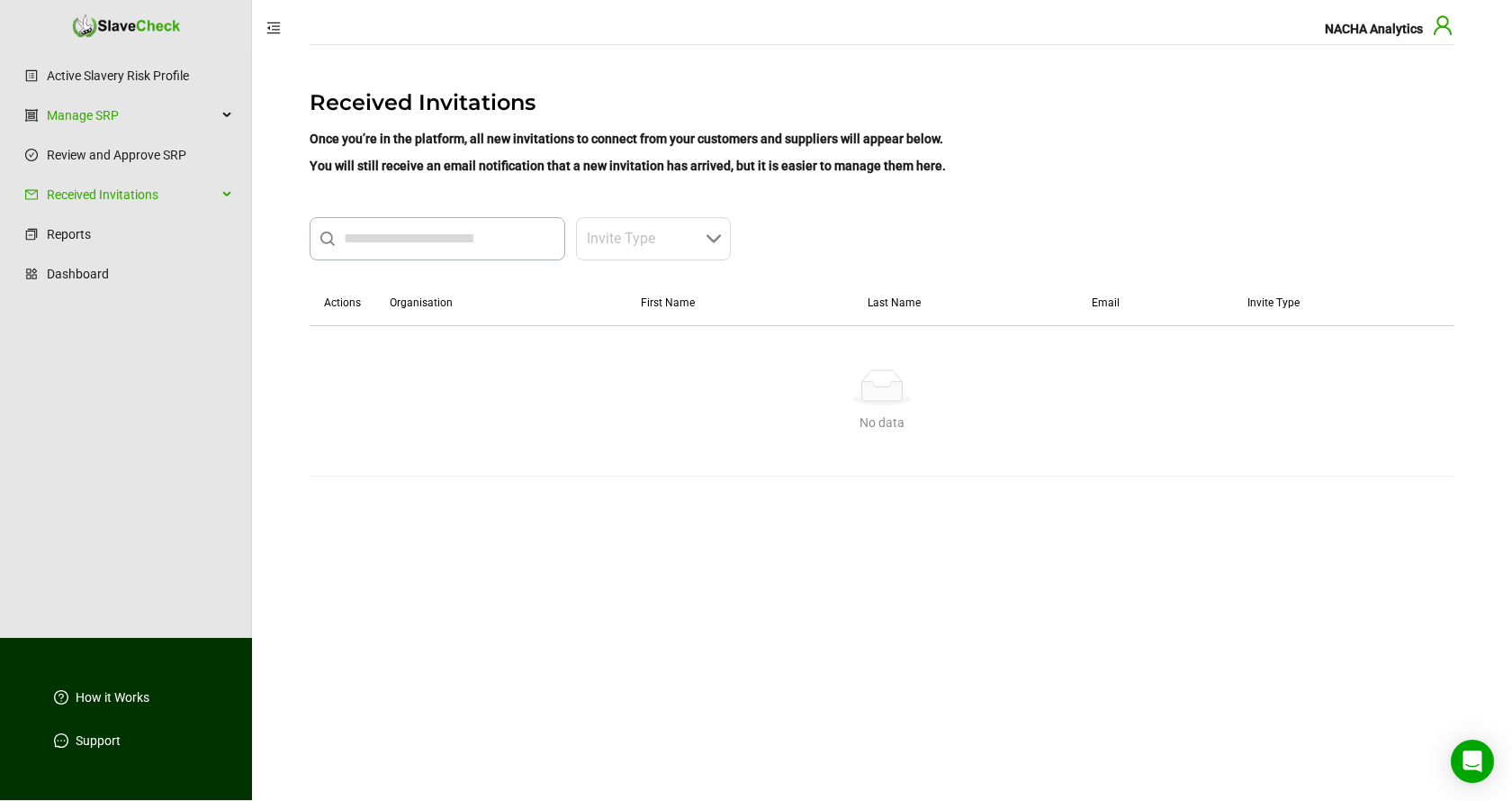
click at [1442, 32] on icon "user" at bounding box center [1443, 26] width 22 height 22
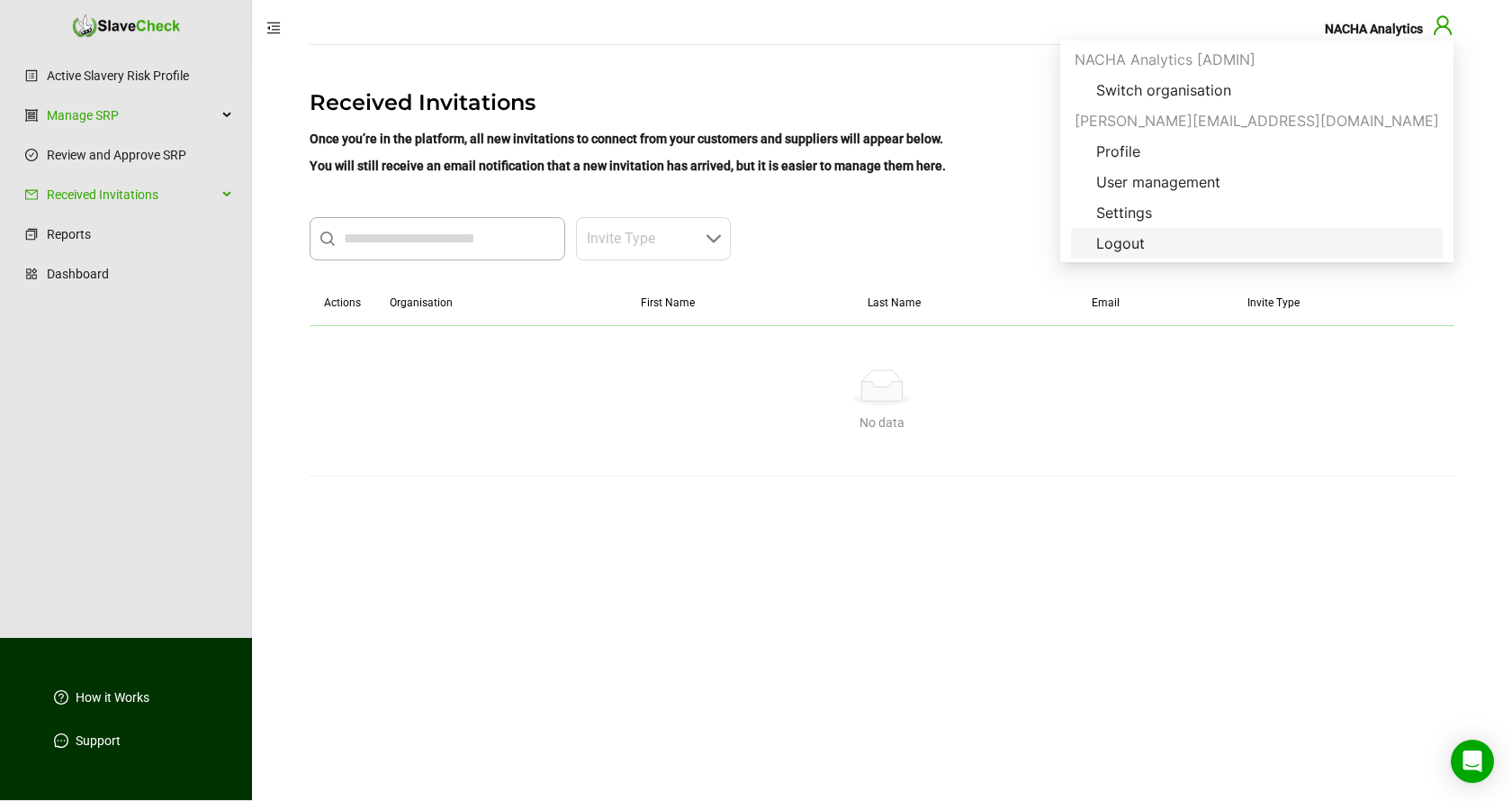
click at [1159, 241] on span "Logout" at bounding box center [1120, 244] width 77 height 22
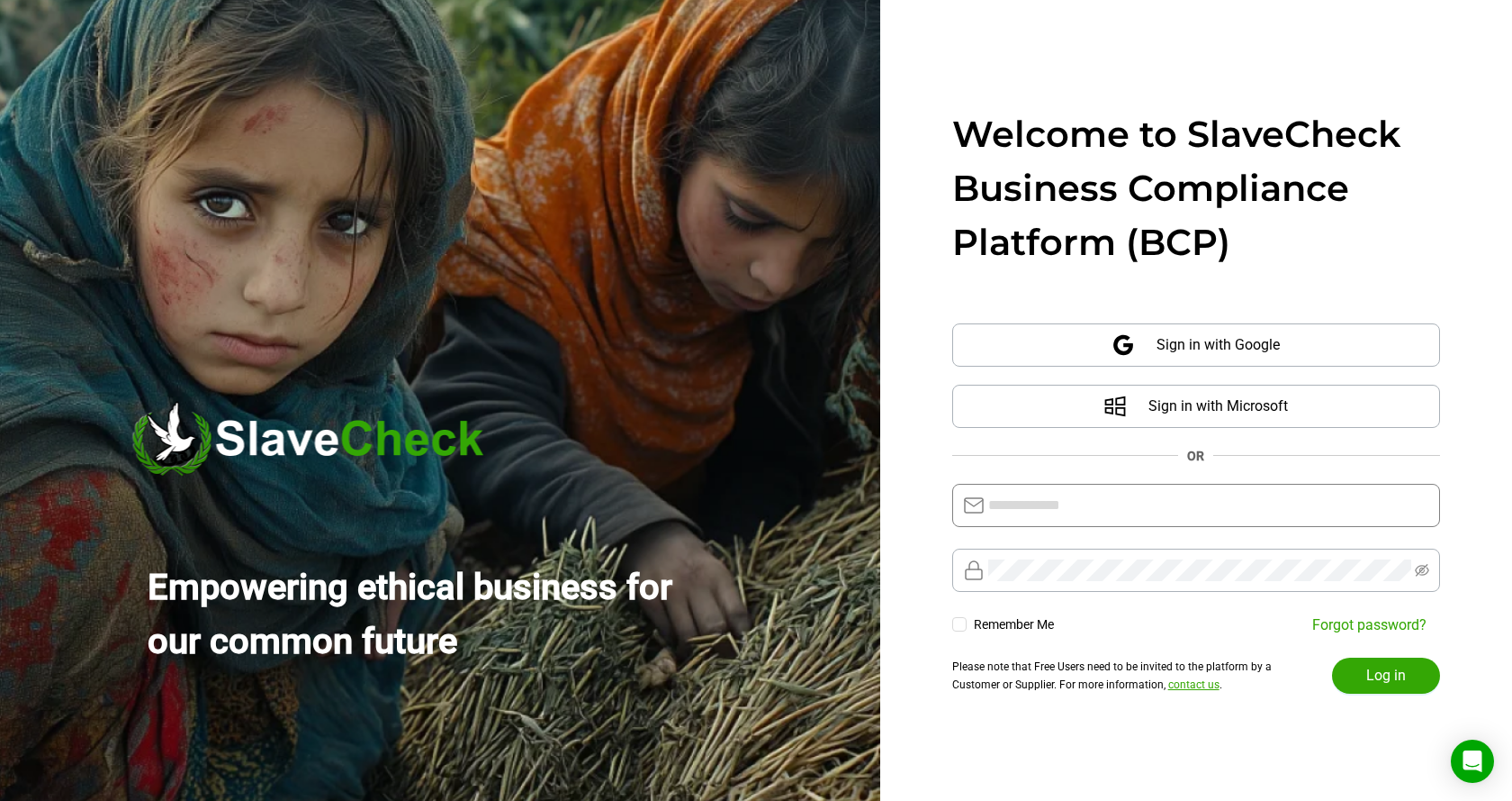
click at [1102, 506] on input "text" at bounding box center [1209, 505] width 441 height 22
type input "**********"
click at [1390, 671] on span "Log in" at bounding box center [1386, 675] width 40 height 22
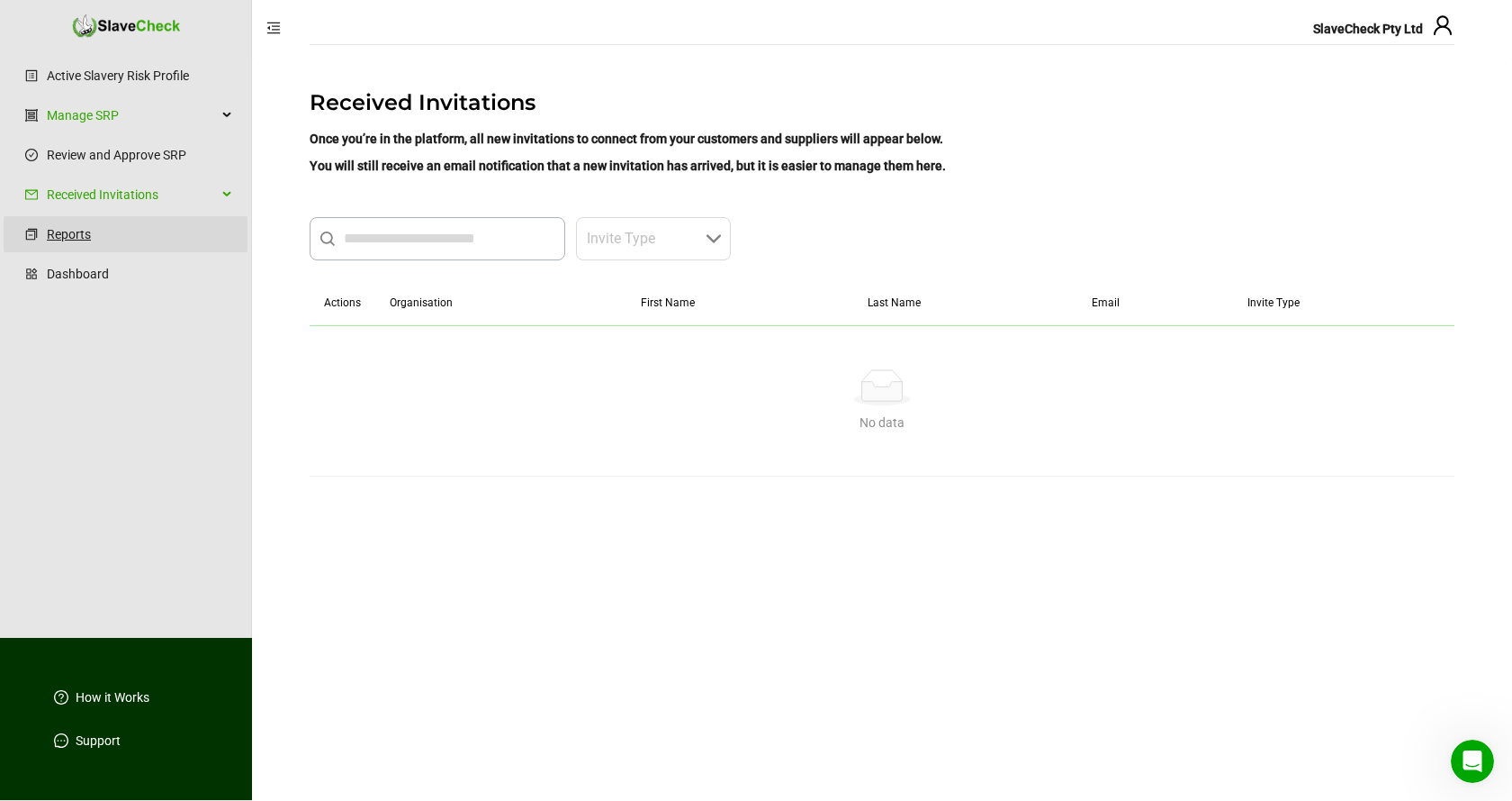
click at [74, 231] on link "Reports" at bounding box center [140, 234] width 186 height 36
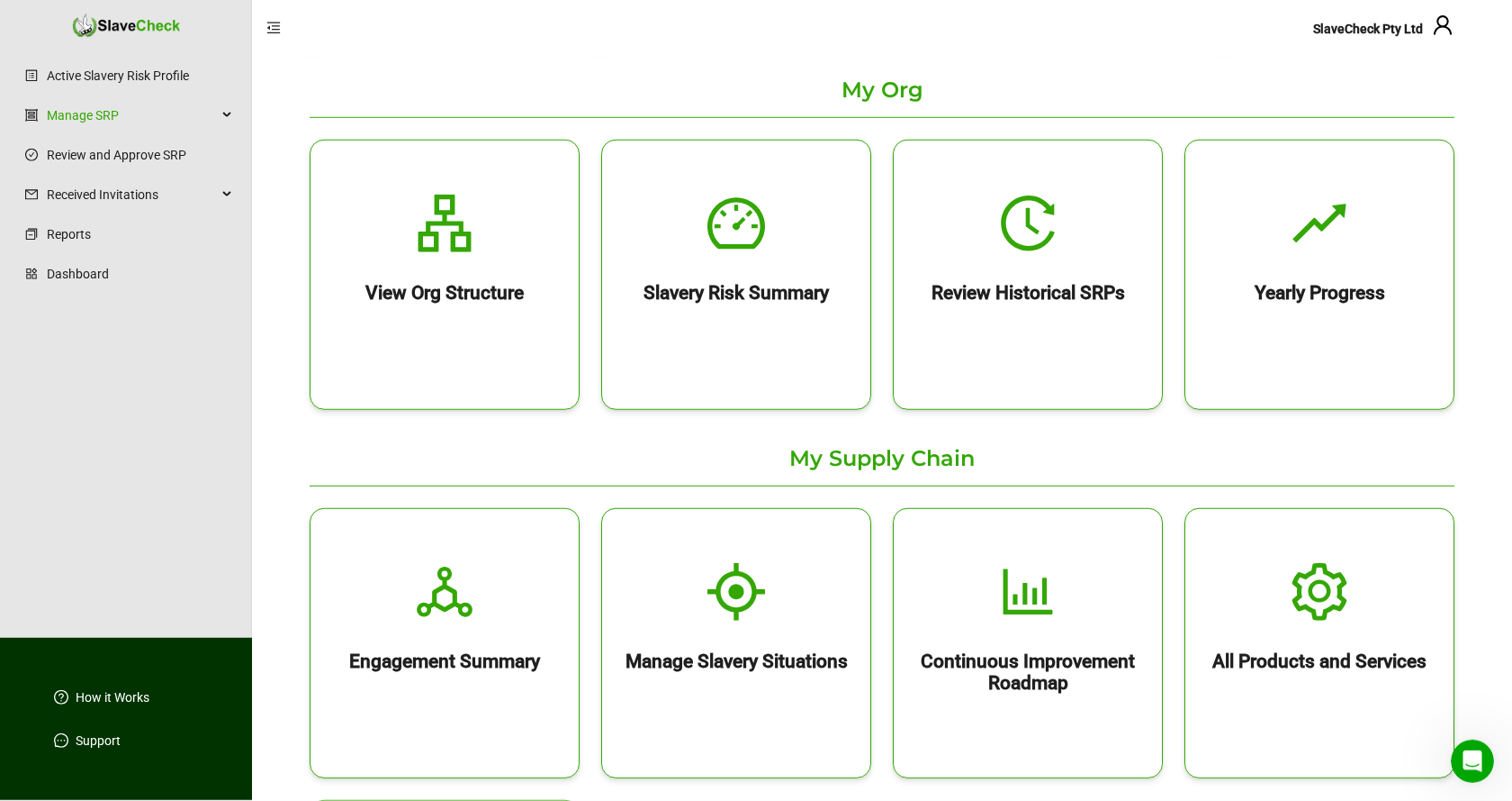
scroll to position [184, 0]
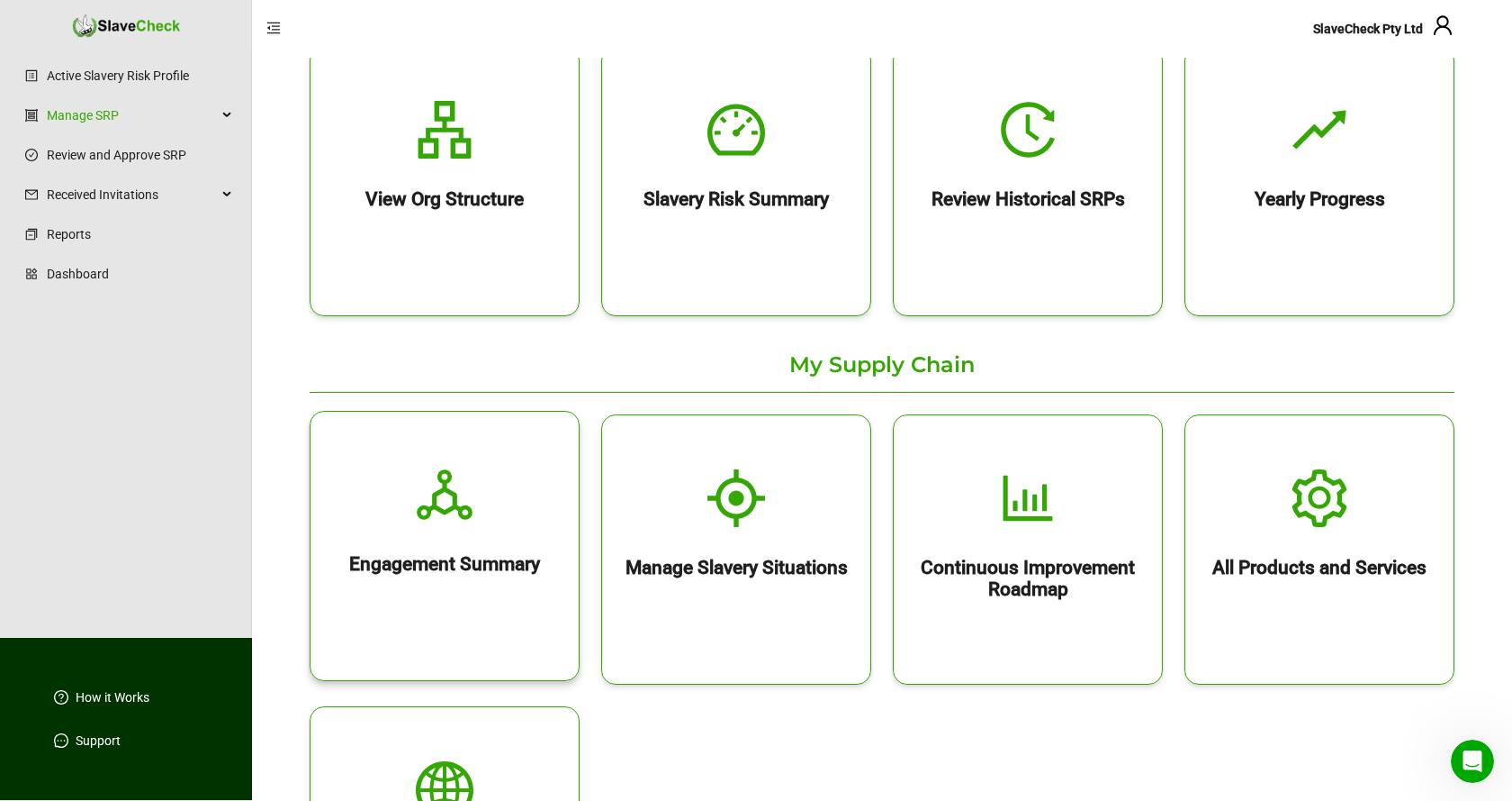
click at [452, 504] on icon "deployment-unit" at bounding box center [444, 494] width 57 height 57
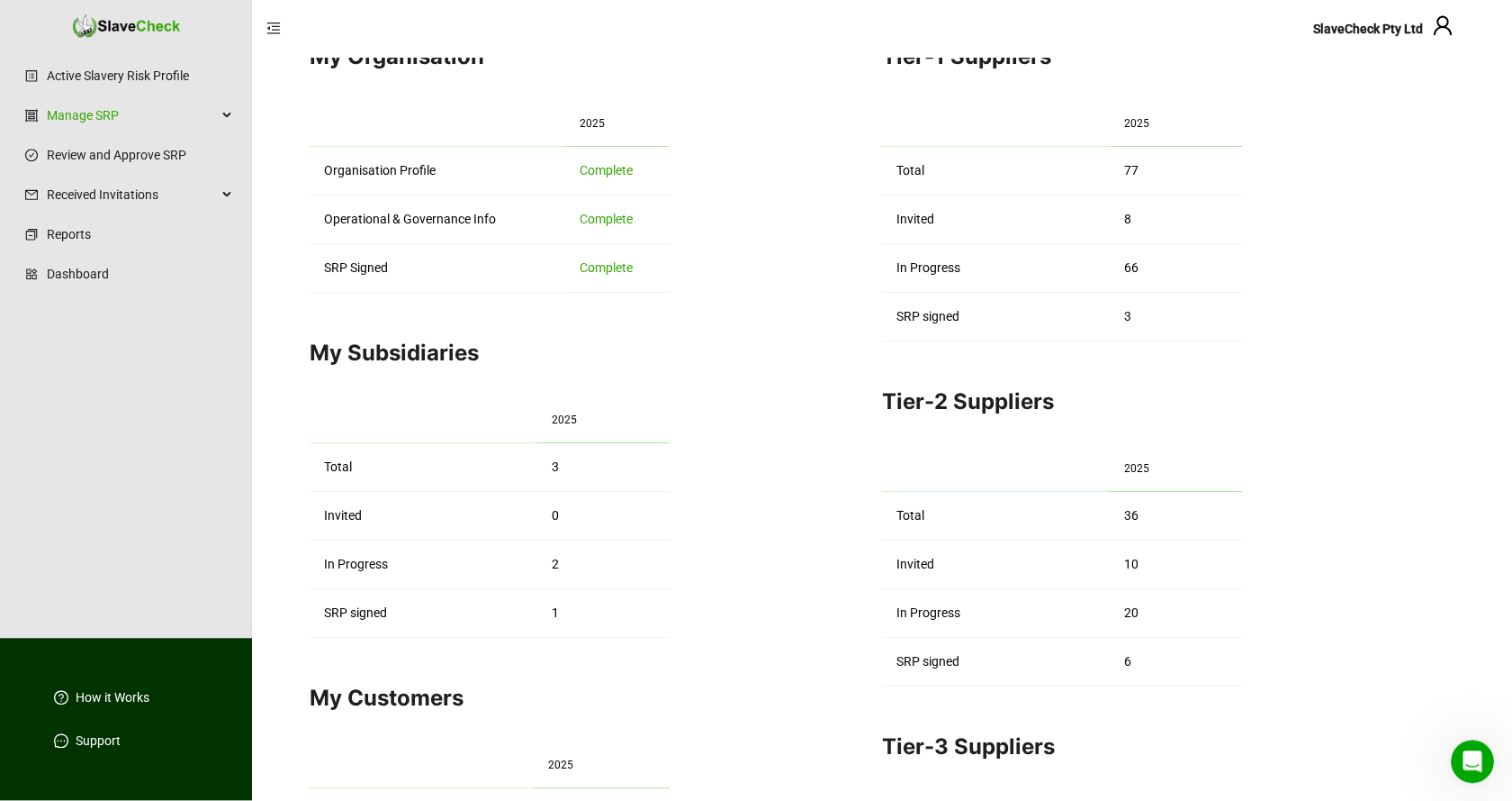
scroll to position [184, 0]
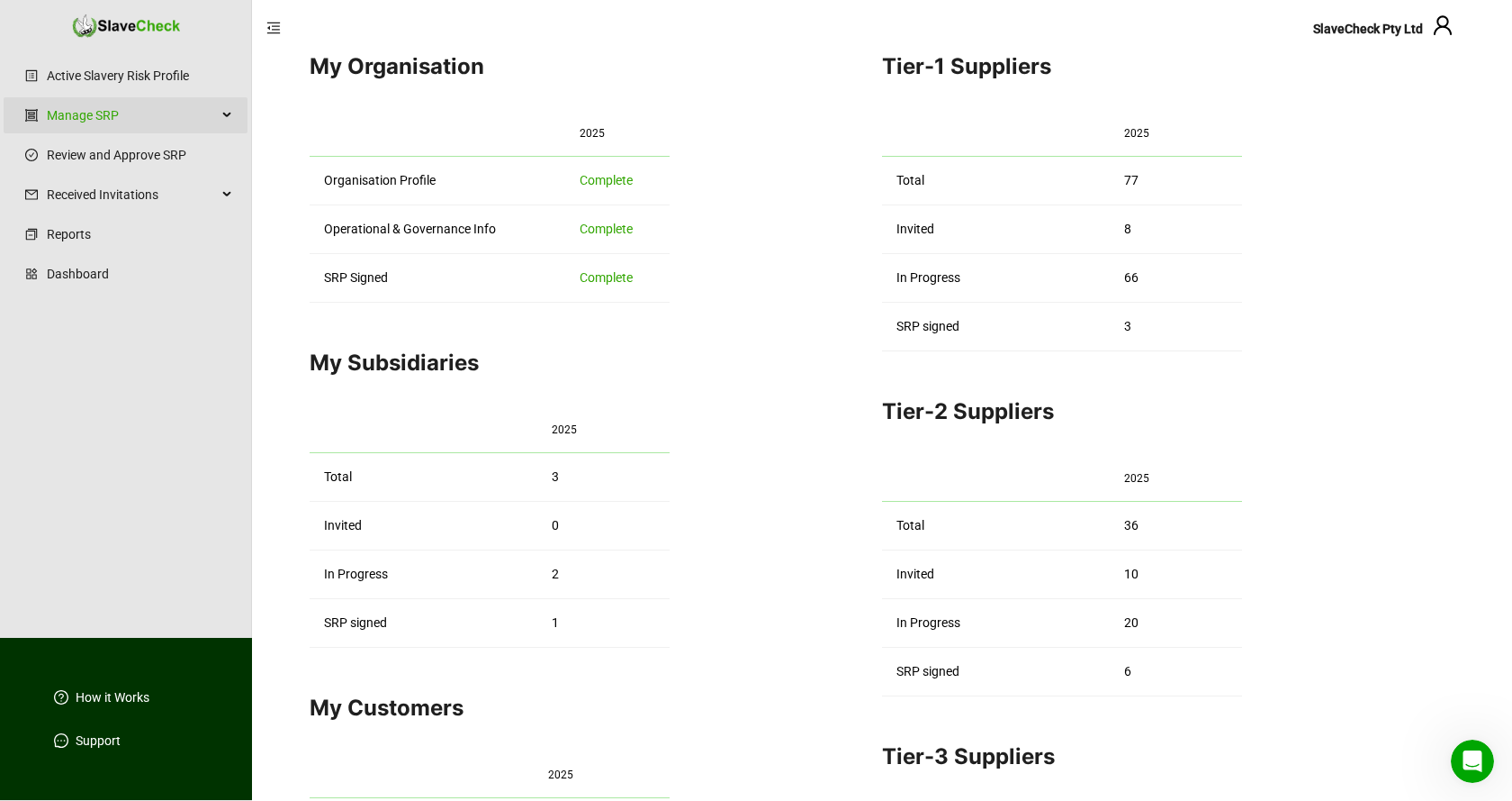
click at [229, 115] on icon at bounding box center [228, 115] width 9 height 0
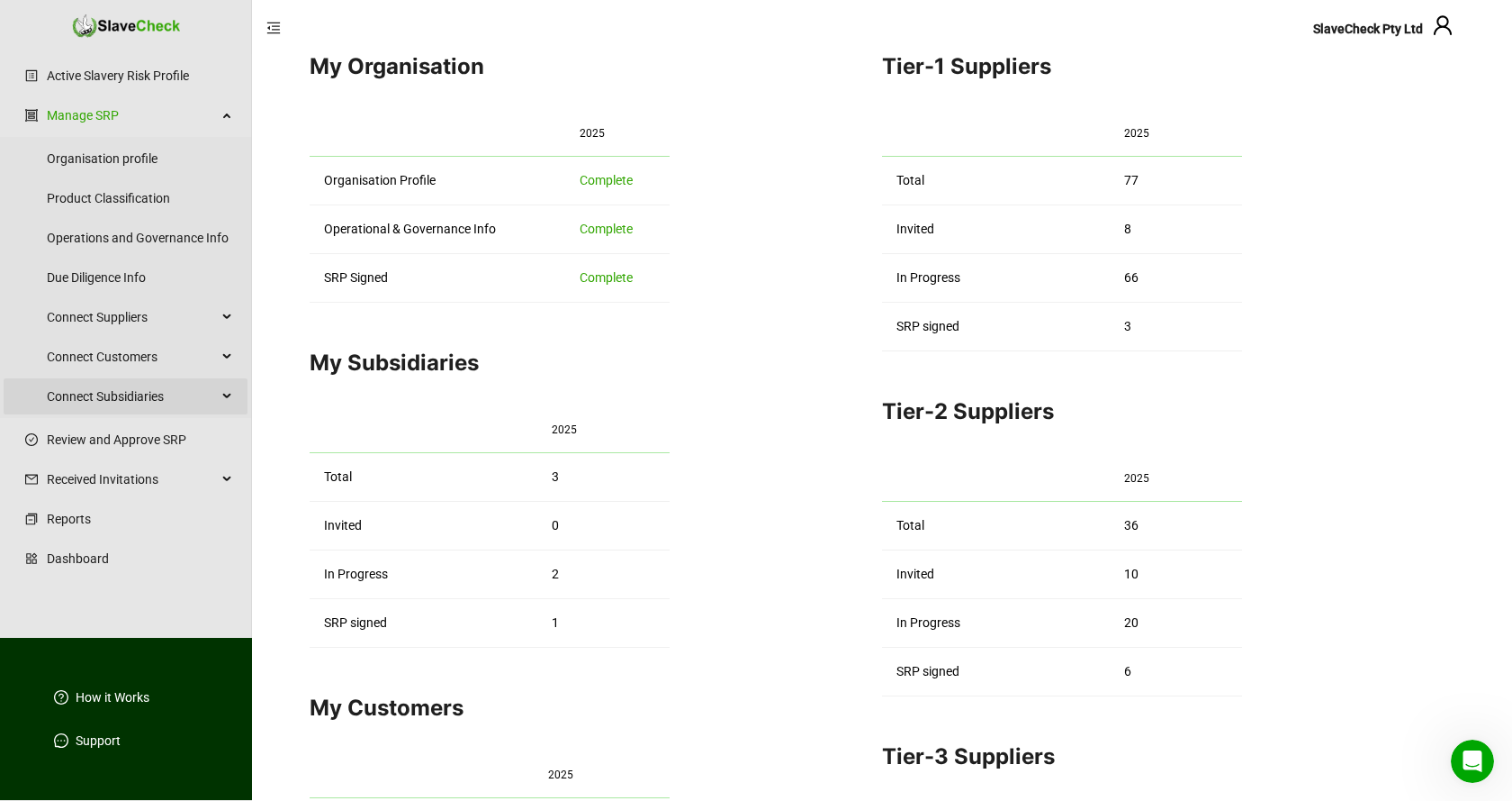
click at [230, 393] on div "Connect Subsidiaries" at bounding box center [126, 396] width 243 height 36
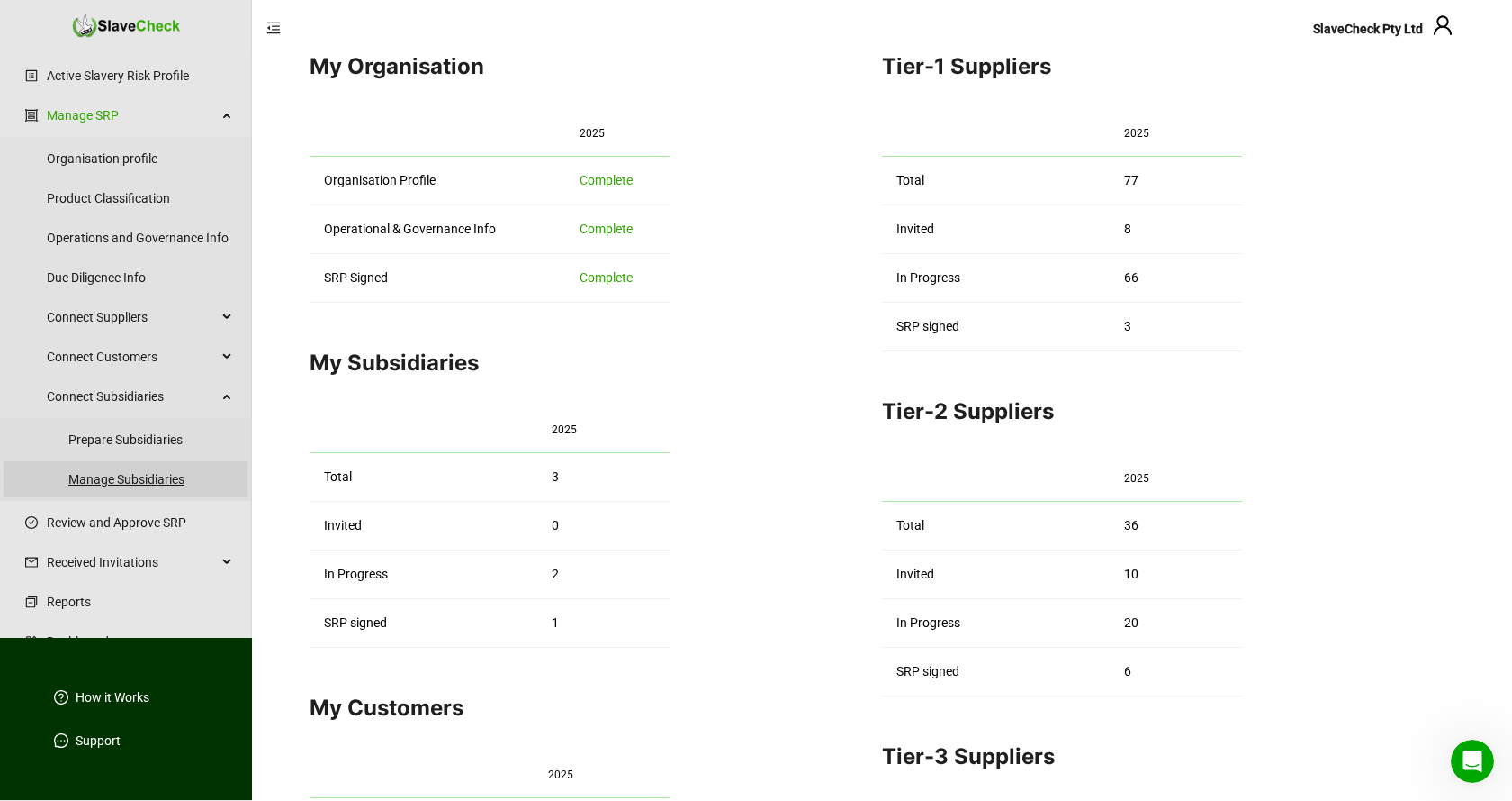
click at [123, 479] on link "Manage Subsidiaries" at bounding box center [150, 479] width 164 height 36
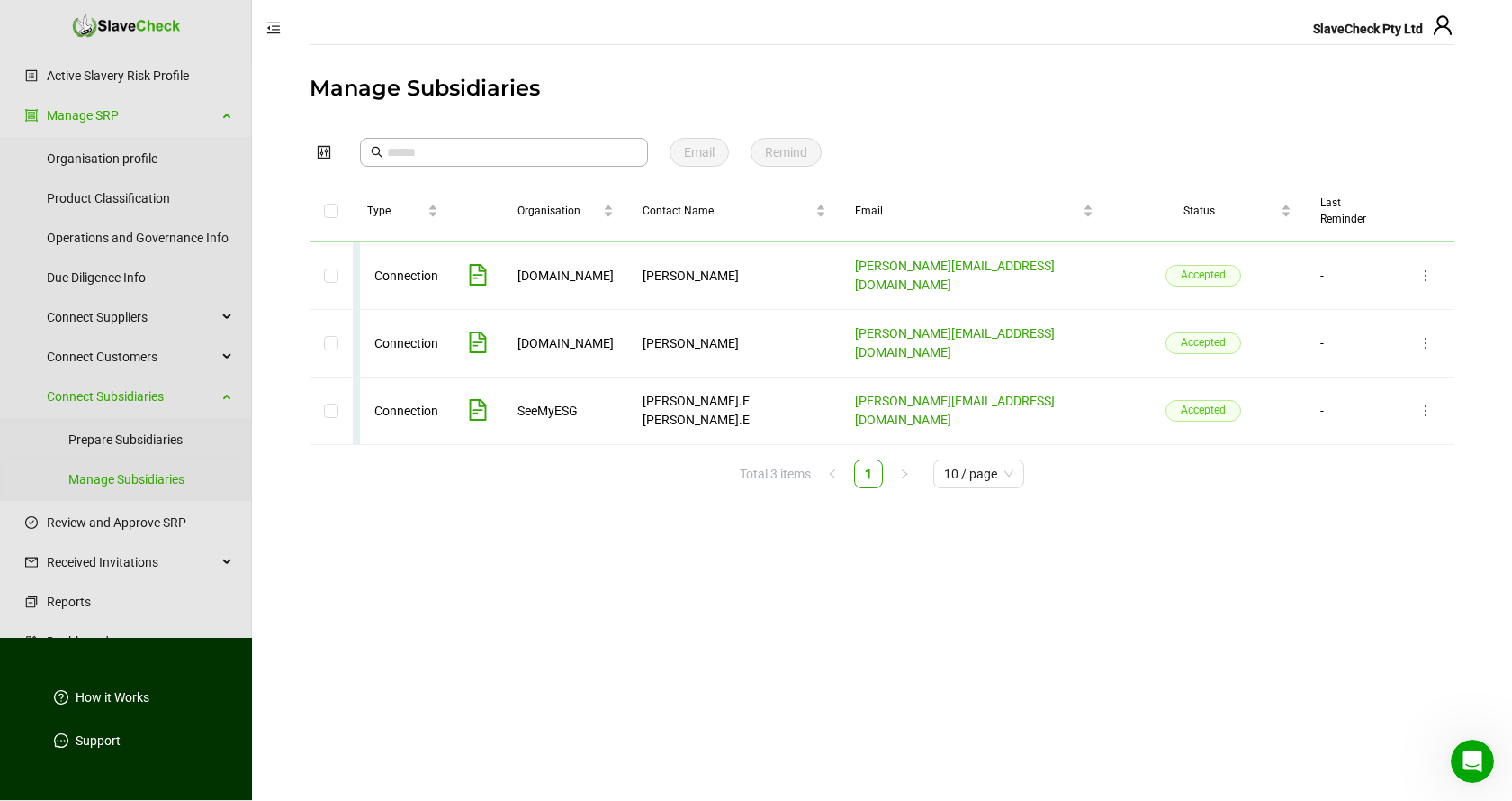
click at [487, 263] on icon "file-text" at bounding box center [478, 274] width 17 height 22
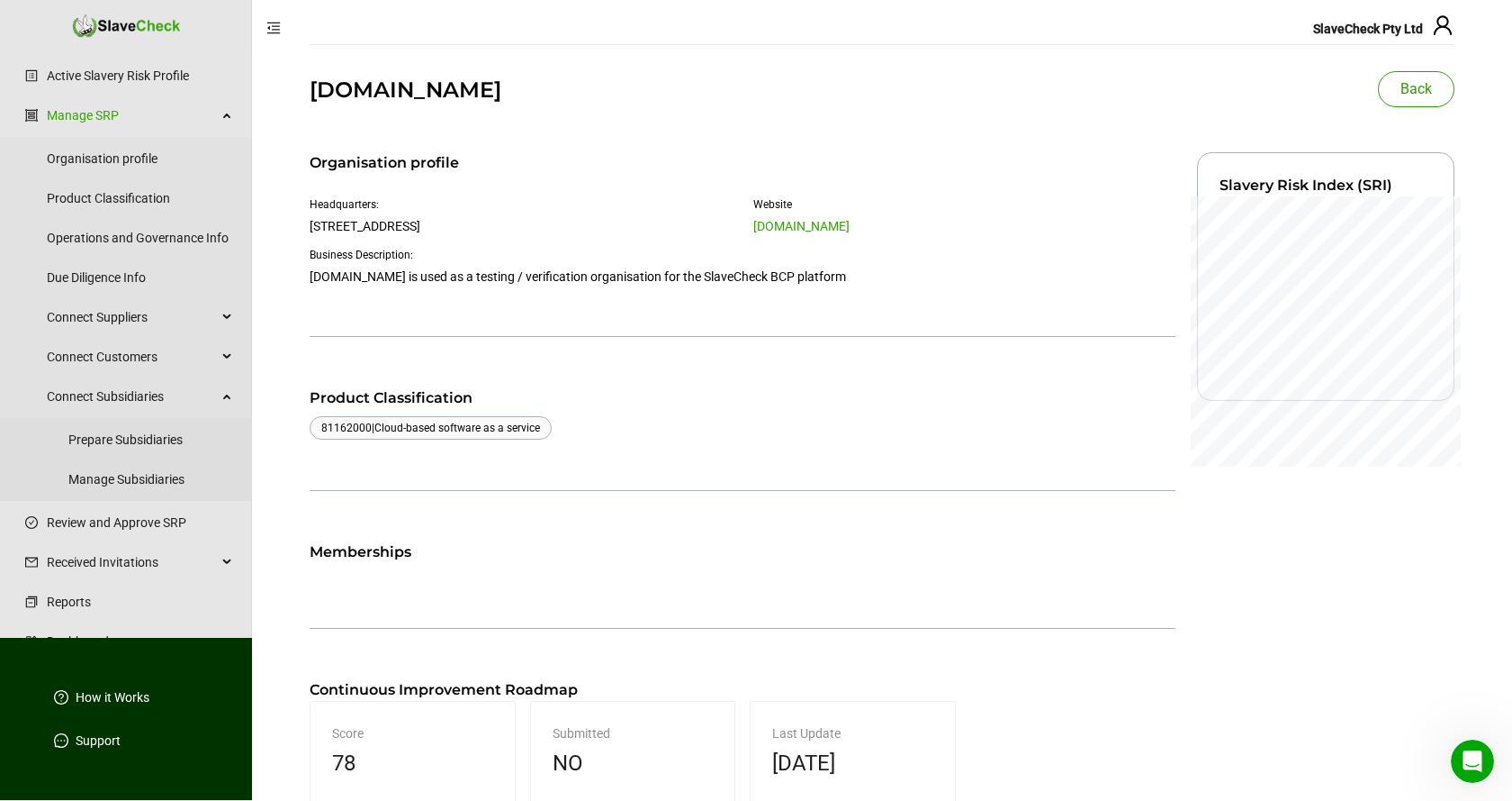
click at [1424, 90] on span "Back" at bounding box center [1416, 89] width 32 height 22
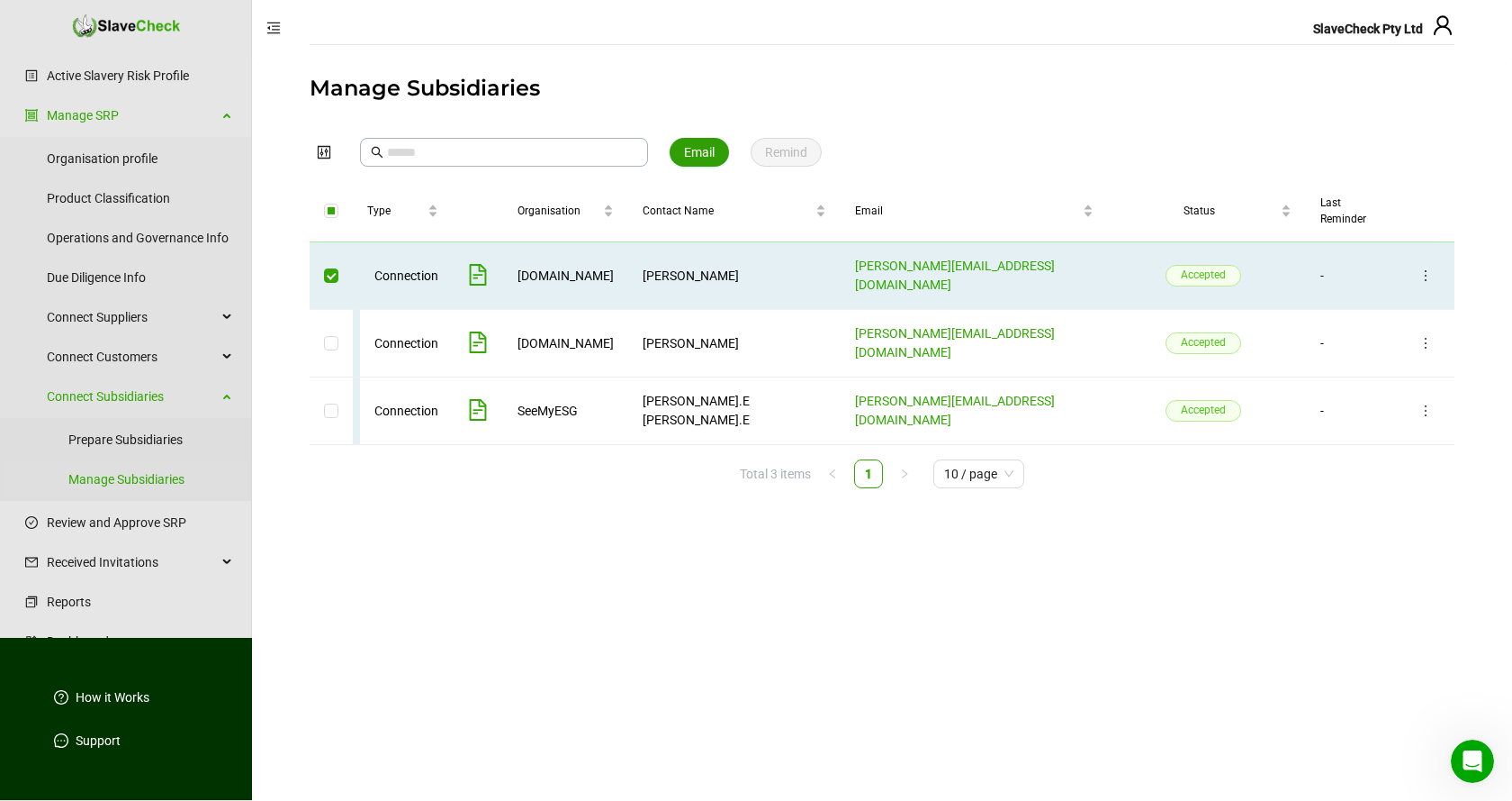
click at [705, 150] on span "Email" at bounding box center [699, 152] width 31 height 20
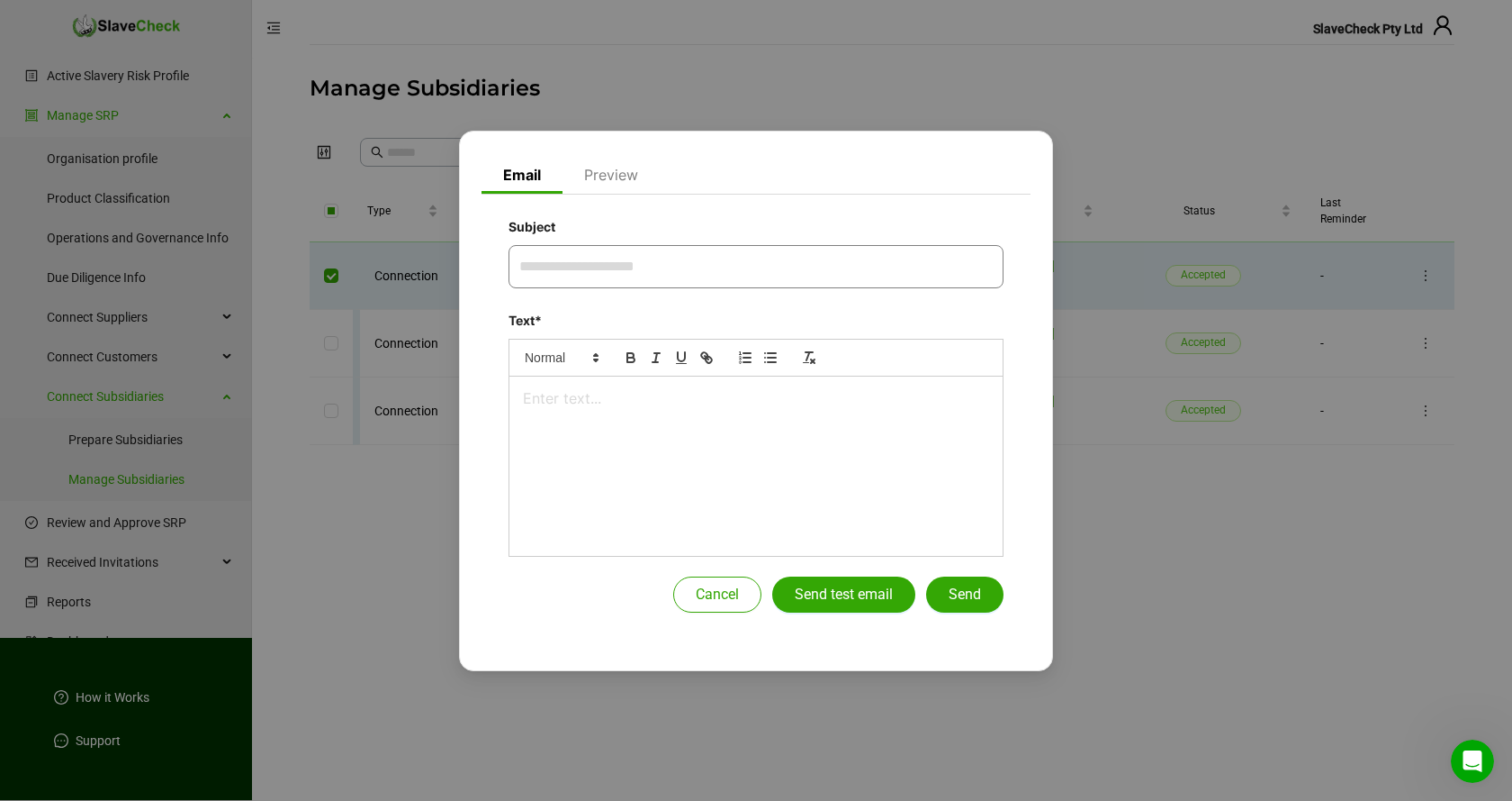
click at [721, 259] on input "Subject" at bounding box center [756, 266] width 495 height 44
type input "**********"
click at [840, 401] on p at bounding box center [755, 395] width 466 height 16
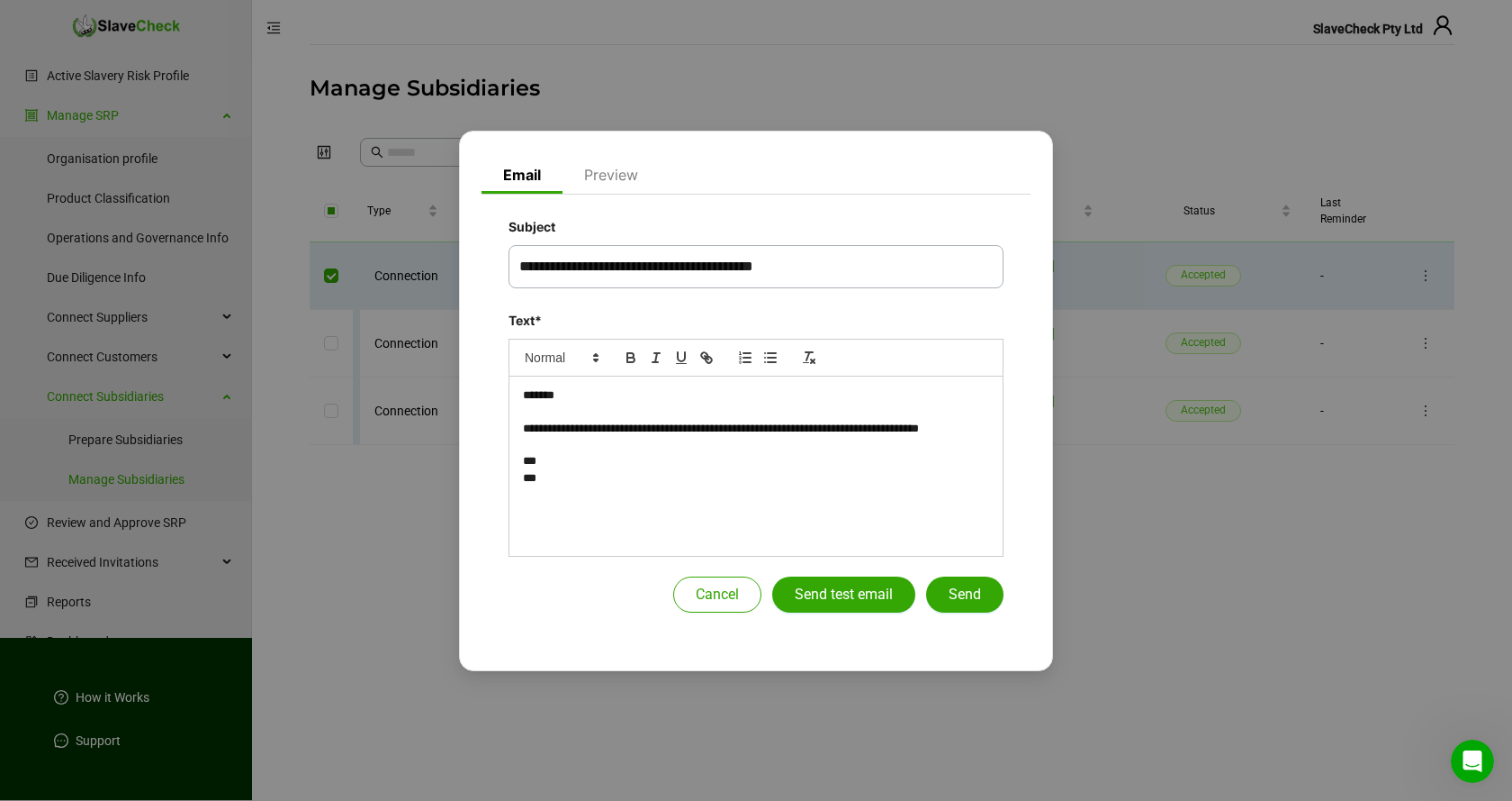
click at [612, 176] on h3 "Preview" at bounding box center [611, 171] width 97 height 45
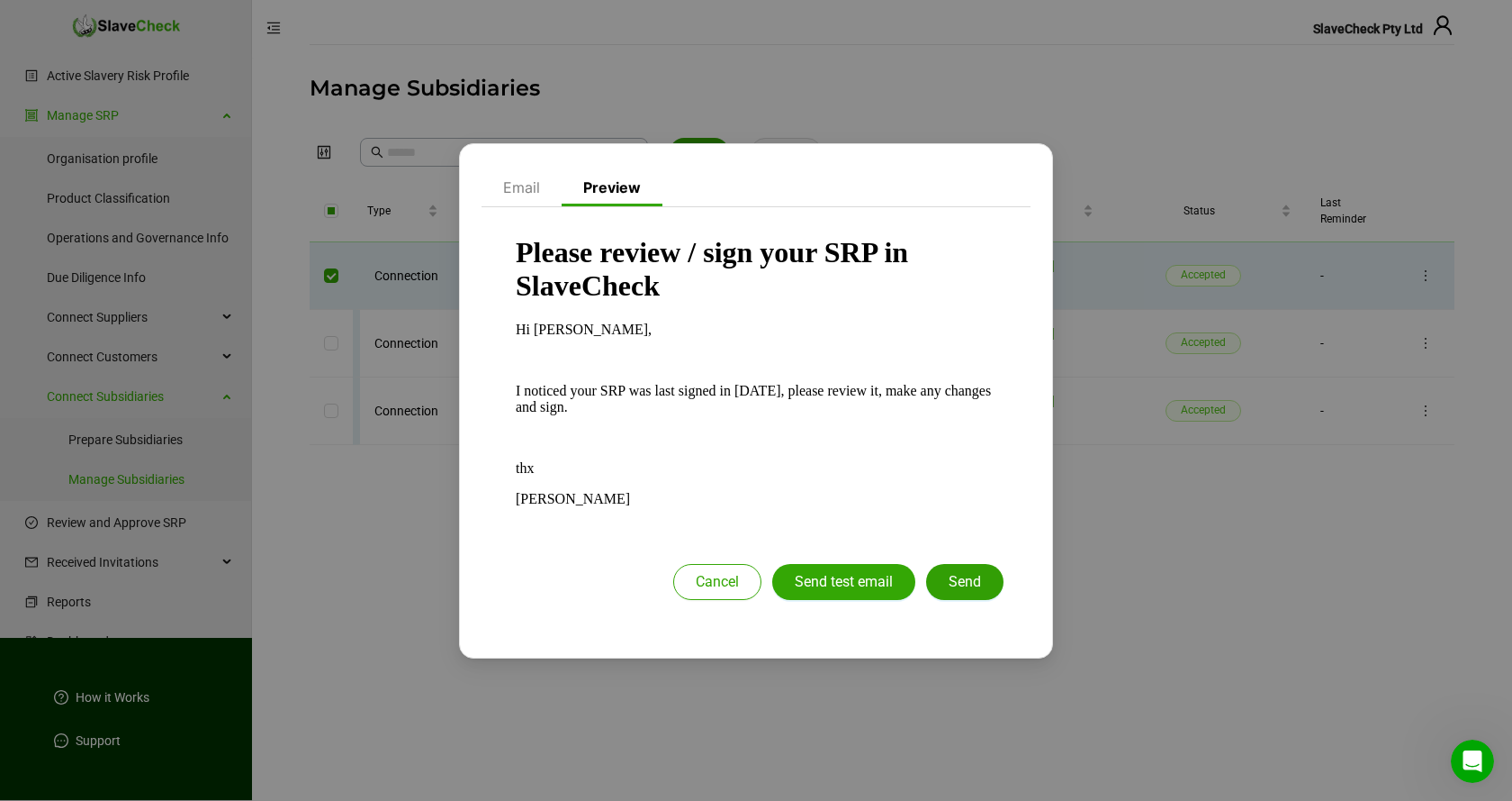
click at [966, 576] on span "Send" at bounding box center [965, 582] width 33 height 22
click at [712, 585] on span "Cancel" at bounding box center [717, 582] width 44 height 22
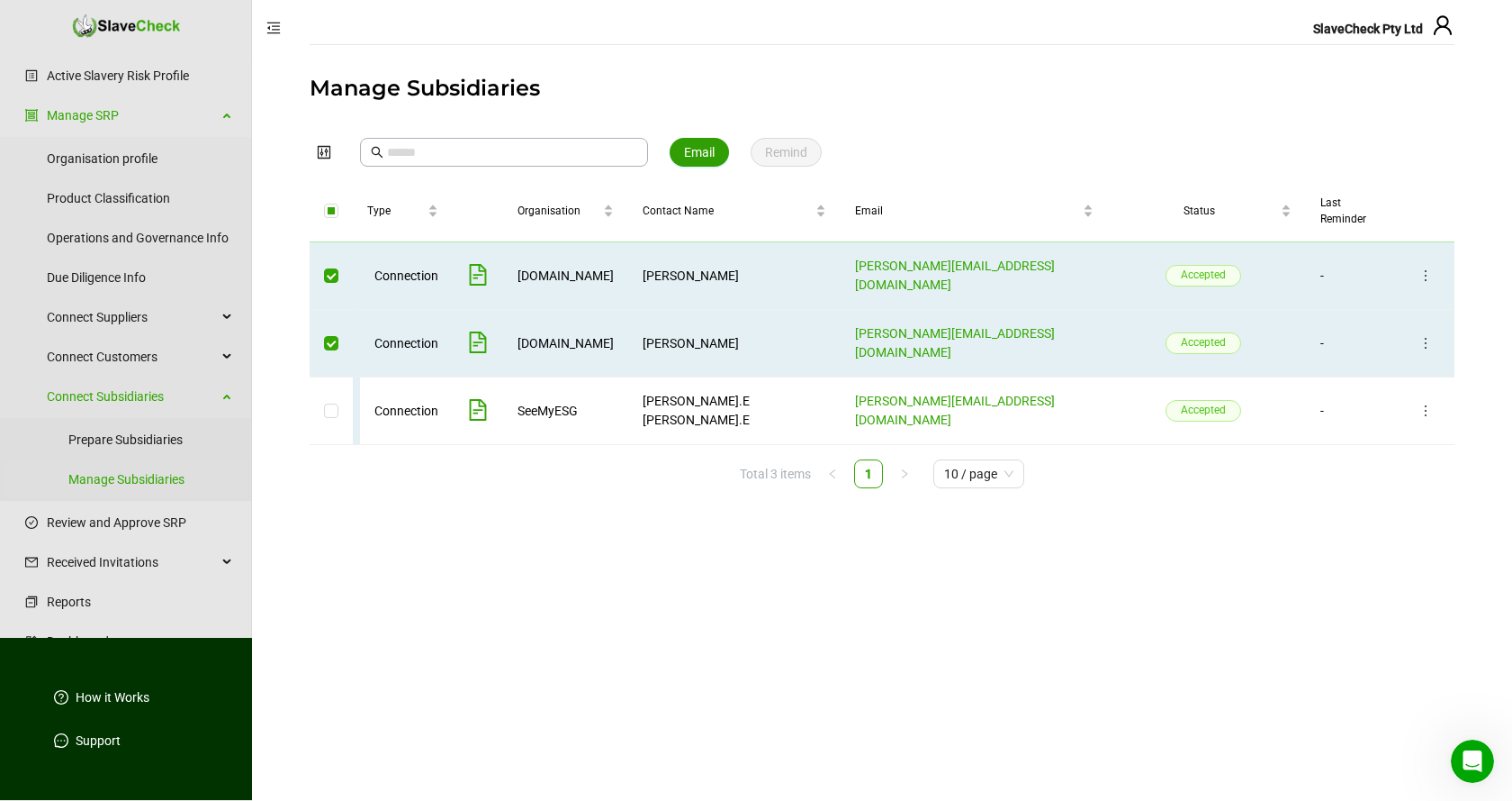
click at [699, 149] on span "Email" at bounding box center [699, 152] width 31 height 20
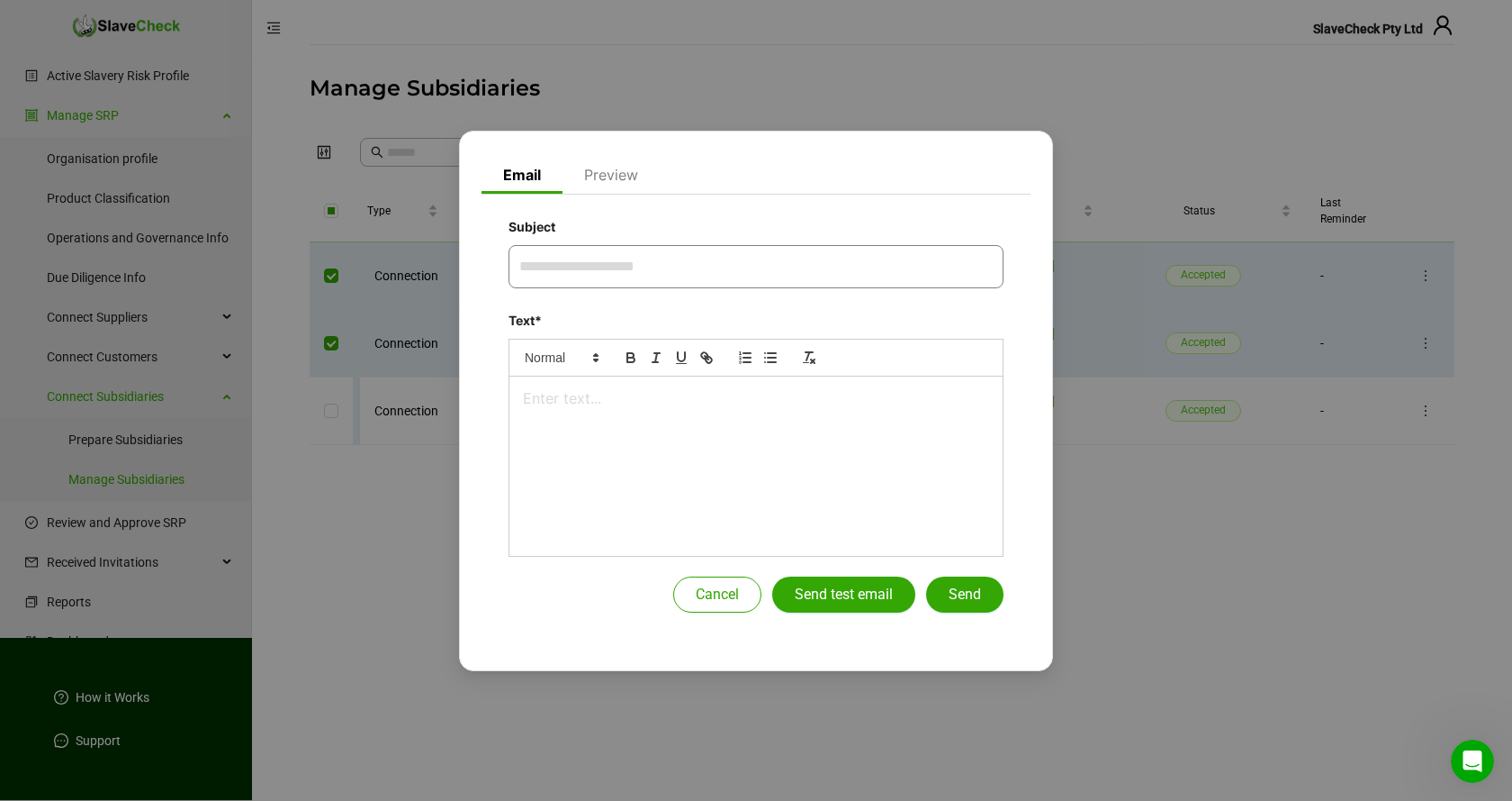
click at [726, 267] on input "Subject" at bounding box center [756, 266] width 495 height 44
type input "**********"
click at [973, 595] on span "Send" at bounding box center [965, 594] width 33 height 22
click at [843, 393] on p at bounding box center [755, 395] width 466 height 16
drag, startPoint x: 741, startPoint y: 269, endPoint x: 425, endPoint y: 272, distance: 316.0
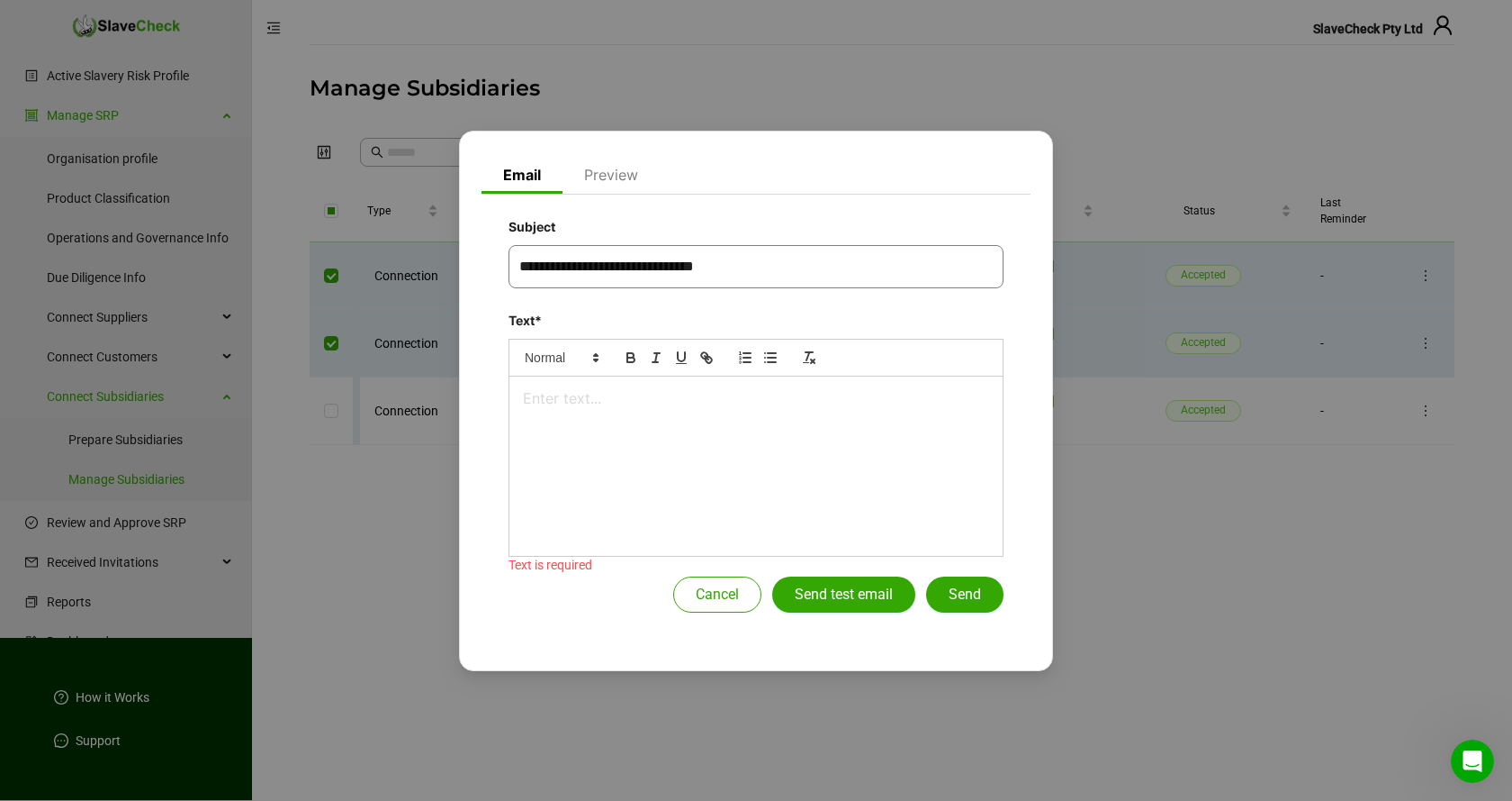
click at [509, 272] on input "**********" at bounding box center [756, 266] width 495 height 44
click at [614, 392] on p at bounding box center [755, 395] width 466 height 16
click at [976, 595] on span "Send" at bounding box center [965, 594] width 33 height 22
click at [726, 590] on span "Cancel" at bounding box center [717, 594] width 44 height 22
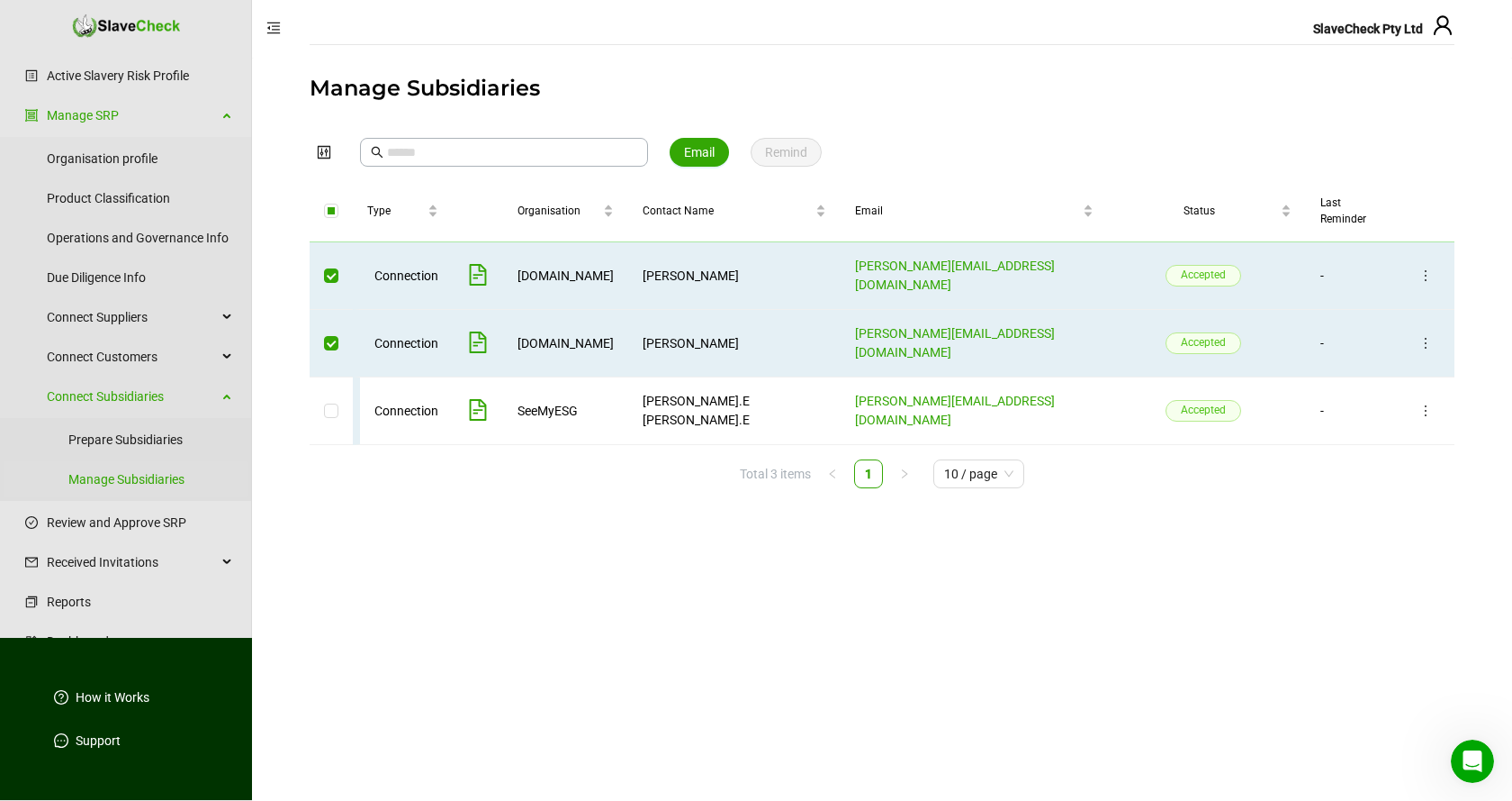
click at [489, 399] on icon "file-text" at bounding box center [478, 410] width 22 height 22
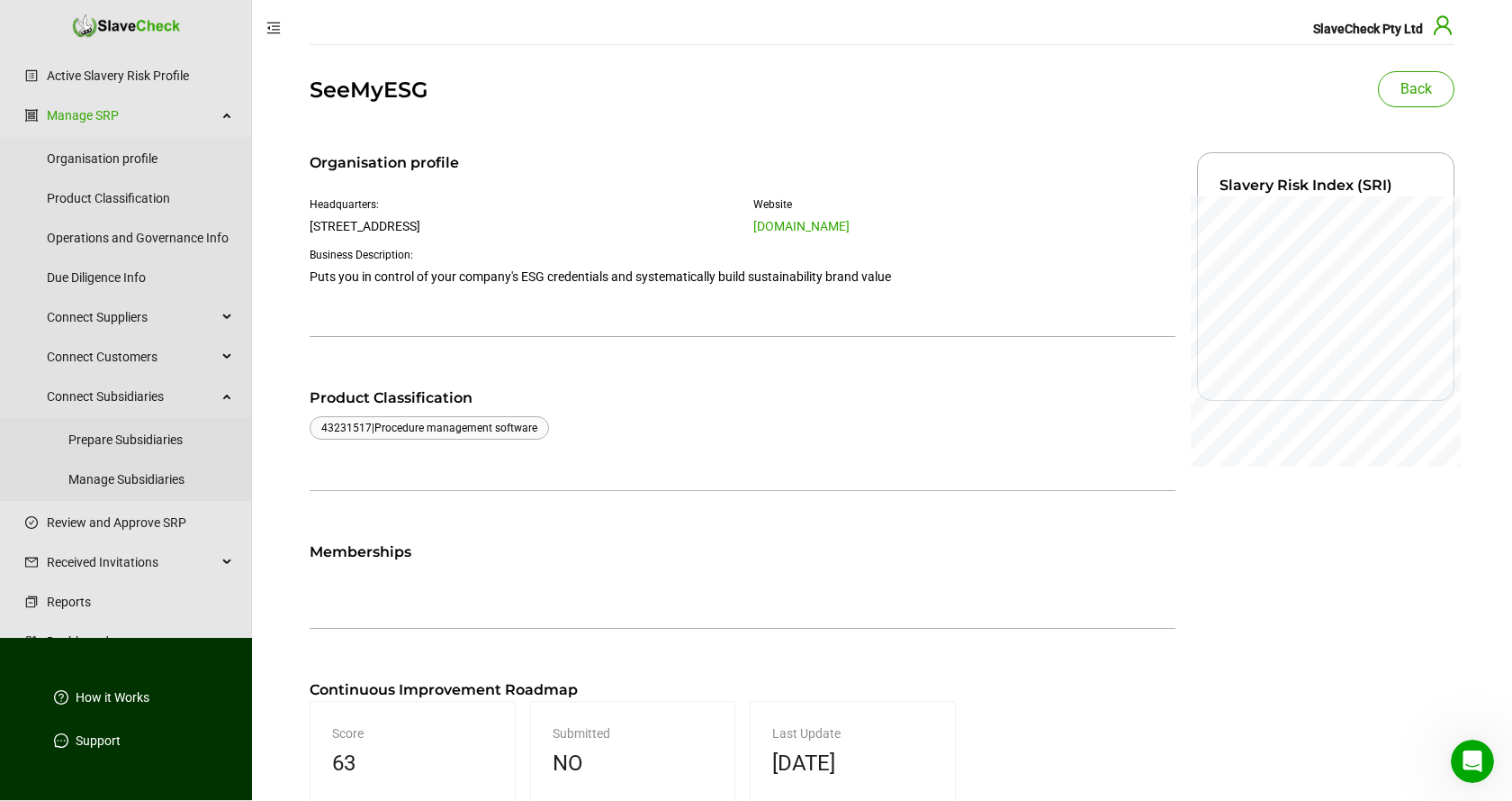
click at [1445, 28] on icon "user" at bounding box center [1443, 24] width 18 height 19
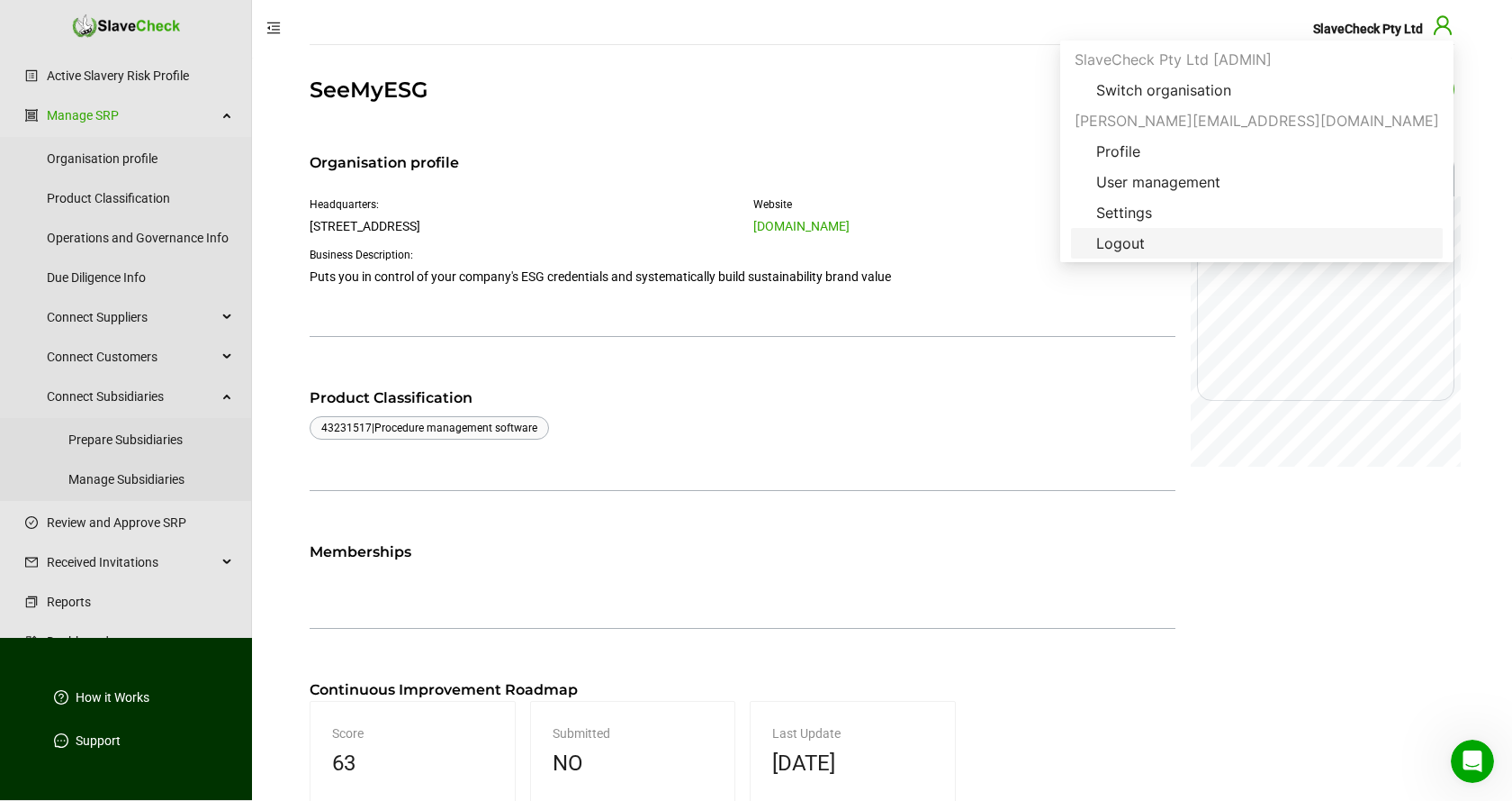
click at [1159, 244] on span "Logout" at bounding box center [1120, 244] width 77 height 22
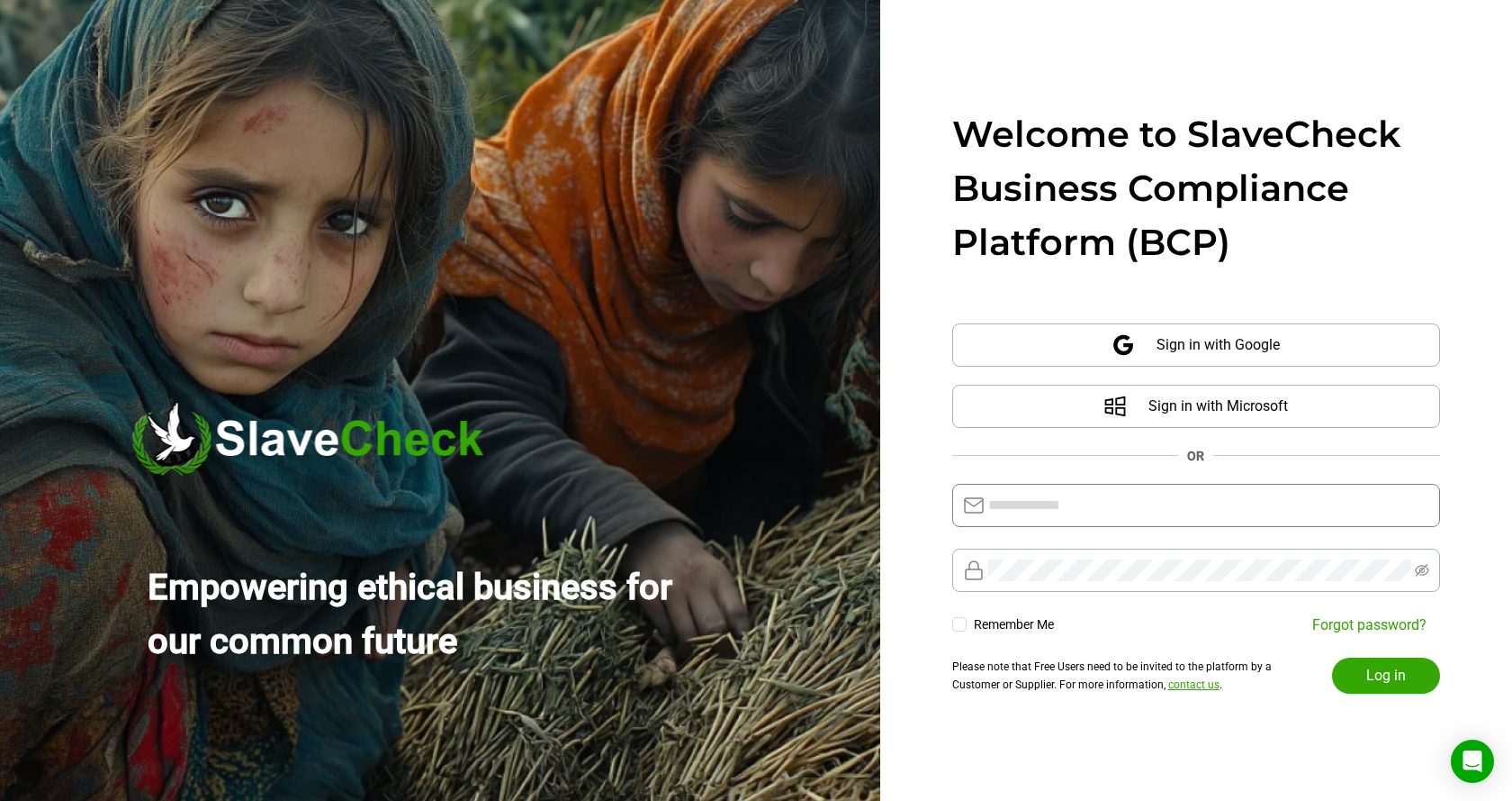
click at [1189, 509] on input "text" at bounding box center [1209, 505] width 441 height 22
type input "**********"
click at [1396, 676] on span "Log in" at bounding box center [1386, 675] width 40 height 22
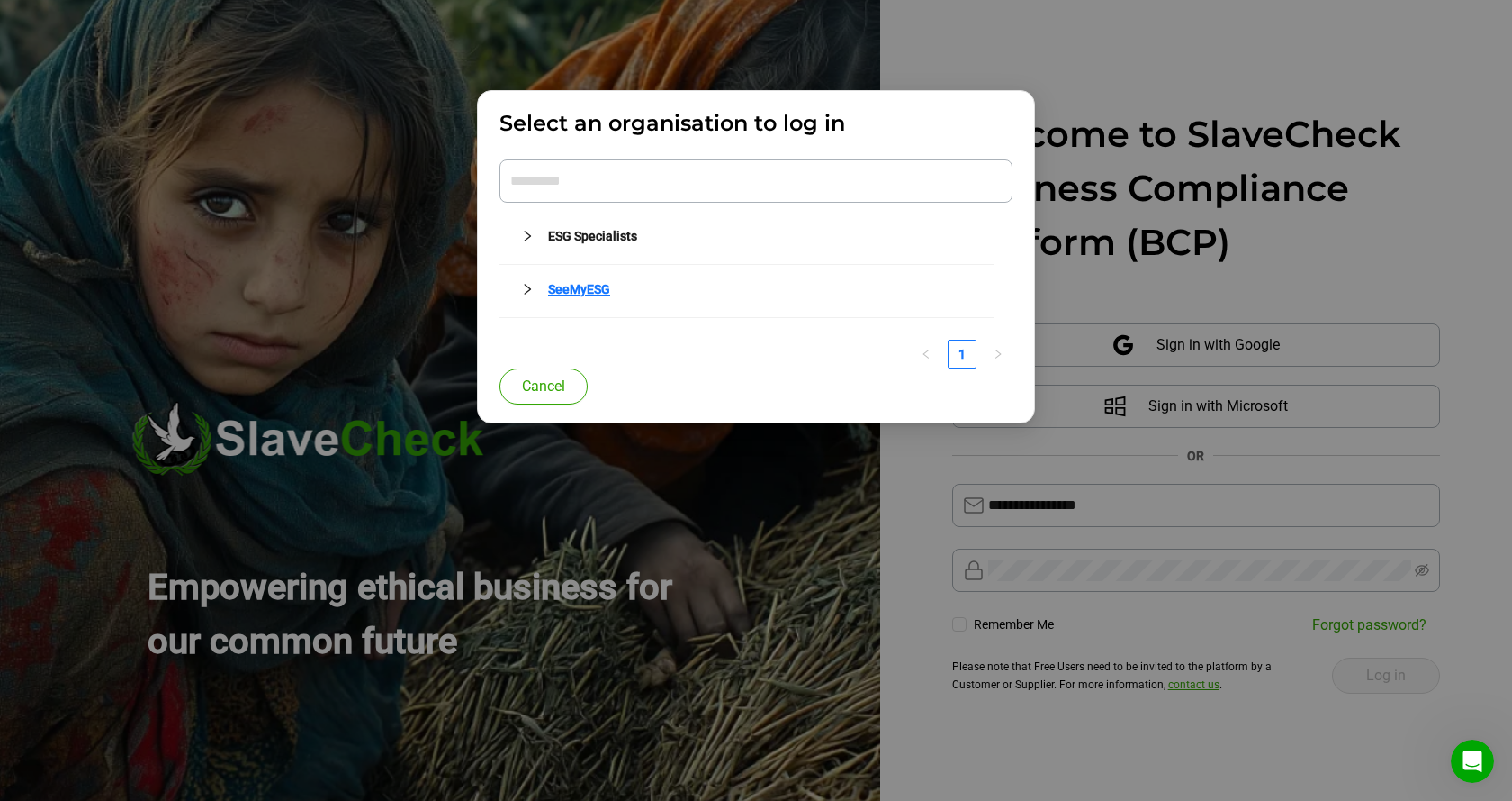
click at [575, 293] on link "SeeMyESG" at bounding box center [579, 289] width 62 height 15
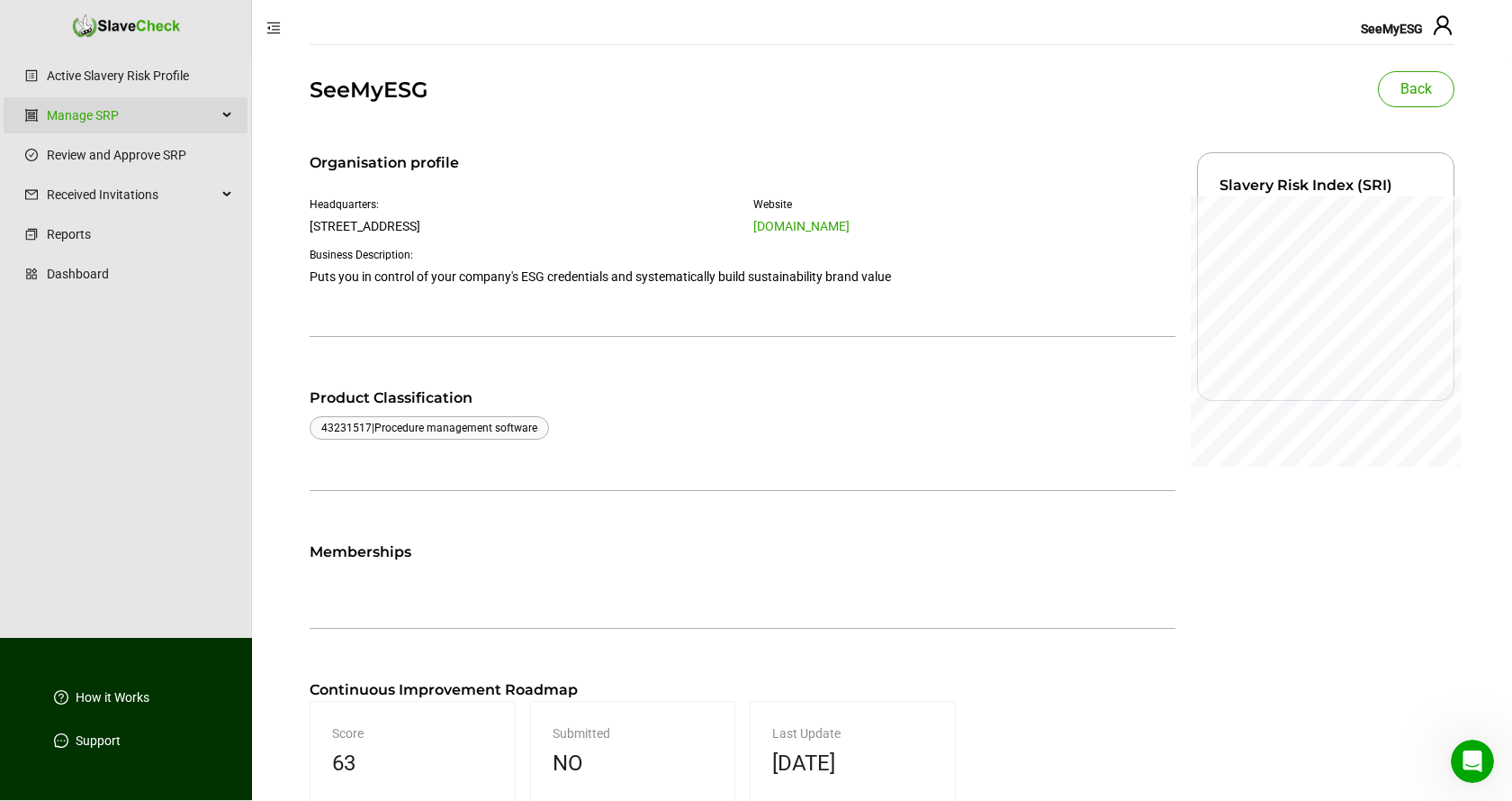
click at [232, 113] on div "Manage SRP" at bounding box center [126, 115] width 243 height 36
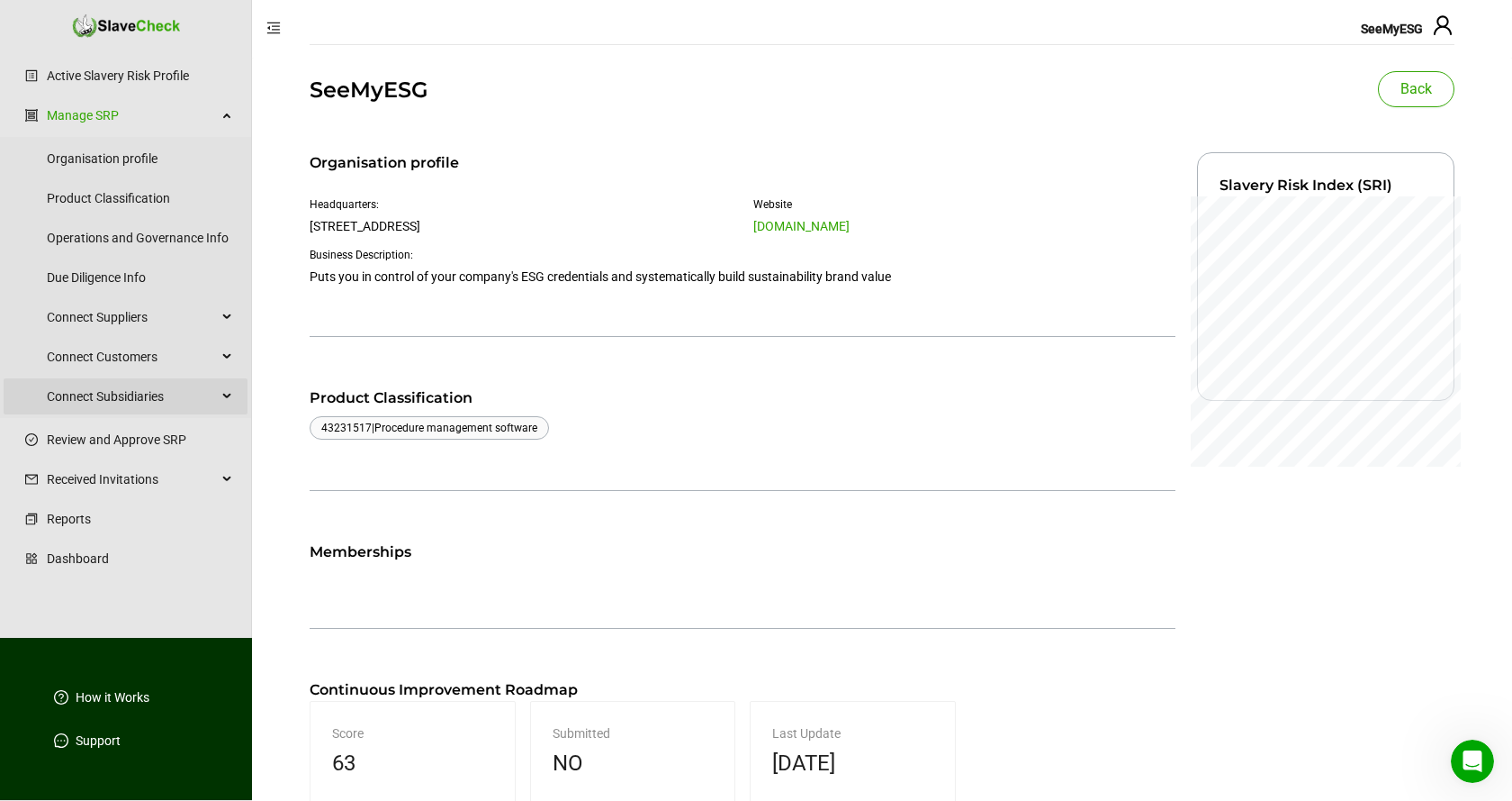
click at [228, 394] on div "Connect Subsidiaries" at bounding box center [126, 396] width 243 height 36
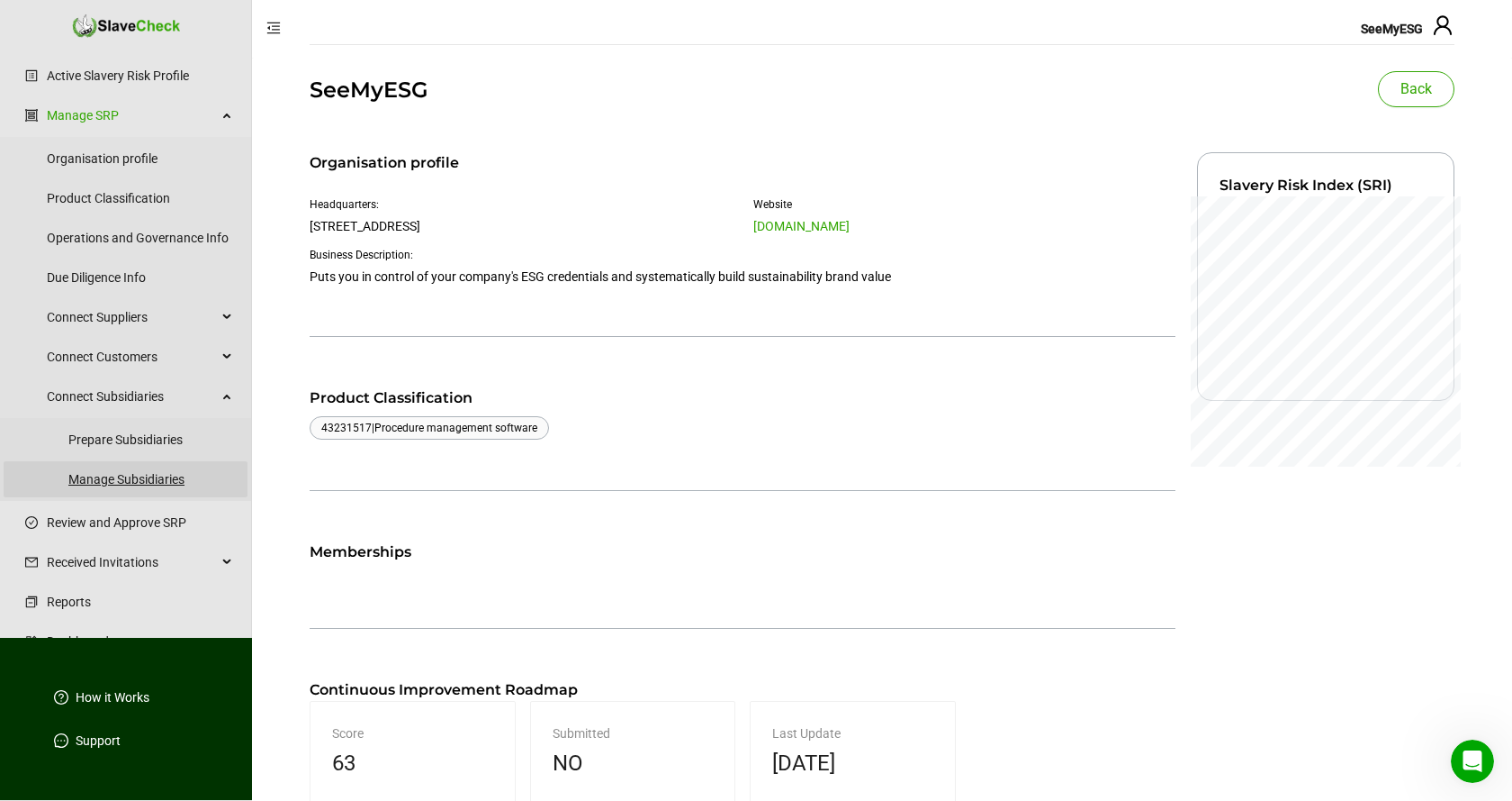
click at [127, 479] on link "Manage Subsidiaries" at bounding box center [150, 479] width 164 height 36
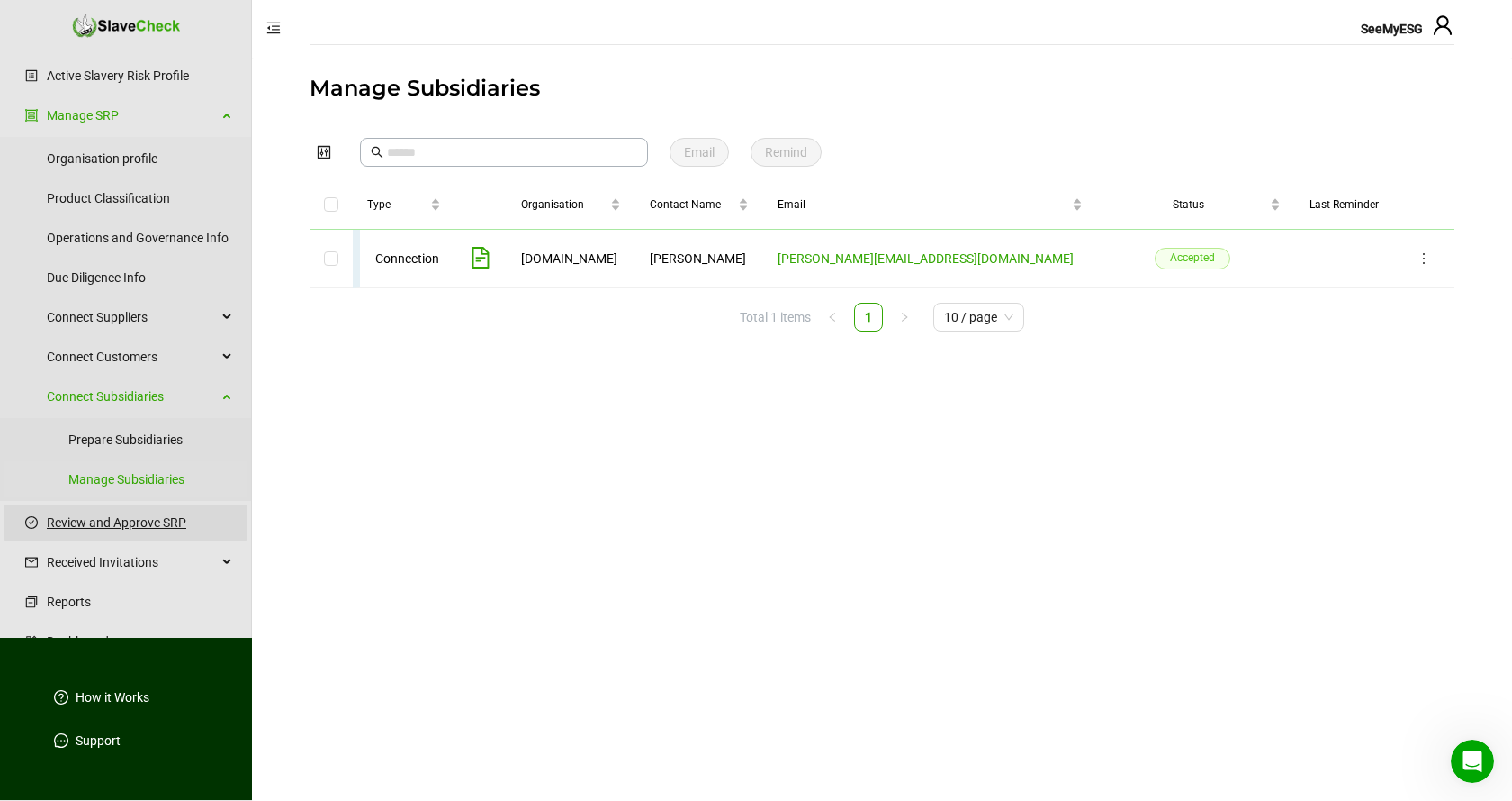
click at [128, 520] on link "Review and Approve SRP" at bounding box center [140, 522] width 186 height 36
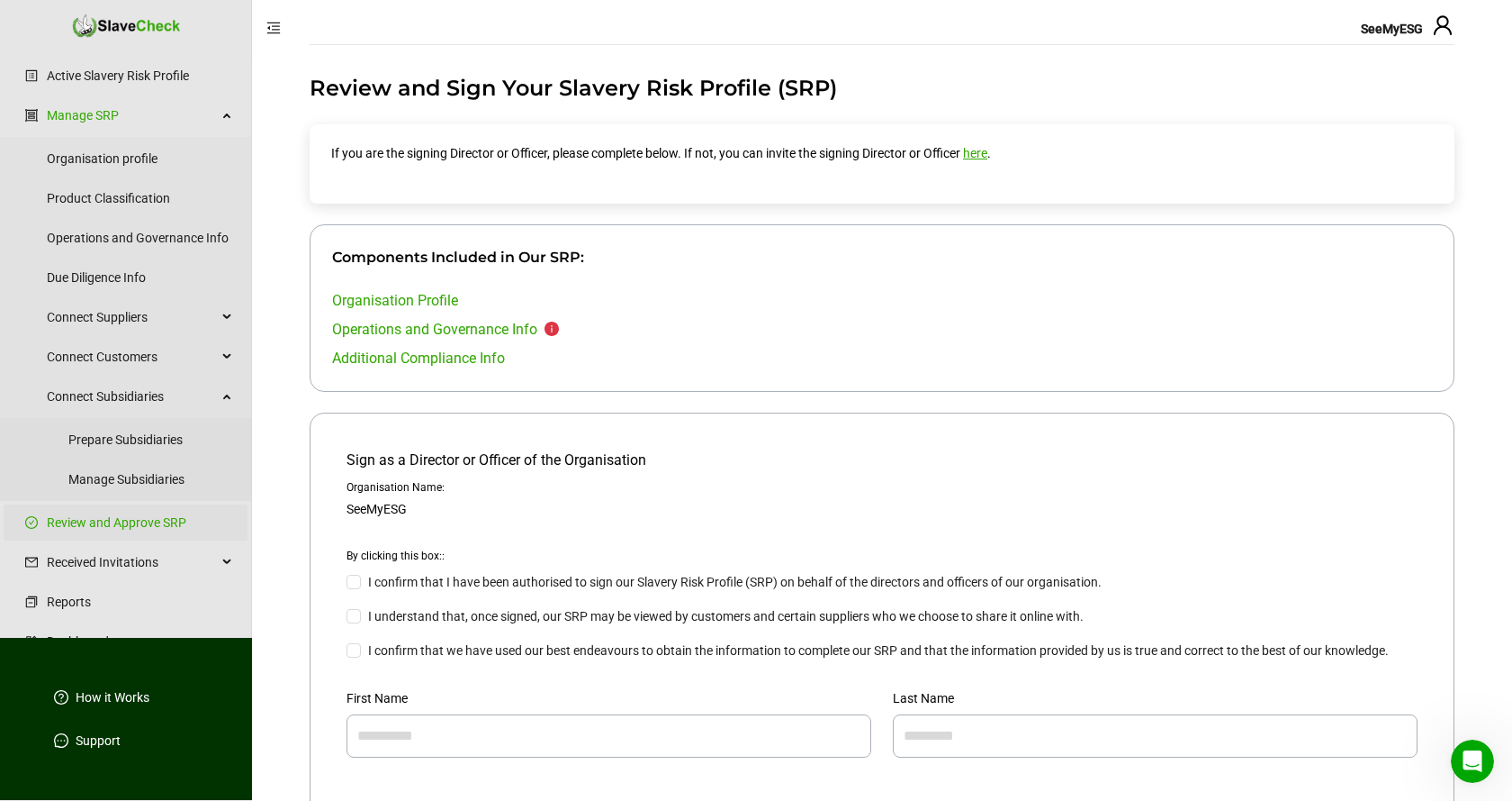
click at [551, 331] on icon "info-circle" at bounding box center [551, 329] width 15 height 15
click at [486, 329] on link "Operations and Governance Info" at bounding box center [434, 329] width 205 height 17
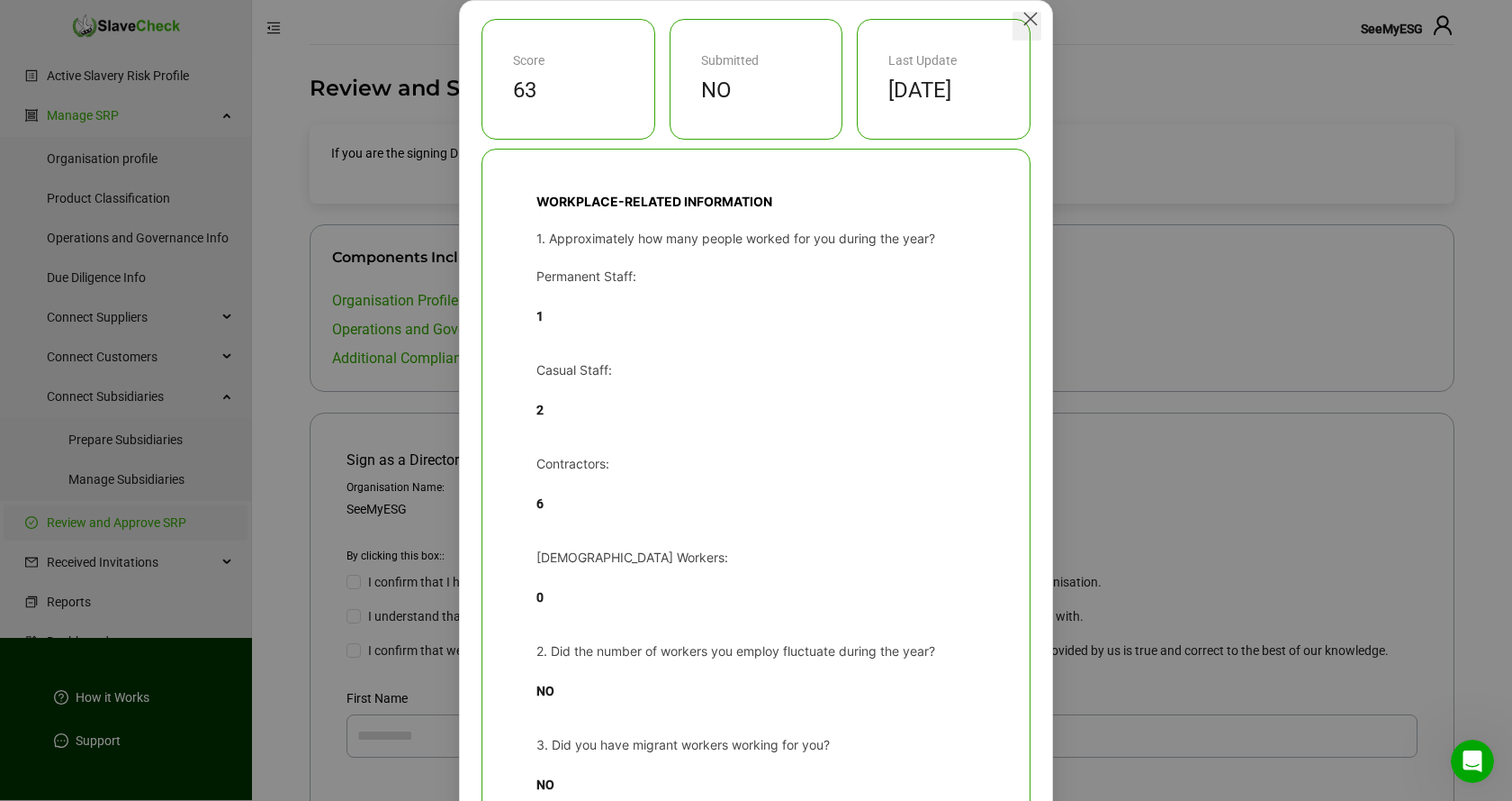
click at [1035, 14] on icon "Close" at bounding box center [1030, 19] width 13 height 13
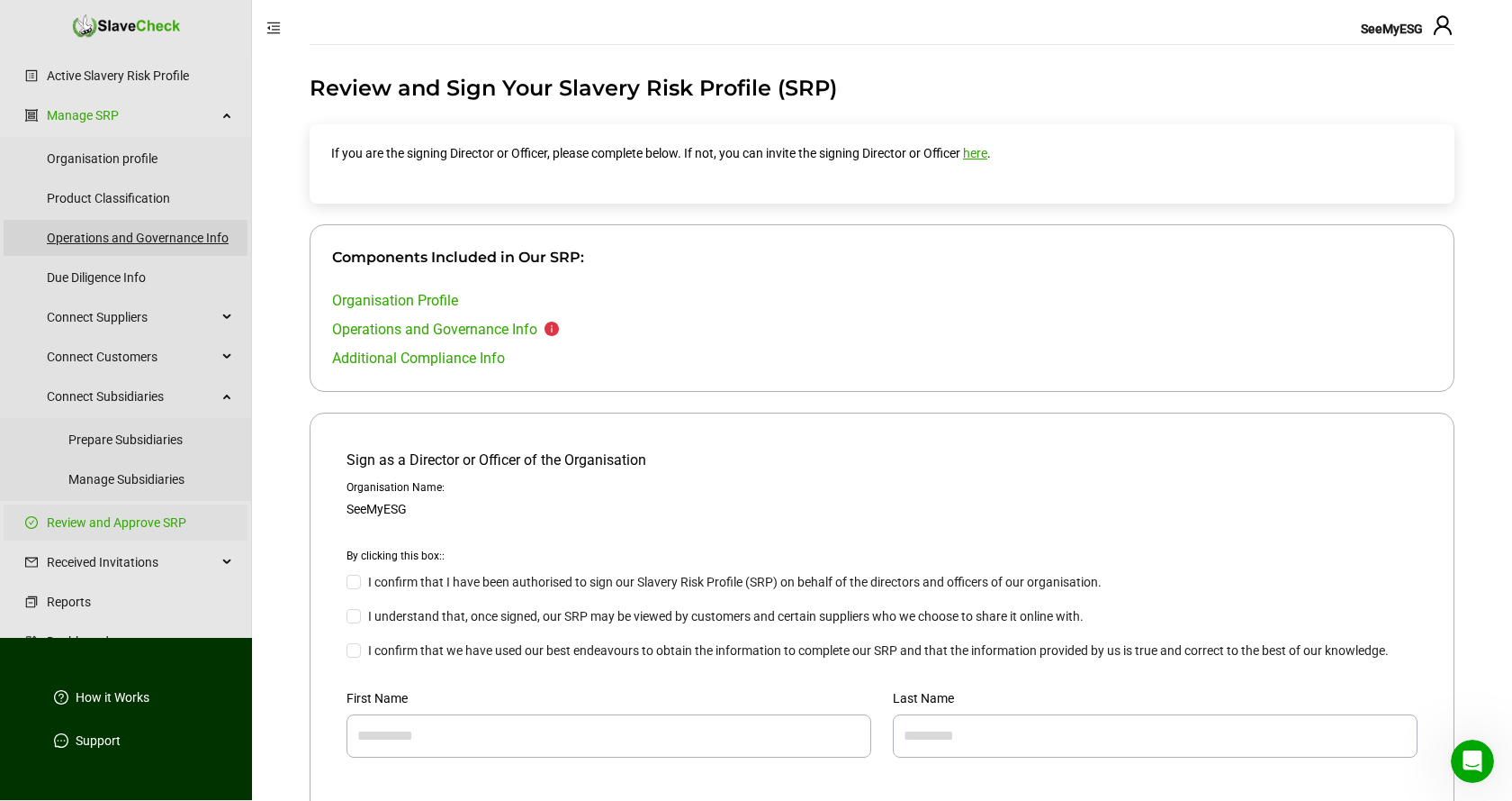
click at [151, 239] on link "Operations and Governance Info" at bounding box center [140, 238] width 186 height 36
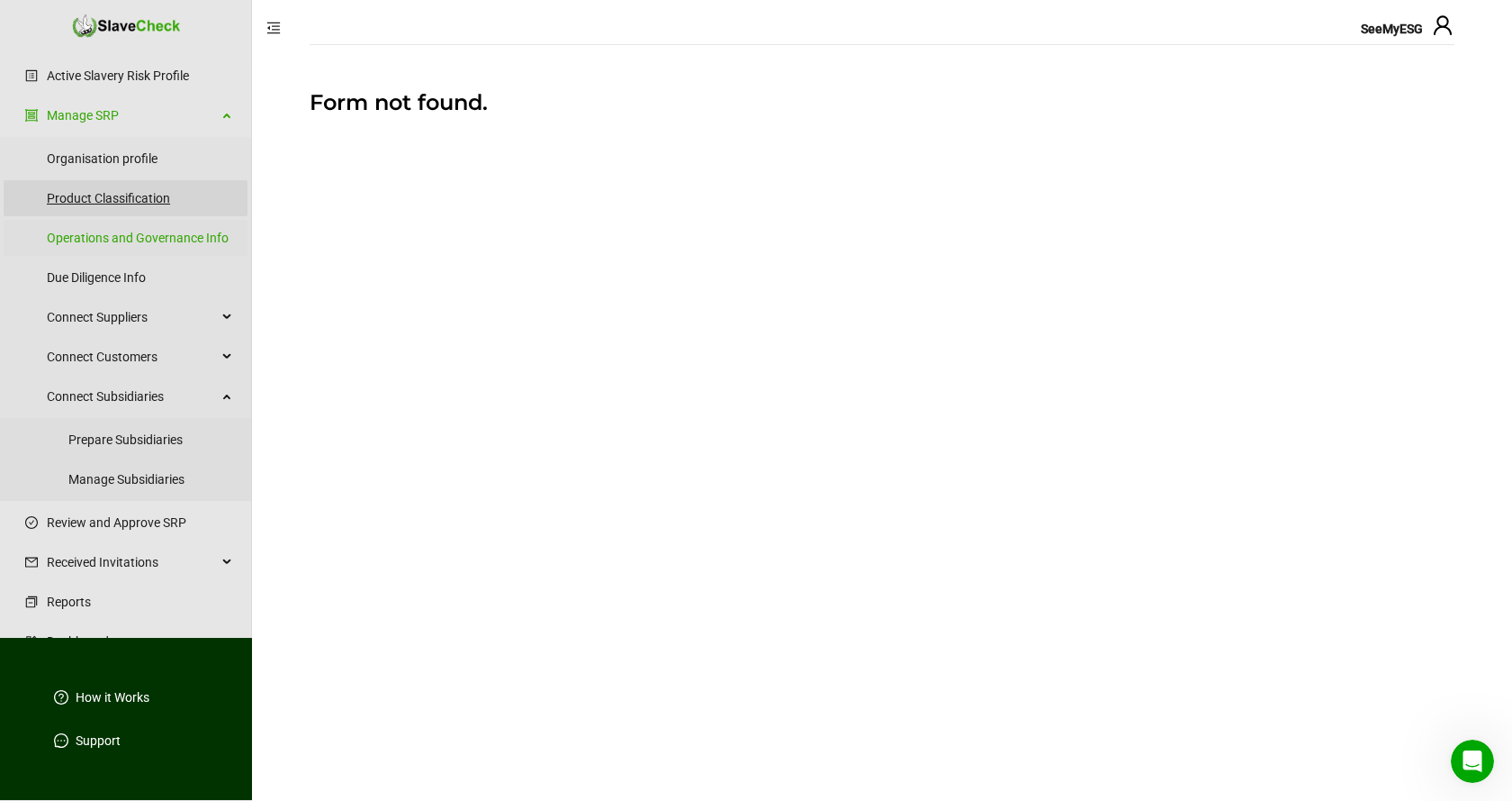
click at [127, 202] on link "Product Classification" at bounding box center [140, 198] width 186 height 36
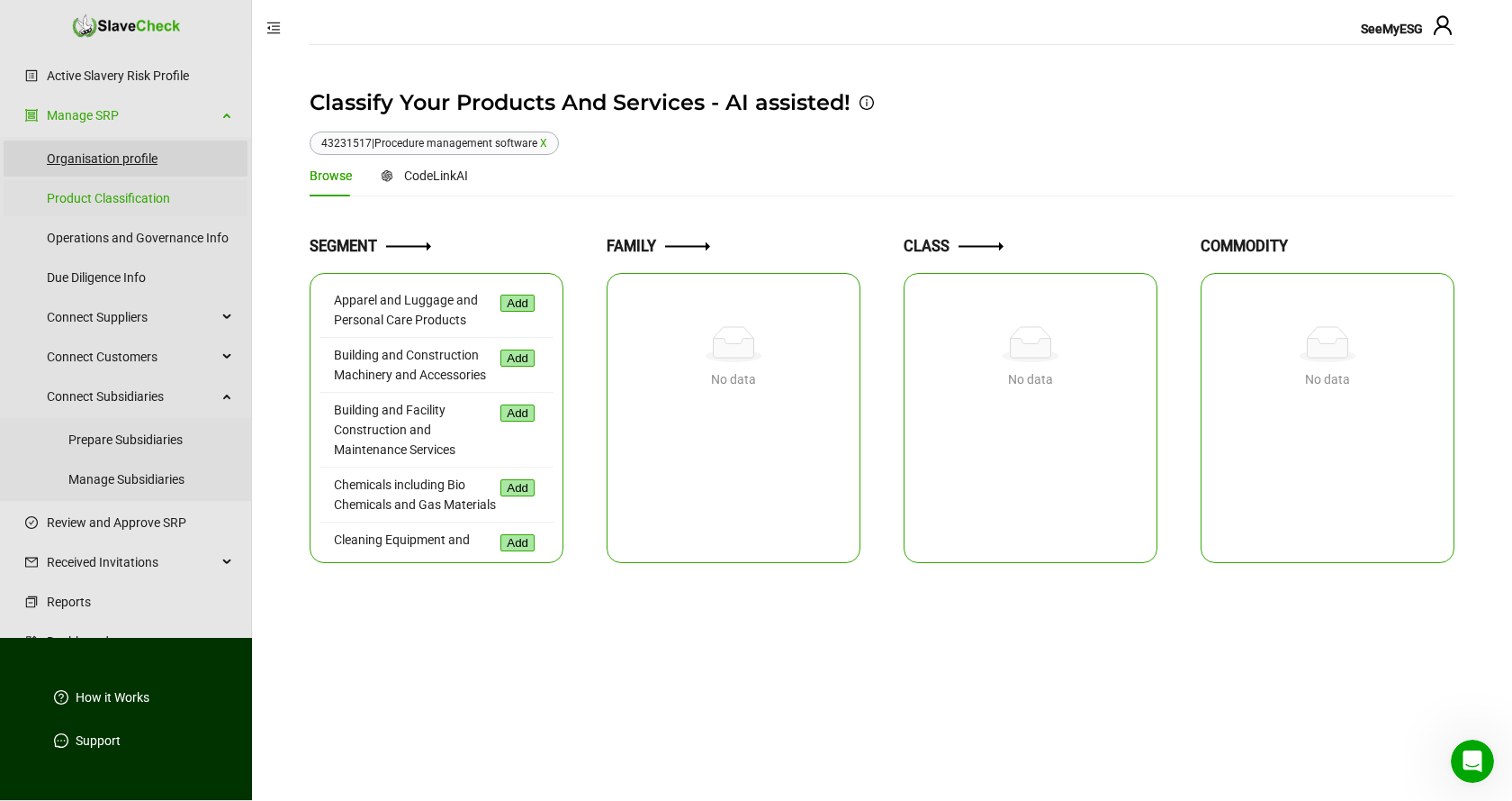
click at [123, 161] on link "Organisation profile" at bounding box center [140, 158] width 186 height 36
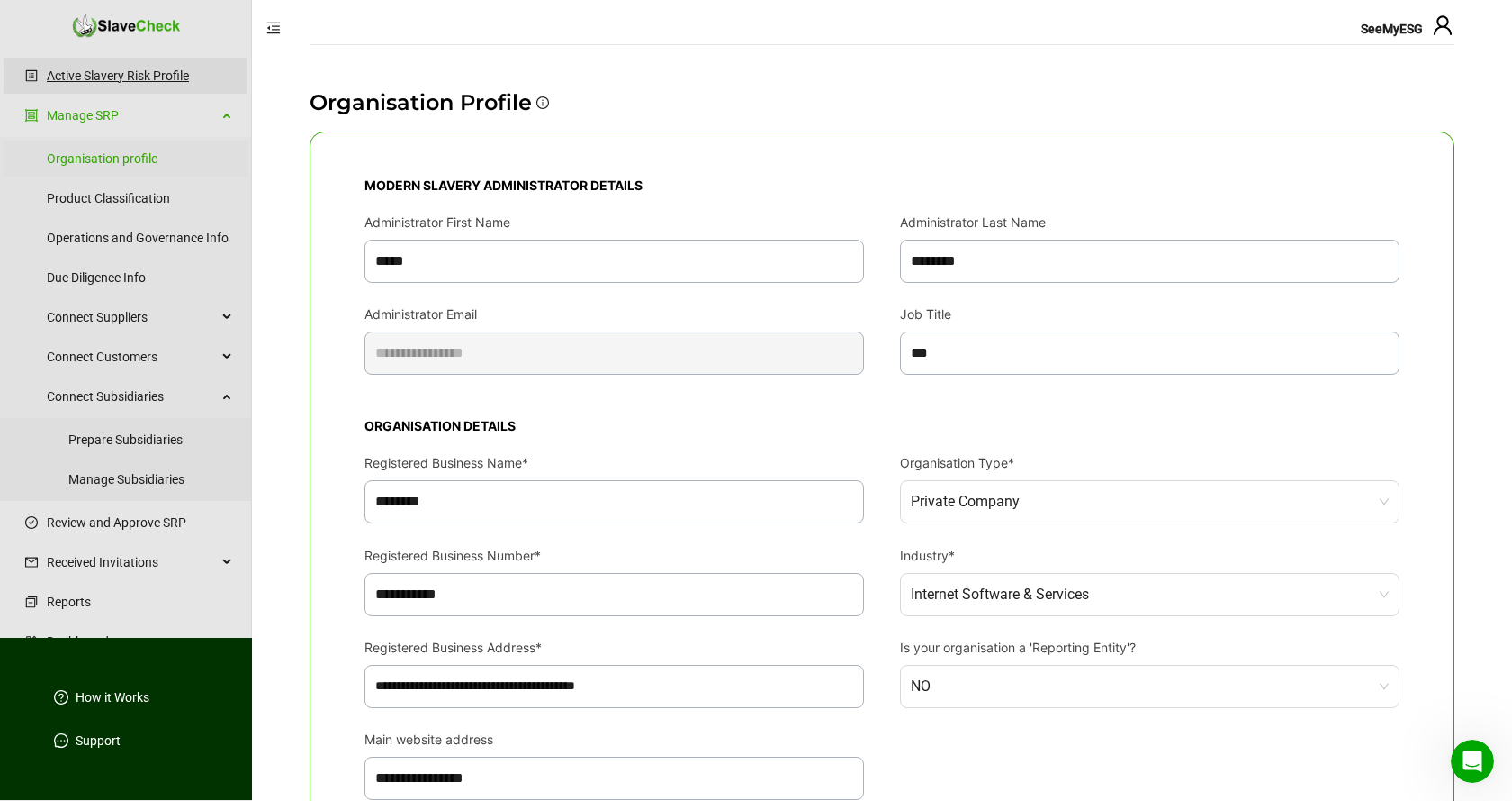
click at [131, 67] on link "Active Slavery Risk Profile" at bounding box center [140, 75] width 186 height 36
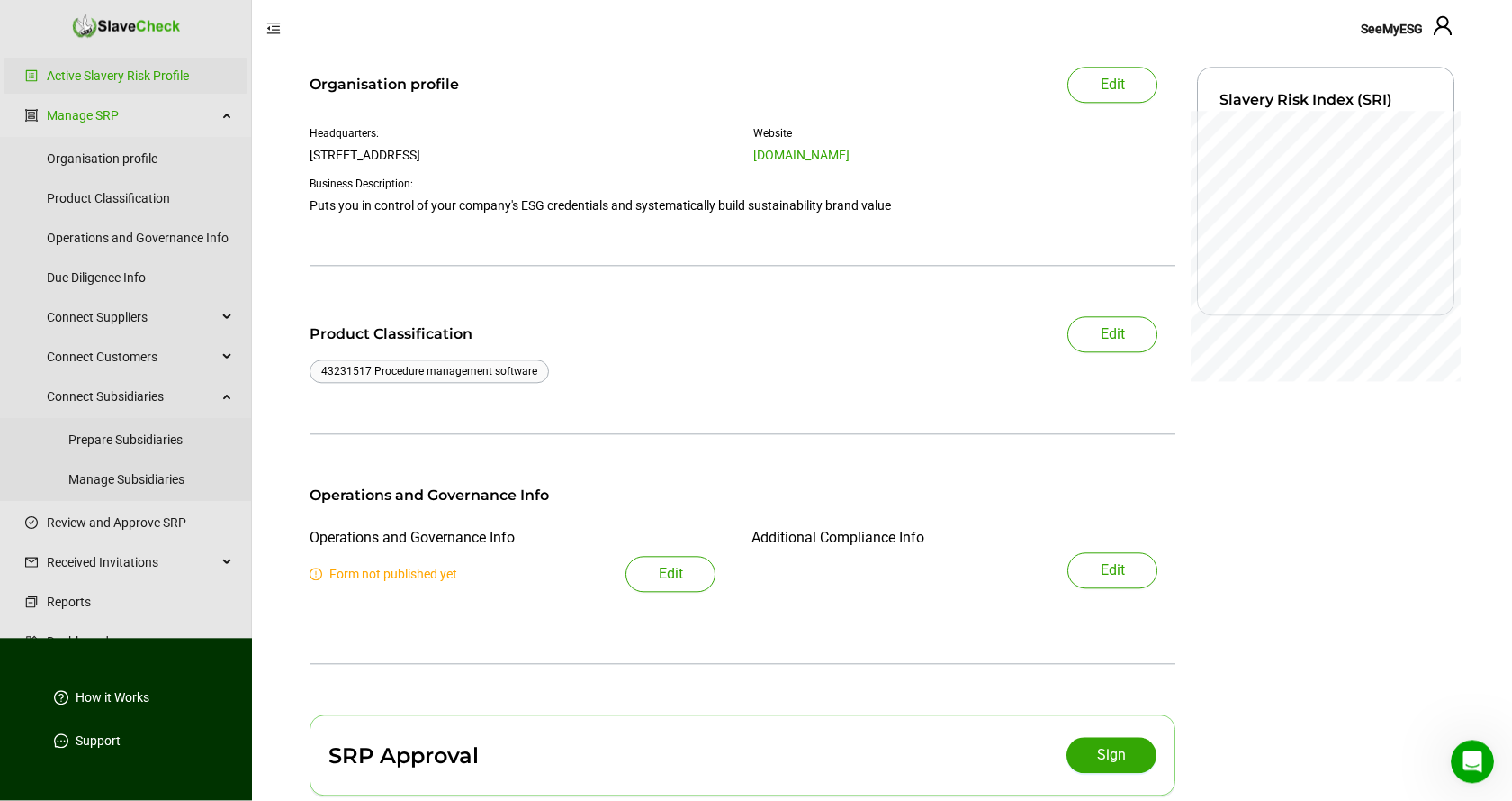
scroll to position [93, 0]
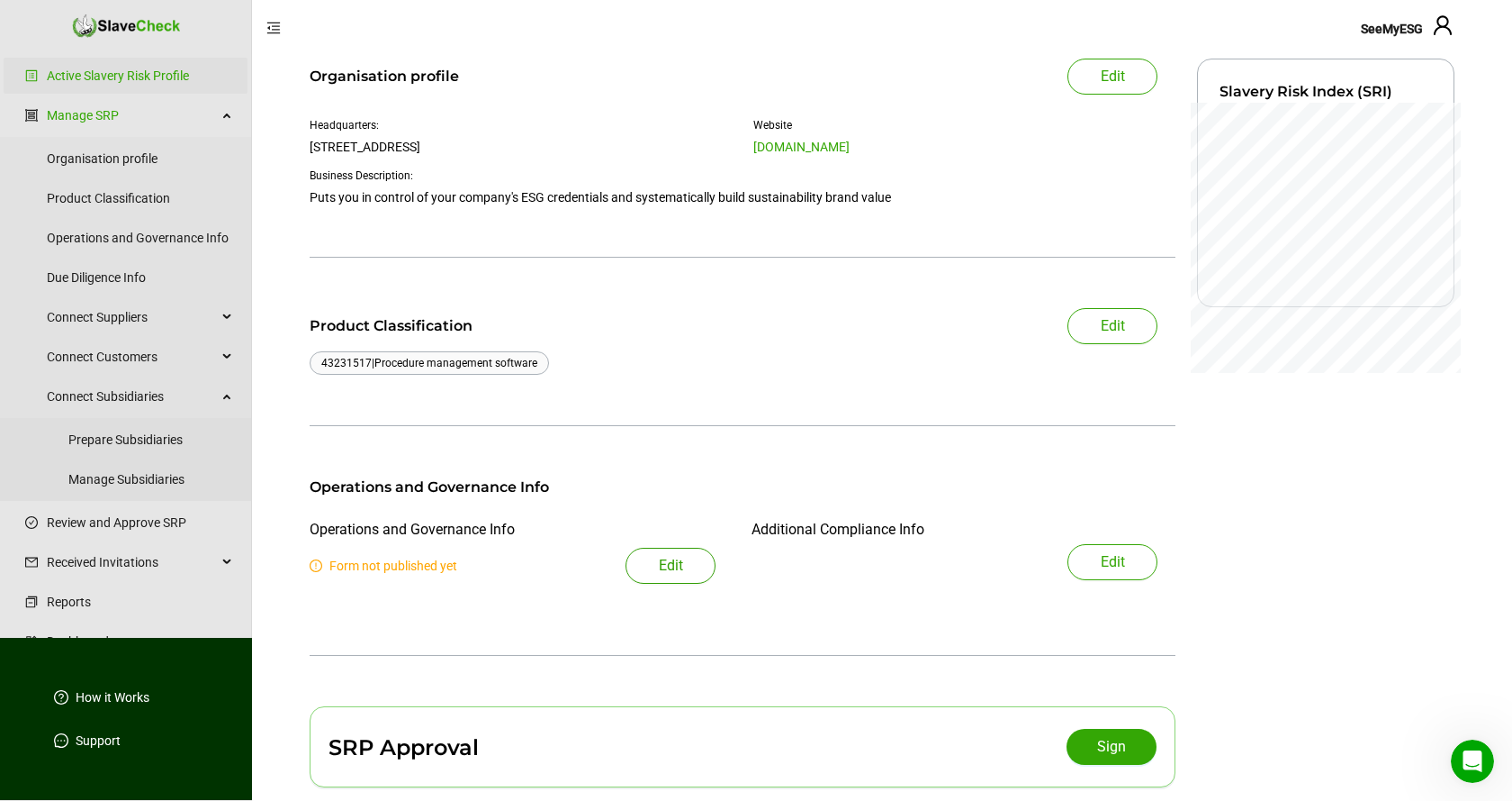
click at [676, 565] on span "Edit" at bounding box center [671, 565] width 25 height 22
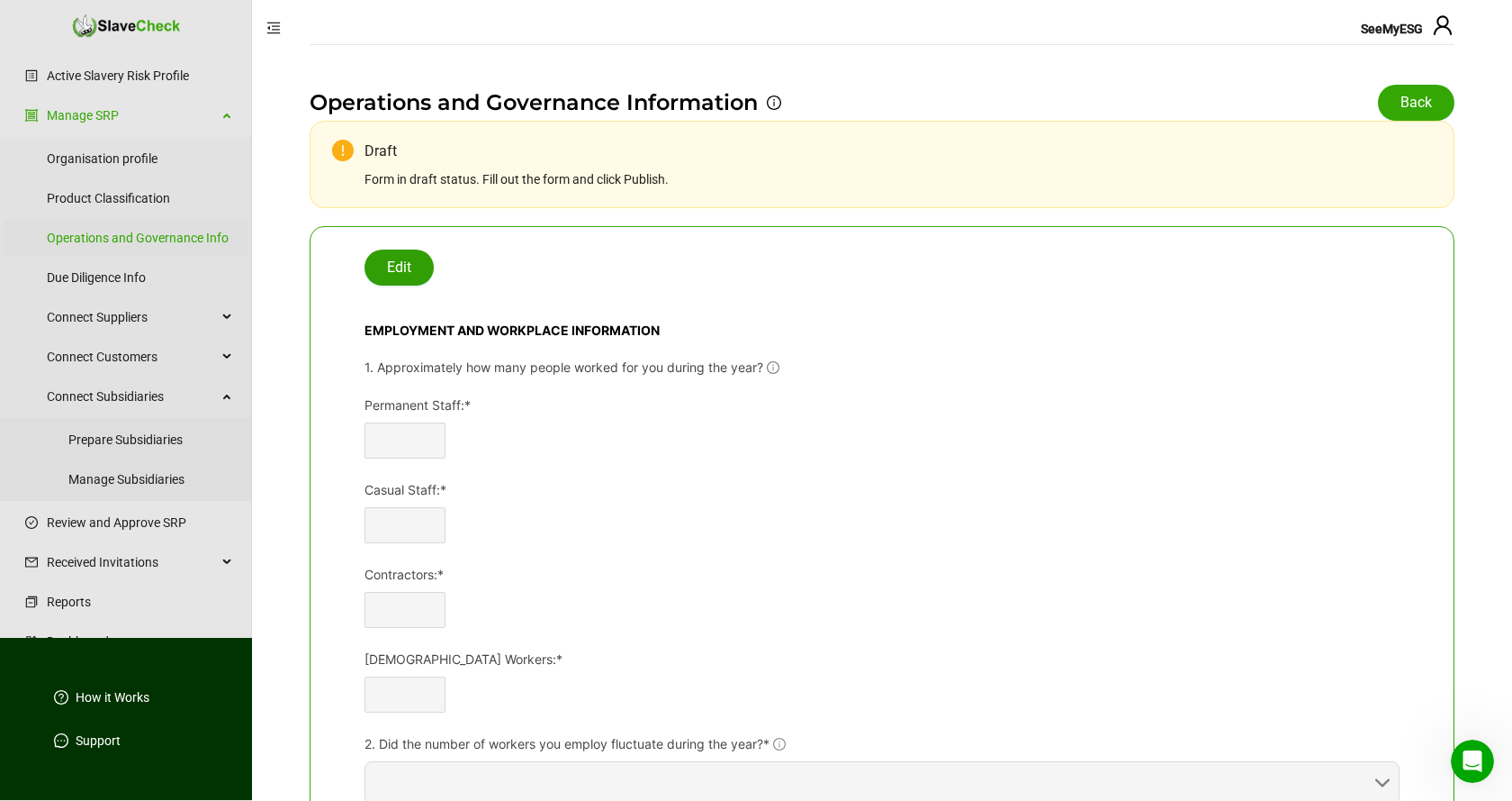
click at [401, 267] on span "Edit" at bounding box center [399, 267] width 25 height 22
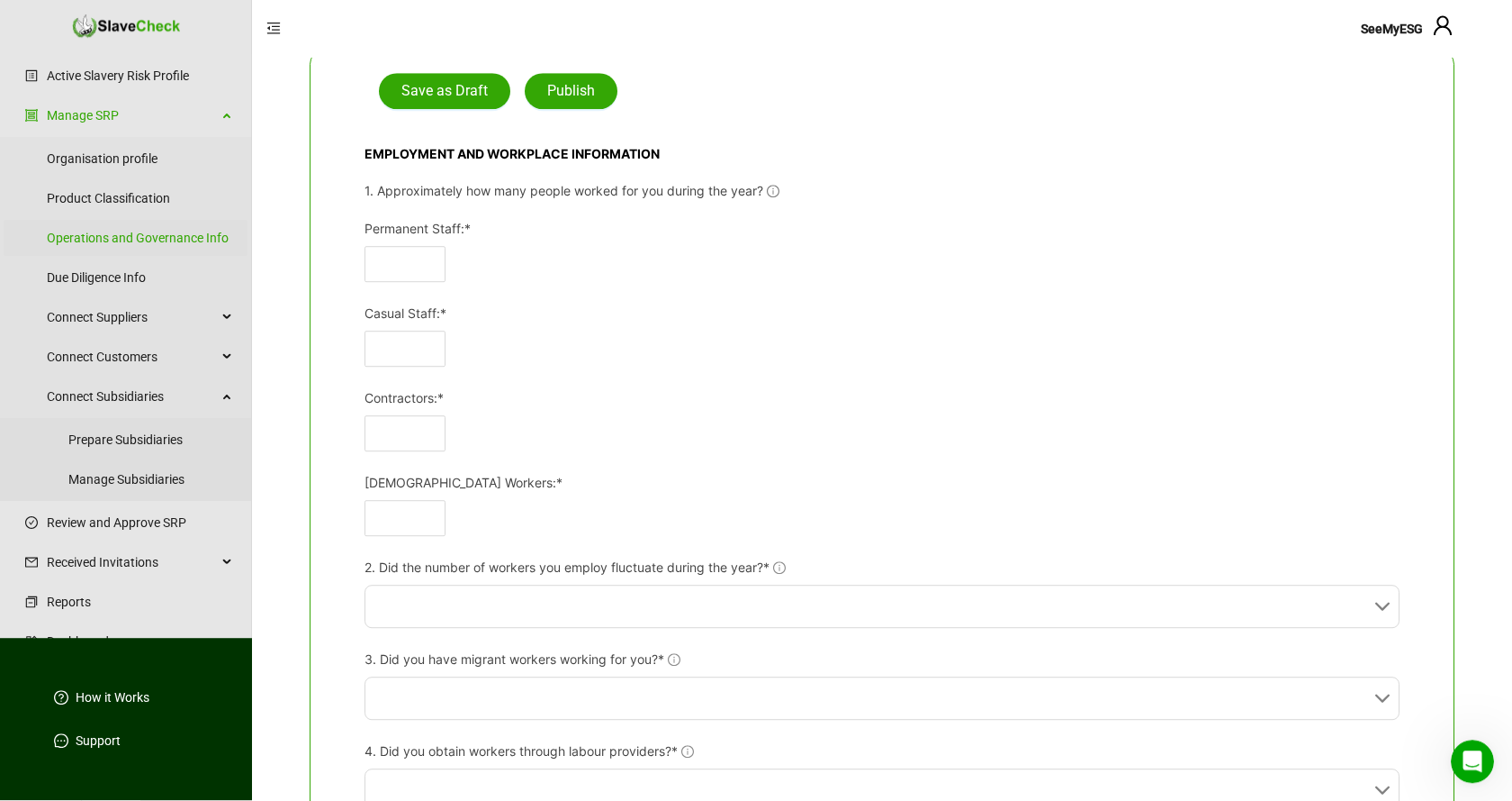
scroll to position [184, 0]
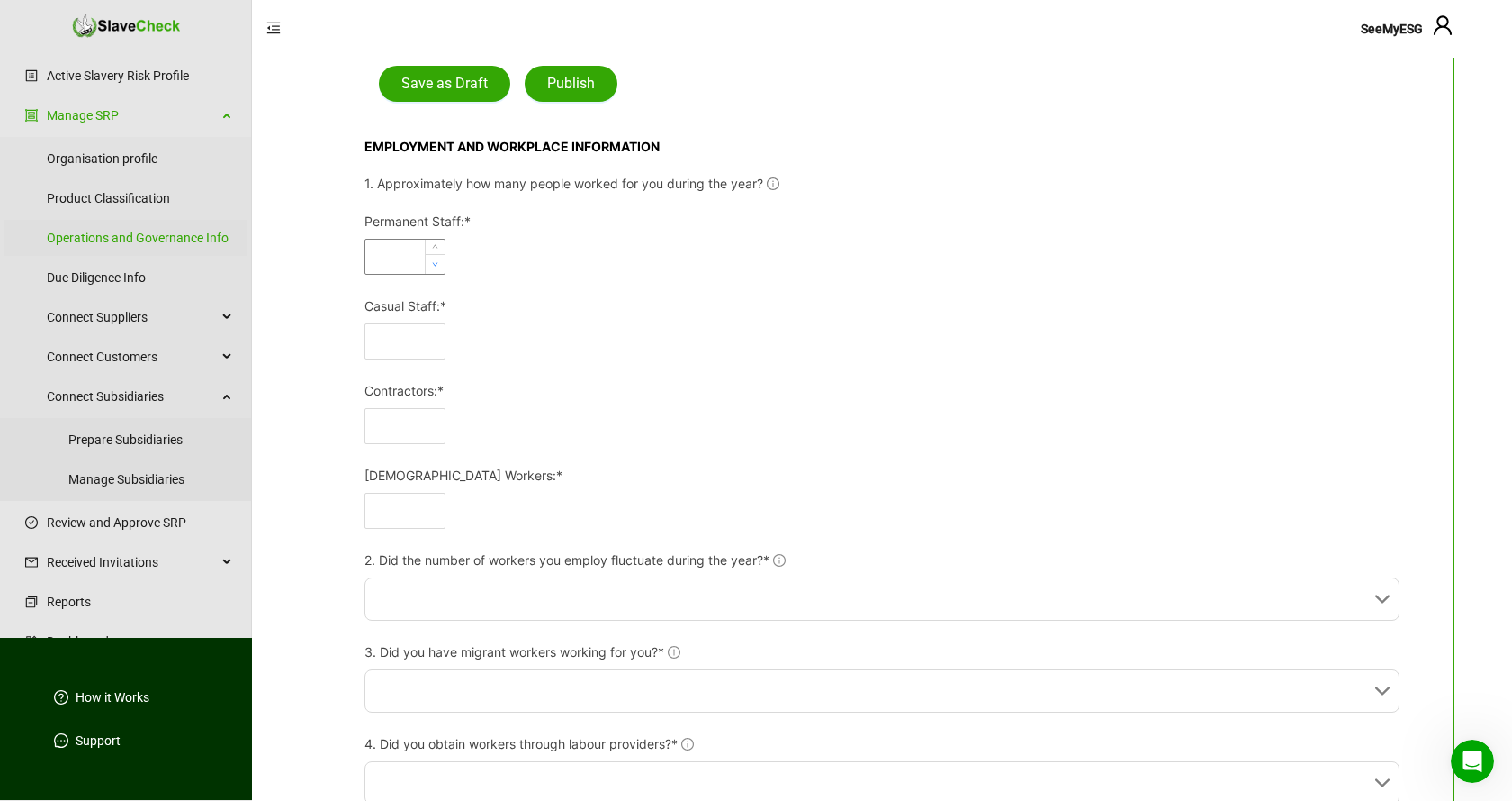
click at [430, 258] on span "Decrease Value" at bounding box center [434, 263] width 20 height 21
type input "*"
click at [423, 344] on input "Casual Staff:*" at bounding box center [405, 341] width 79 height 35
type input "*"
click at [399, 423] on input "Contractors:*" at bounding box center [405, 426] width 79 height 35
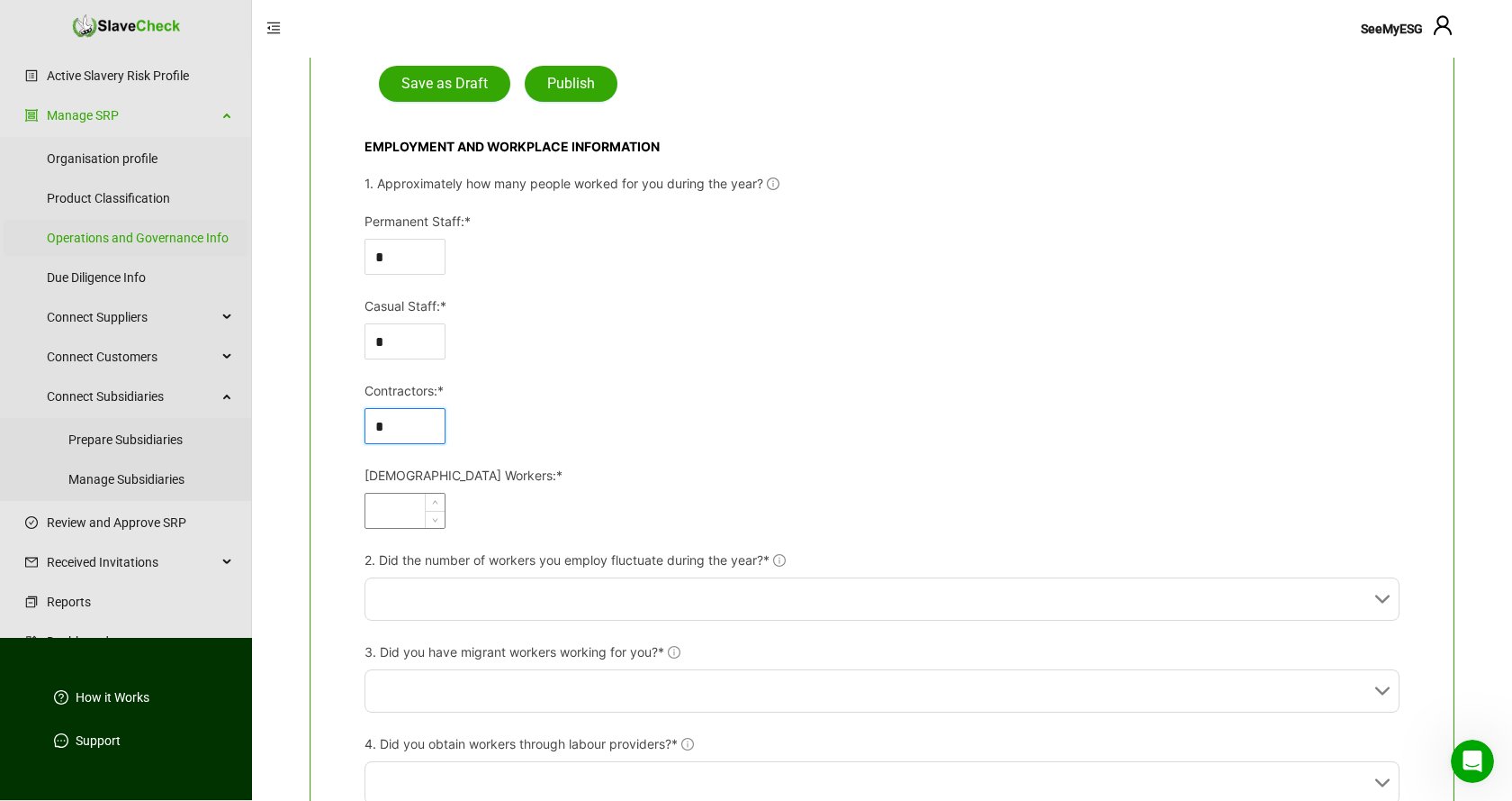
type input "*"
click at [425, 507] on span "Increase Value" at bounding box center [434, 503] width 20 height 21
type input "*"
click at [442, 518] on span "Decrease Value" at bounding box center [434, 518] width 20 height 21
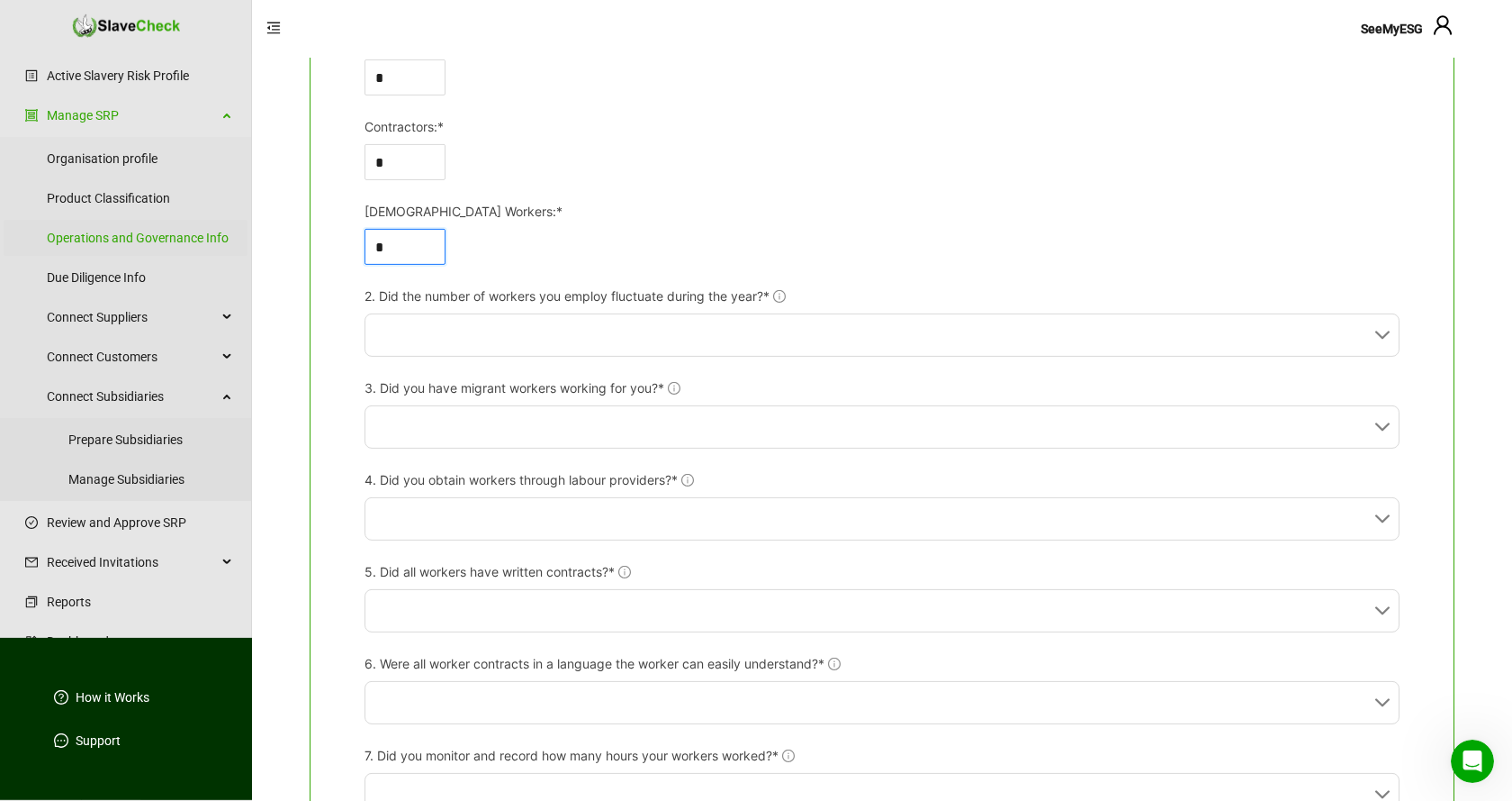
scroll to position [459, 0]
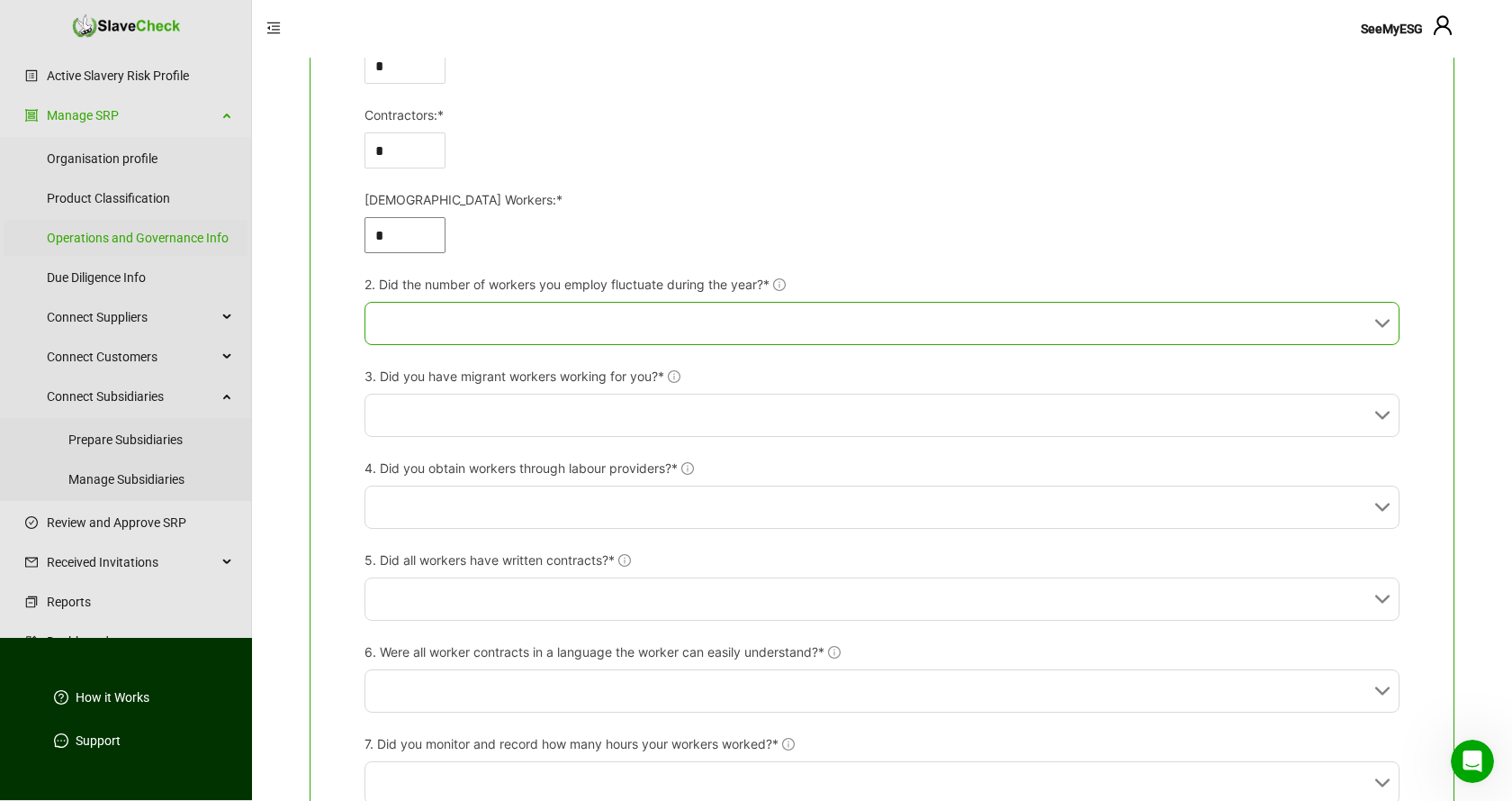
click at [794, 323] on input "2. Did the number of workers you employ fluctuate during the year?*" at bounding box center [876, 324] width 1002 height 42
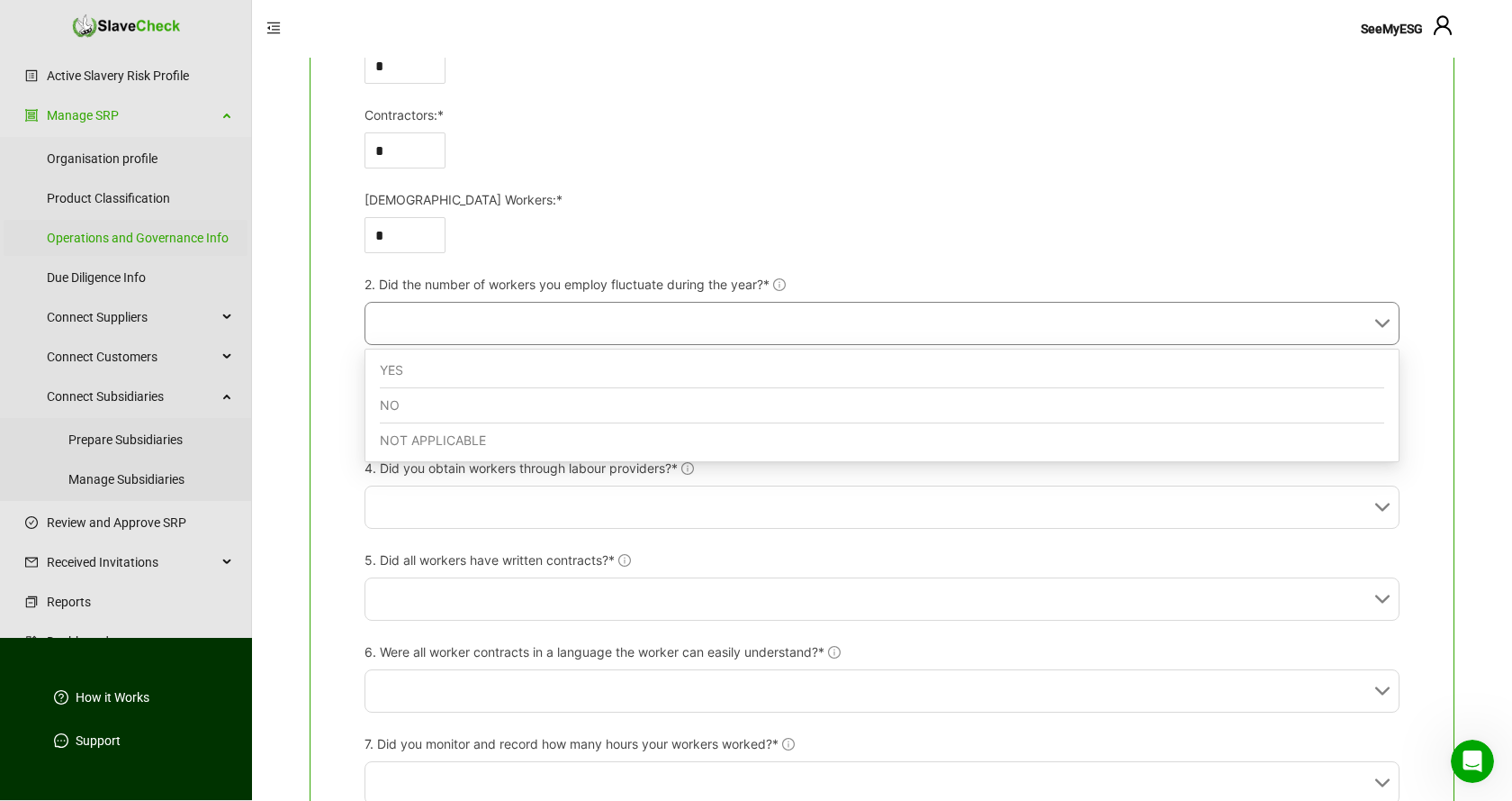
click at [771, 372] on div "YES" at bounding box center [882, 370] width 1004 height 35
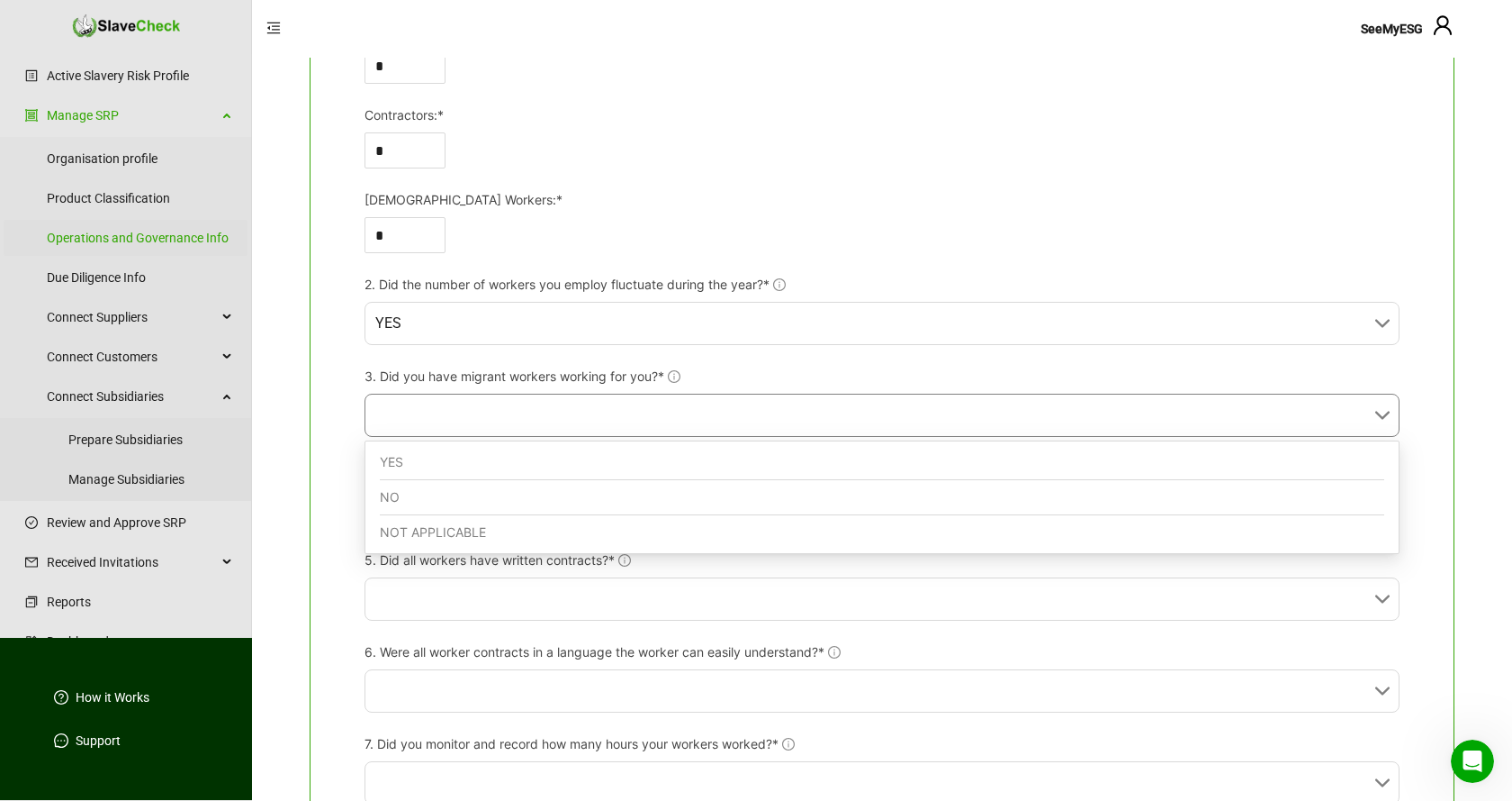
click at [755, 418] on input "3. Did you have migrant workers working for you?*" at bounding box center [876, 415] width 1002 height 42
click at [710, 497] on div "NO" at bounding box center [882, 497] width 1004 height 35
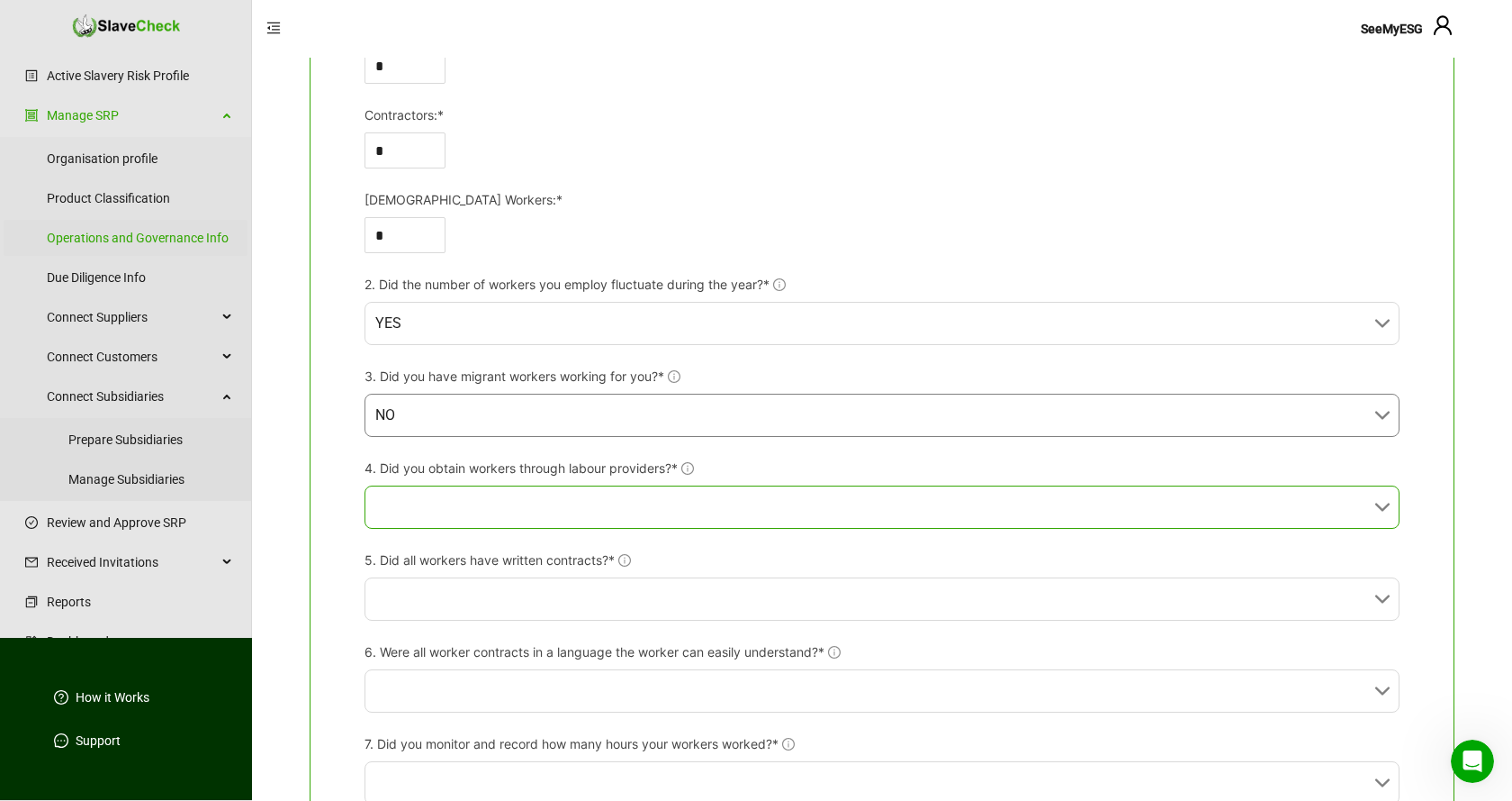
click at [710, 499] on input "4. Did you obtain workers through labour providers?*" at bounding box center [876, 507] width 1002 height 42
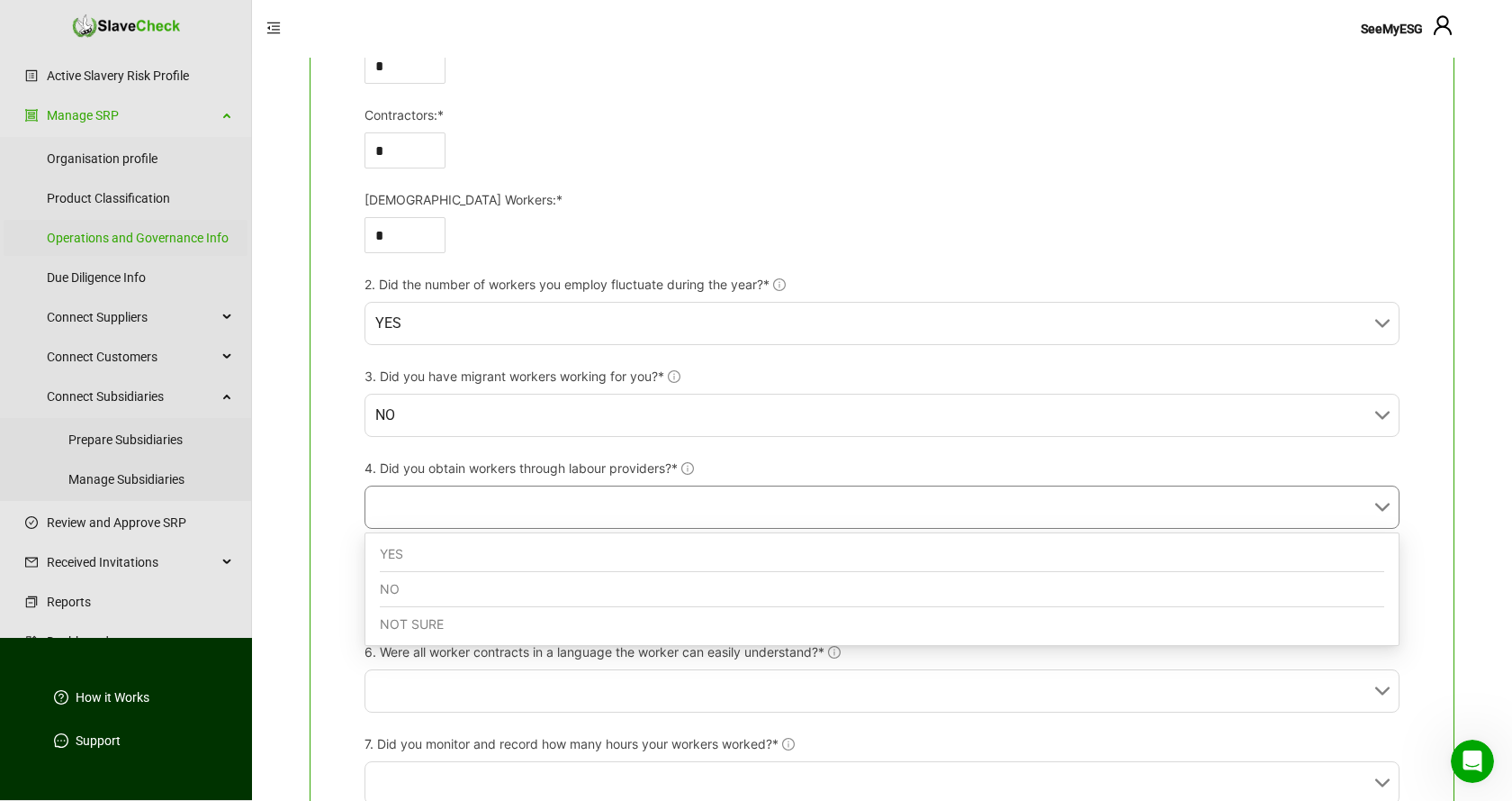
click at [680, 584] on div "NO" at bounding box center [882, 589] width 1004 height 35
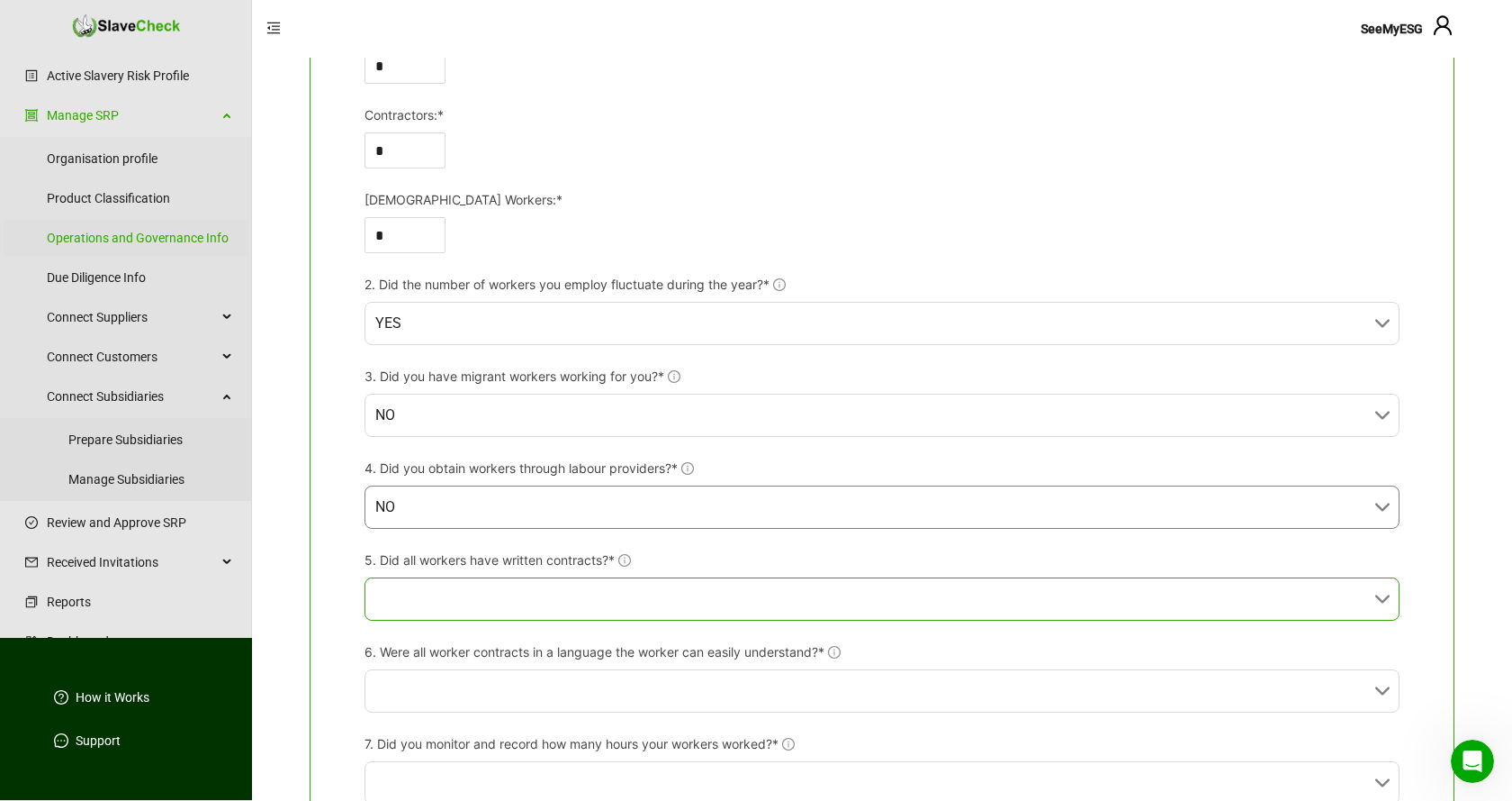
click at [667, 592] on input "5. Did all workers have written contracts?*" at bounding box center [876, 599] width 1002 height 42
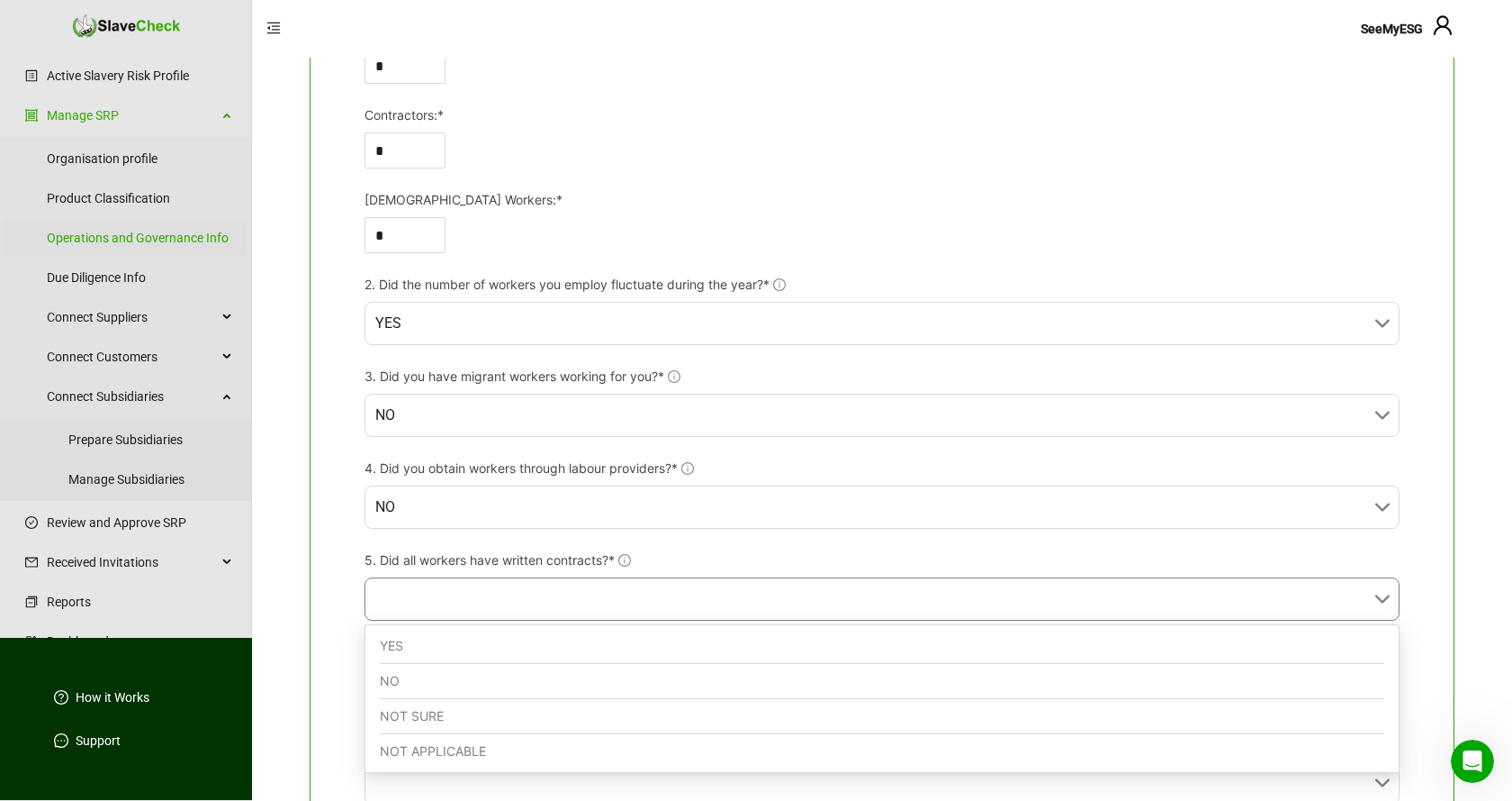
click at [636, 643] on div "YES" at bounding box center [882, 646] width 1004 height 35
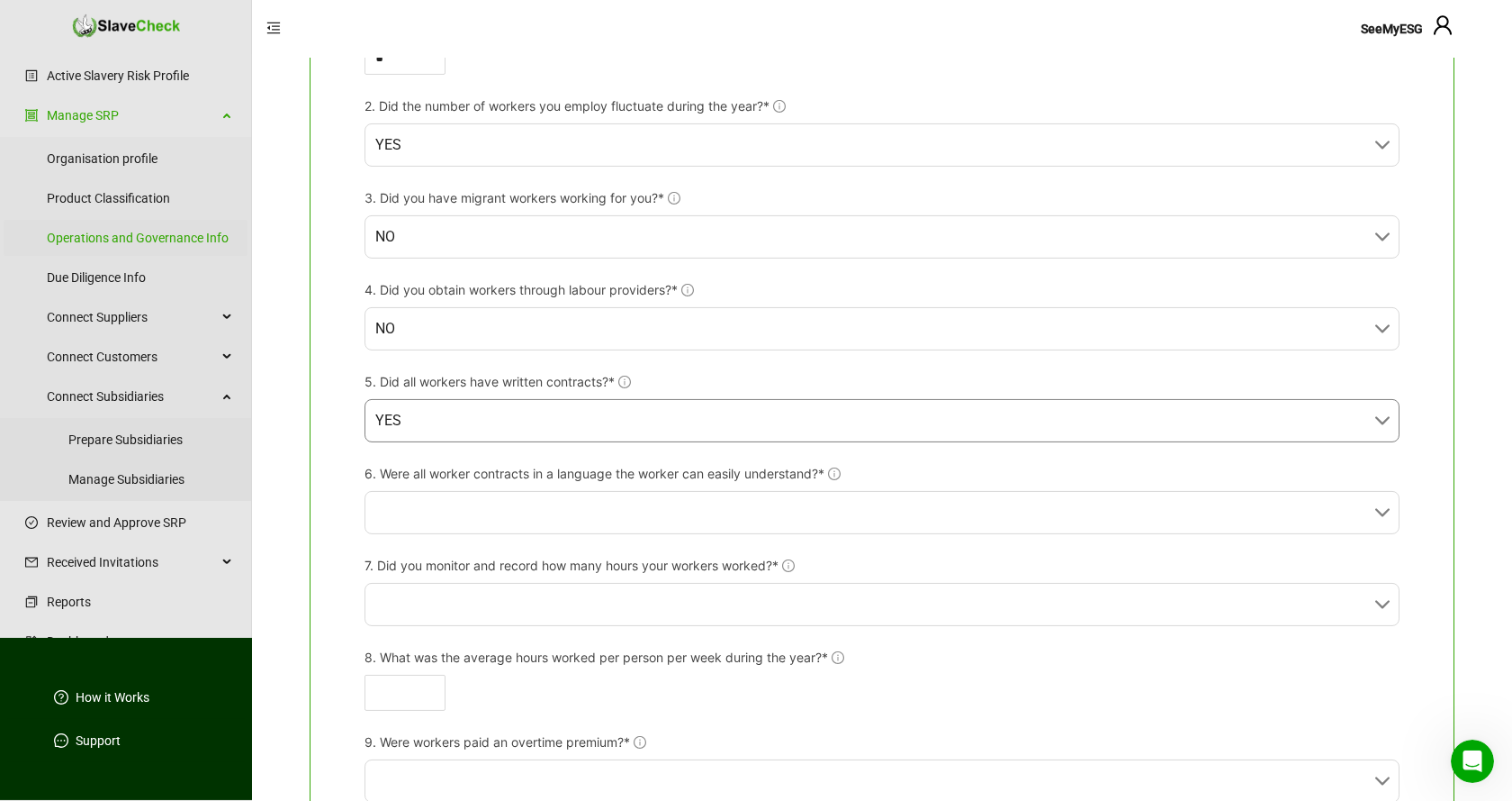
scroll to position [643, 0]
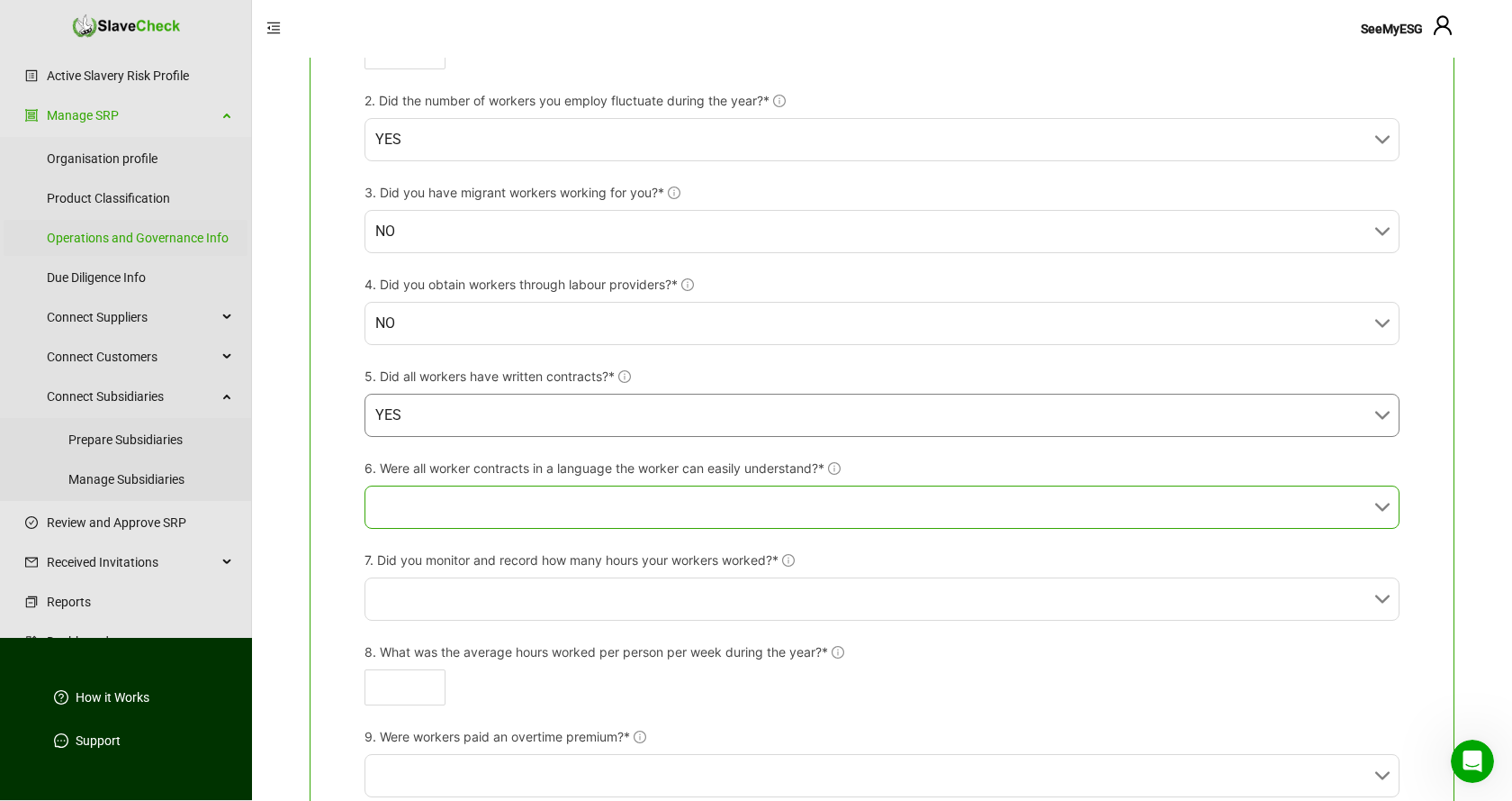
click at [592, 505] on input "6. Were all worker contracts in a language the worker can easily understand?*" at bounding box center [876, 507] width 1002 height 42
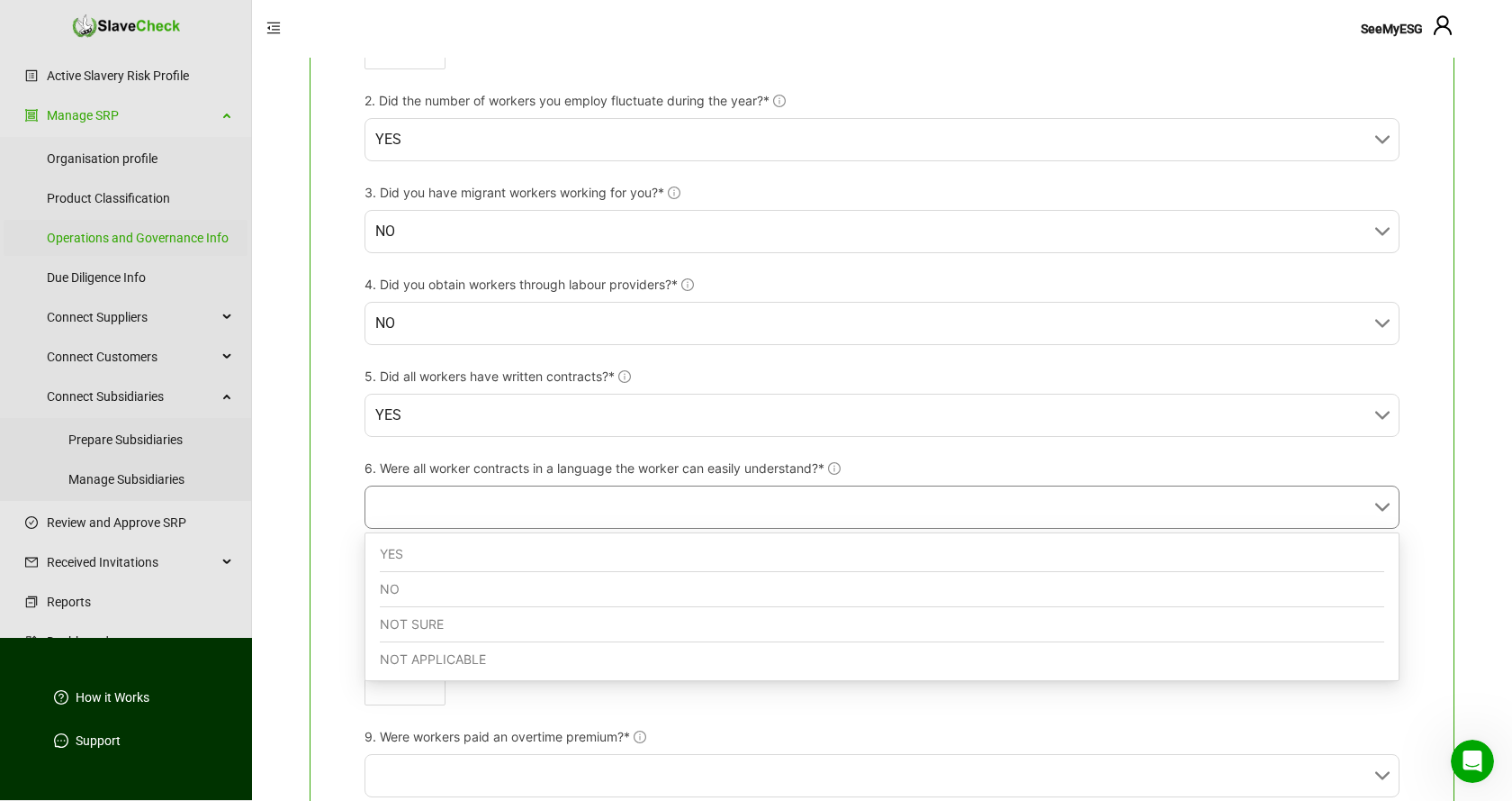
click at [575, 549] on div "YES" at bounding box center [882, 553] width 1004 height 35
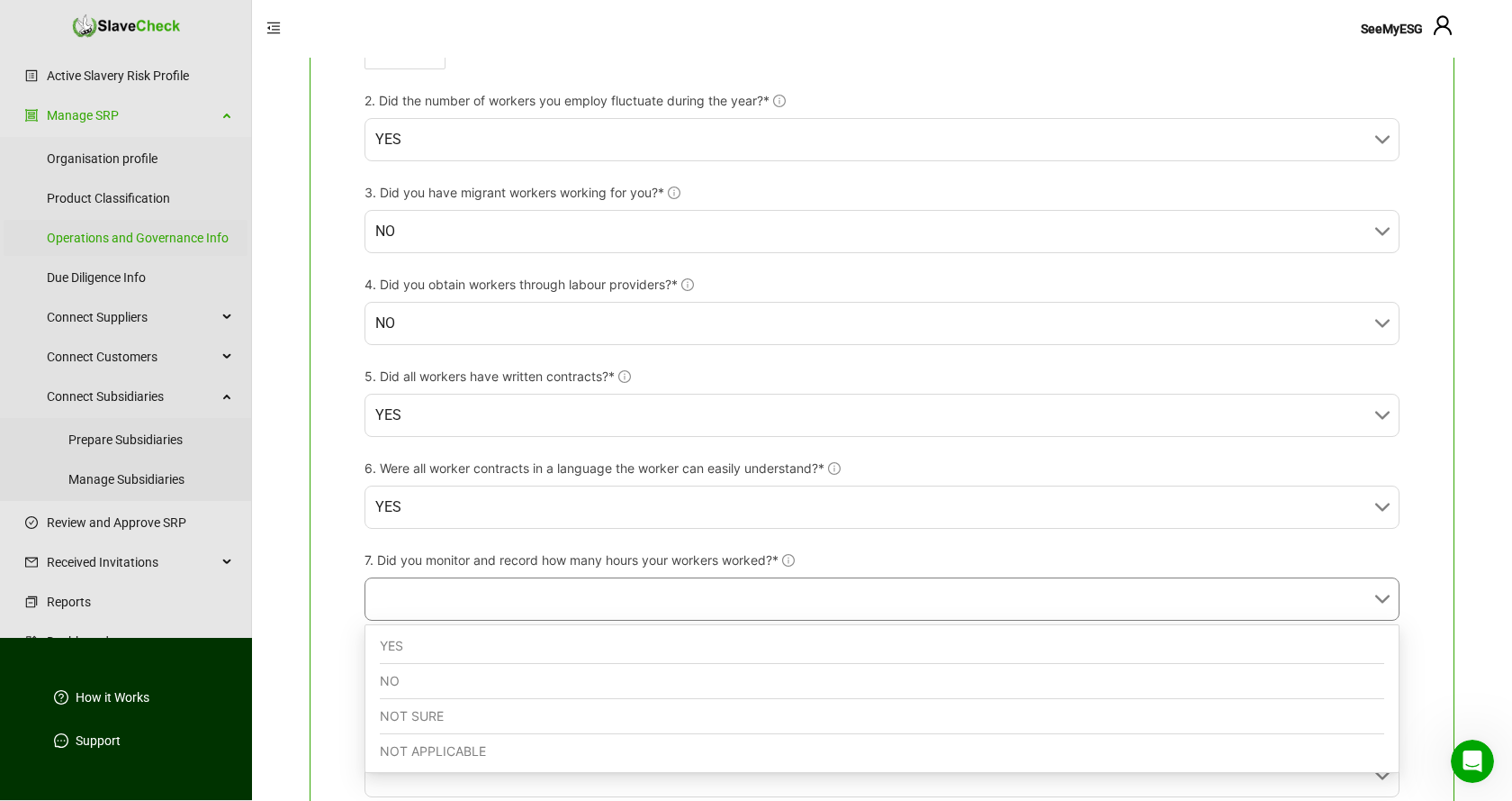
click at [567, 592] on input "7. Did you monitor and record how many hours your workers worked?*" at bounding box center [876, 599] width 1002 height 42
click at [520, 672] on div "NO" at bounding box center [882, 680] width 1004 height 35
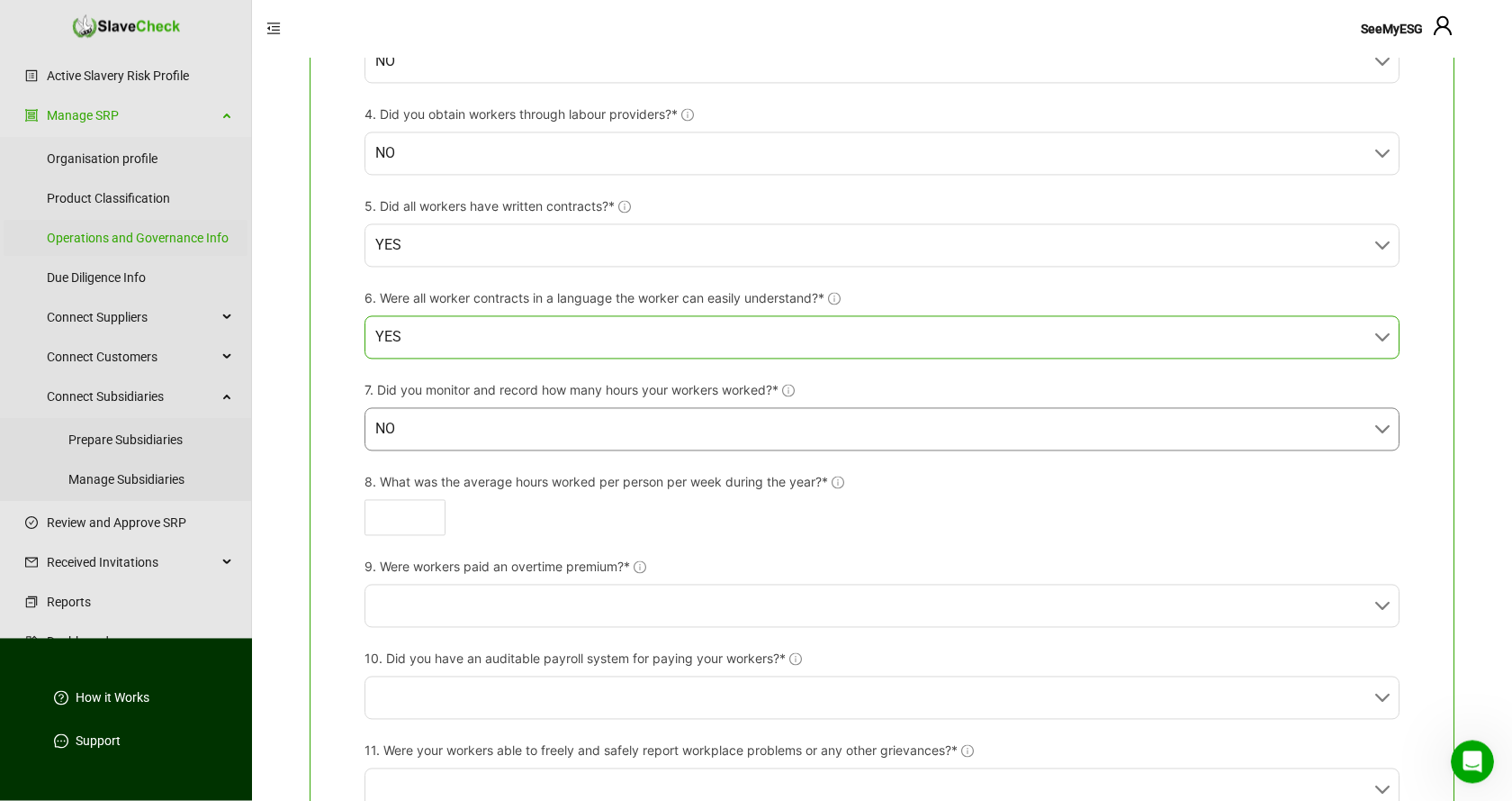
scroll to position [827, 0]
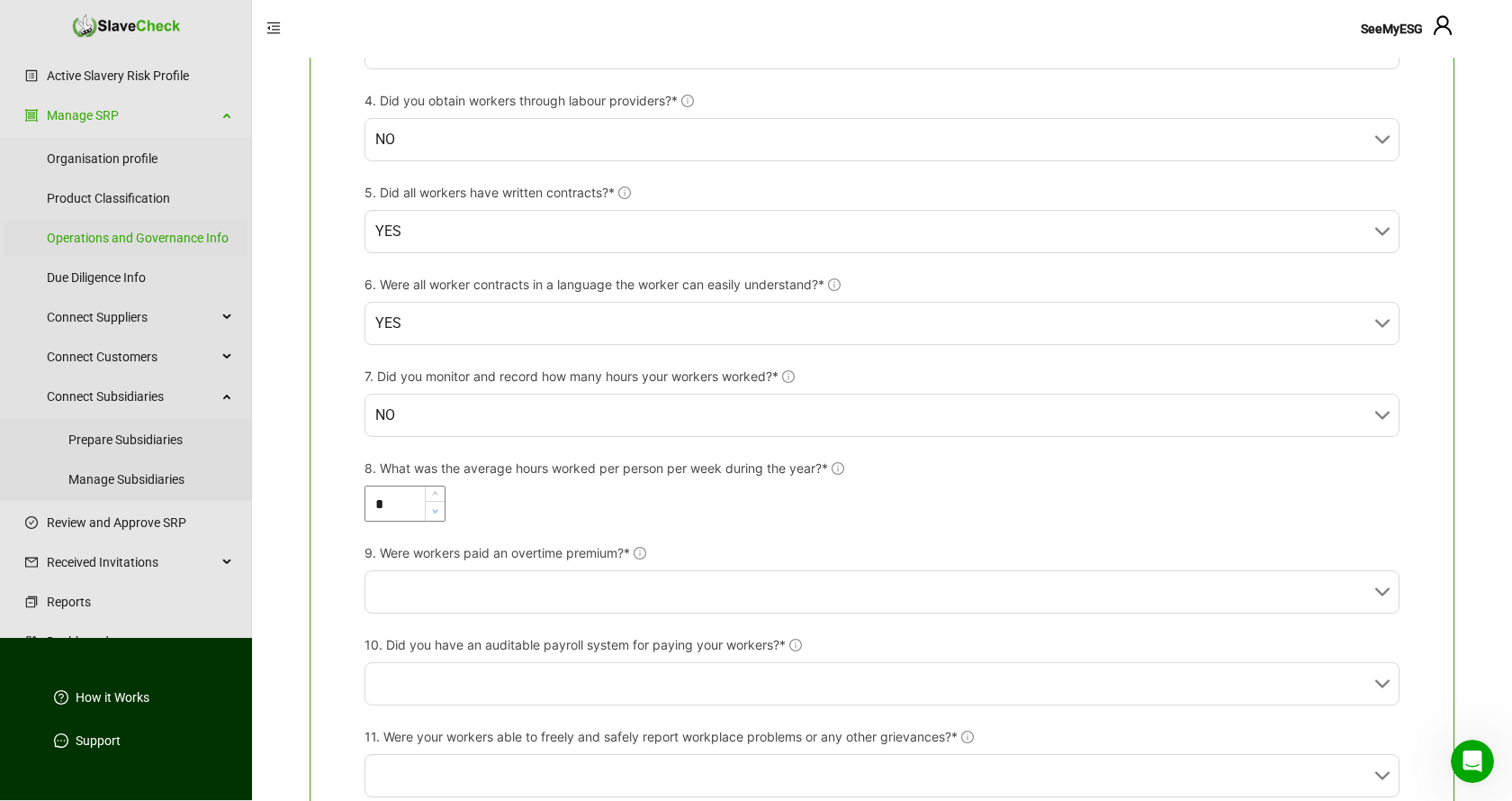
type input "*"
click at [436, 502] on span "Decrease Value" at bounding box center [434, 511] width 20 height 21
click at [824, 413] on span "NO" at bounding box center [882, 415] width 1013 height 42
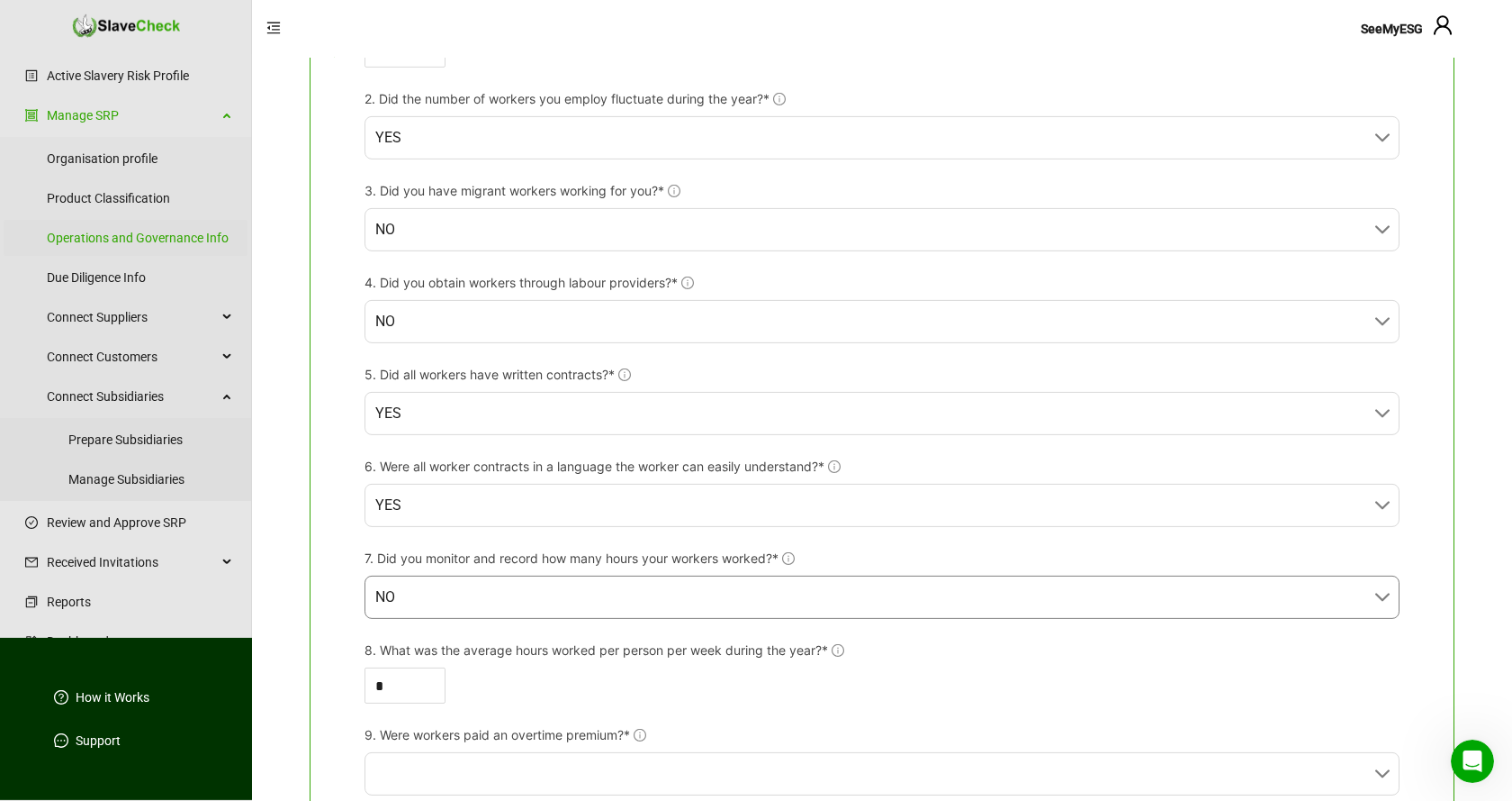
scroll to position [551, 0]
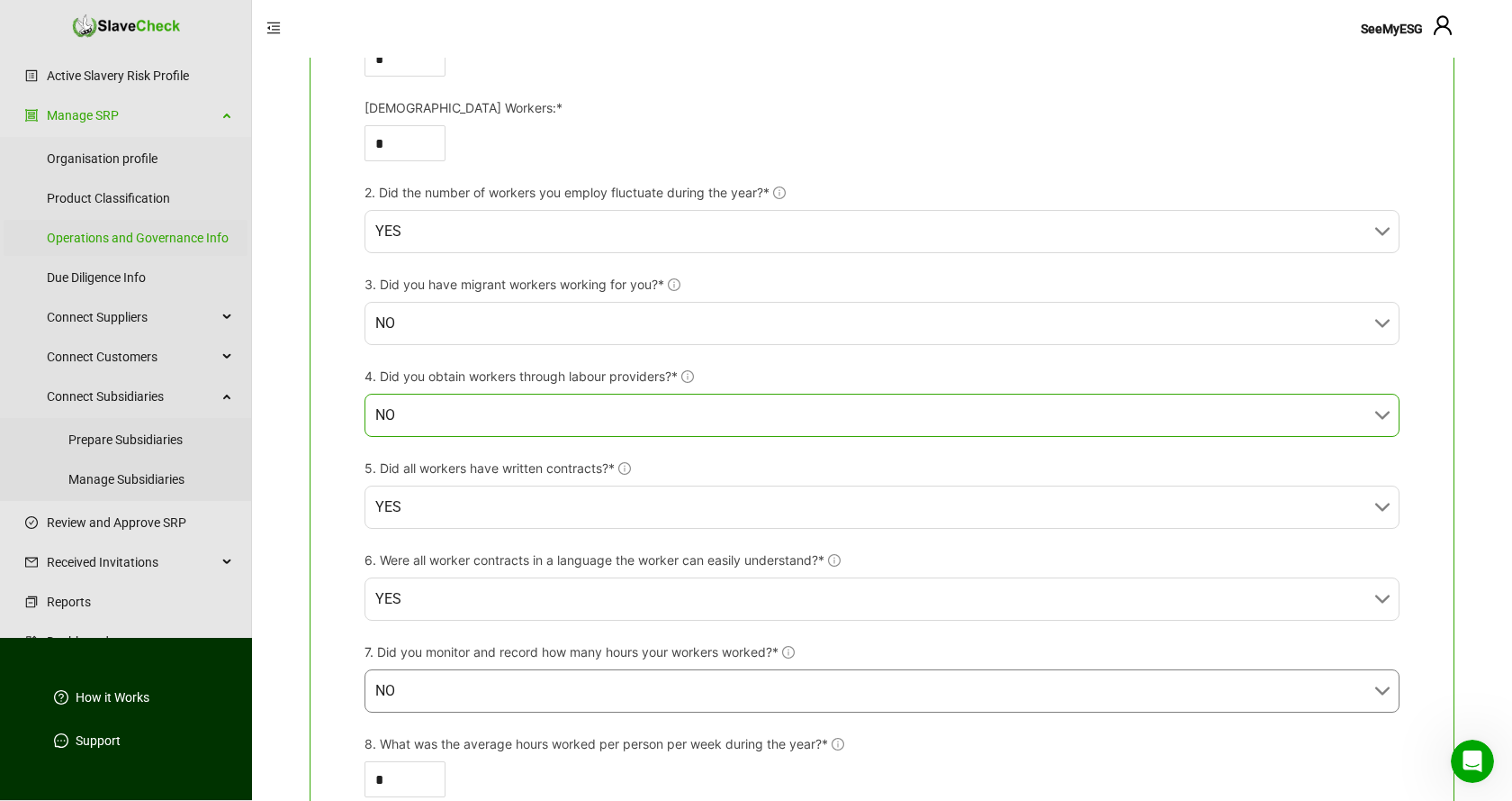
click at [1388, 415] on div "NO" at bounding box center [882, 415] width 1035 height 44
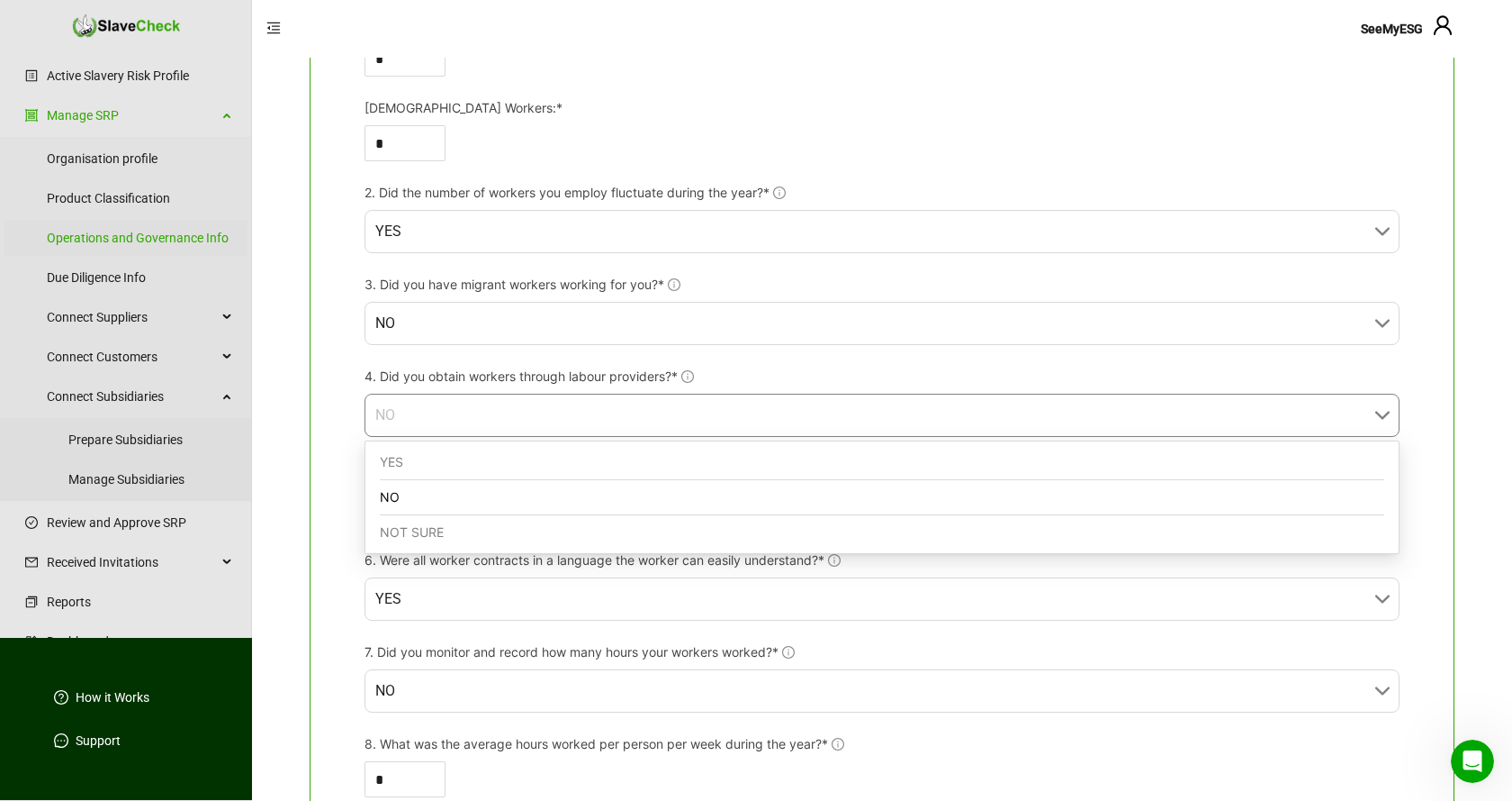
click at [1346, 457] on div "YES" at bounding box center [882, 461] width 1004 height 35
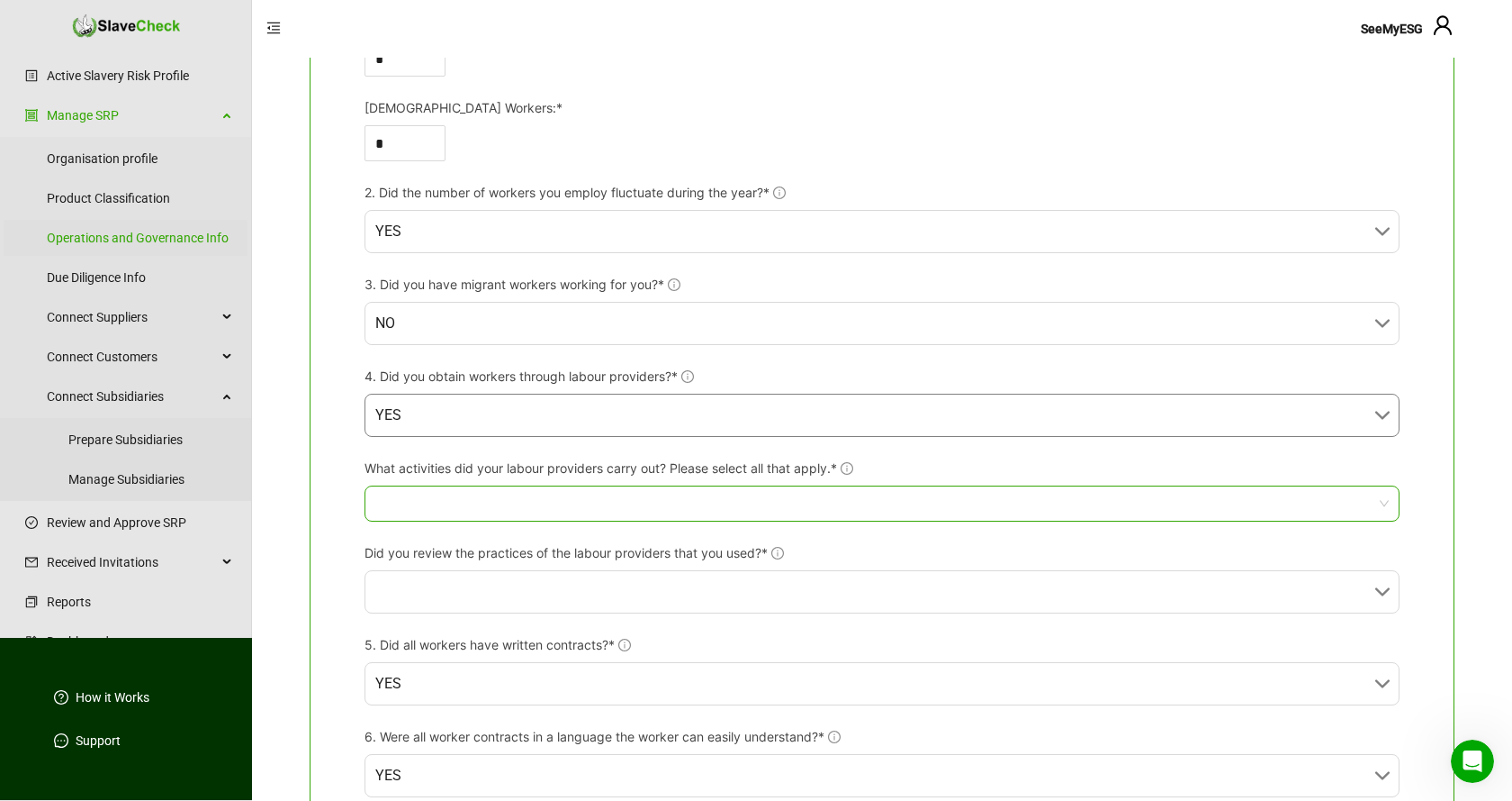
click at [1147, 503] on div at bounding box center [873, 503] width 1009 height 13
